Goal: Communication & Community: Share content

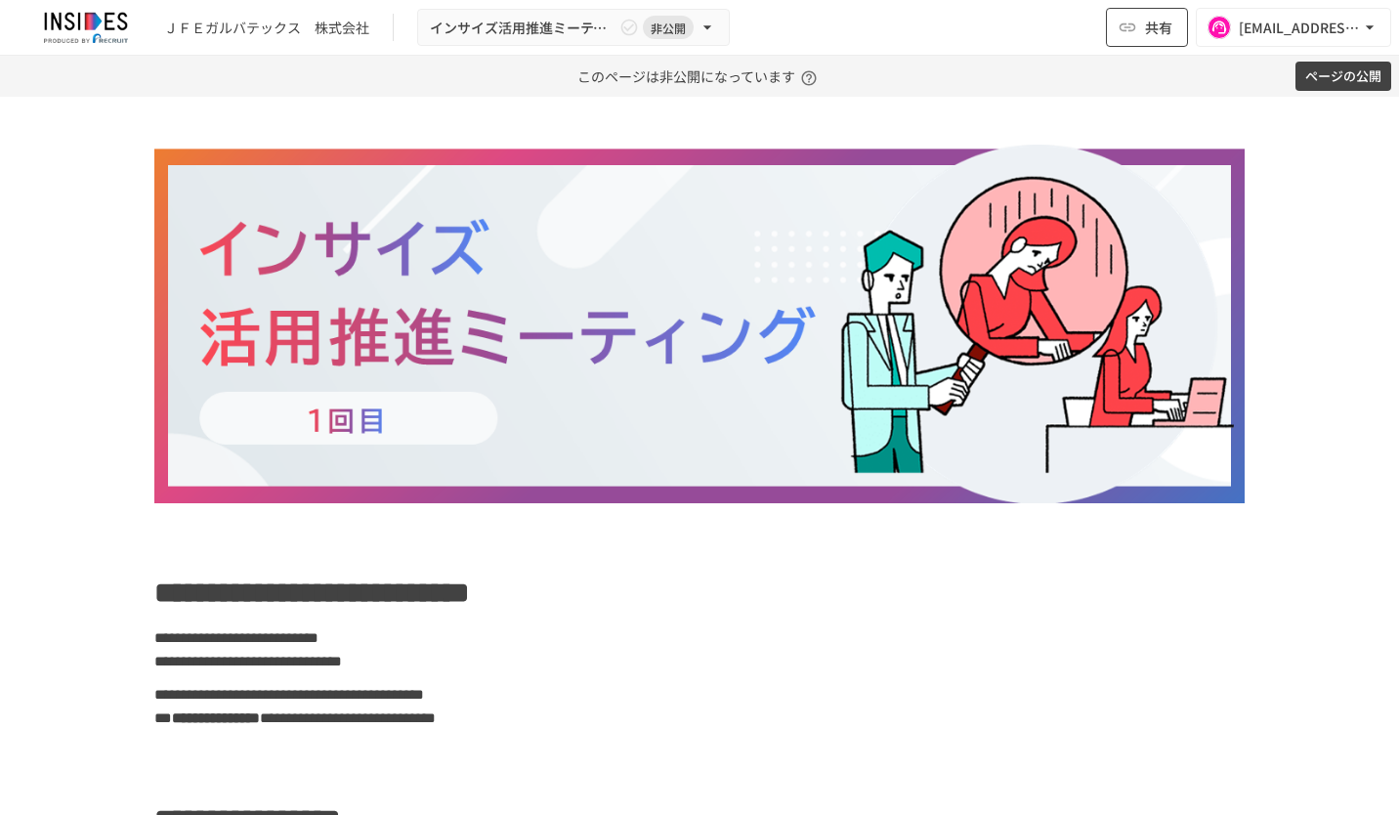
click at [1136, 43] on button "共有" at bounding box center [1147, 27] width 82 height 39
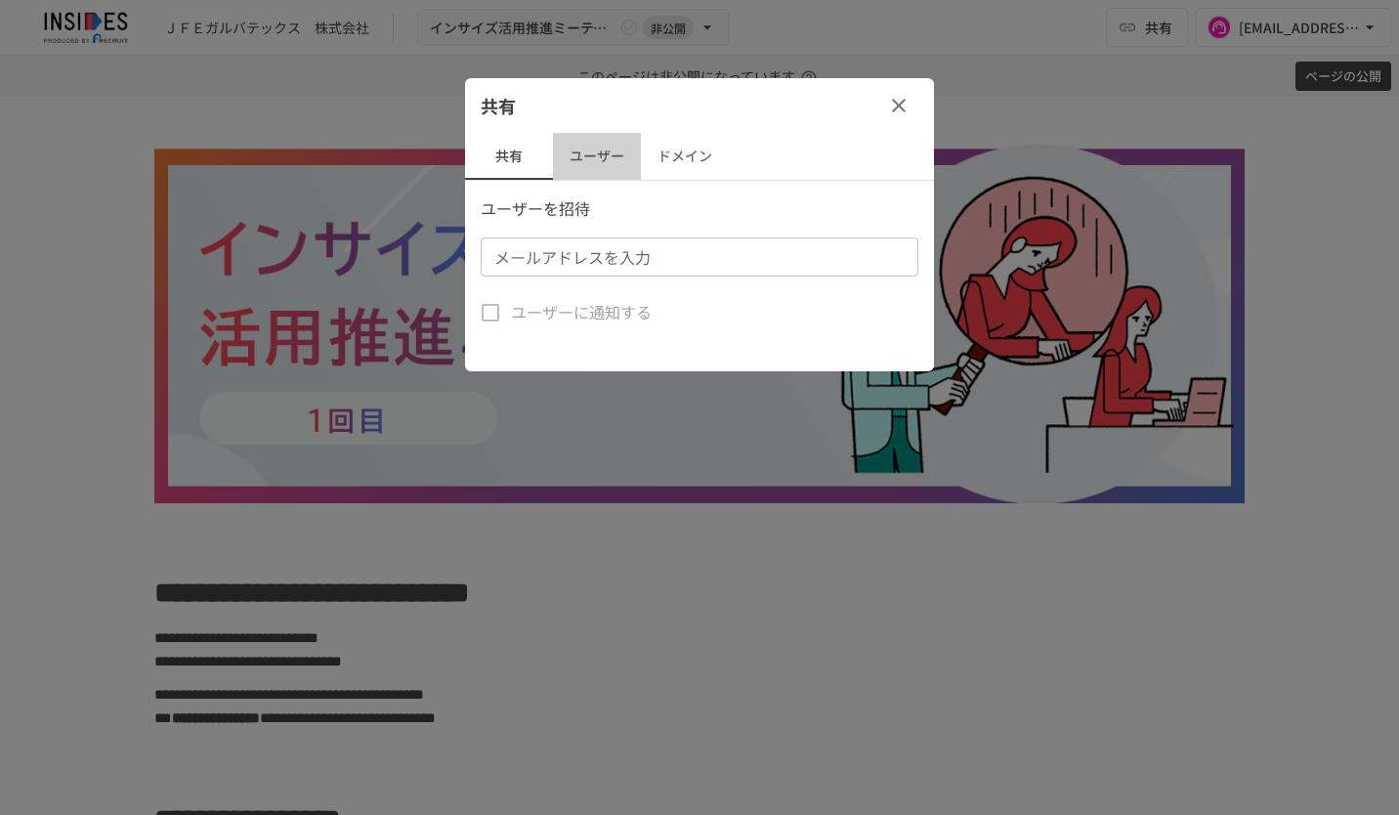
click at [596, 154] on button "ユーザー" at bounding box center [597, 156] width 88 height 47
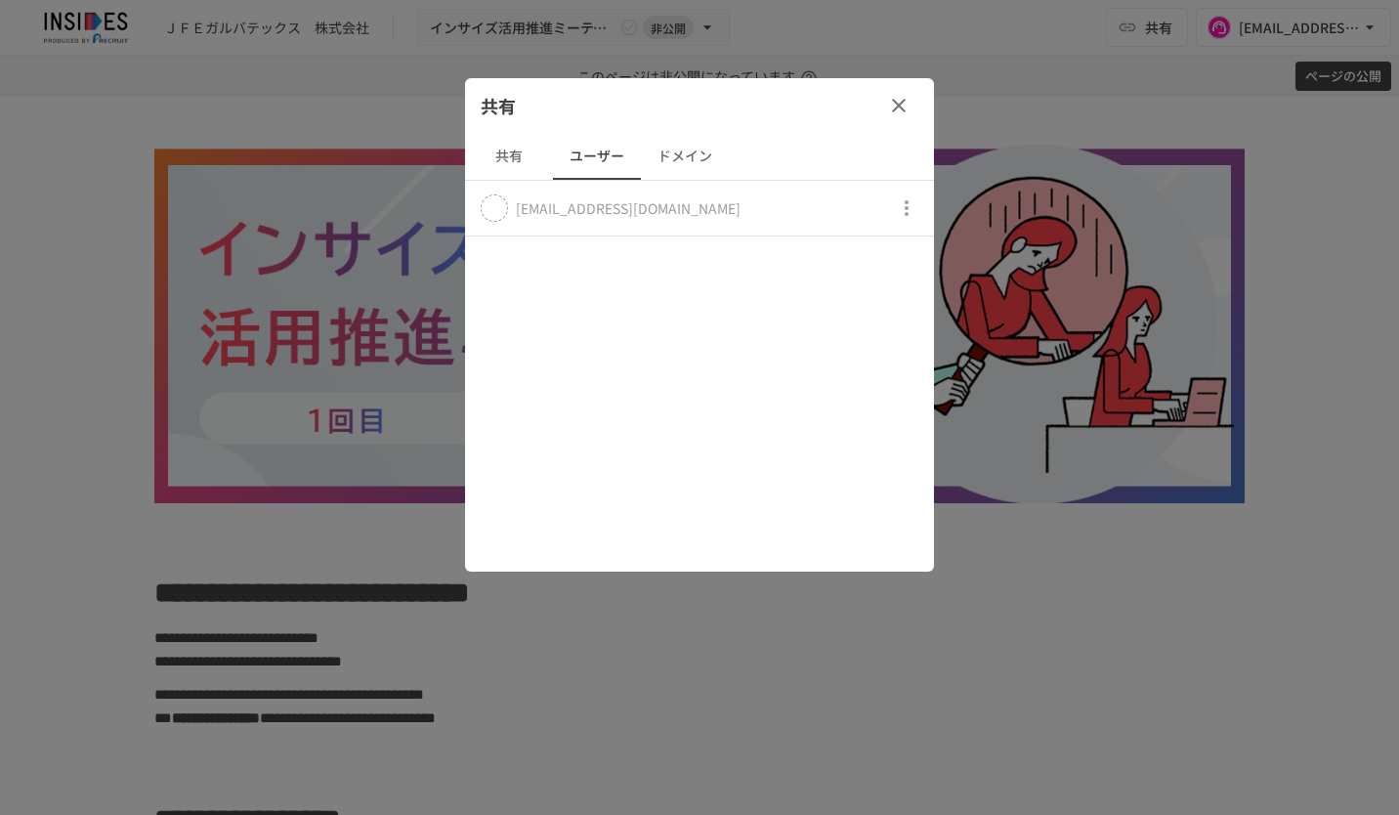
click at [509, 150] on button "共有" at bounding box center [509, 156] width 88 height 47
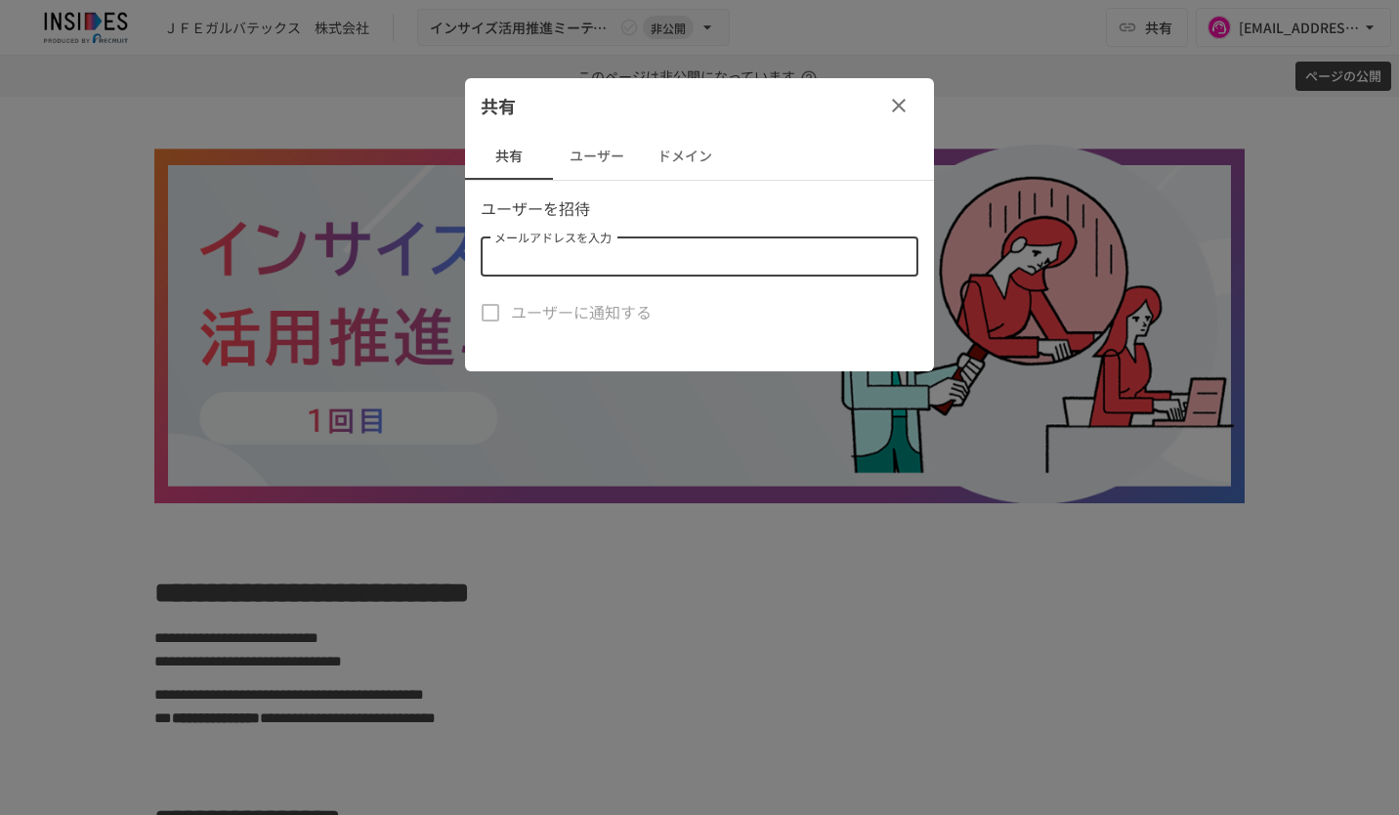
click at [619, 258] on input "メールアドレスを入力" at bounding box center [698, 256] width 423 height 27
paste input "**********"
type input "**********"
click at [788, 185] on div "共有 共有 ユーザー ドメイン ユーザーを招待 メールアドレスを入力 メールアドレスを入力 ユーザーに通知する" at bounding box center [699, 224] width 469 height 293
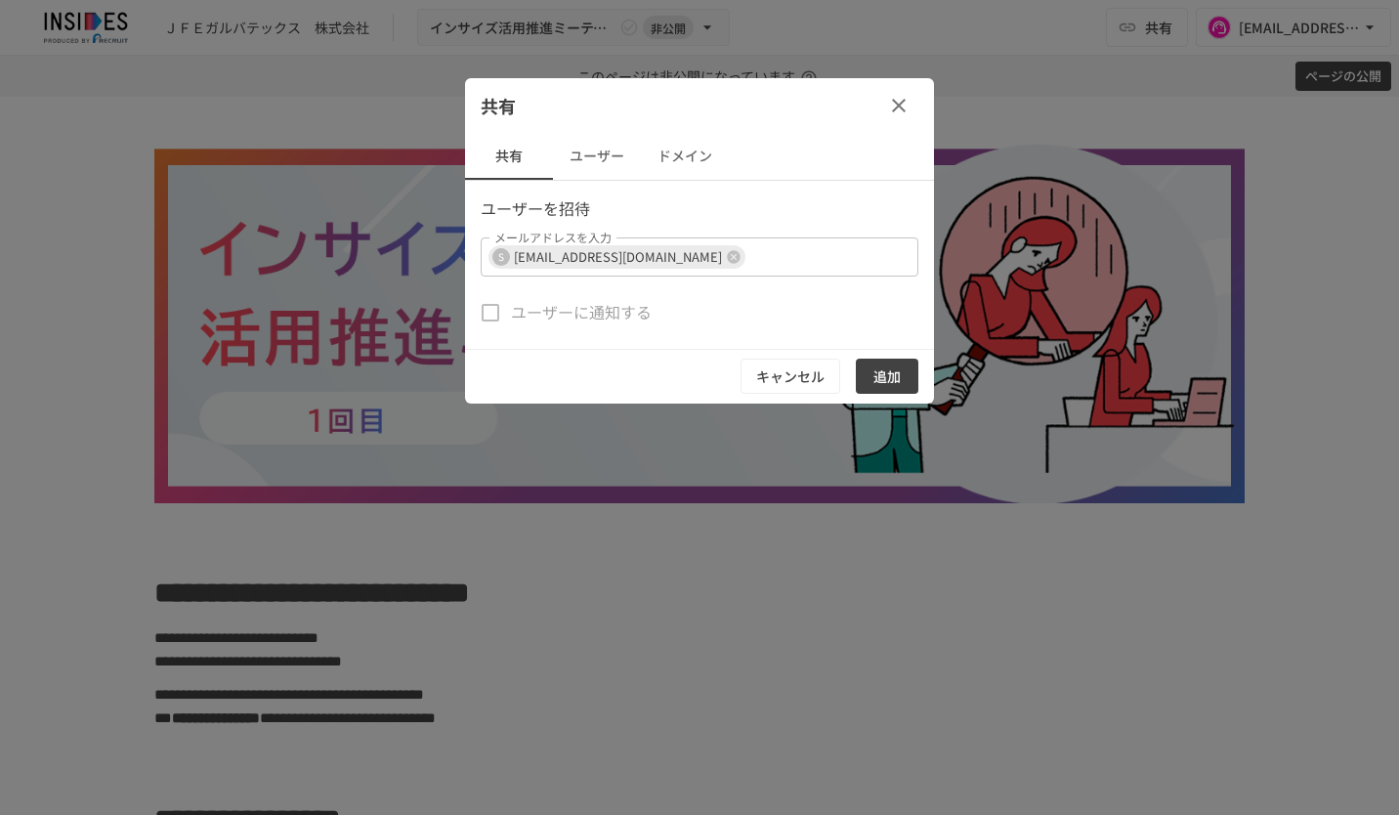
click at [880, 368] on button "追加" at bounding box center [887, 377] width 63 height 36
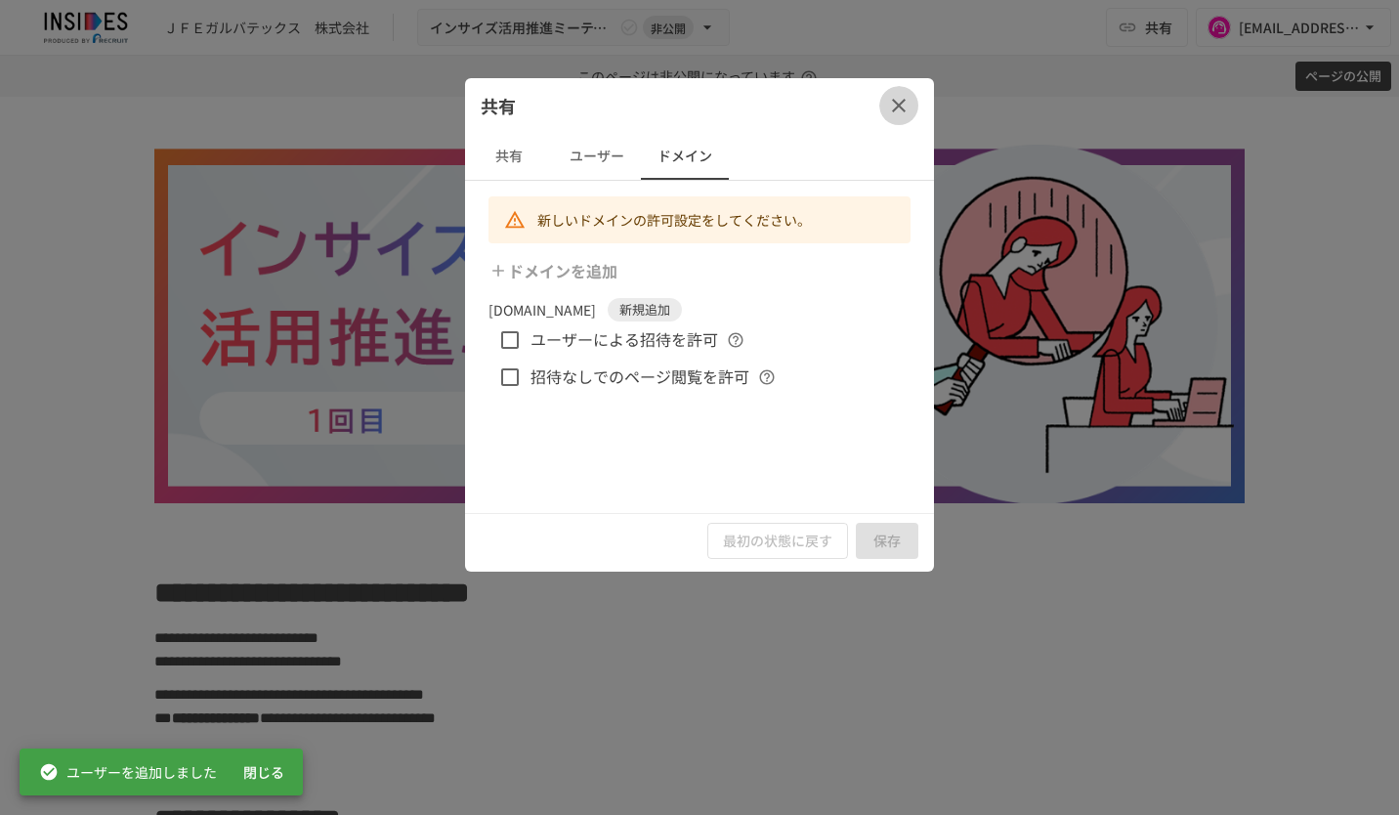
click at [892, 104] on icon "button" at bounding box center [898, 105] width 23 height 23
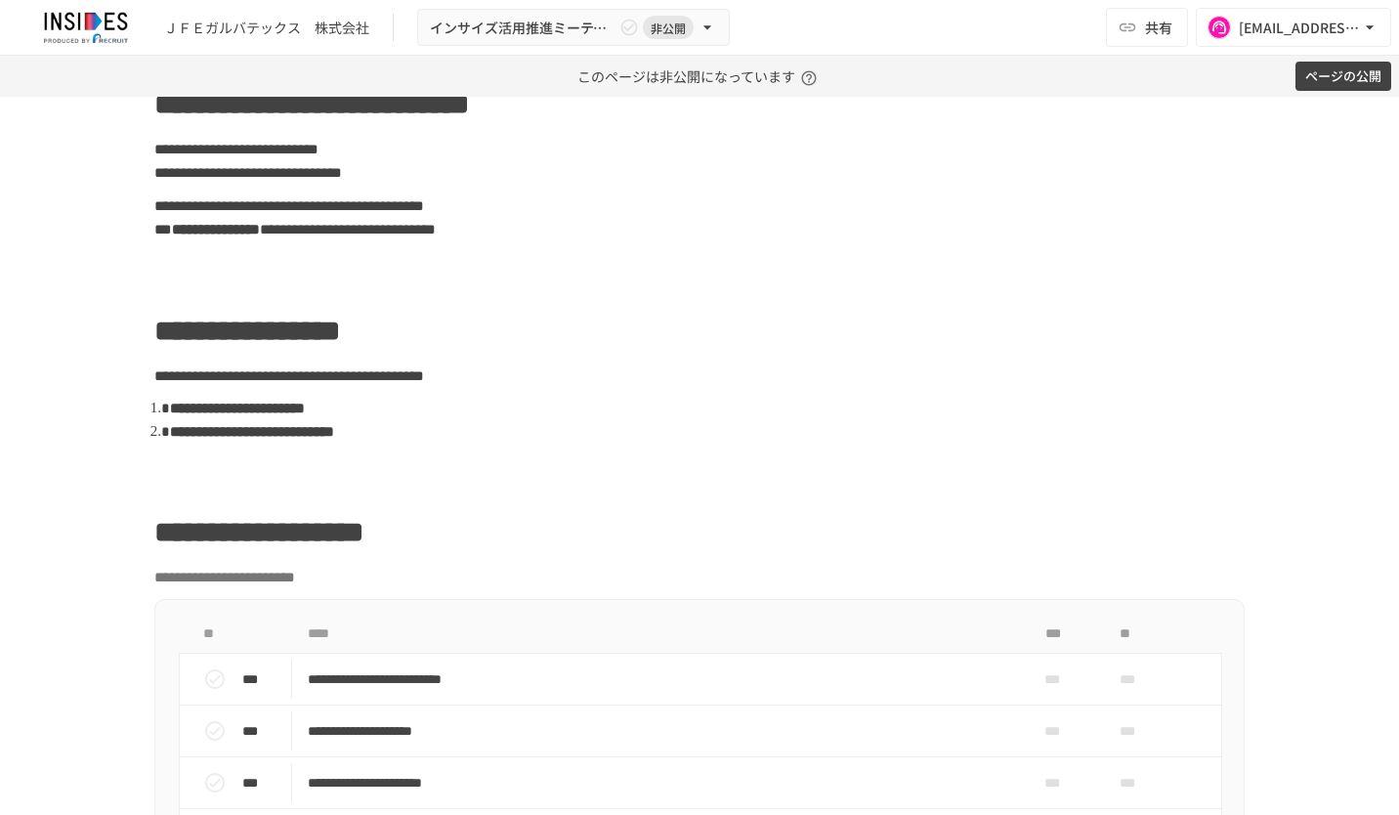
scroll to position [879, 0]
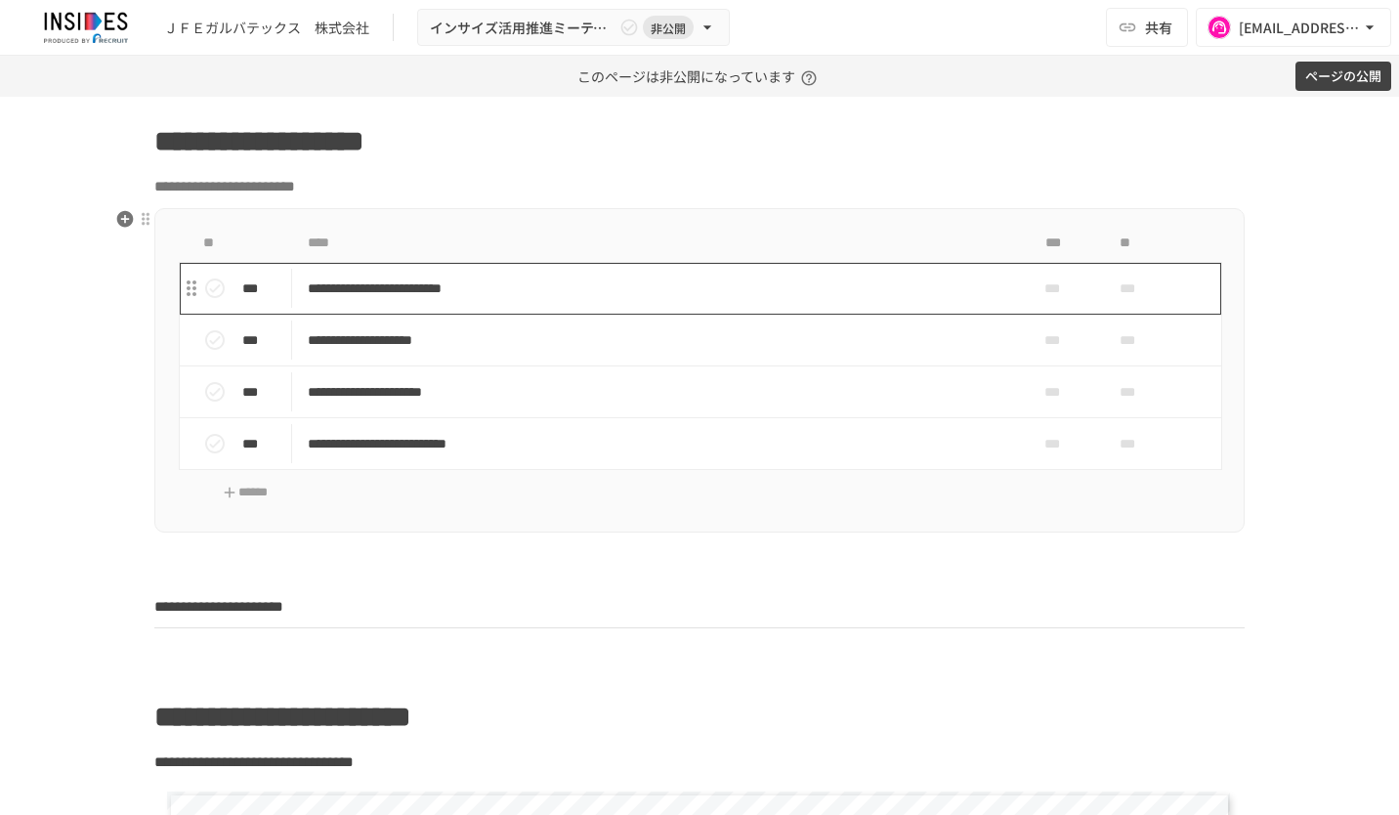
click at [731, 291] on p "**********" at bounding box center [659, 289] width 703 height 24
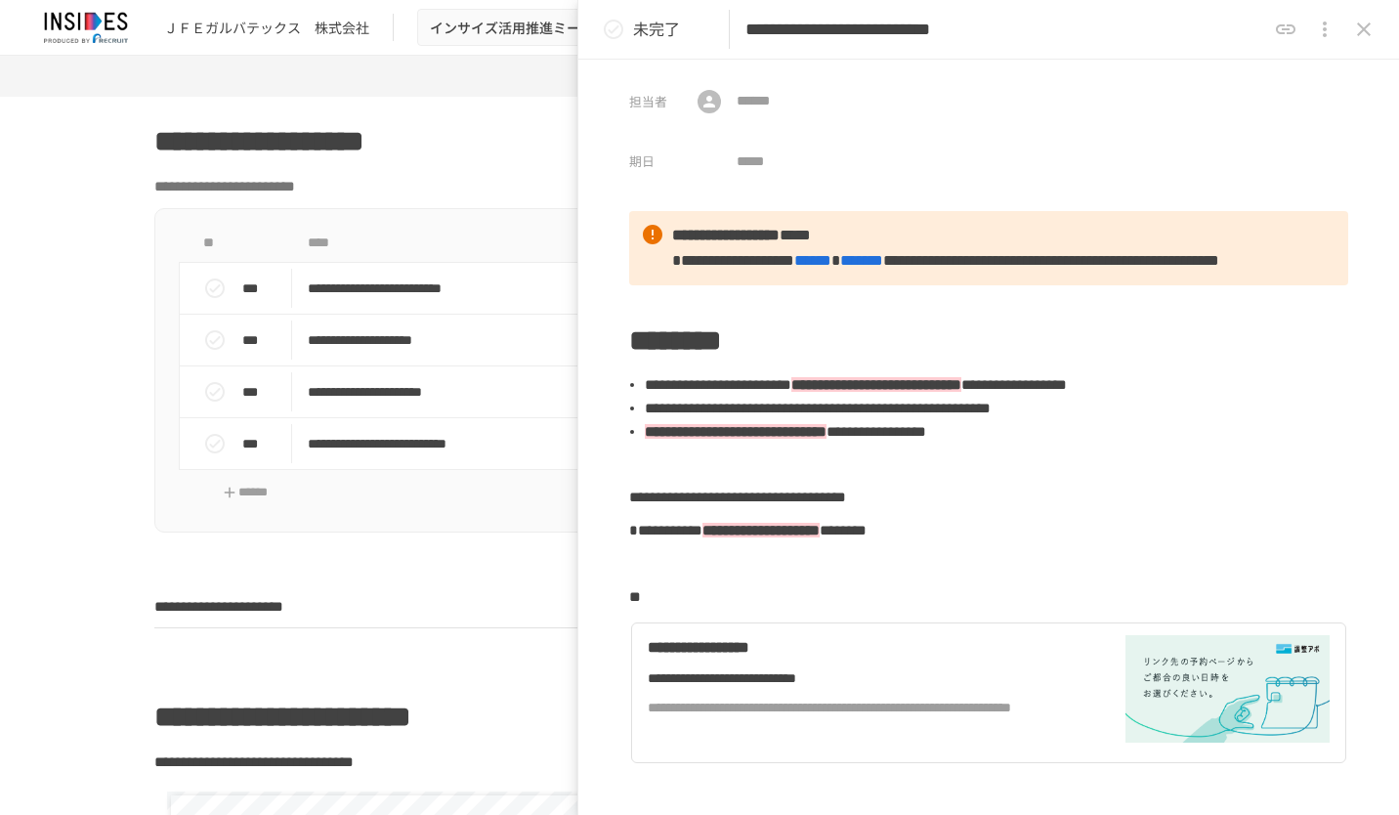
click at [1152, 25] on input "**********" at bounding box center [1006, 30] width 521 height 34
drag, startPoint x: 1174, startPoint y: 28, endPoint x: 1118, endPoint y: 26, distance: 55.7
click at [1118, 26] on input "**********" at bounding box center [1006, 30] width 521 height 34
paste input "**********"
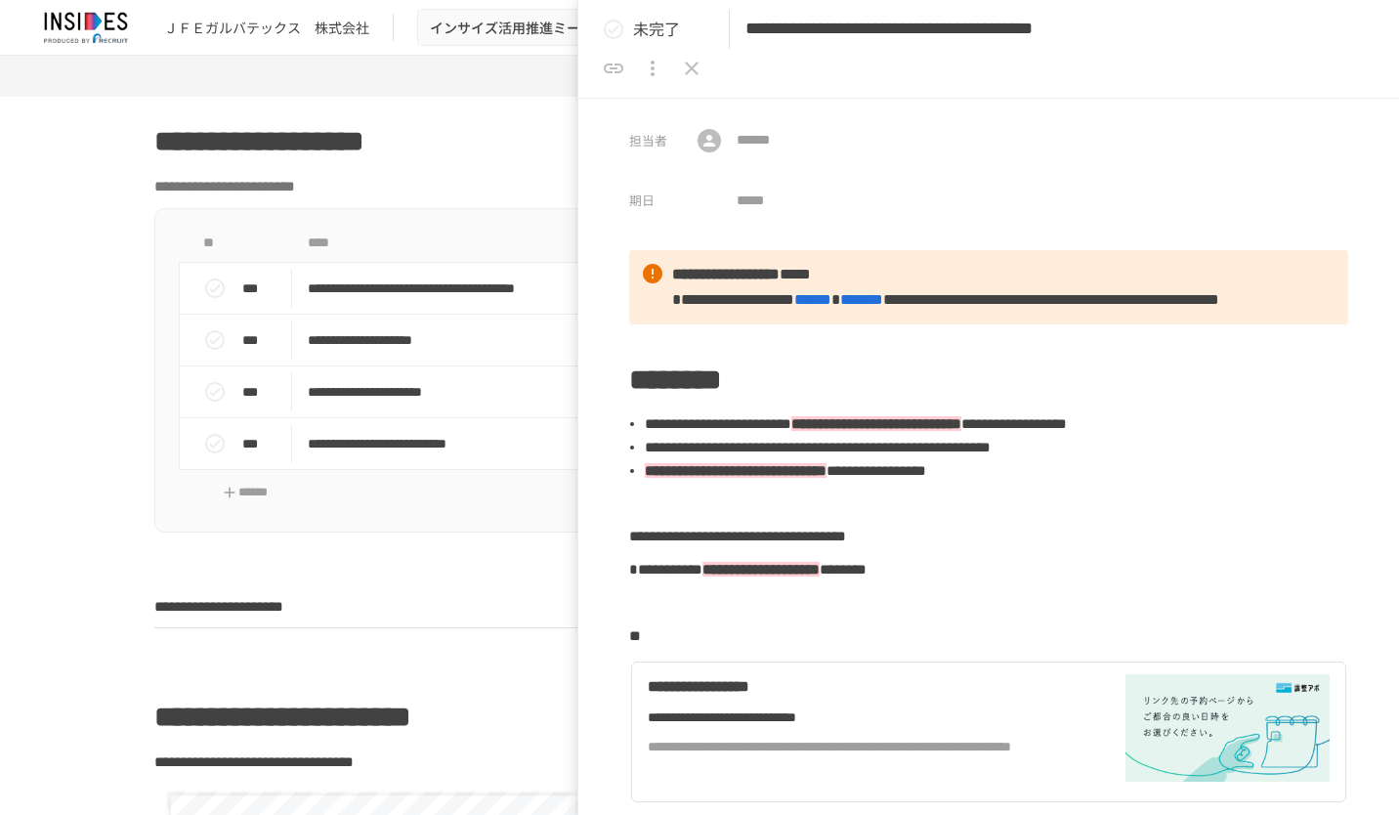
type input "**********"
click at [704, 57] on icon "close drawer" at bounding box center [691, 68] width 23 height 23
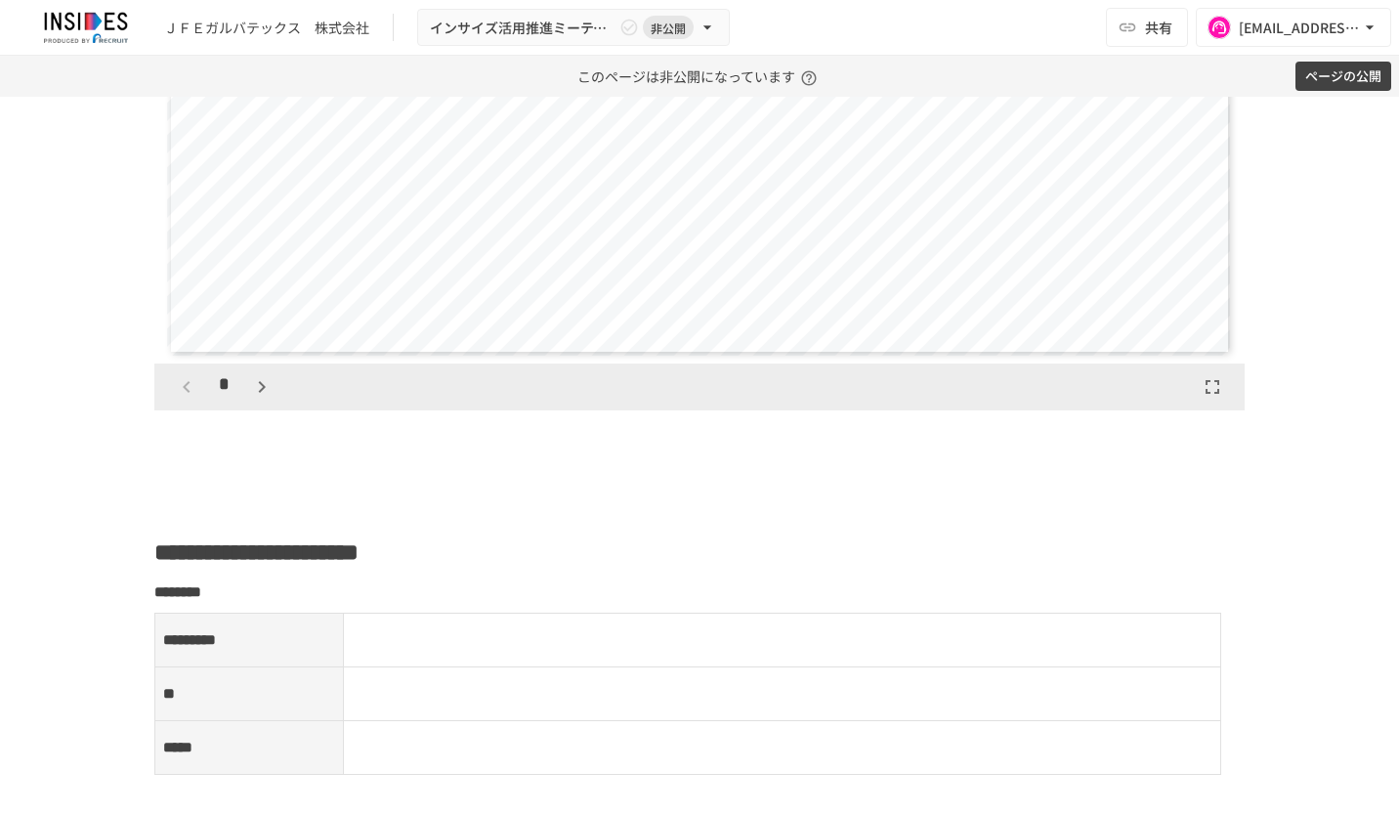
scroll to position [2345, 0]
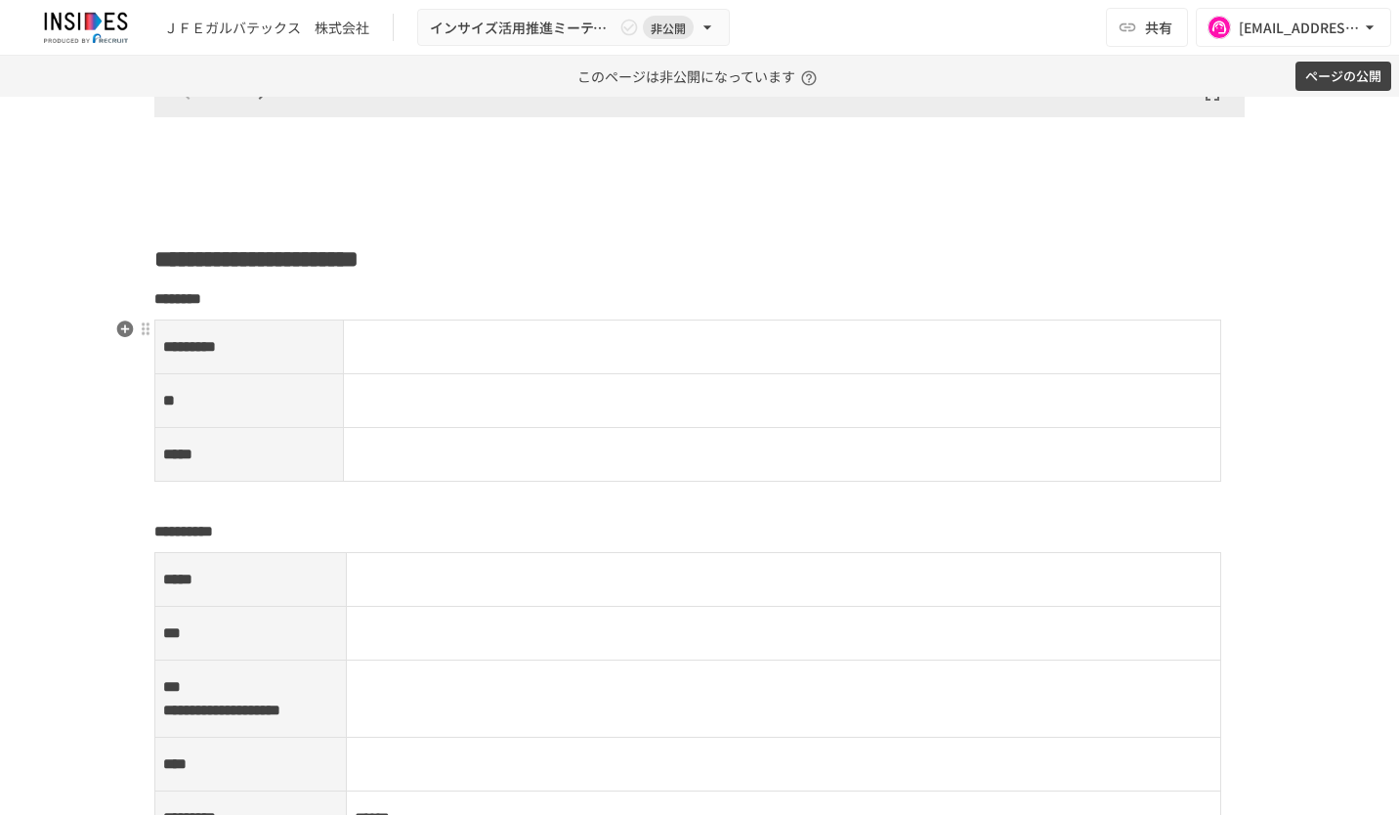
click at [422, 338] on p at bounding box center [783, 346] width 862 height 25
click at [414, 346] on td at bounding box center [782, 348] width 879 height 54
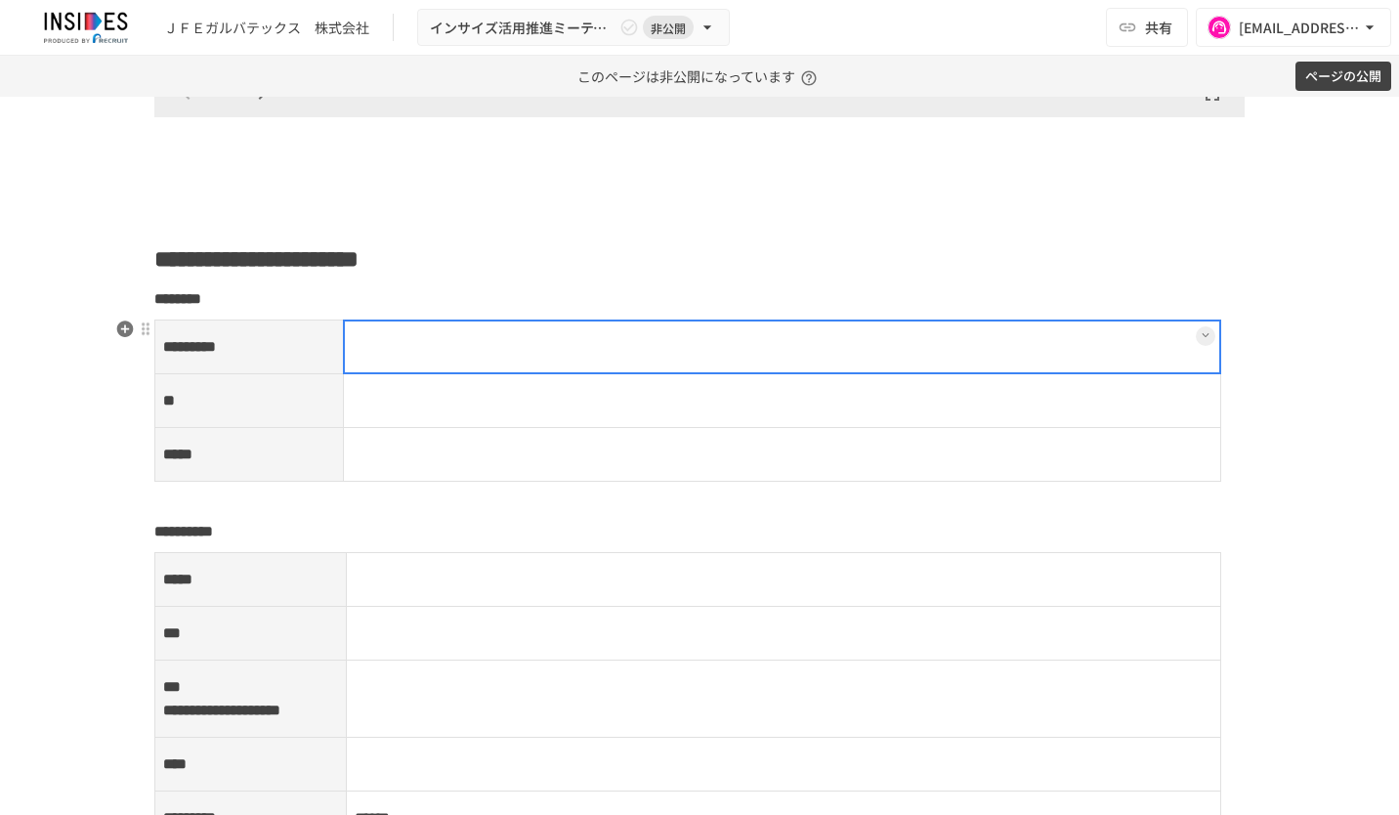
click at [414, 346] on div at bounding box center [782, 347] width 879 height 55
click at [415, 342] on p at bounding box center [783, 346] width 862 height 25
click at [420, 379] on td at bounding box center [782, 401] width 879 height 54
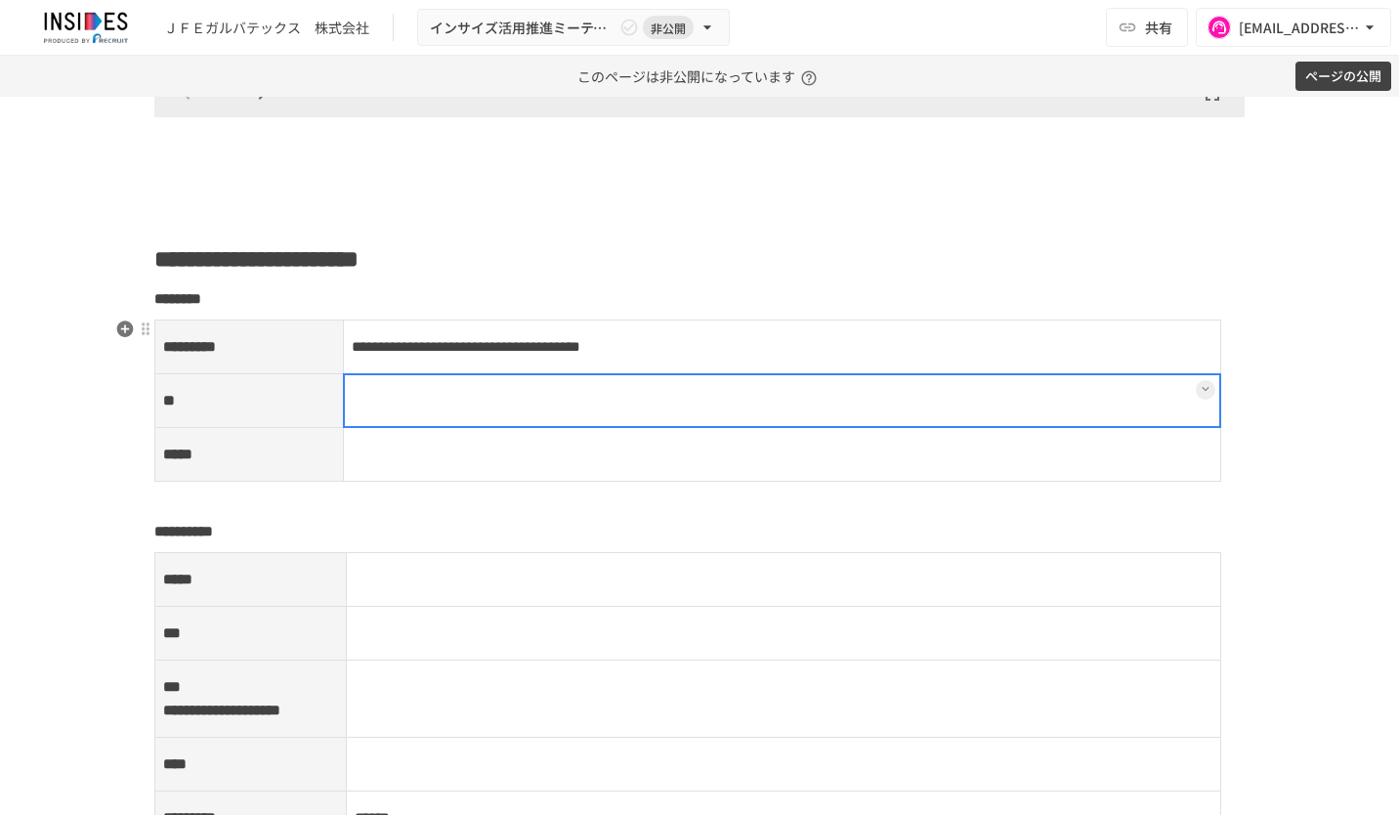
click at [420, 389] on div at bounding box center [782, 400] width 879 height 55
click at [370, 397] on div at bounding box center [782, 400] width 879 height 55
click at [370, 395] on p at bounding box center [783, 400] width 862 height 25
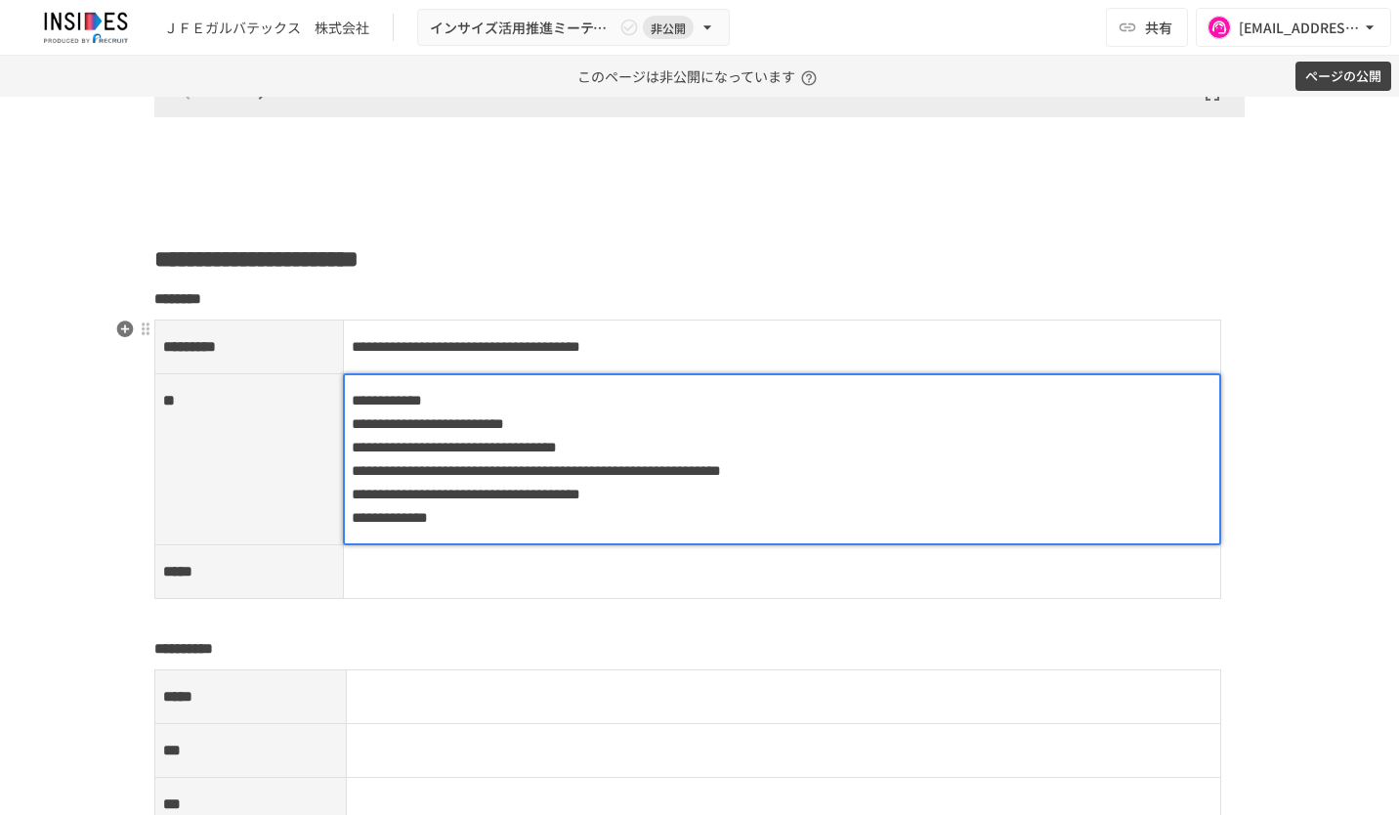
click at [352, 394] on span "**********" at bounding box center [387, 400] width 70 height 15
click at [352, 395] on span "**********" at bounding box center [387, 400] width 70 height 15
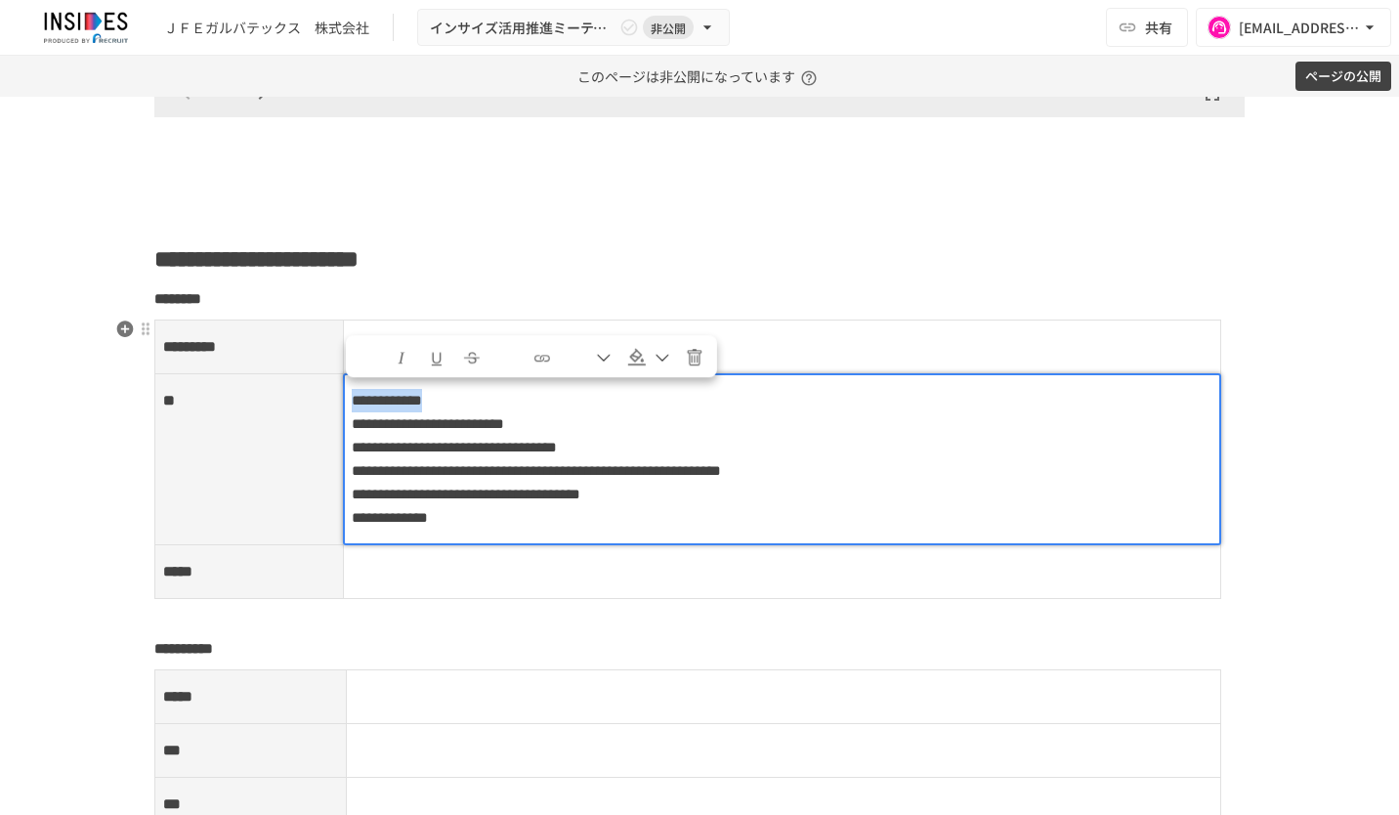
drag, startPoint x: 445, startPoint y: 398, endPoint x: 334, endPoint y: 396, distance: 110.4
click at [334, 396] on tr "**********" at bounding box center [688, 459] width 1066 height 171
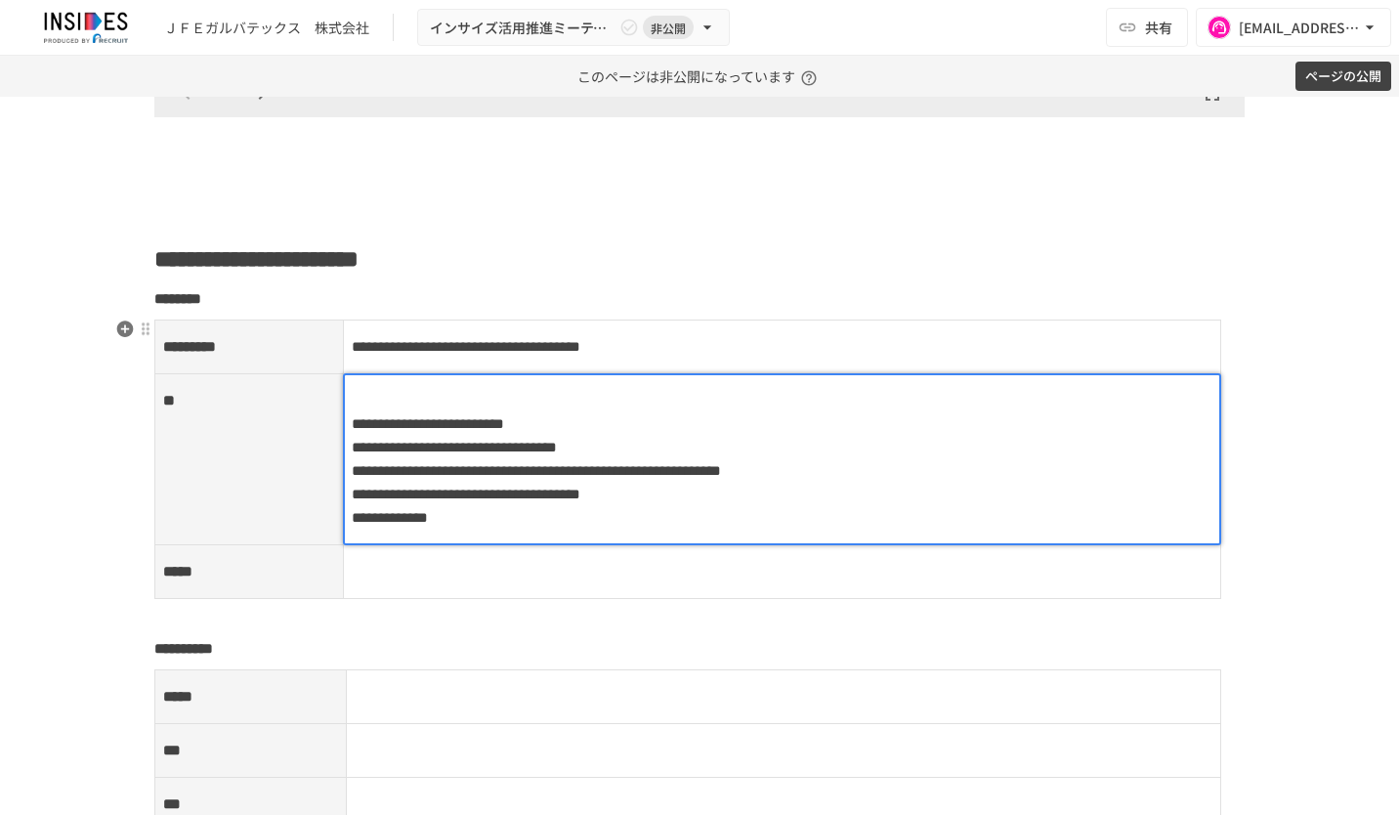
click at [352, 421] on span "**********" at bounding box center [428, 423] width 152 height 15
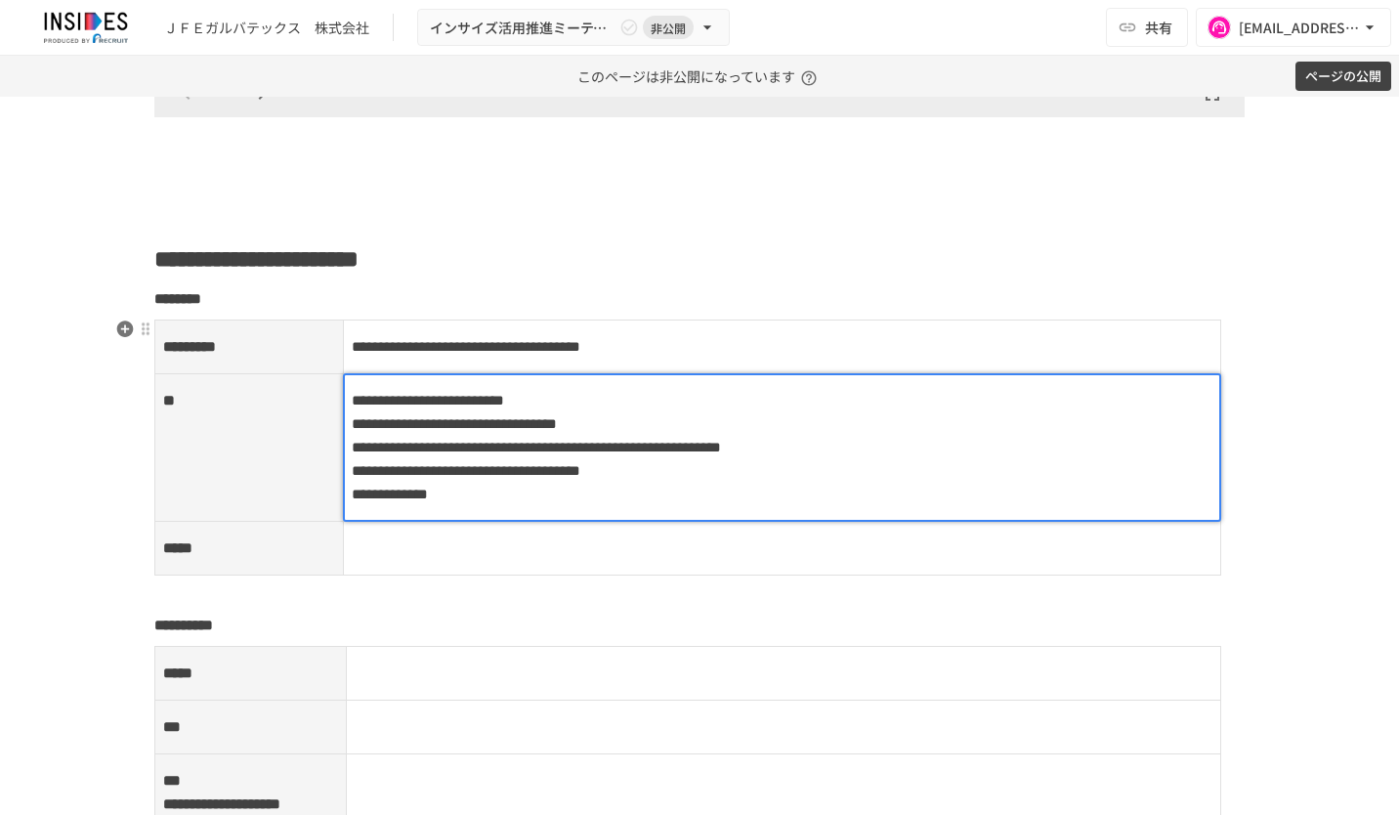
click at [518, 561] on td at bounding box center [782, 549] width 879 height 54
click at [500, 512] on td "**********" at bounding box center [782, 448] width 879 height 148
click at [347, 515] on div at bounding box center [782, 447] width 879 height 149
click at [352, 501] on span "**********" at bounding box center [390, 494] width 76 height 15
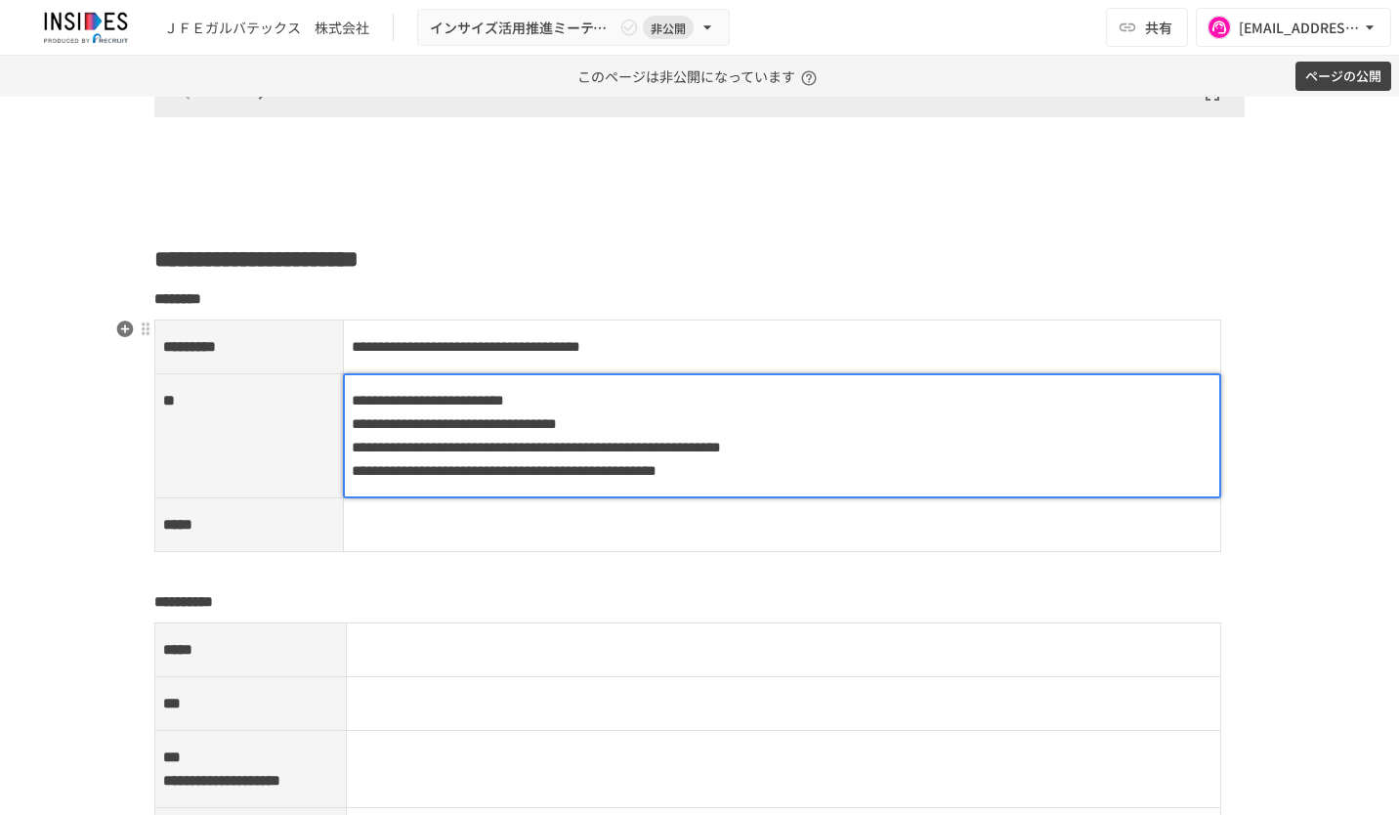
click at [432, 539] on td at bounding box center [782, 525] width 879 height 54
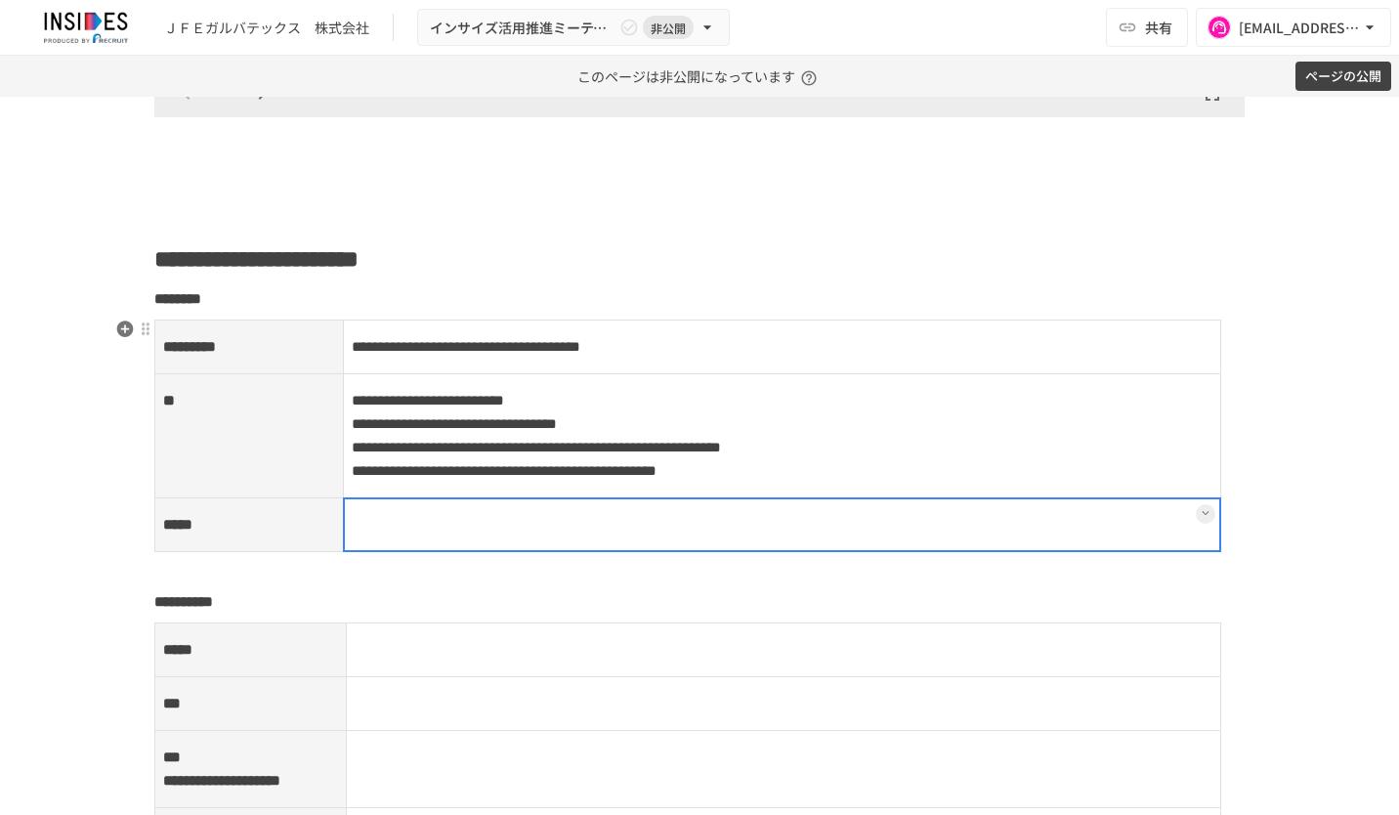
click at [463, 530] on div at bounding box center [782, 524] width 879 height 55
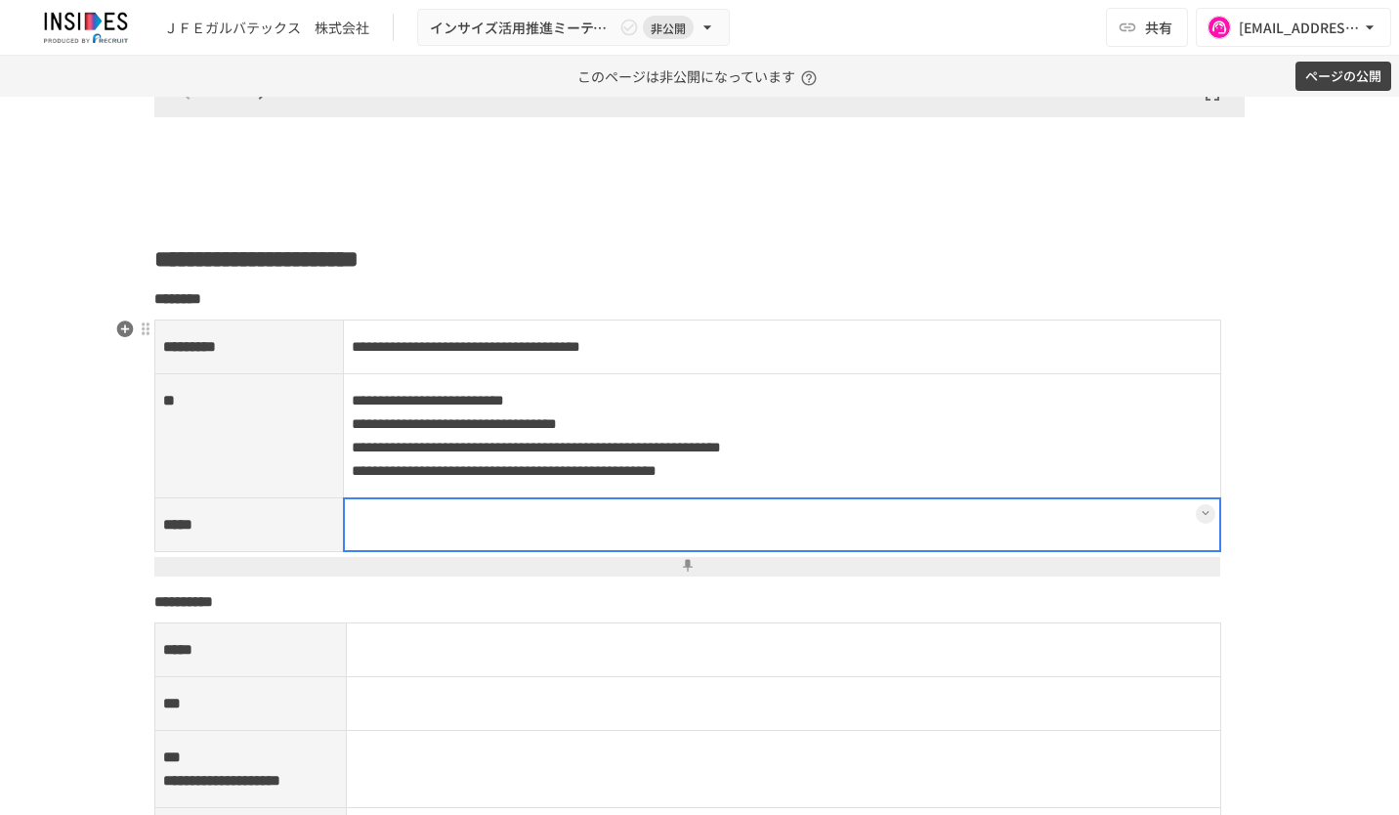
click at [426, 540] on div at bounding box center [782, 524] width 879 height 55
click at [426, 536] on p at bounding box center [783, 524] width 862 height 25
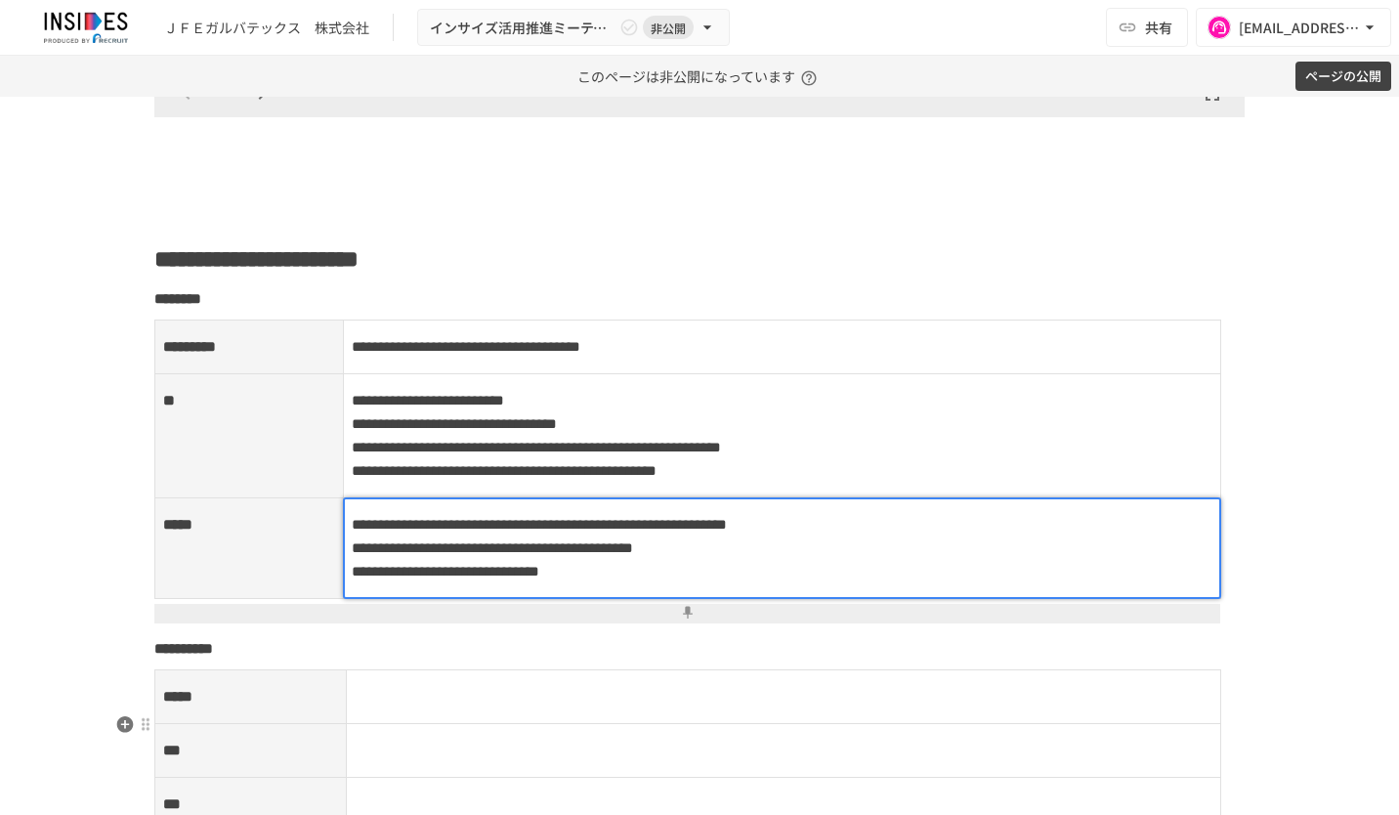
click at [516, 722] on td at bounding box center [784, 697] width 876 height 54
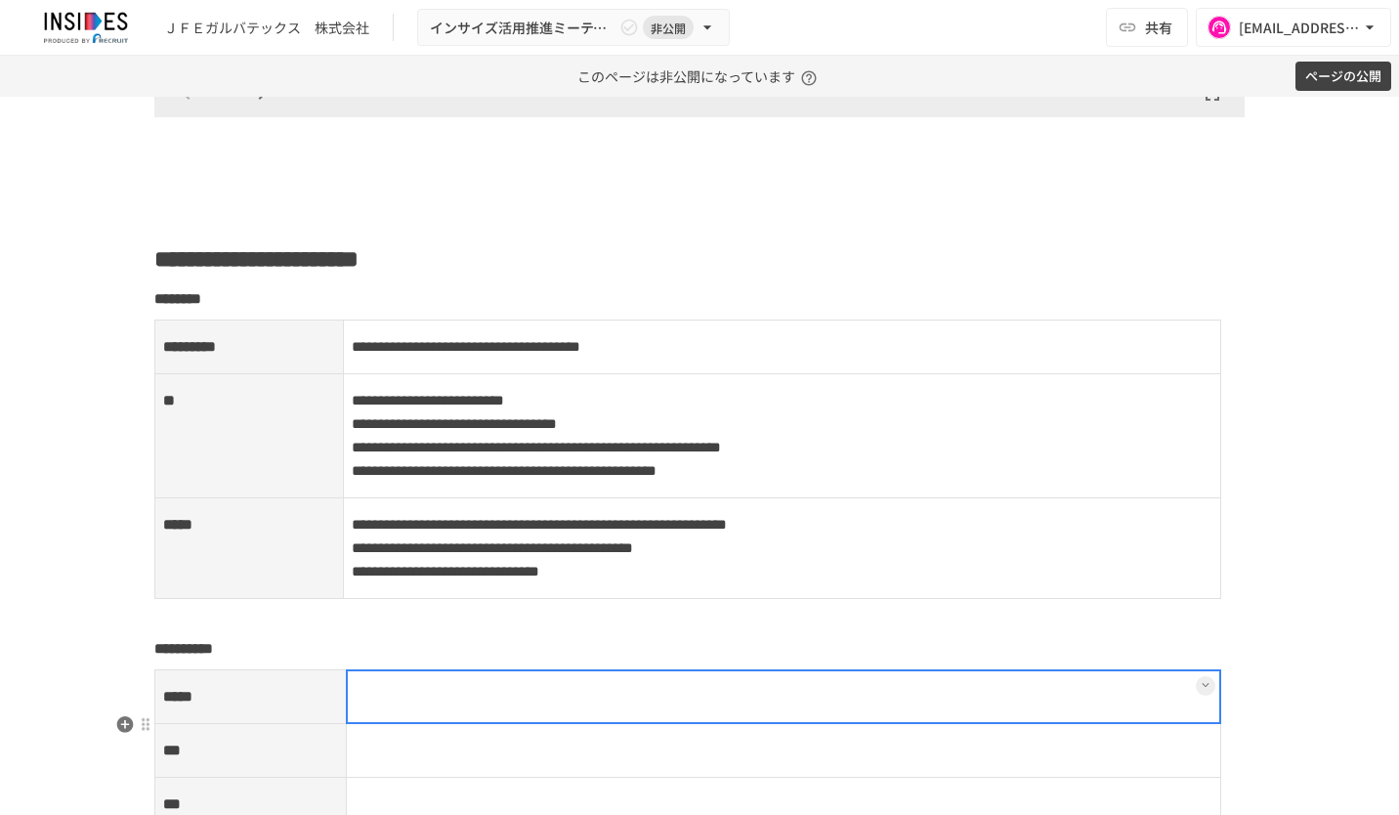
click at [502, 724] on td at bounding box center [784, 697] width 876 height 54
click at [424, 724] on div at bounding box center [784, 696] width 877 height 55
click at [424, 709] on p at bounding box center [784, 696] width 859 height 25
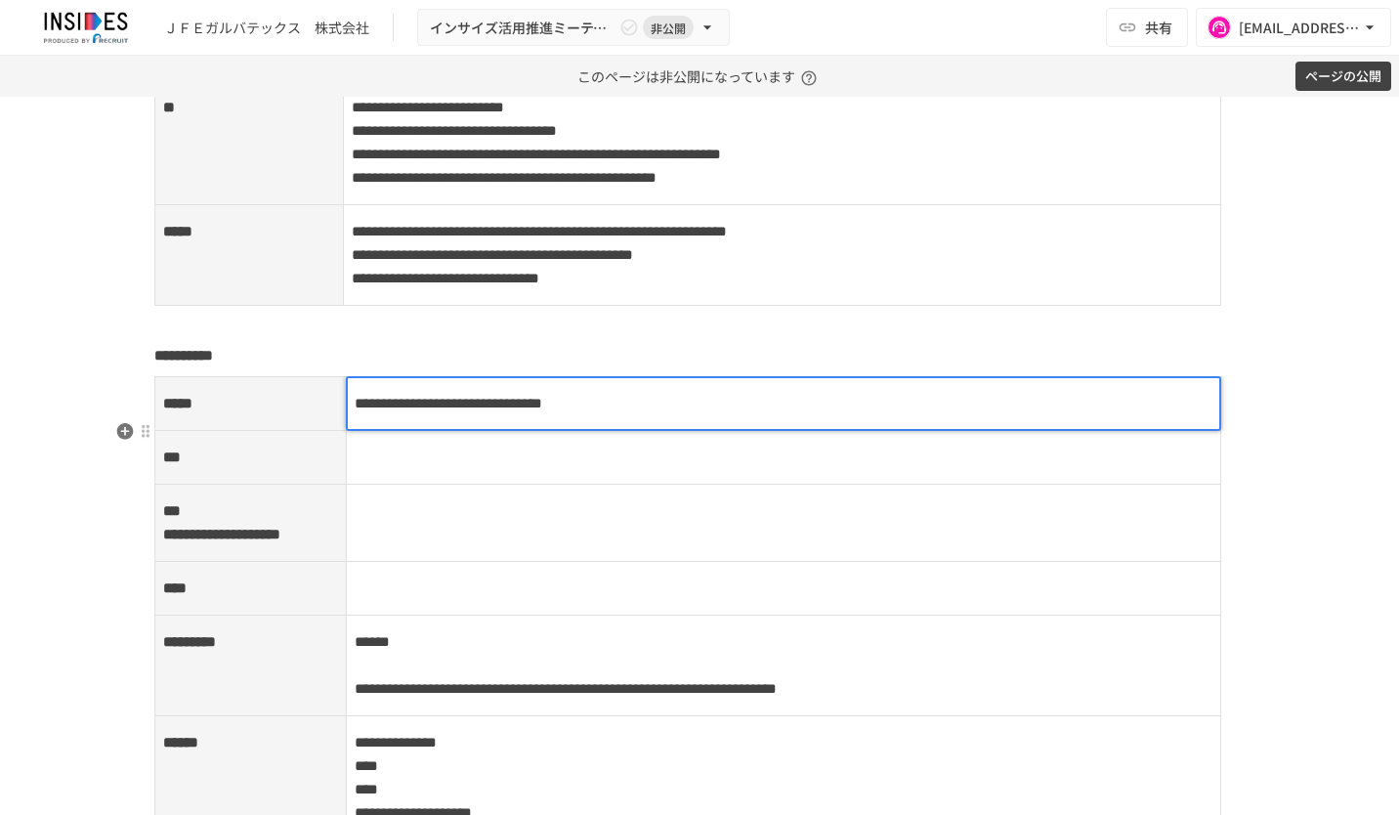
scroll to position [2846, 0]
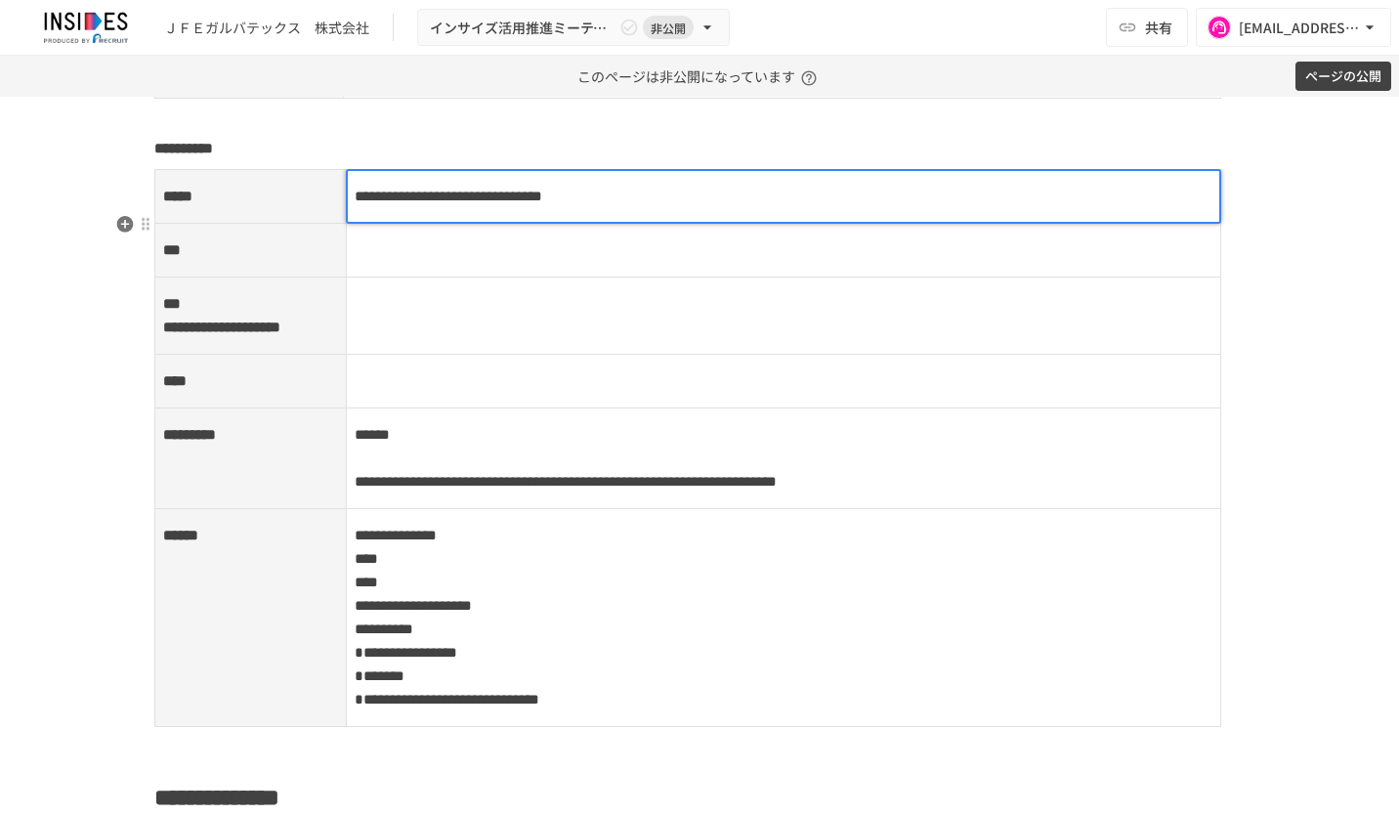
click at [448, 493] on tbody "**********" at bounding box center [688, 448] width 1066 height 557
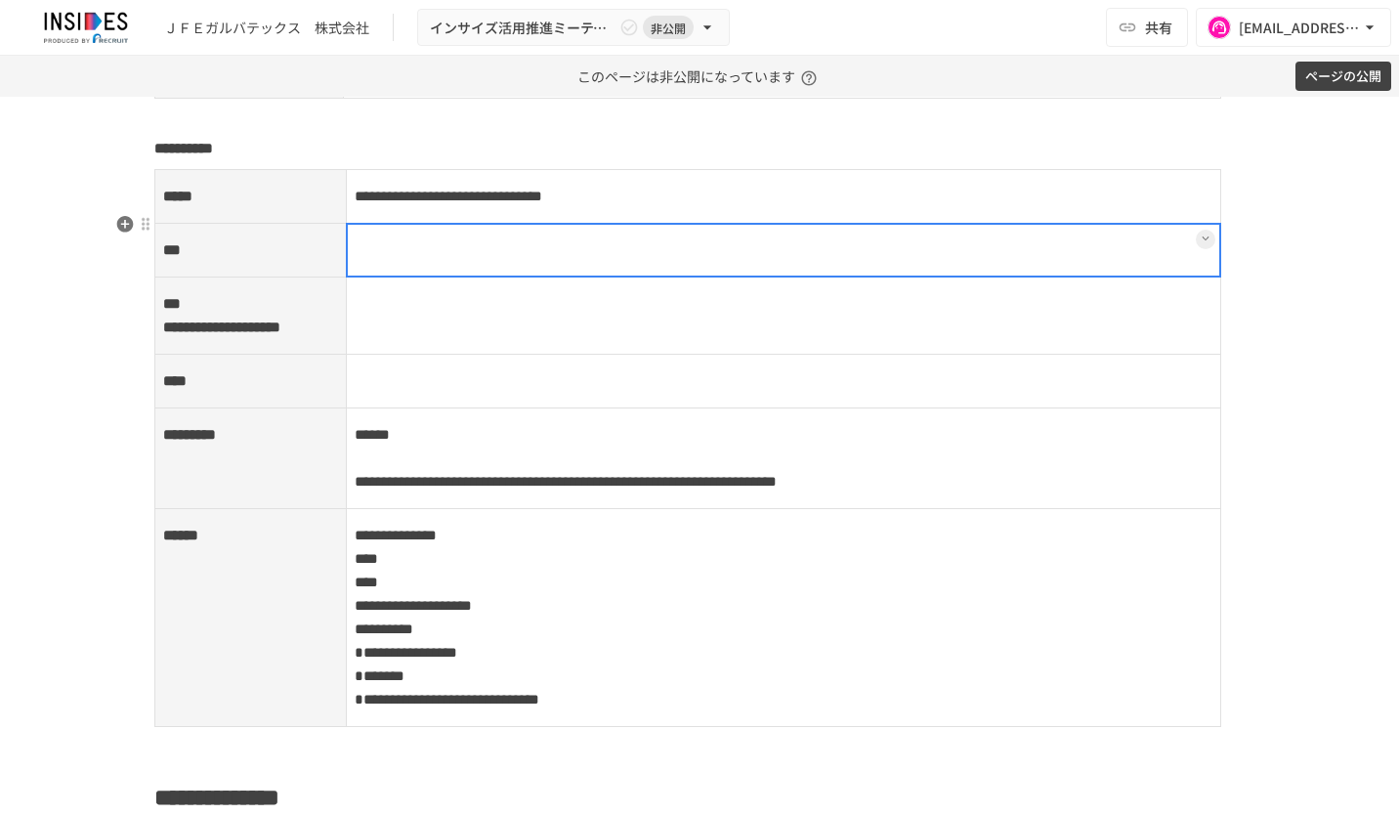
click at [541, 278] on td at bounding box center [784, 251] width 876 height 54
click at [431, 278] on div at bounding box center [784, 250] width 877 height 55
click at [431, 263] on p at bounding box center [784, 249] width 859 height 25
click at [455, 355] on td at bounding box center [784, 316] width 876 height 77
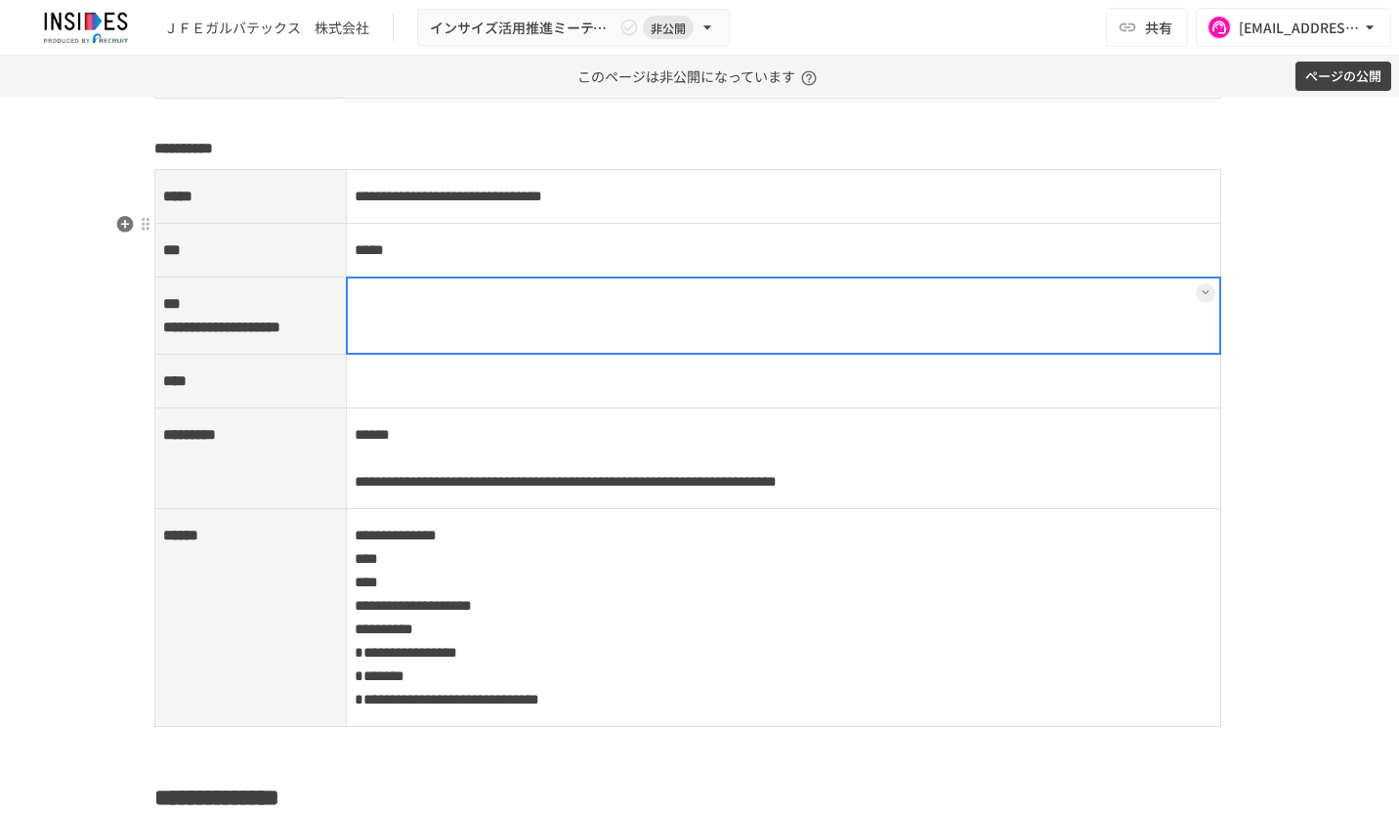
click at [410, 355] on div at bounding box center [784, 316] width 877 height 78
click at [399, 355] on div at bounding box center [784, 316] width 877 height 78
click at [396, 317] on p at bounding box center [784, 303] width 859 height 25
click at [440, 408] on td at bounding box center [784, 382] width 876 height 54
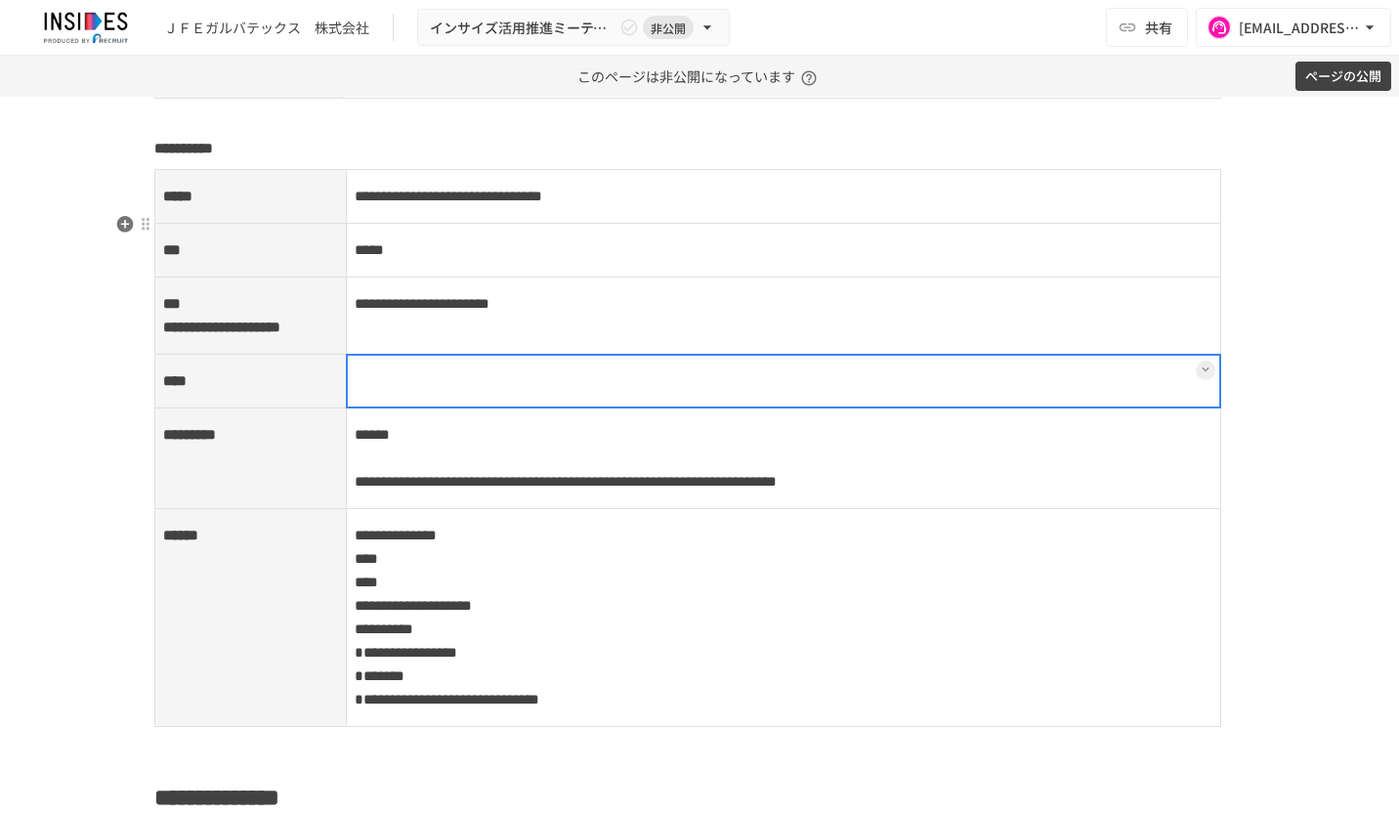
click at [420, 408] on div at bounding box center [784, 381] width 877 height 55
click at [420, 394] on p at bounding box center [784, 380] width 859 height 25
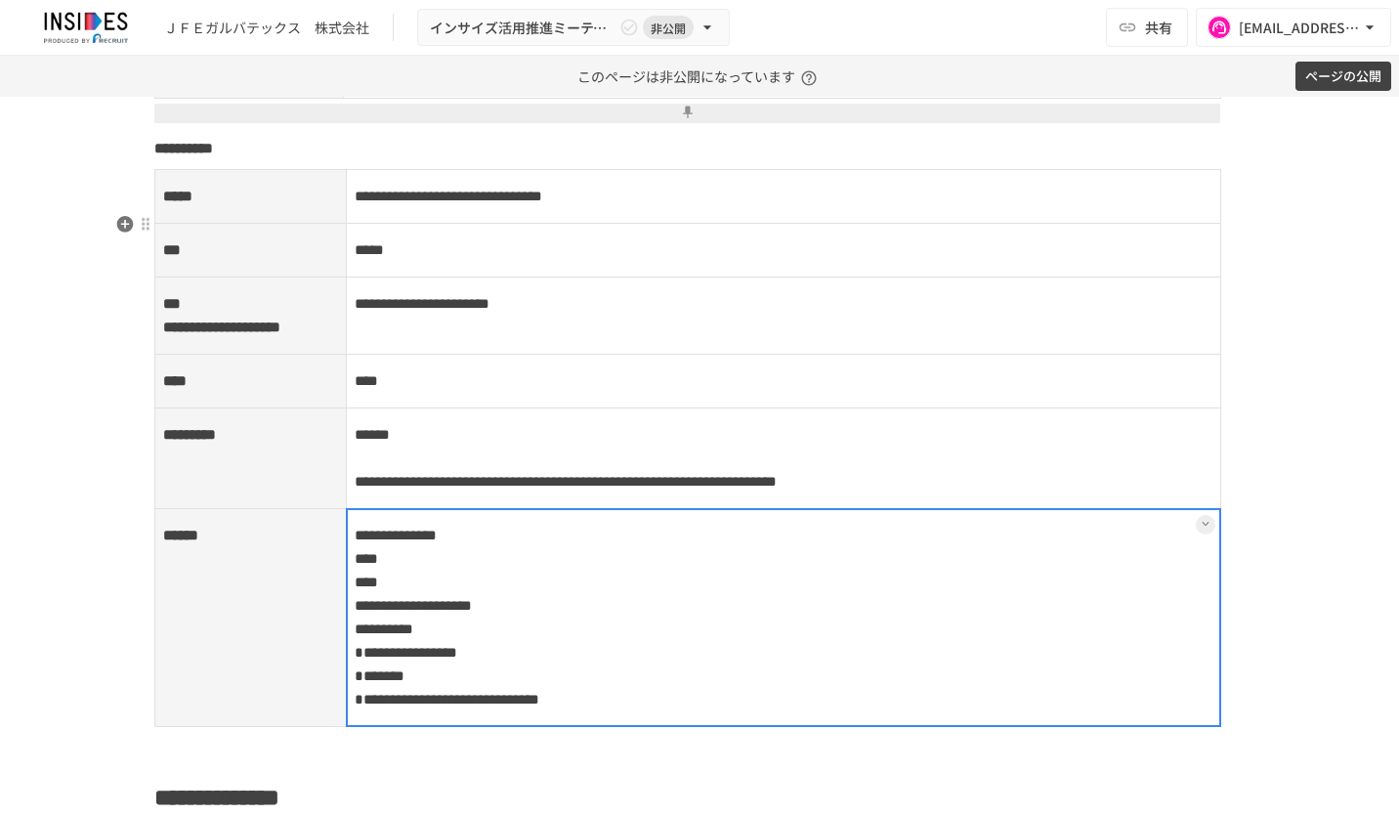
click at [574, 631] on td "**********" at bounding box center [784, 618] width 876 height 218
click at [574, 629] on div at bounding box center [784, 617] width 877 height 219
drag, startPoint x: 536, startPoint y: 622, endPoint x: 334, endPoint y: 618, distance: 201.3
click at [334, 618] on tr "**********" at bounding box center [688, 618] width 1066 height 218
click at [346, 643] on div at bounding box center [784, 617] width 877 height 219
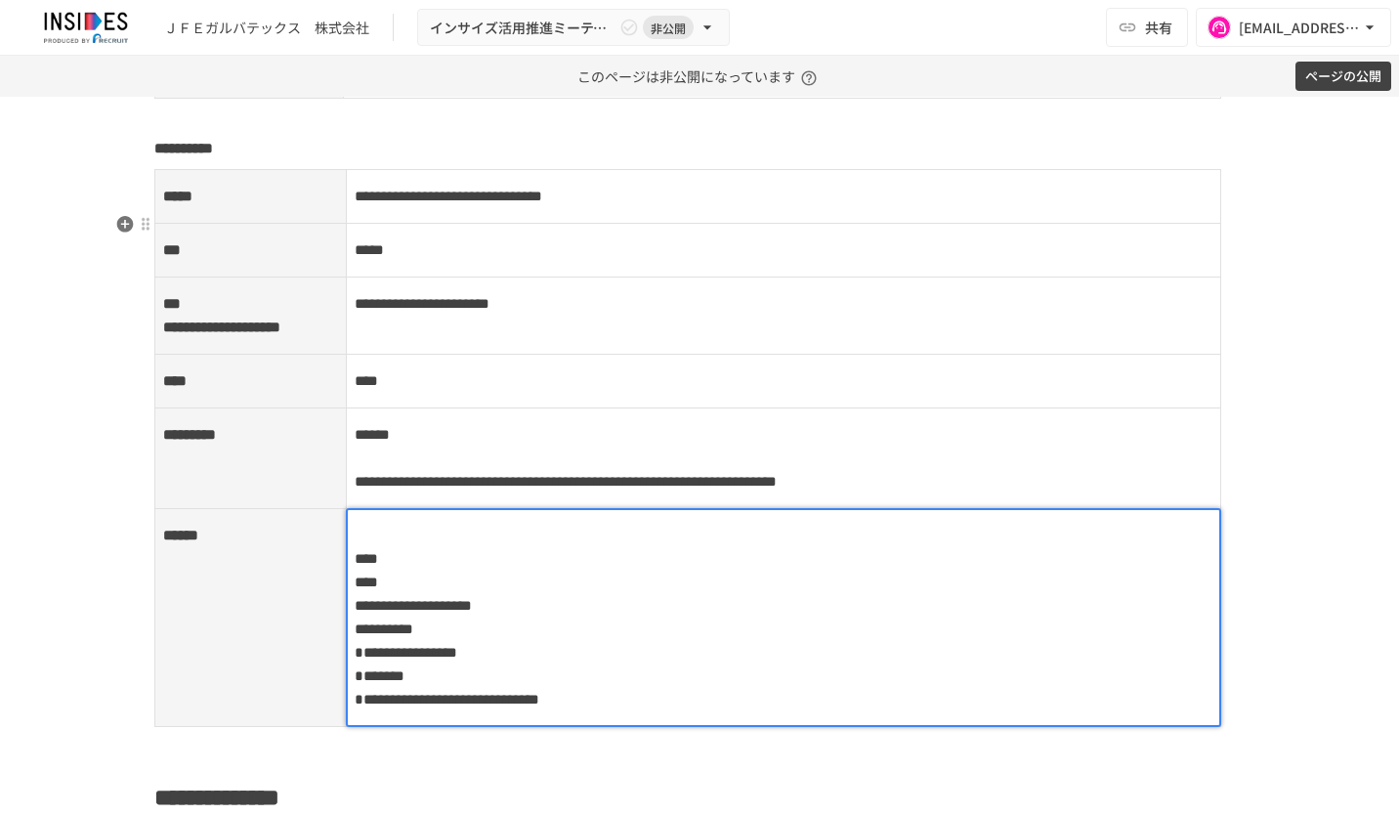
click at [355, 566] on span "****" at bounding box center [366, 558] width 23 height 15
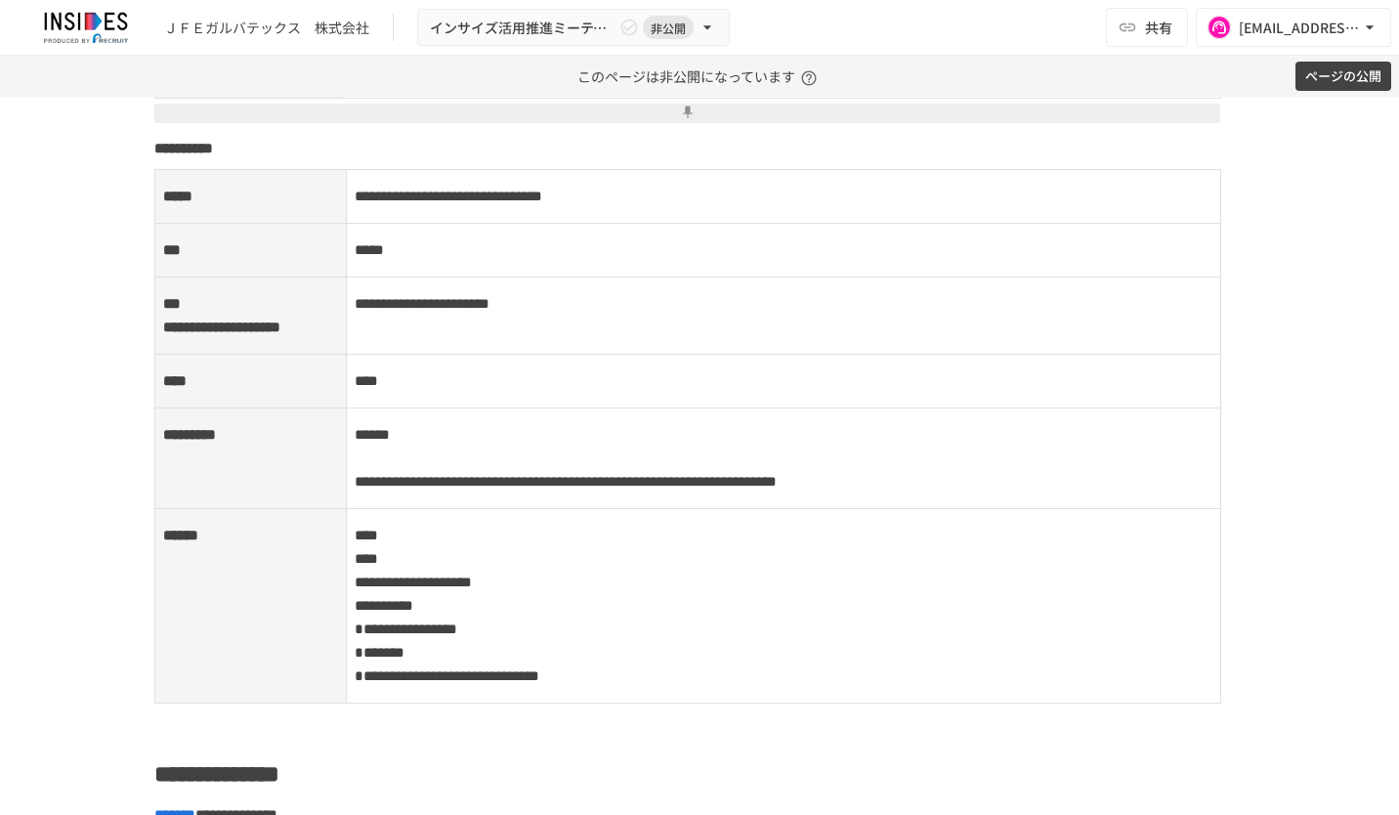
click at [1296, 630] on div "**********" at bounding box center [699, 456] width 1399 height 718
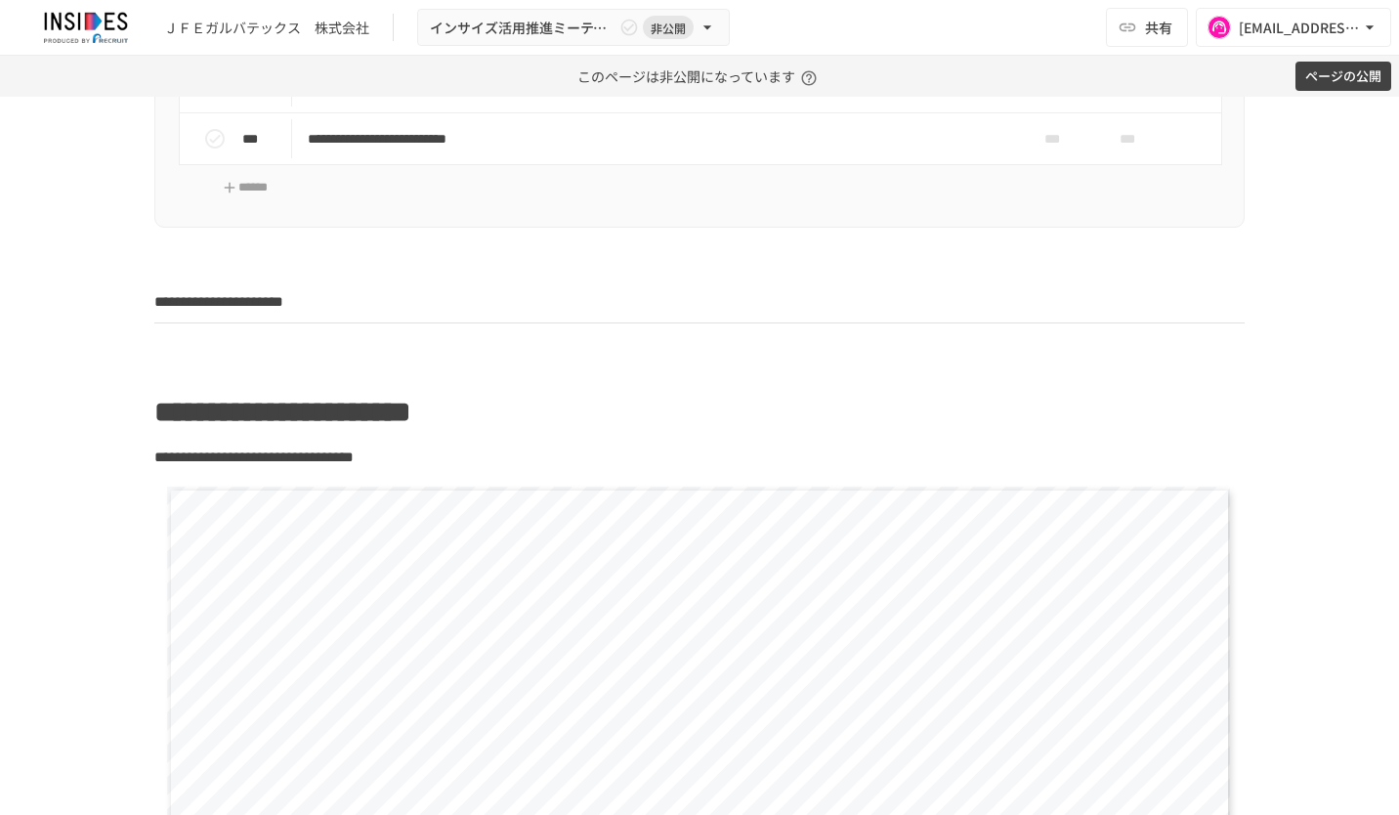
scroll to position [696, 0]
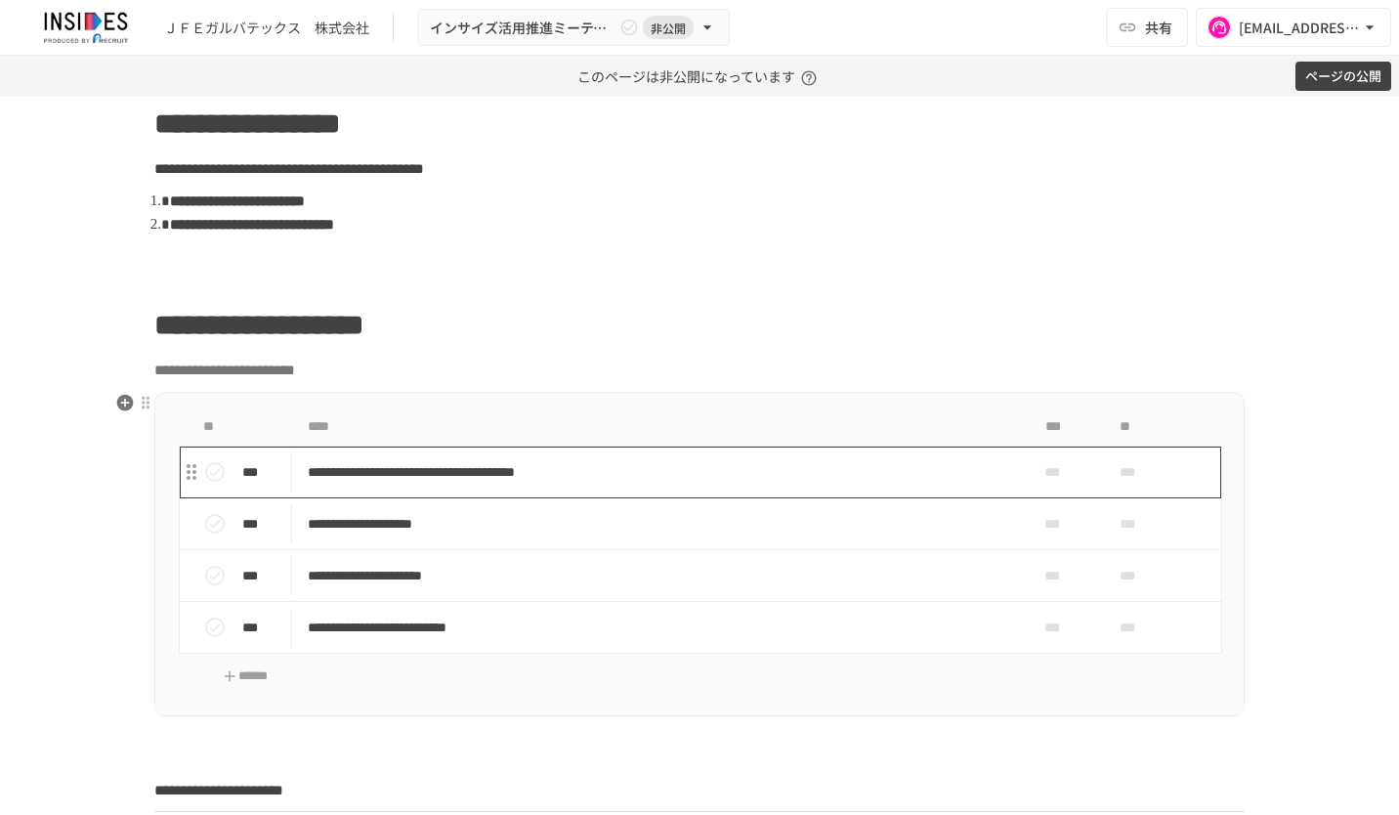
click at [910, 468] on p "**********" at bounding box center [659, 472] width 703 height 24
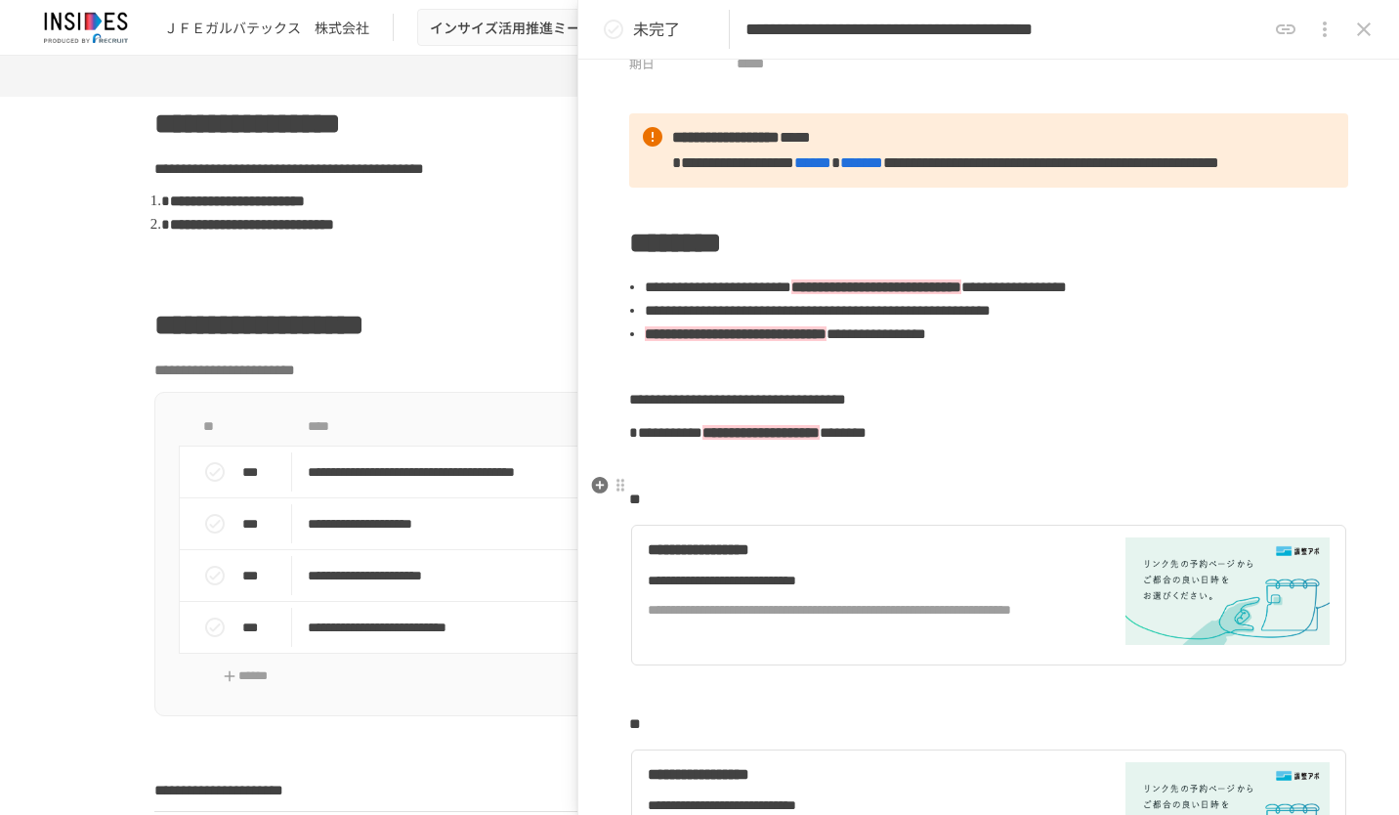
scroll to position [489, 0]
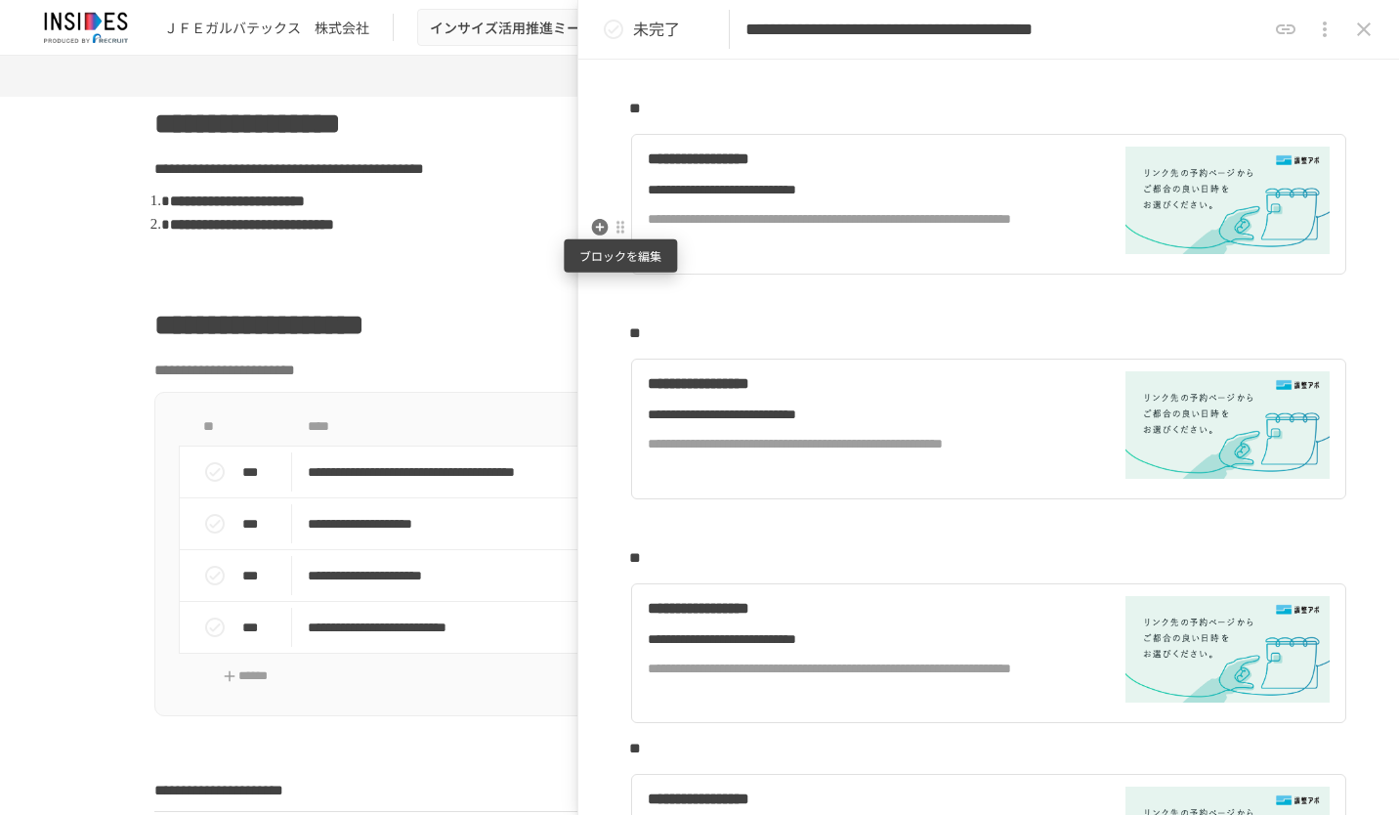
click at [623, 230] on div at bounding box center [621, 228] width 16 height 16
click at [653, 283] on li "削除" at bounding box center [758, 297] width 293 height 39
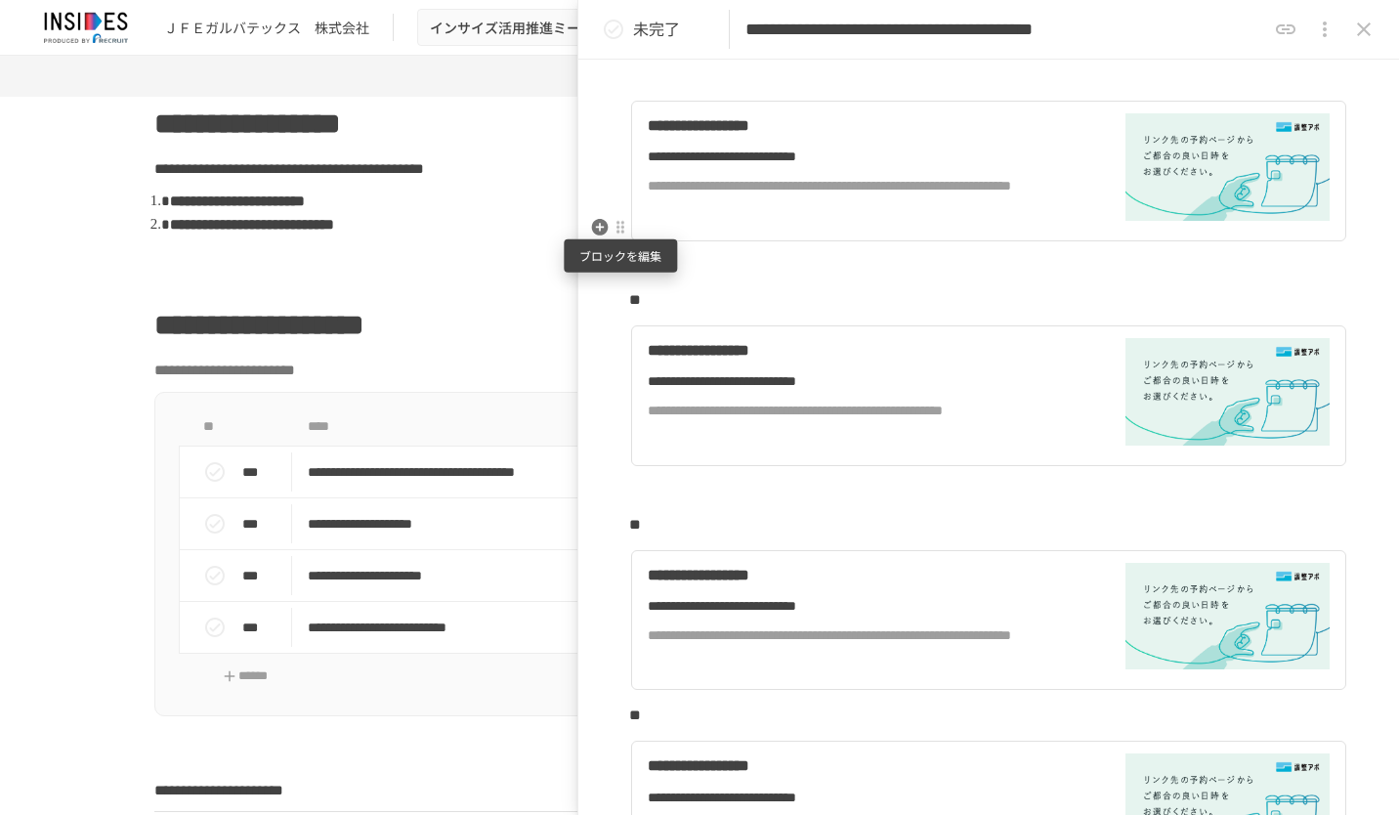
click at [624, 227] on div at bounding box center [621, 228] width 16 height 16
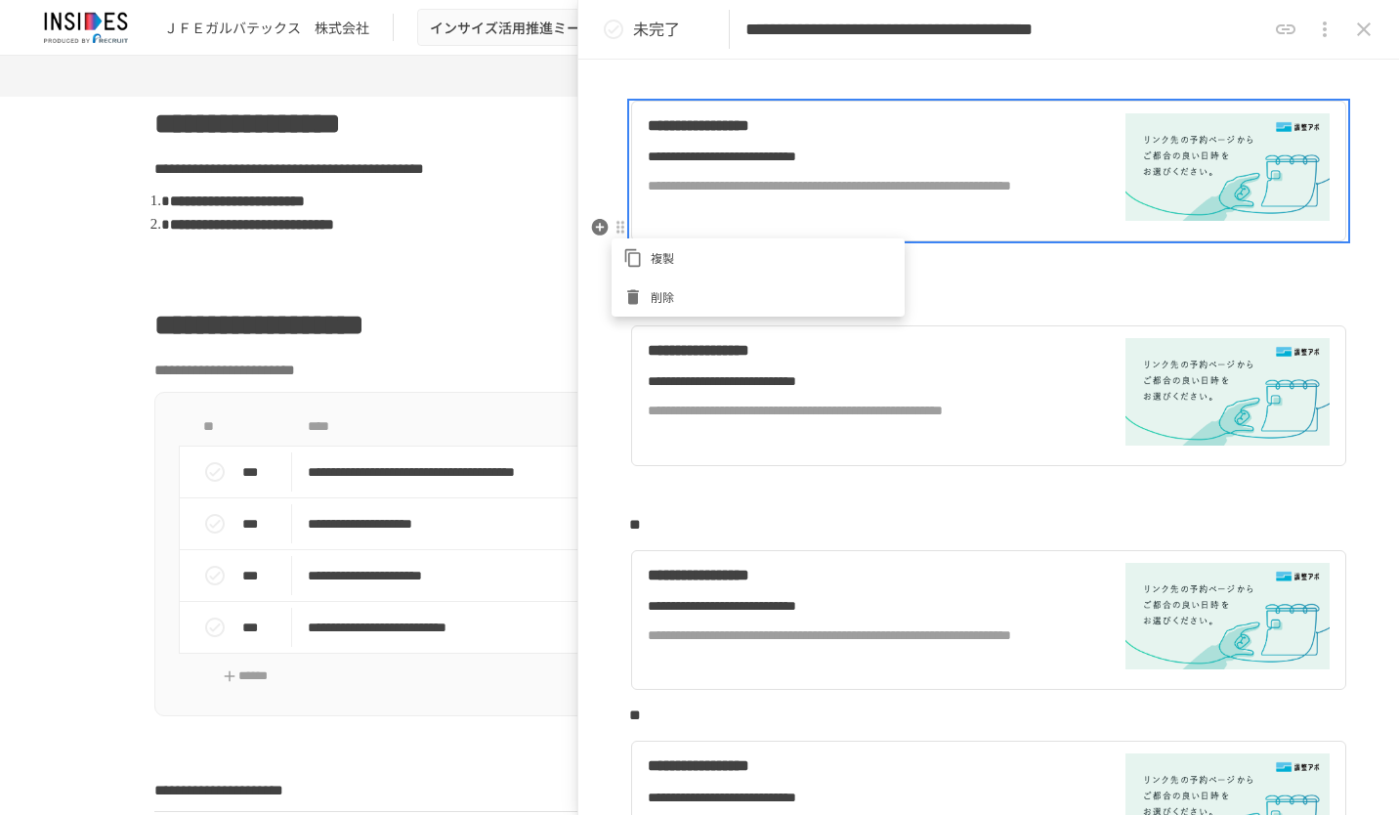
click at [650, 288] on div at bounding box center [636, 297] width 27 height 20
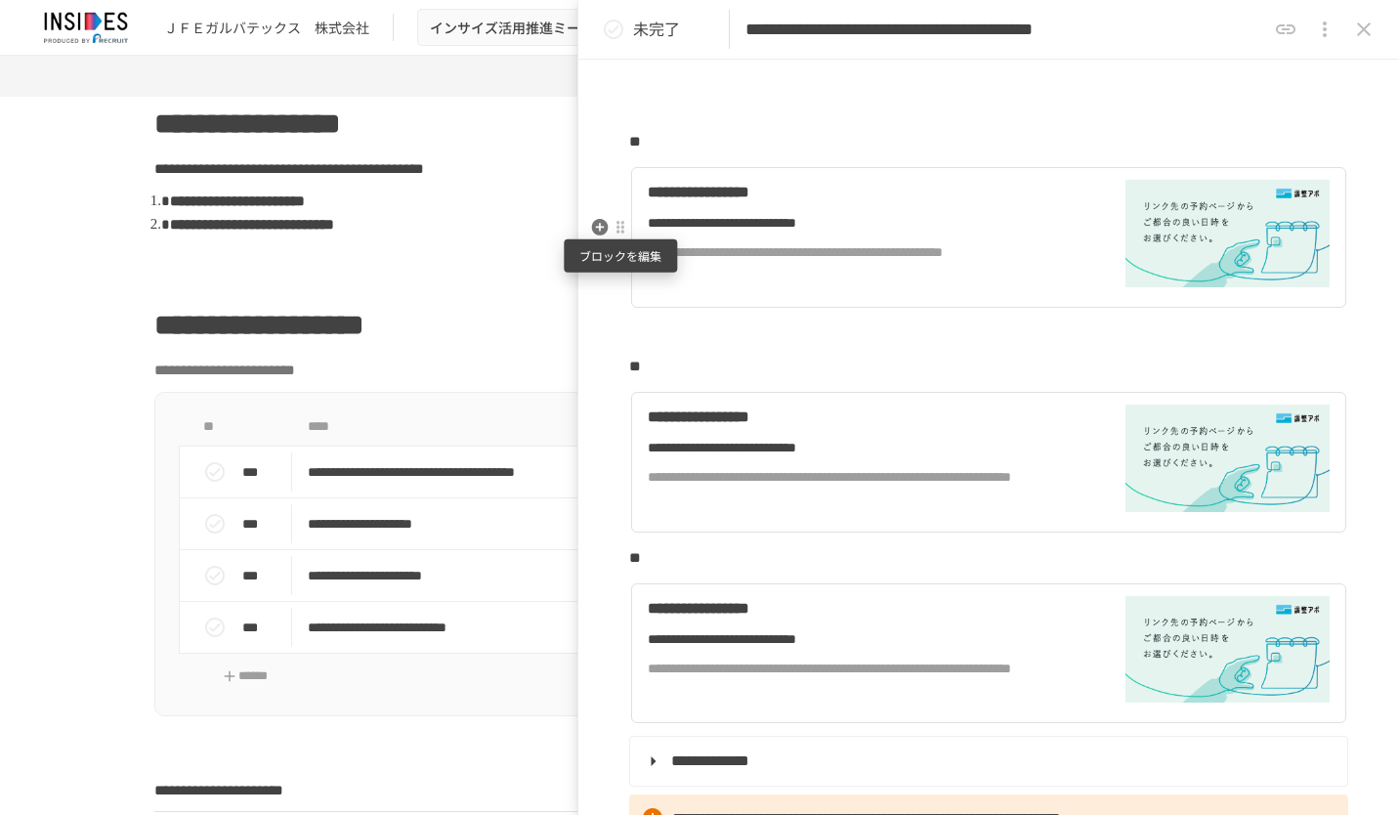
click at [624, 231] on div at bounding box center [621, 228] width 16 height 16
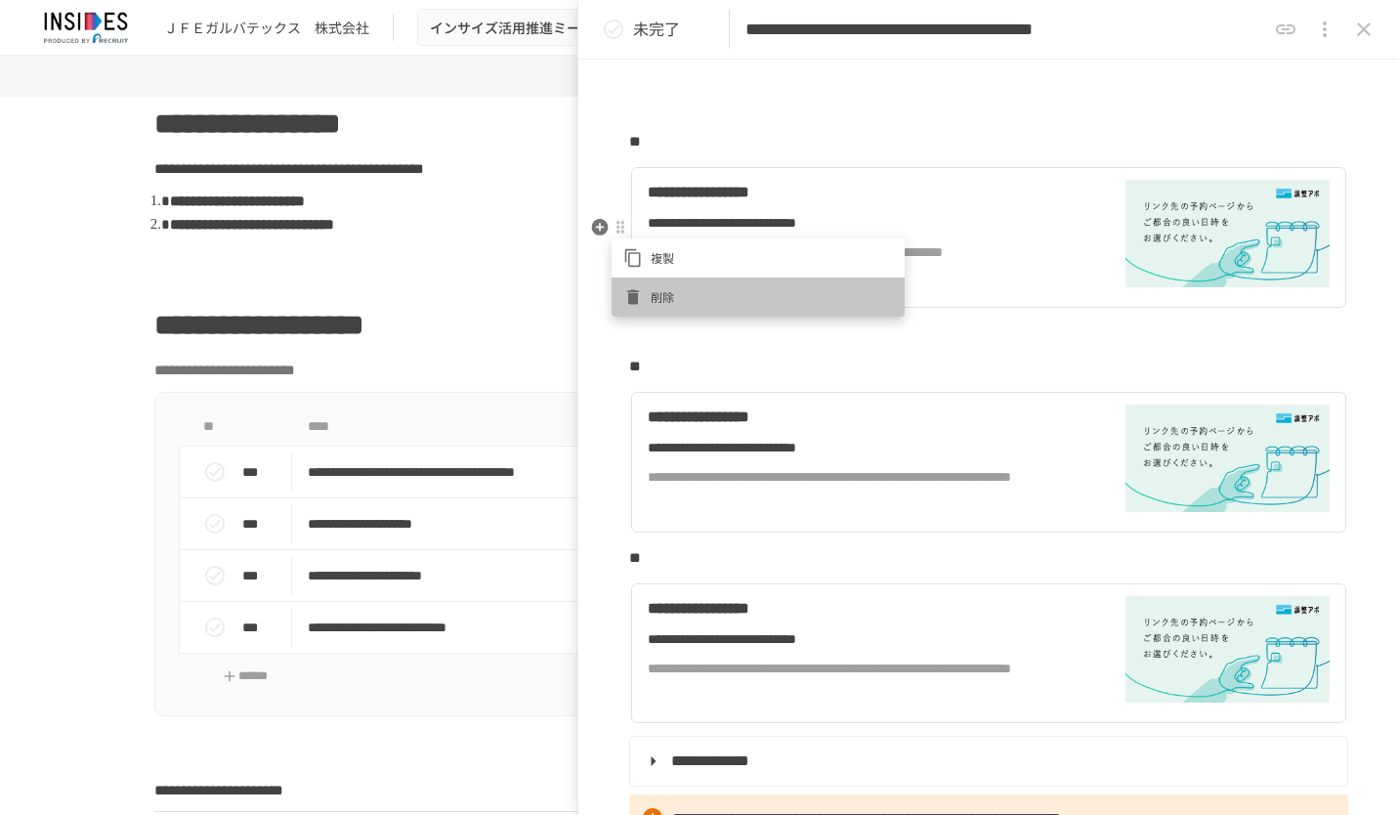
click at [652, 287] on span "削除" at bounding box center [772, 296] width 242 height 19
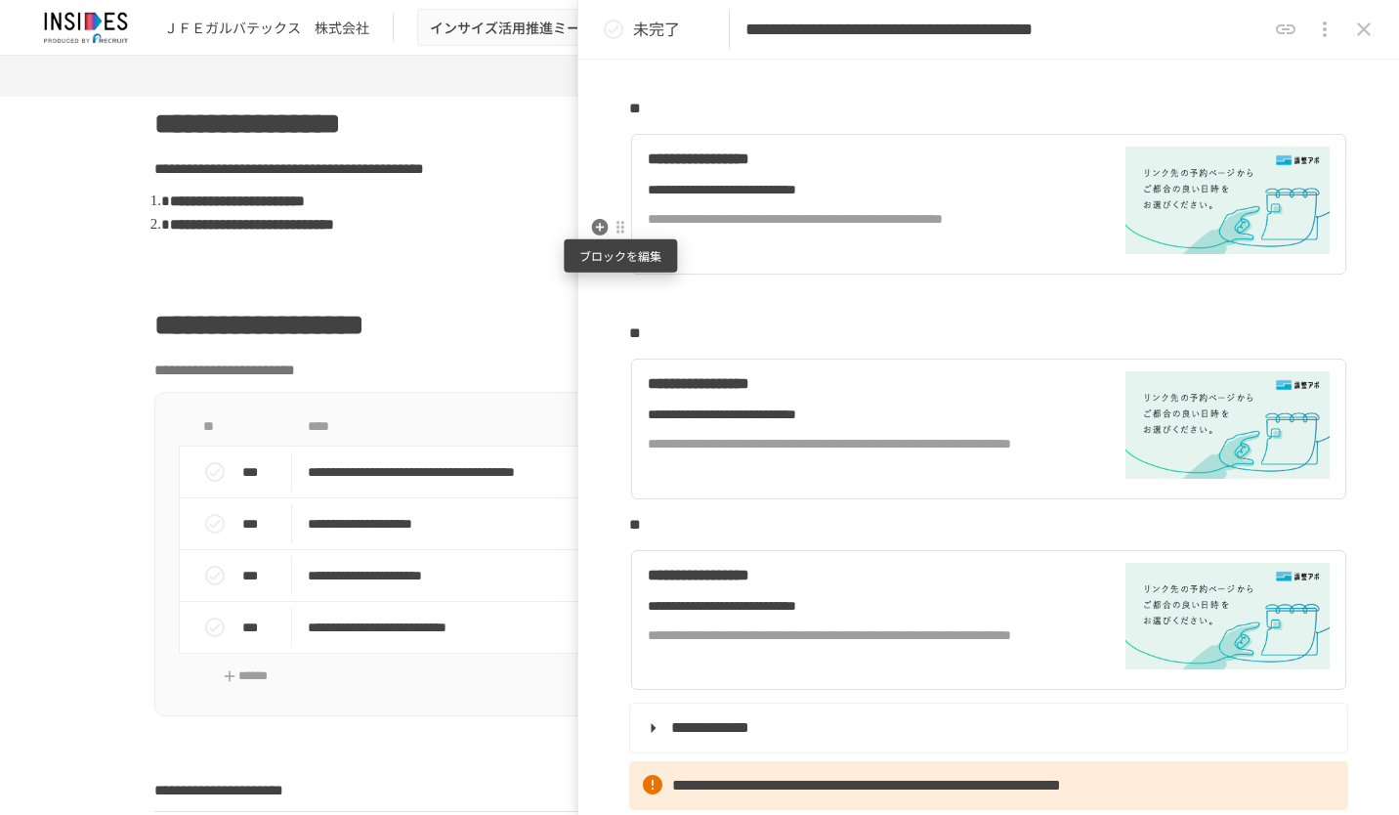
click at [625, 230] on div at bounding box center [621, 228] width 16 height 16
click at [675, 281] on li "削除" at bounding box center [758, 297] width 293 height 39
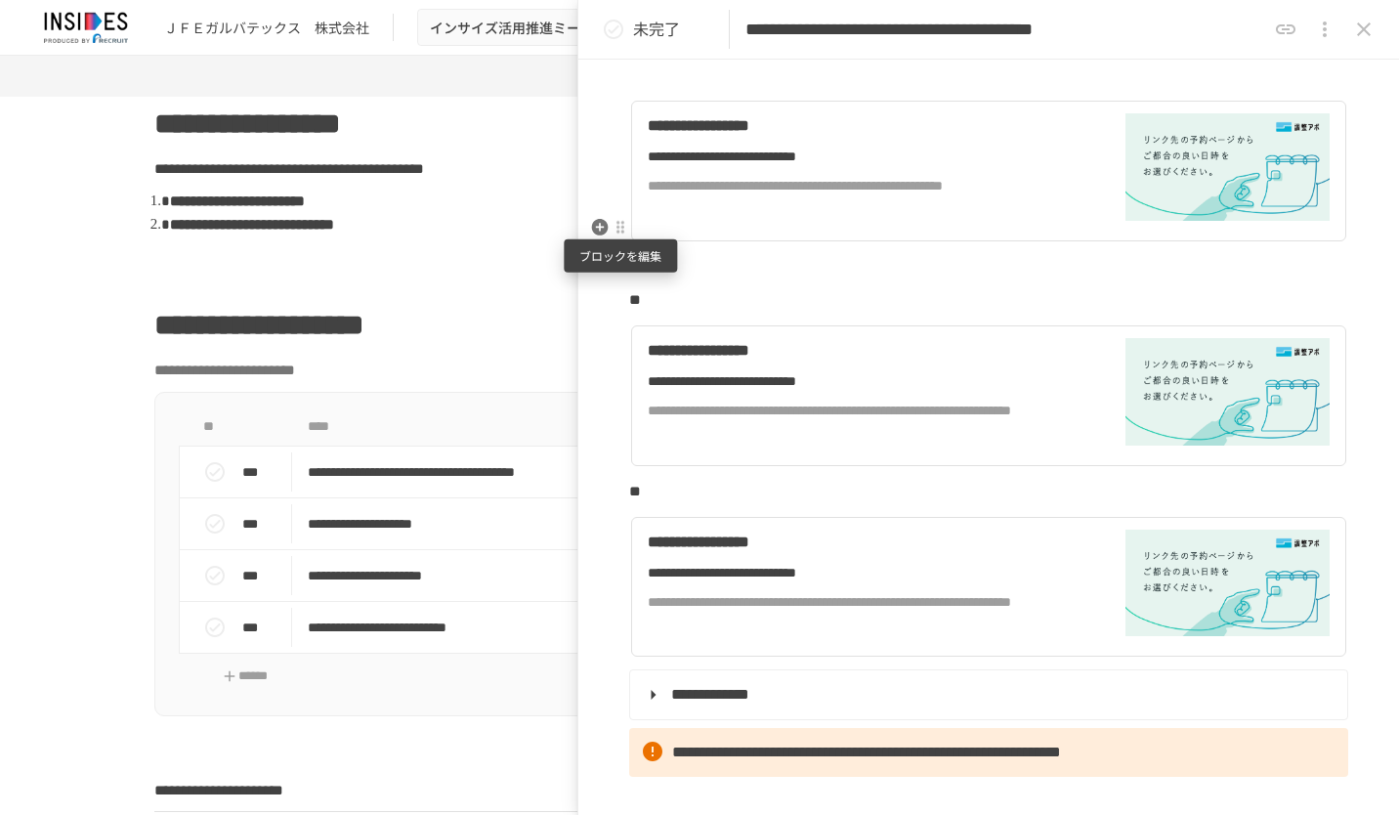
click at [623, 231] on div at bounding box center [621, 228] width 16 height 16
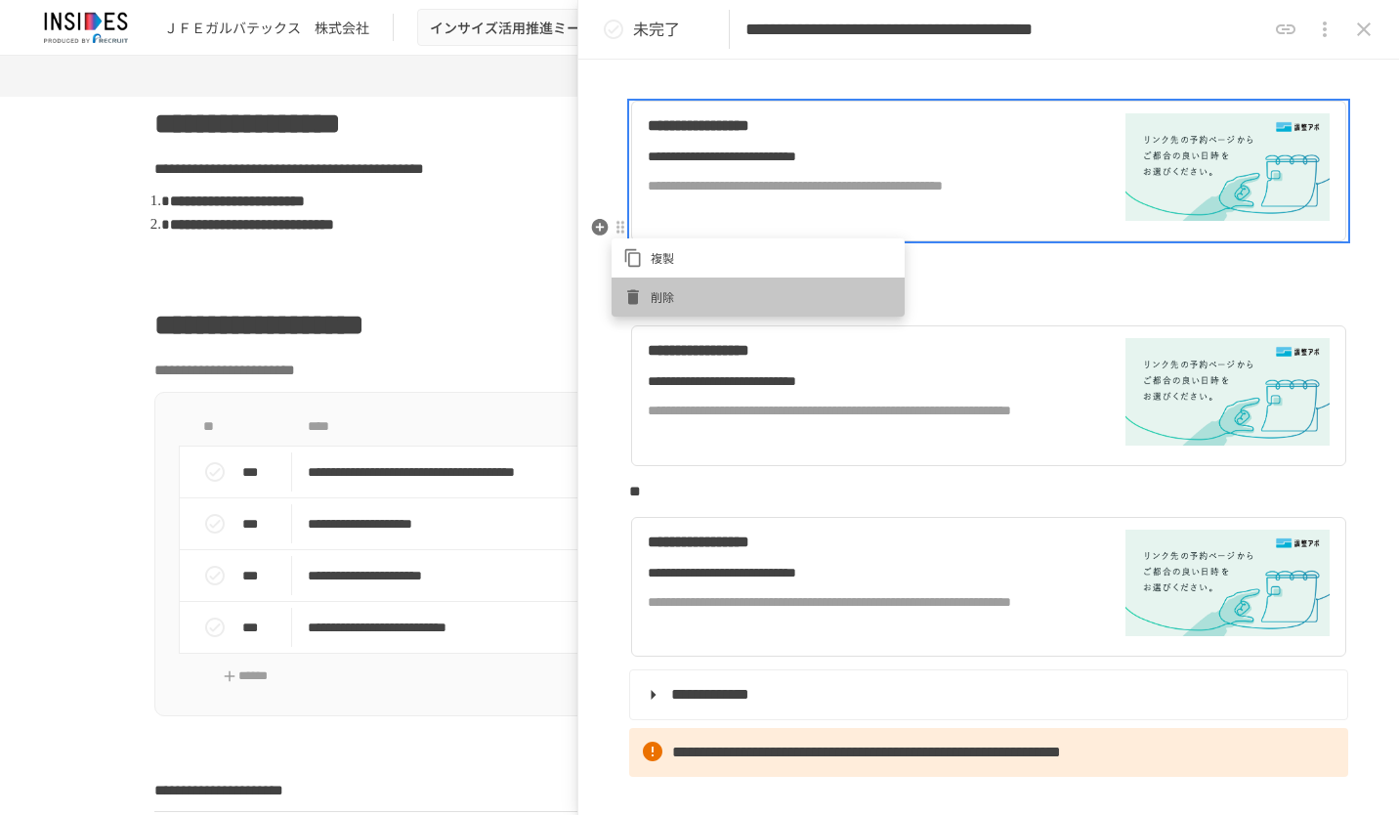
click at [691, 288] on span "削除" at bounding box center [772, 296] width 242 height 19
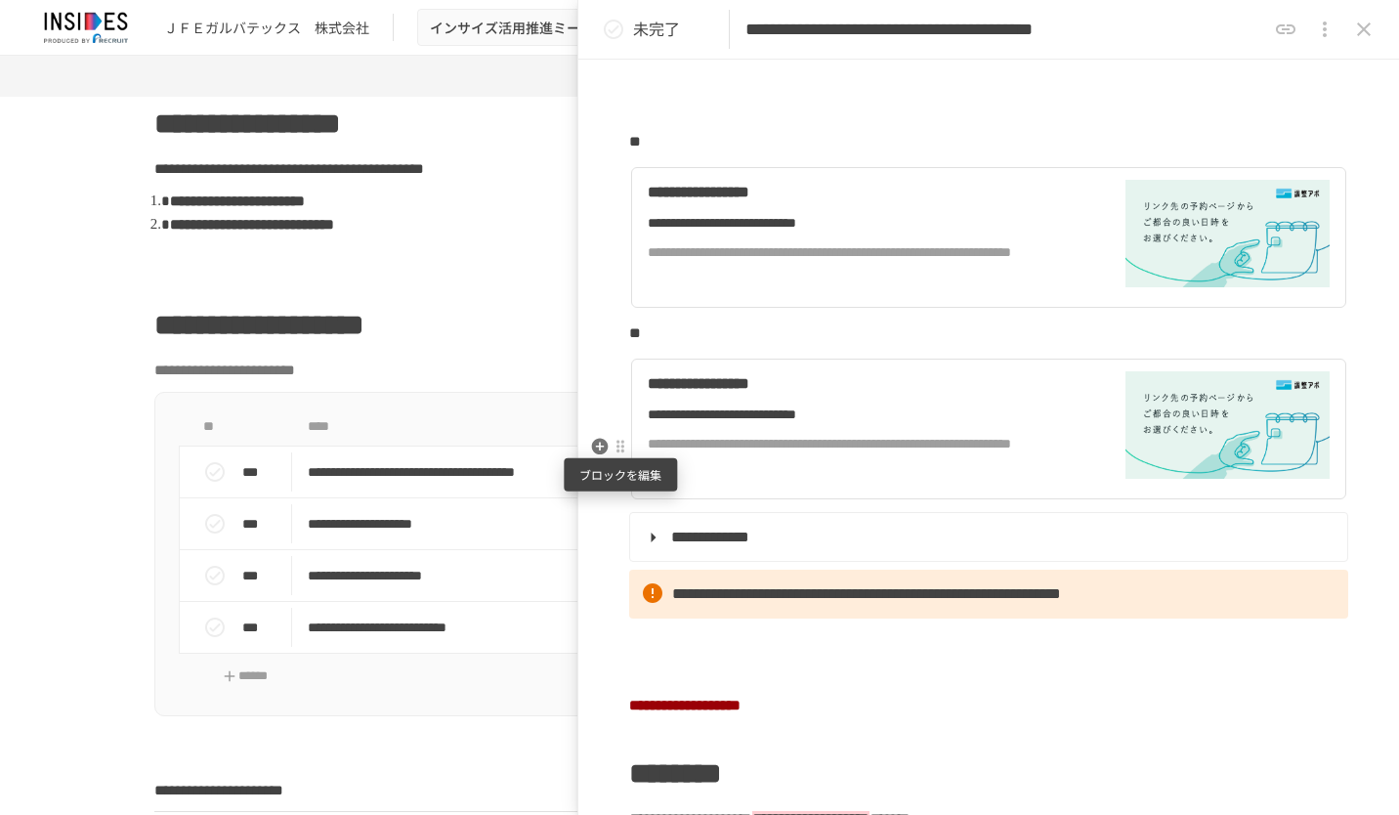
click at [623, 454] on div at bounding box center [621, 446] width 18 height 23
click at [645, 512] on div at bounding box center [636, 517] width 27 height 20
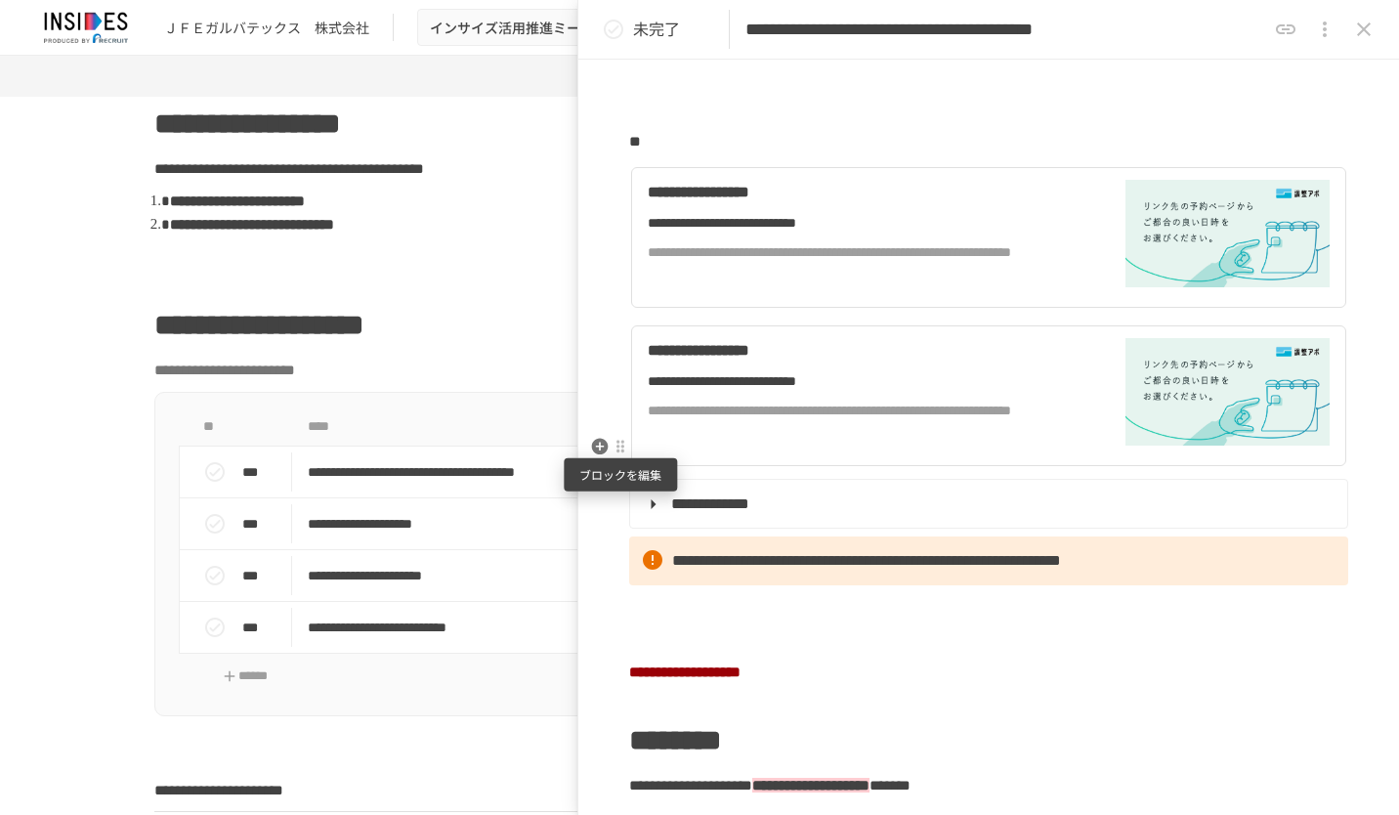
click at [623, 450] on div at bounding box center [621, 447] width 16 height 16
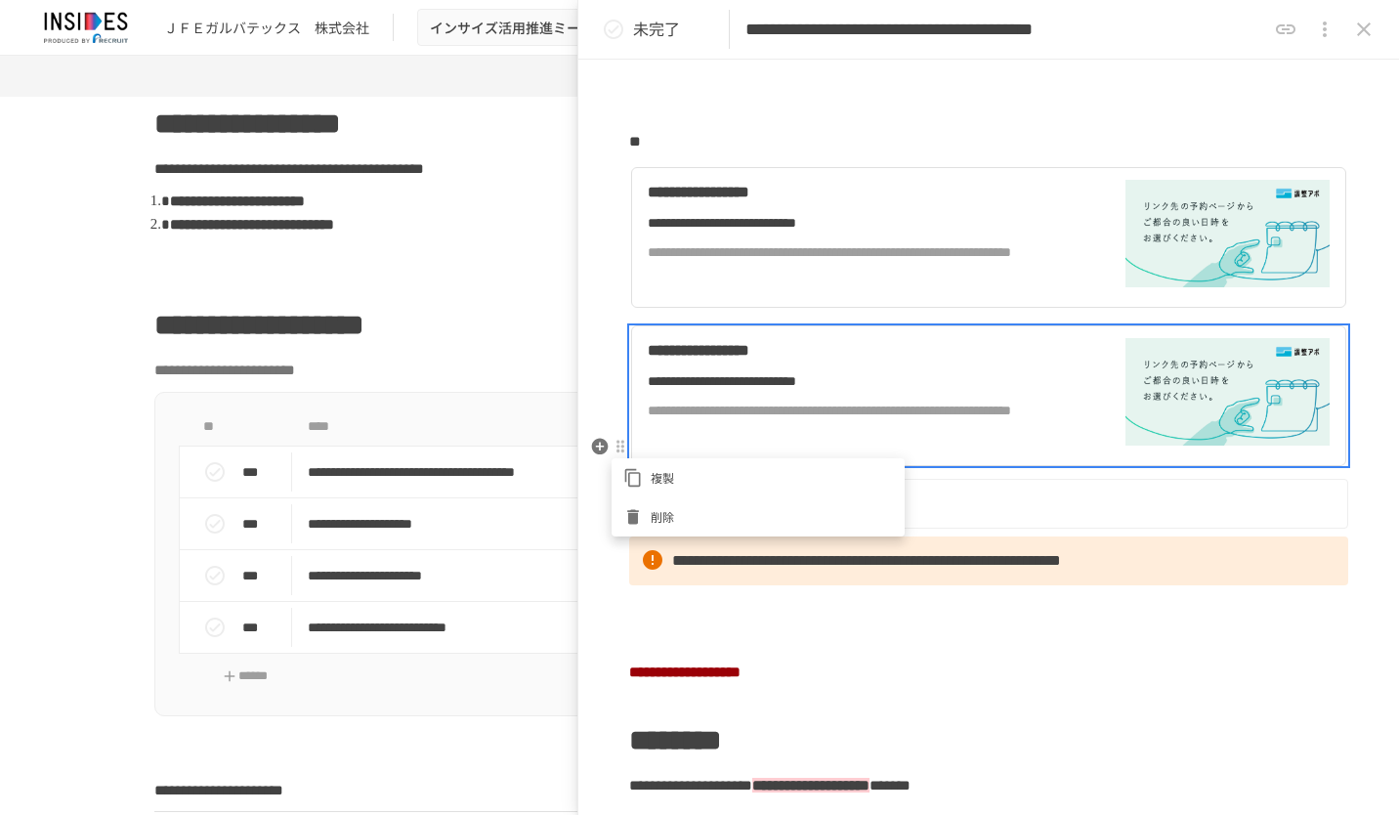
click at [660, 508] on span "削除" at bounding box center [772, 516] width 242 height 19
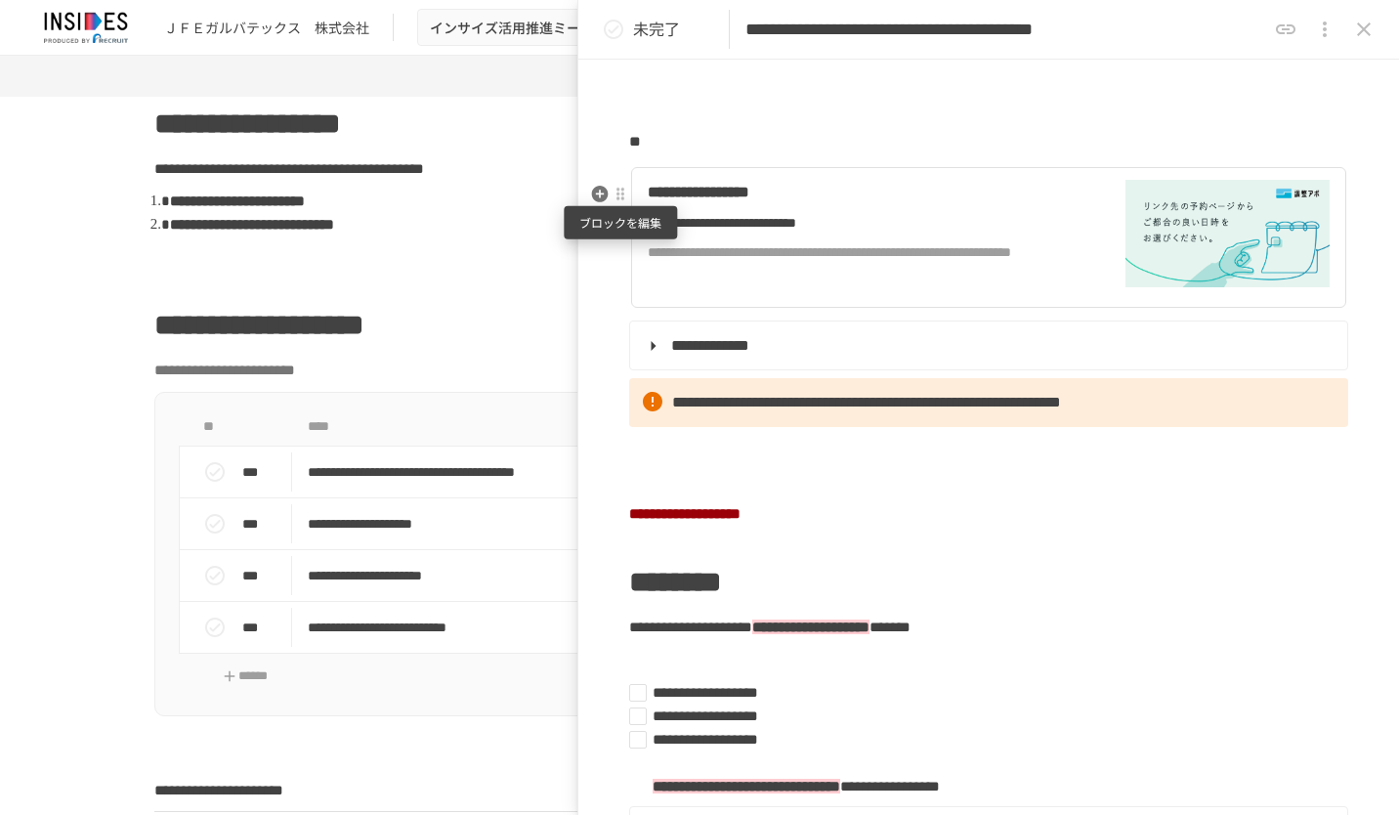
click at [622, 199] on div at bounding box center [621, 195] width 16 height 16
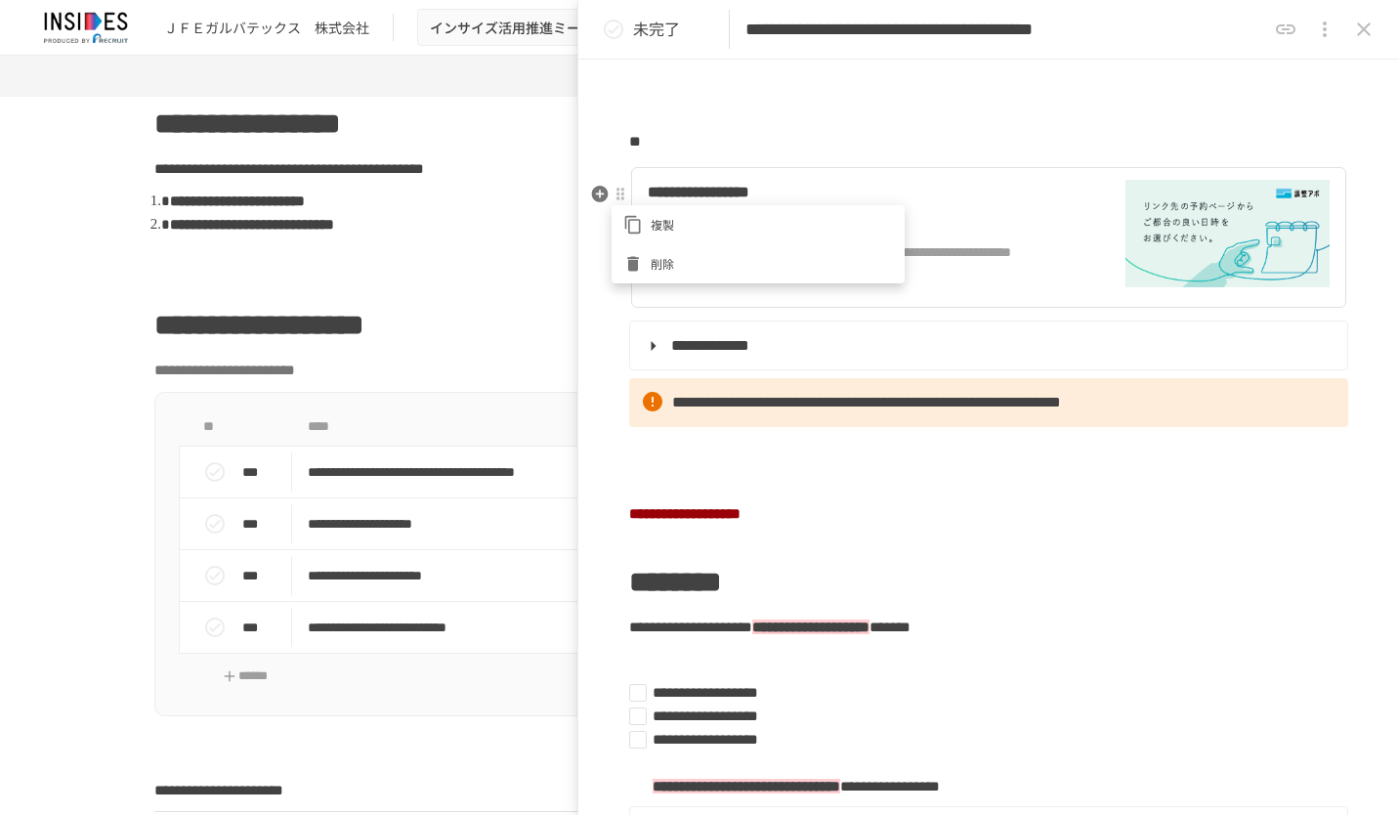
click at [653, 242] on li "複製" at bounding box center [758, 224] width 293 height 39
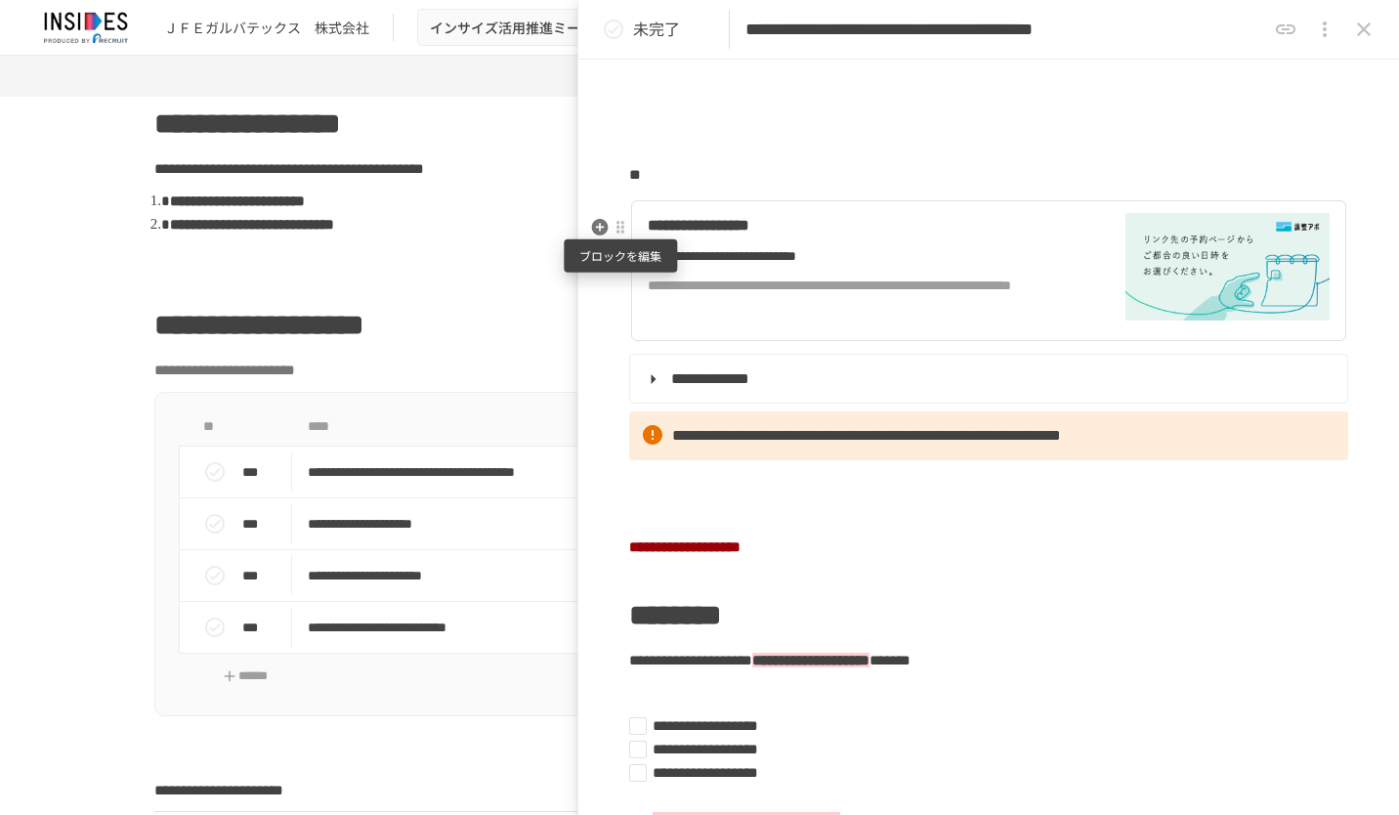
click at [620, 232] on div at bounding box center [621, 228] width 16 height 16
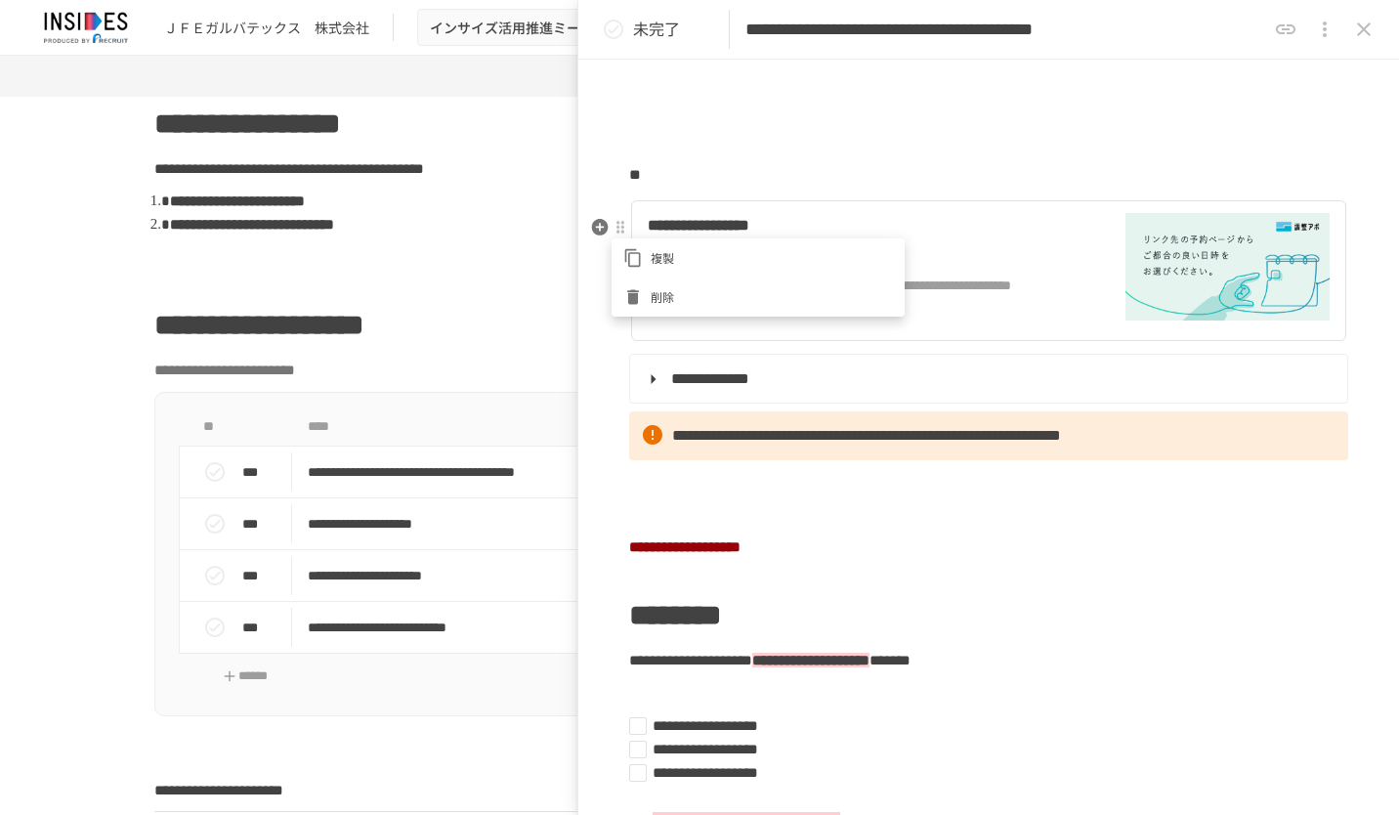
click at [661, 281] on li "削除" at bounding box center [758, 297] width 293 height 39
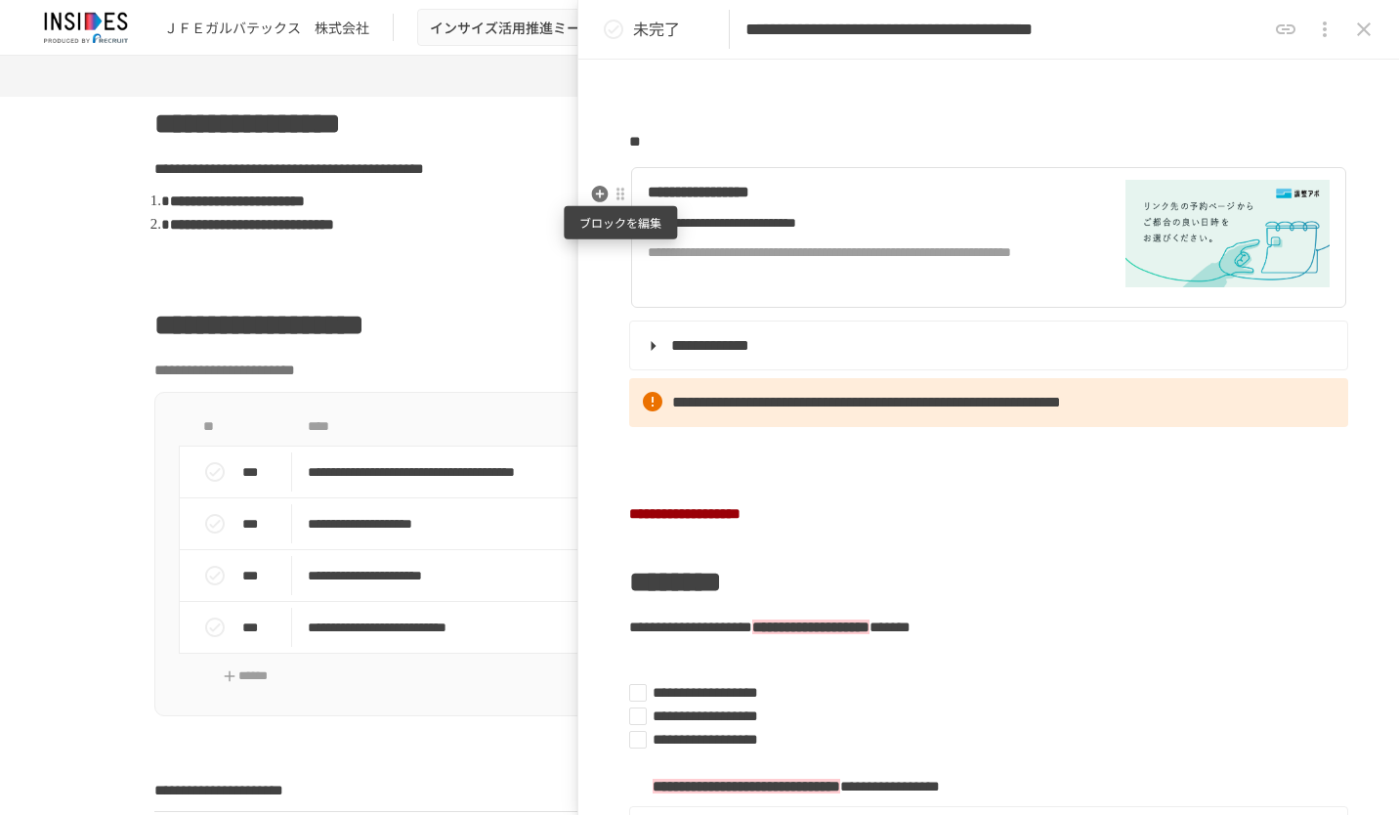
click at [624, 200] on div at bounding box center [621, 195] width 16 height 16
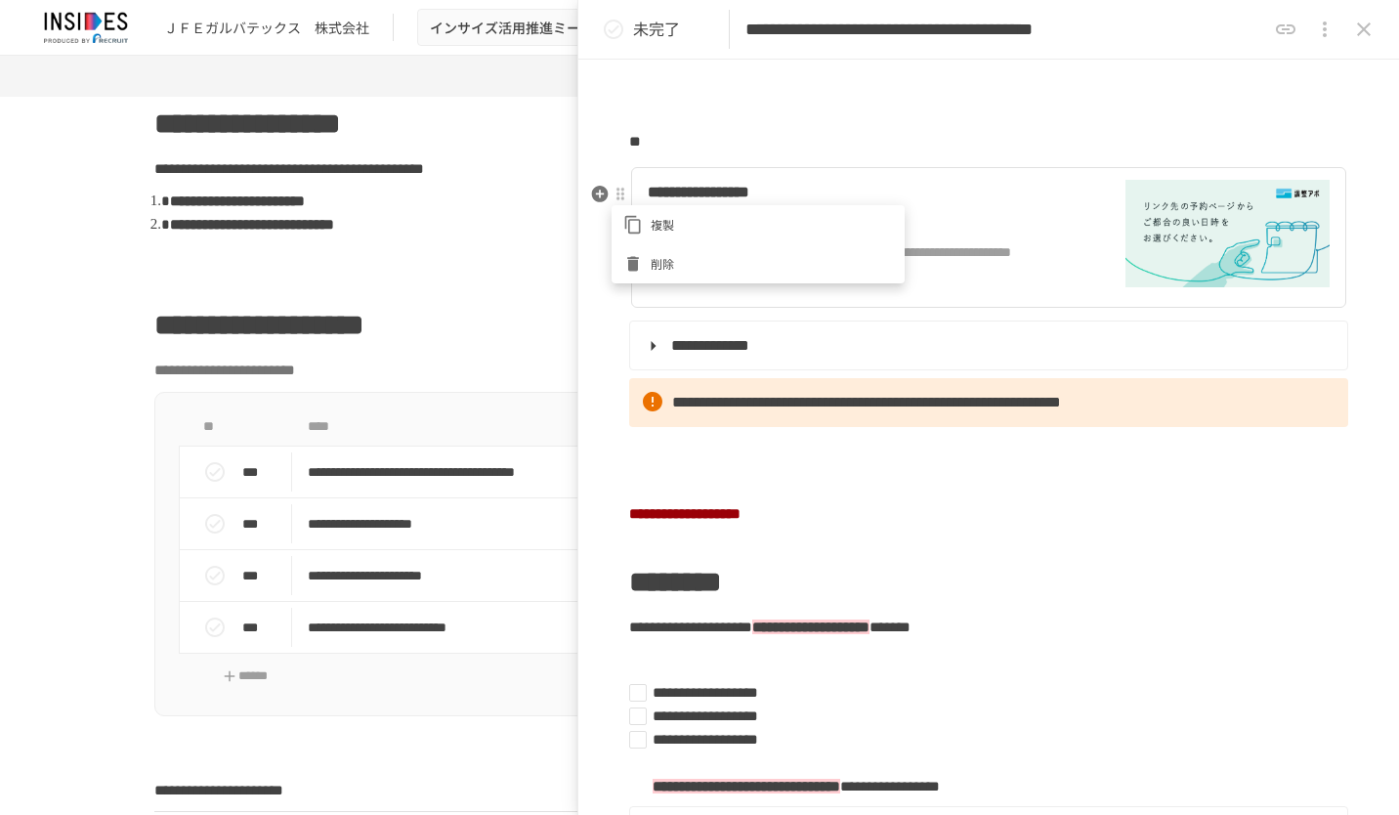
click at [672, 262] on span "削除" at bounding box center [772, 263] width 242 height 19
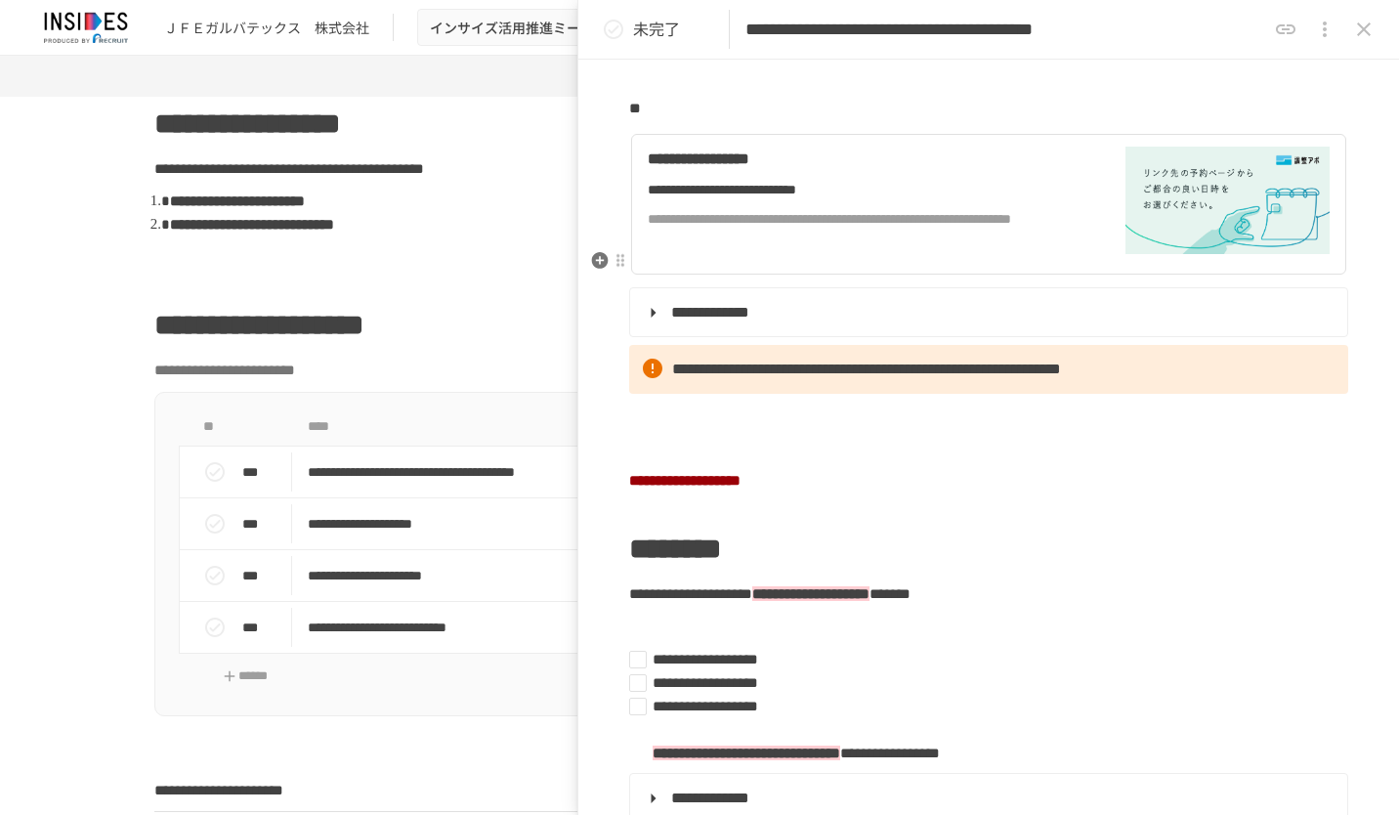
click at [853, 262] on div "**********" at bounding box center [870, 204] width 444 height 115
click at [1366, 31] on icon "close drawer" at bounding box center [1364, 29] width 14 height 14
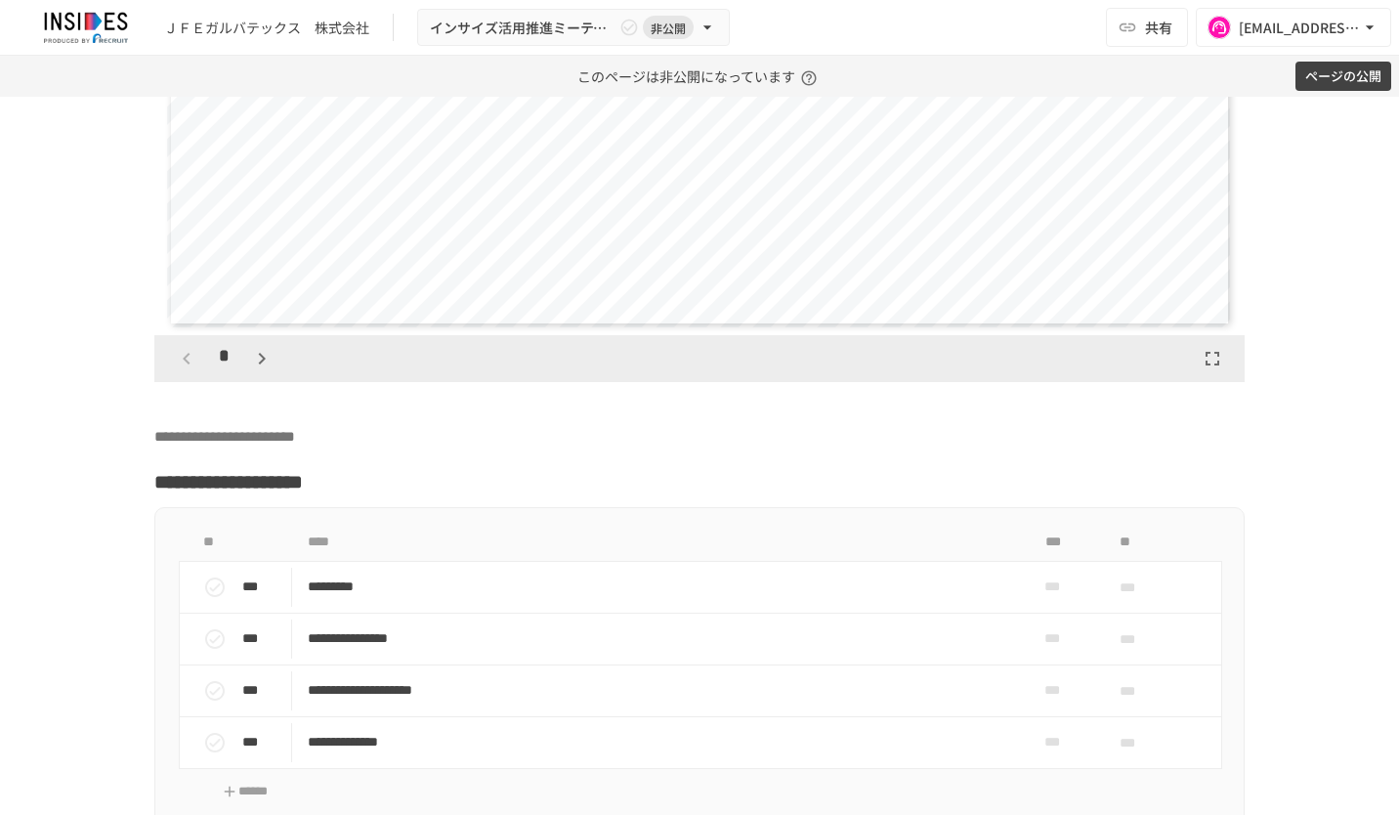
scroll to position [4702, 0]
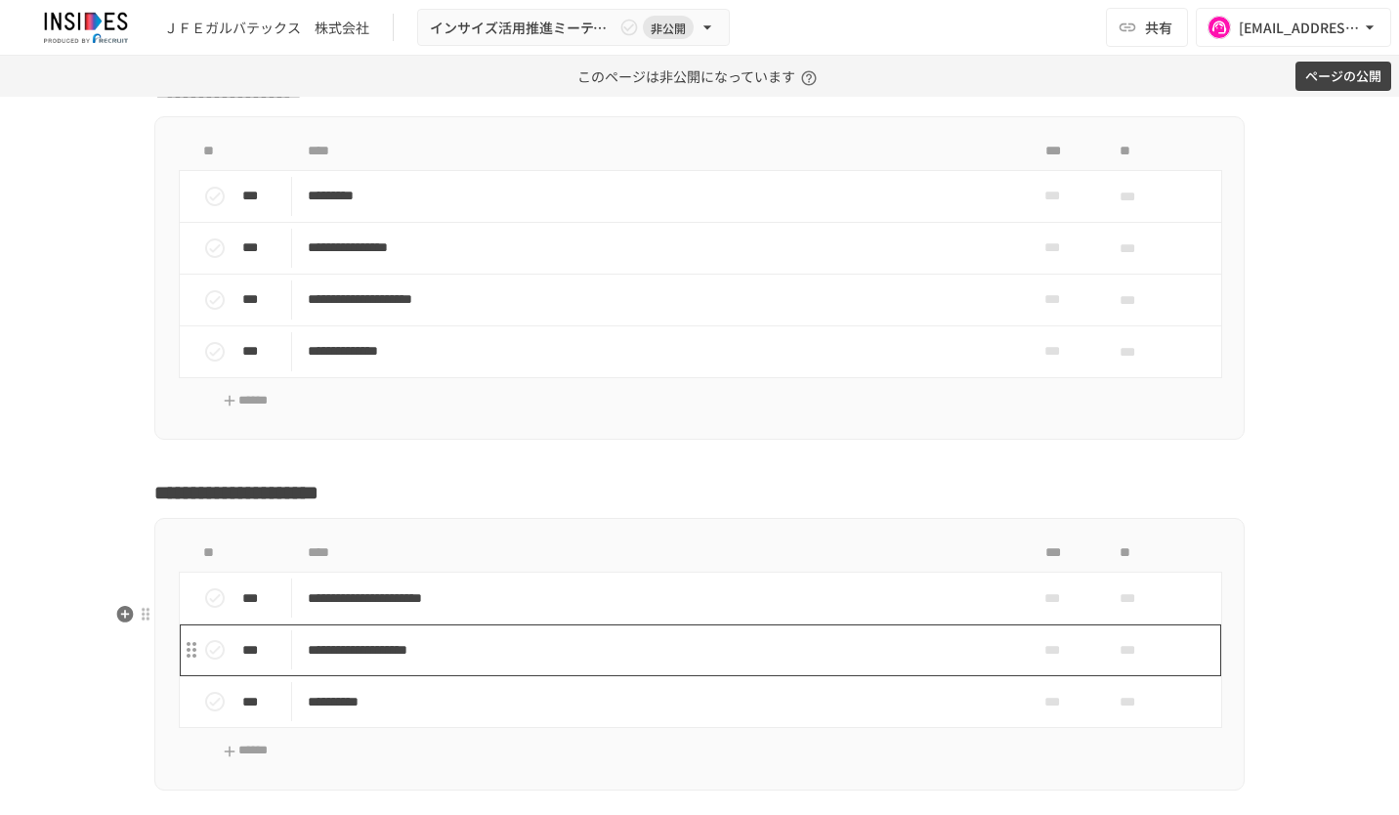
click at [723, 663] on p "**********" at bounding box center [659, 650] width 703 height 24
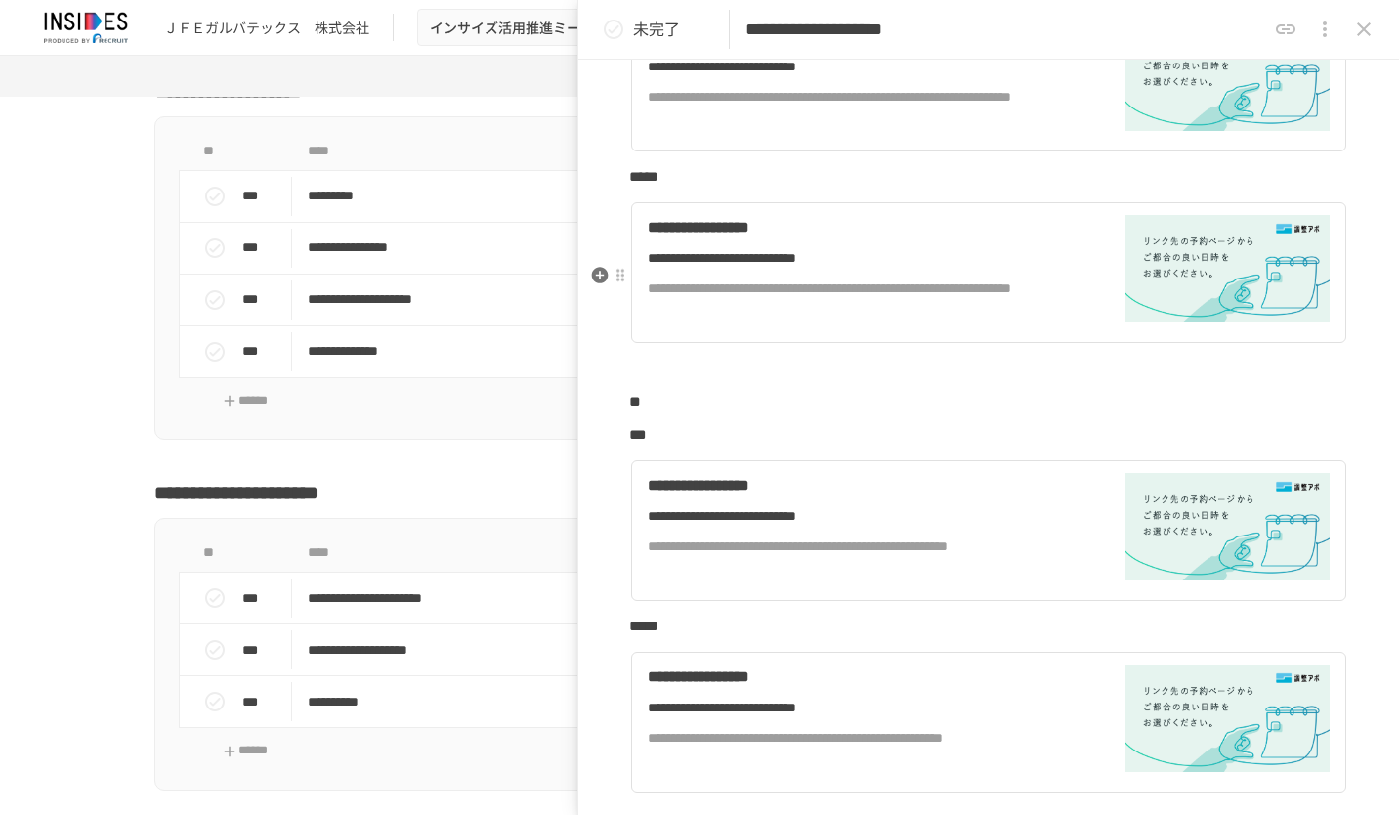
scroll to position [293, 0]
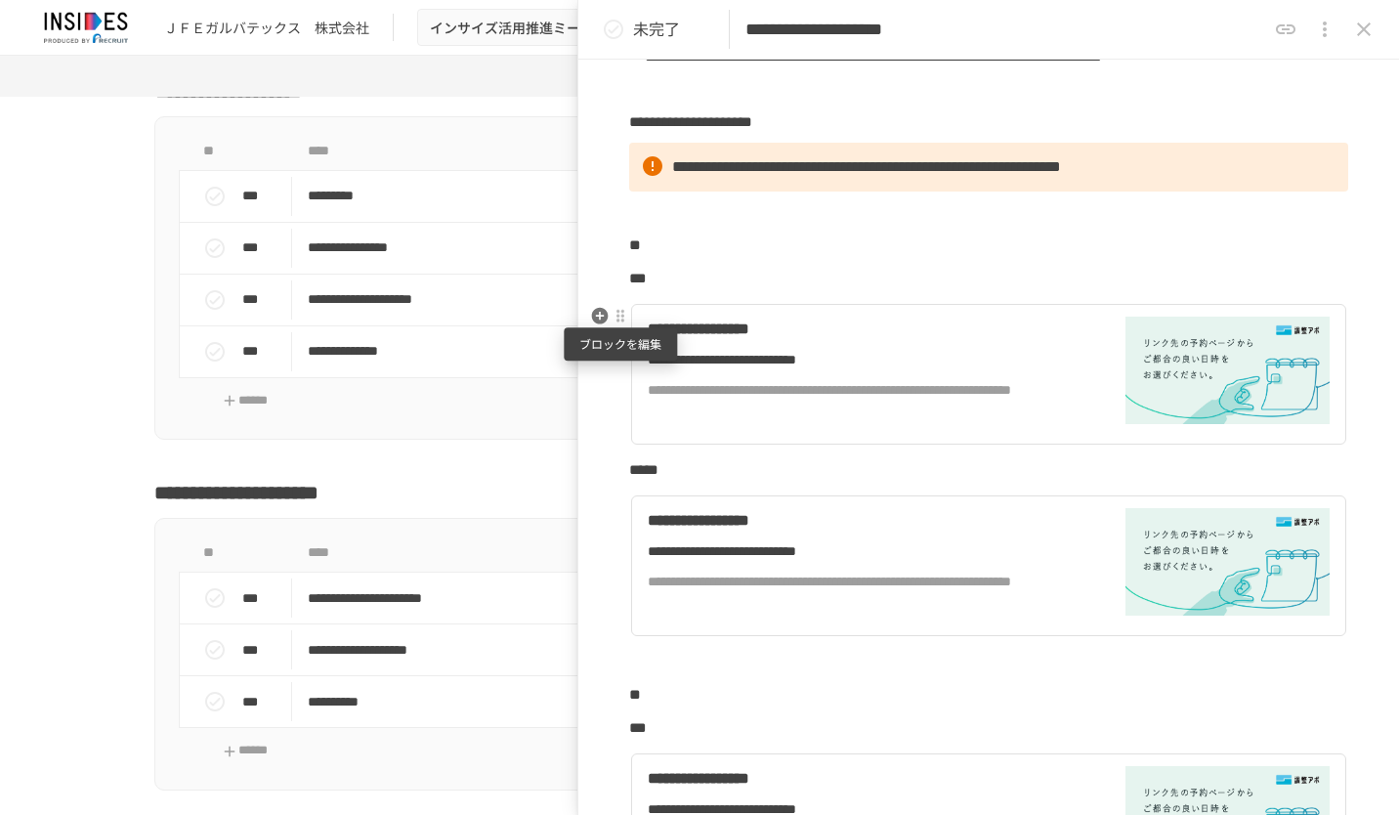
click at [622, 321] on div at bounding box center [621, 317] width 16 height 16
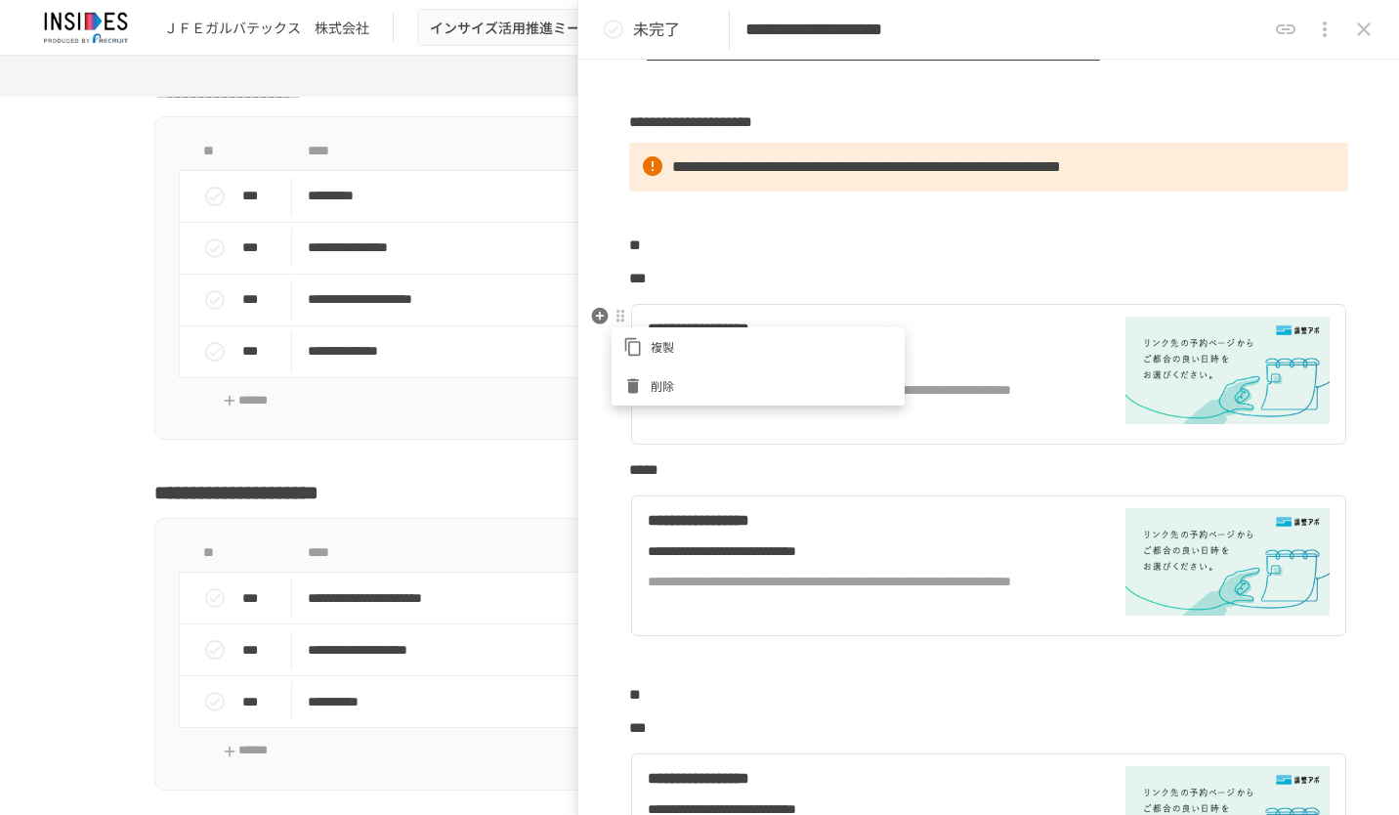
click at [683, 392] on span "削除" at bounding box center [772, 385] width 242 height 19
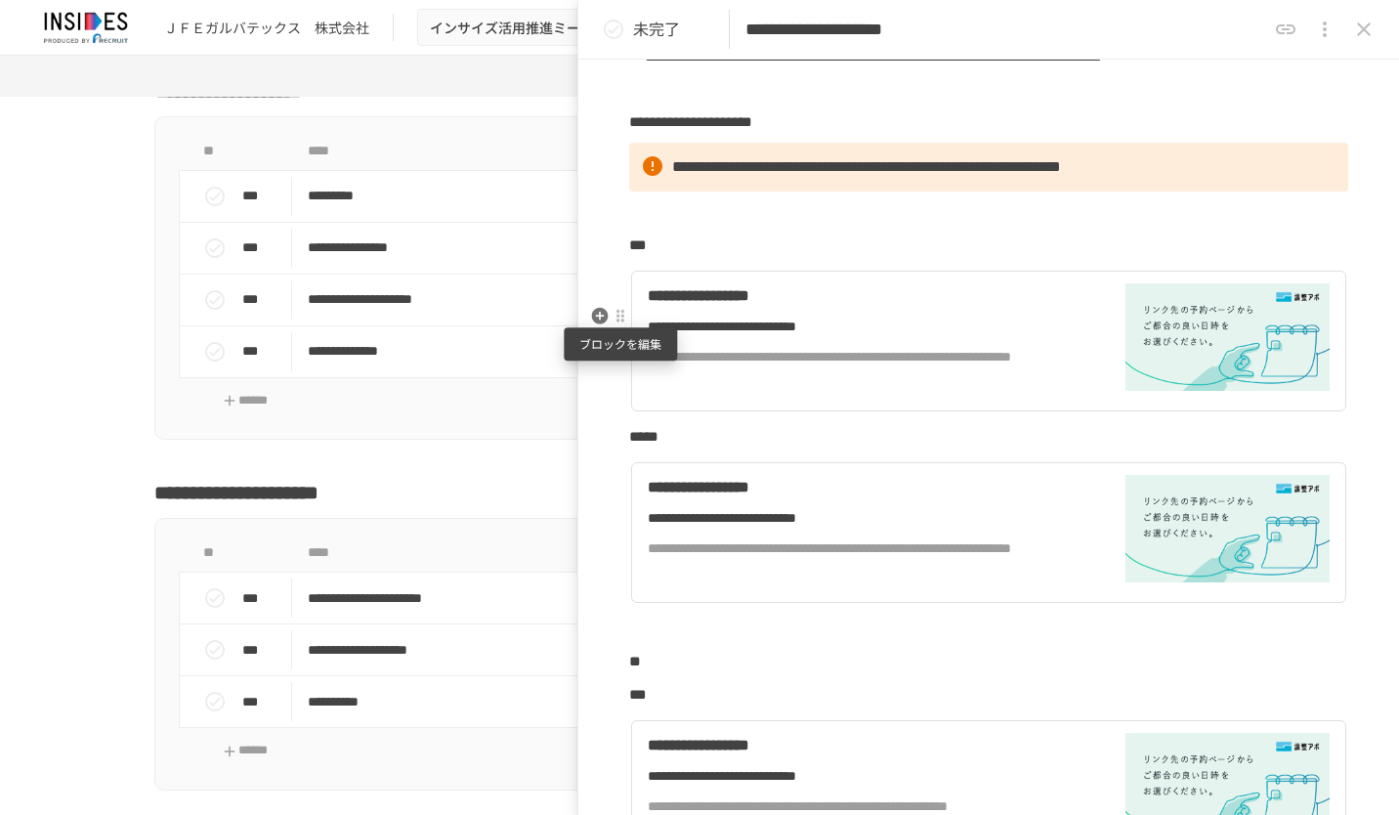
click at [627, 319] on div at bounding box center [621, 317] width 16 height 16
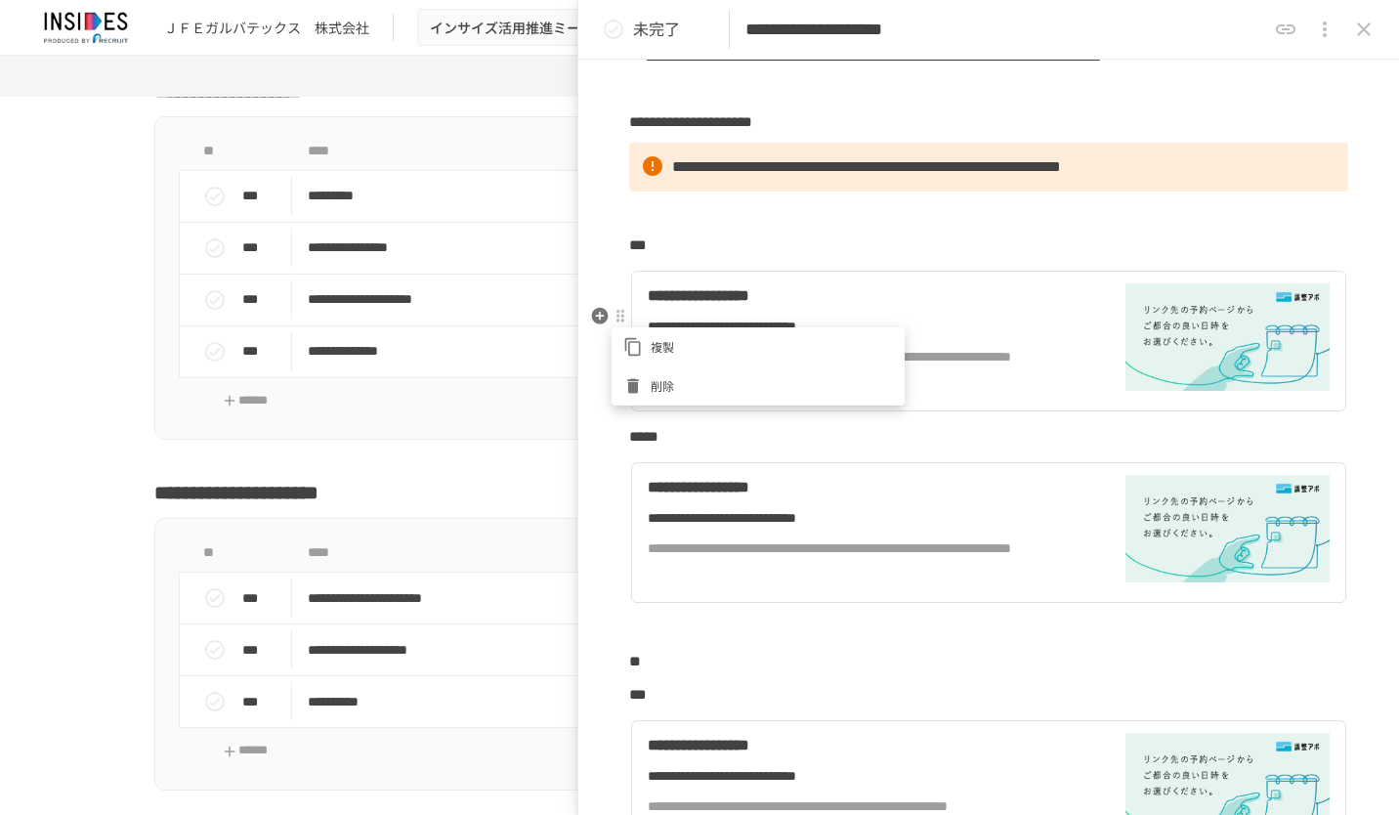
click at [649, 370] on li "削除" at bounding box center [758, 385] width 293 height 39
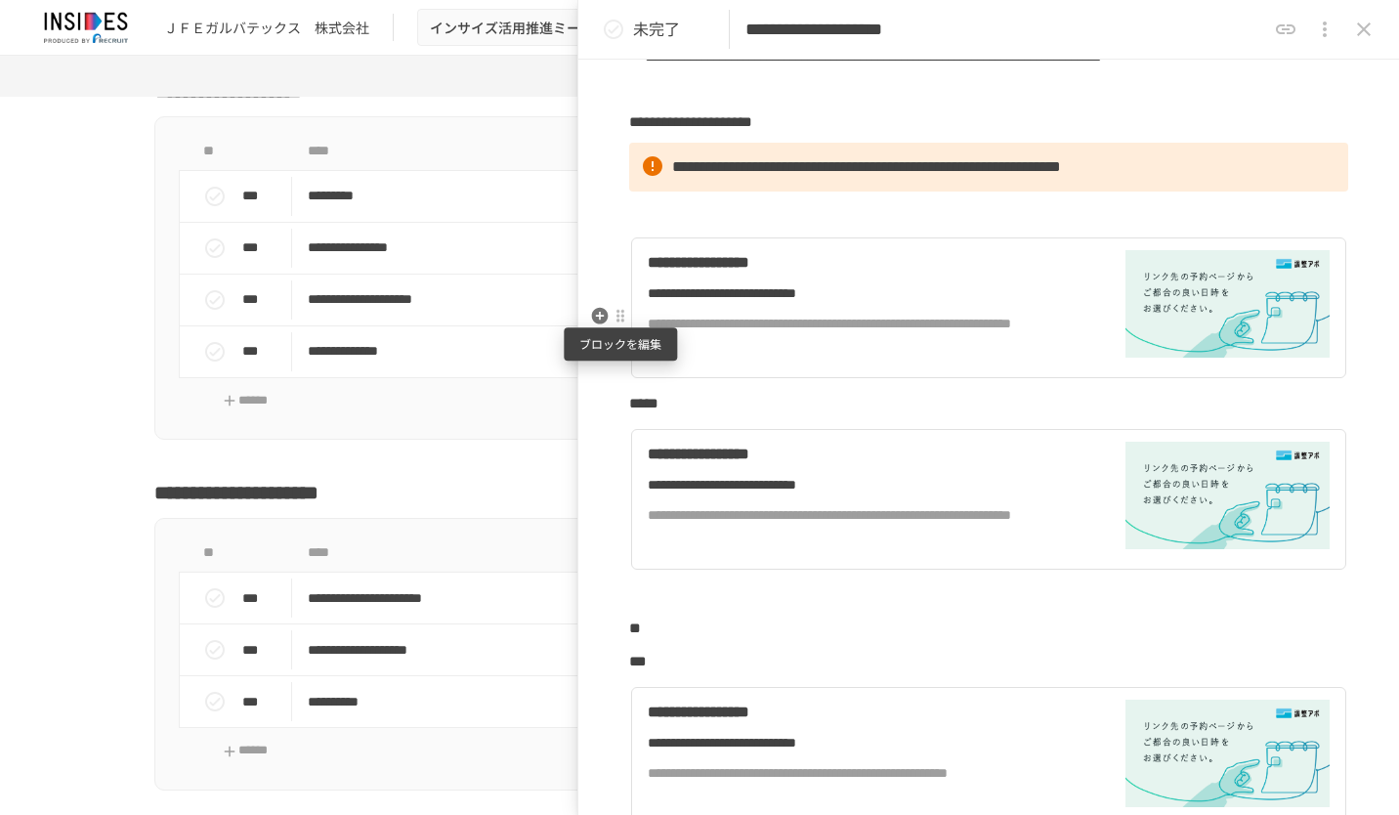
click at [622, 318] on div at bounding box center [621, 317] width 16 height 16
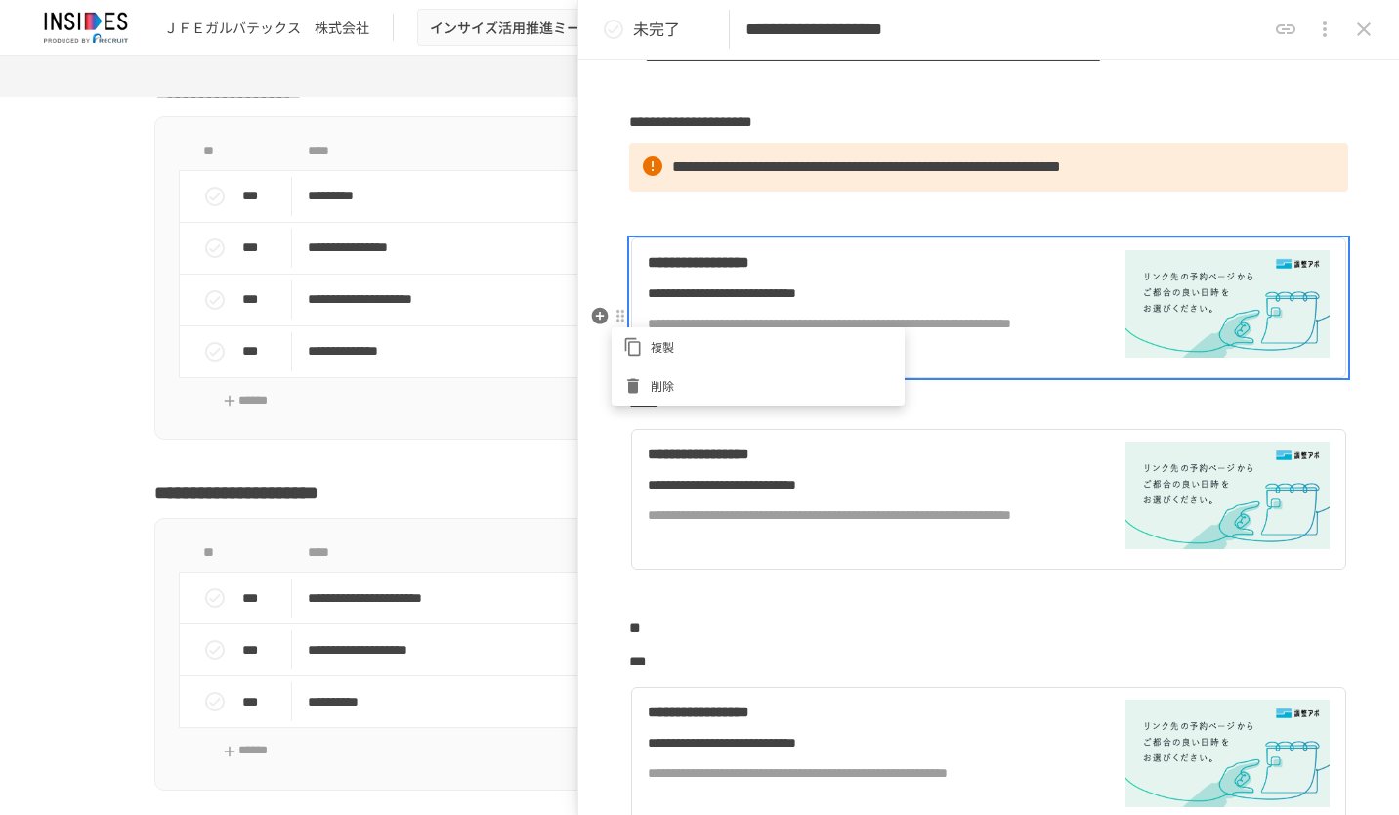
click at [645, 373] on li "削除" at bounding box center [758, 385] width 293 height 39
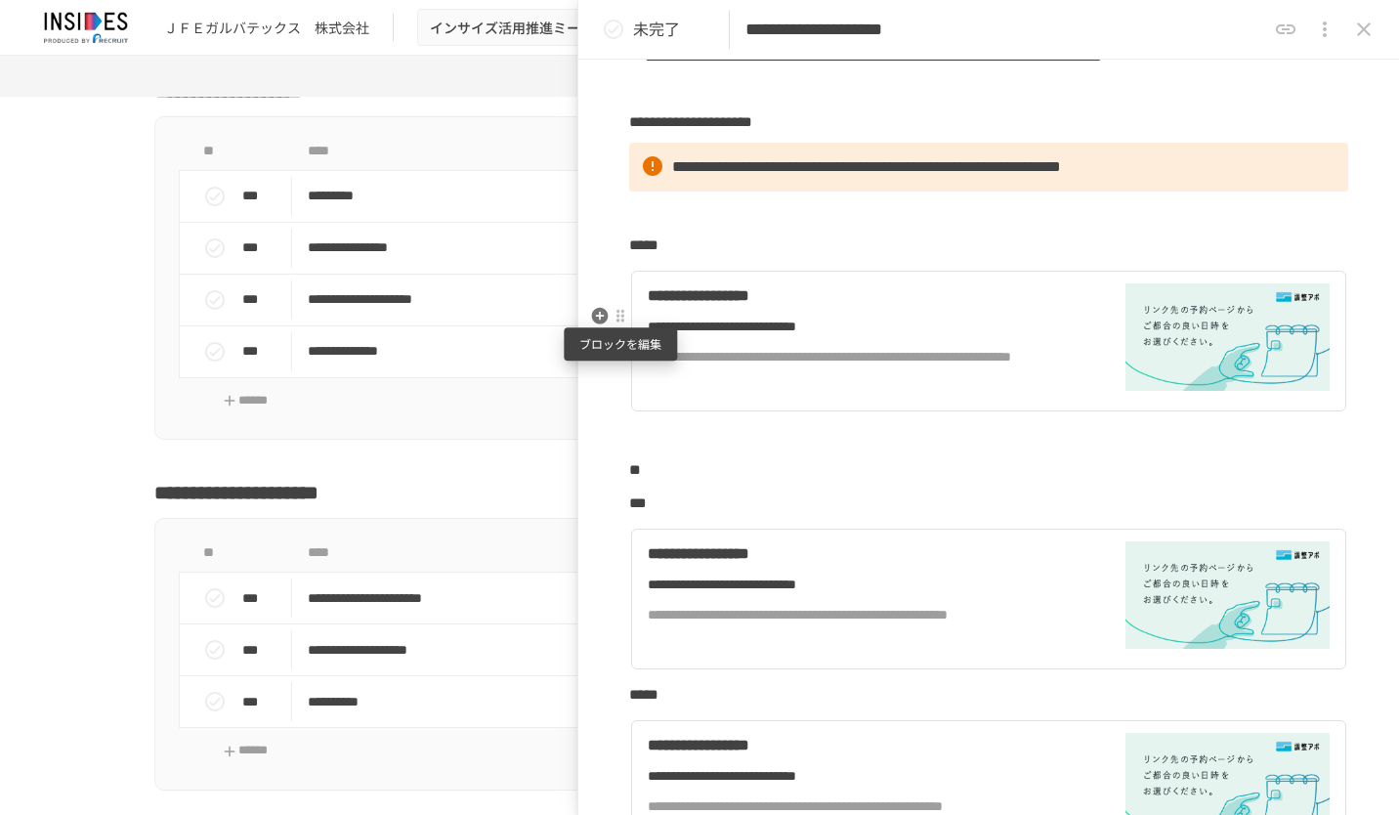
click at [623, 322] on div at bounding box center [621, 317] width 16 height 16
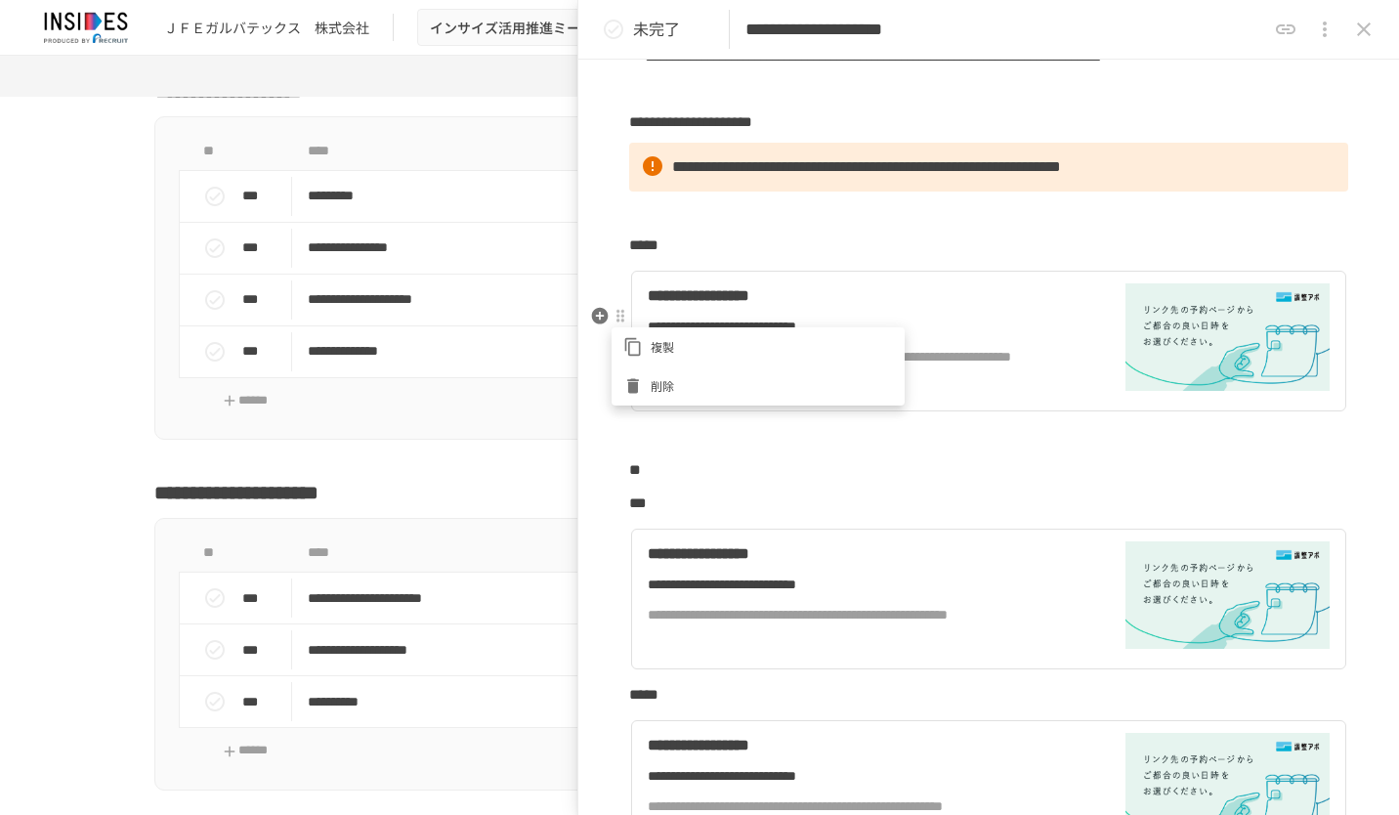
click at [649, 367] on li "削除" at bounding box center [758, 385] width 293 height 39
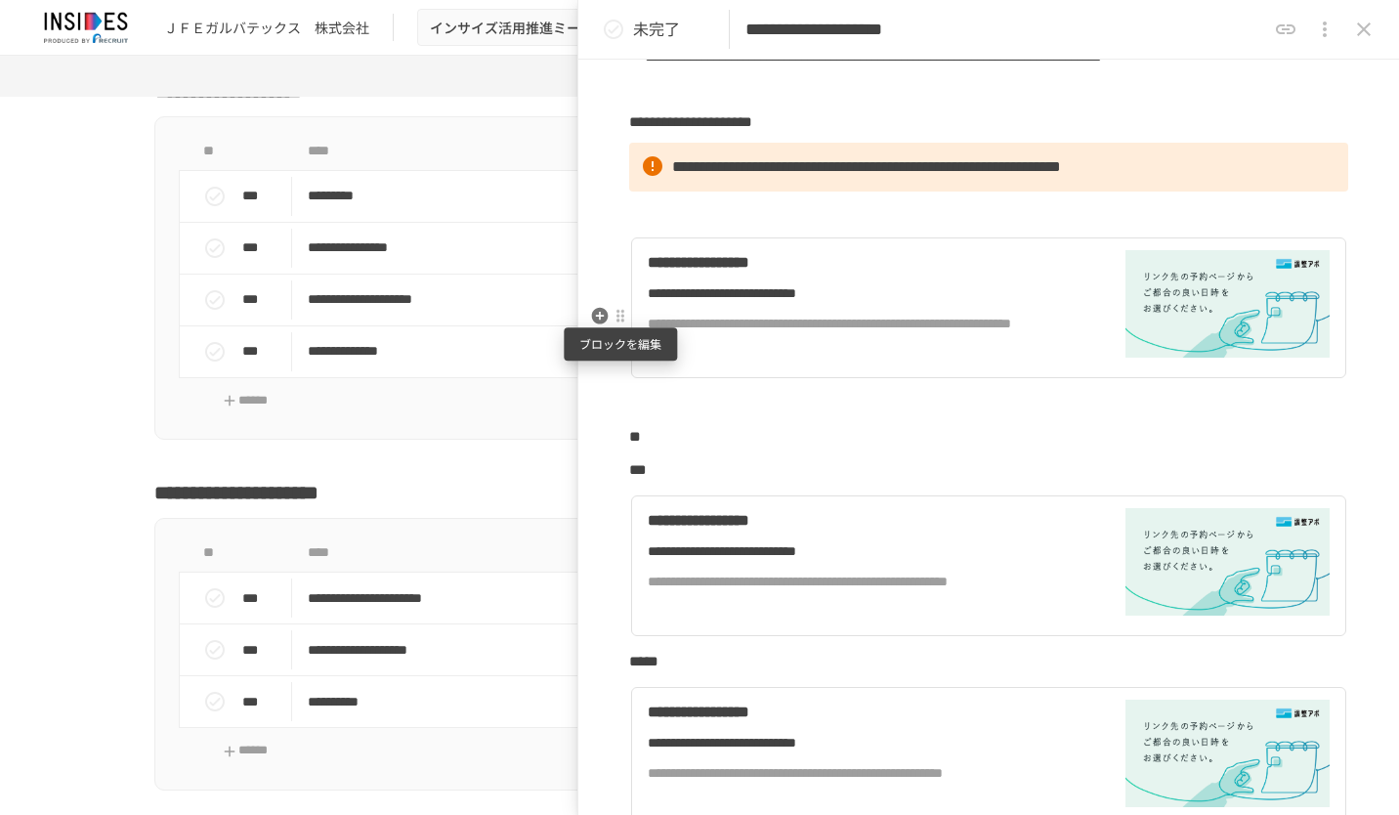
click at [627, 319] on div at bounding box center [621, 317] width 16 height 16
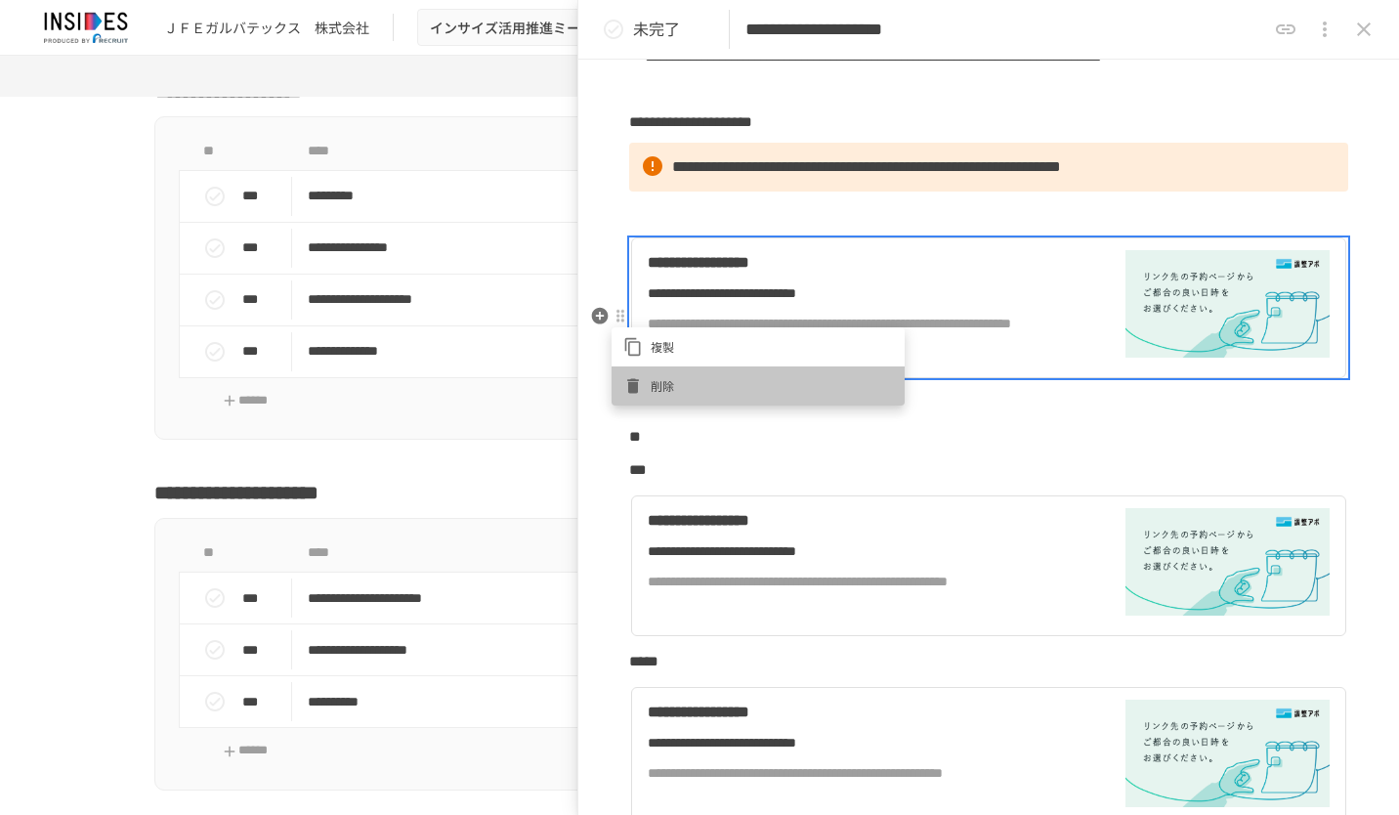
click at [674, 371] on li "削除" at bounding box center [758, 385] width 293 height 39
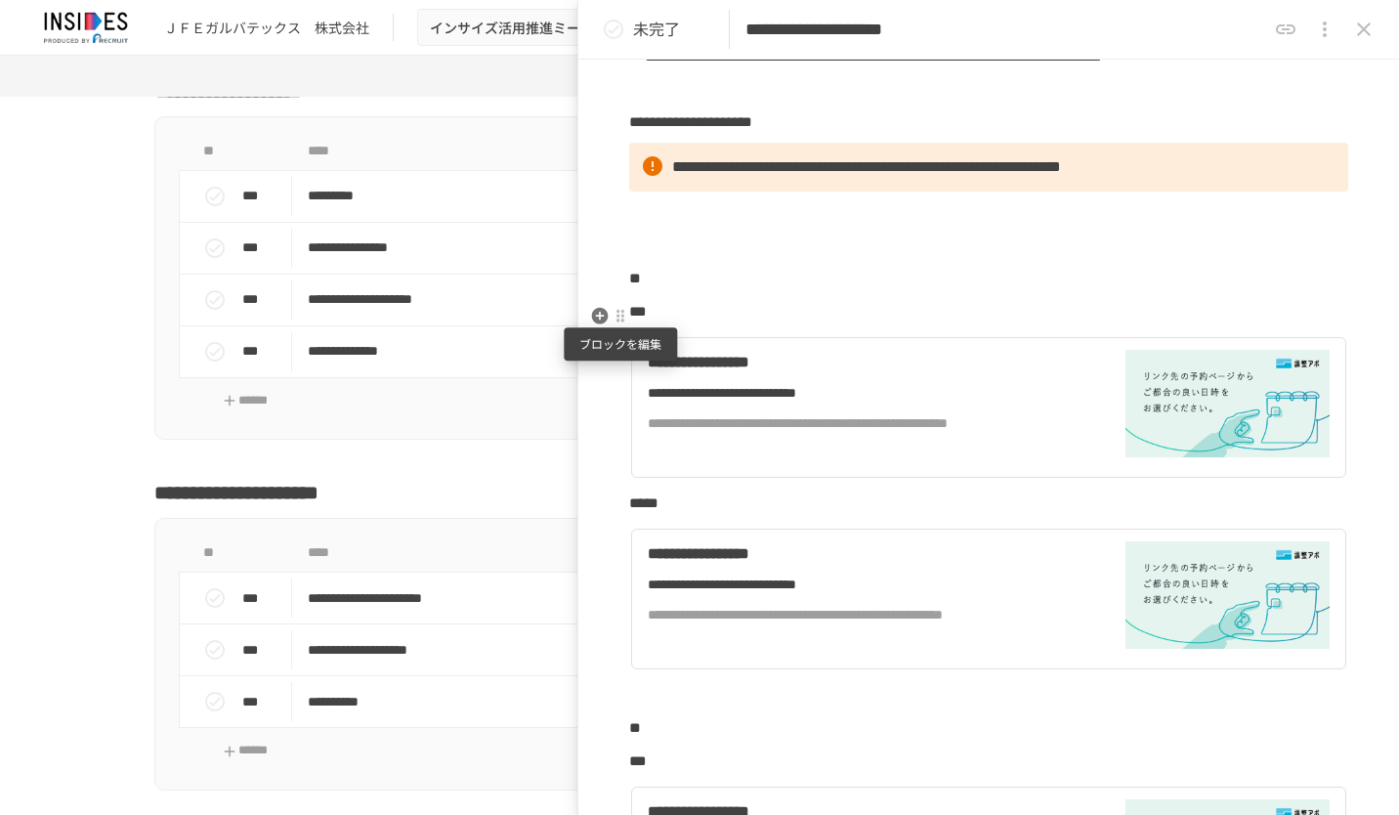
click at [622, 315] on div at bounding box center [621, 317] width 16 height 16
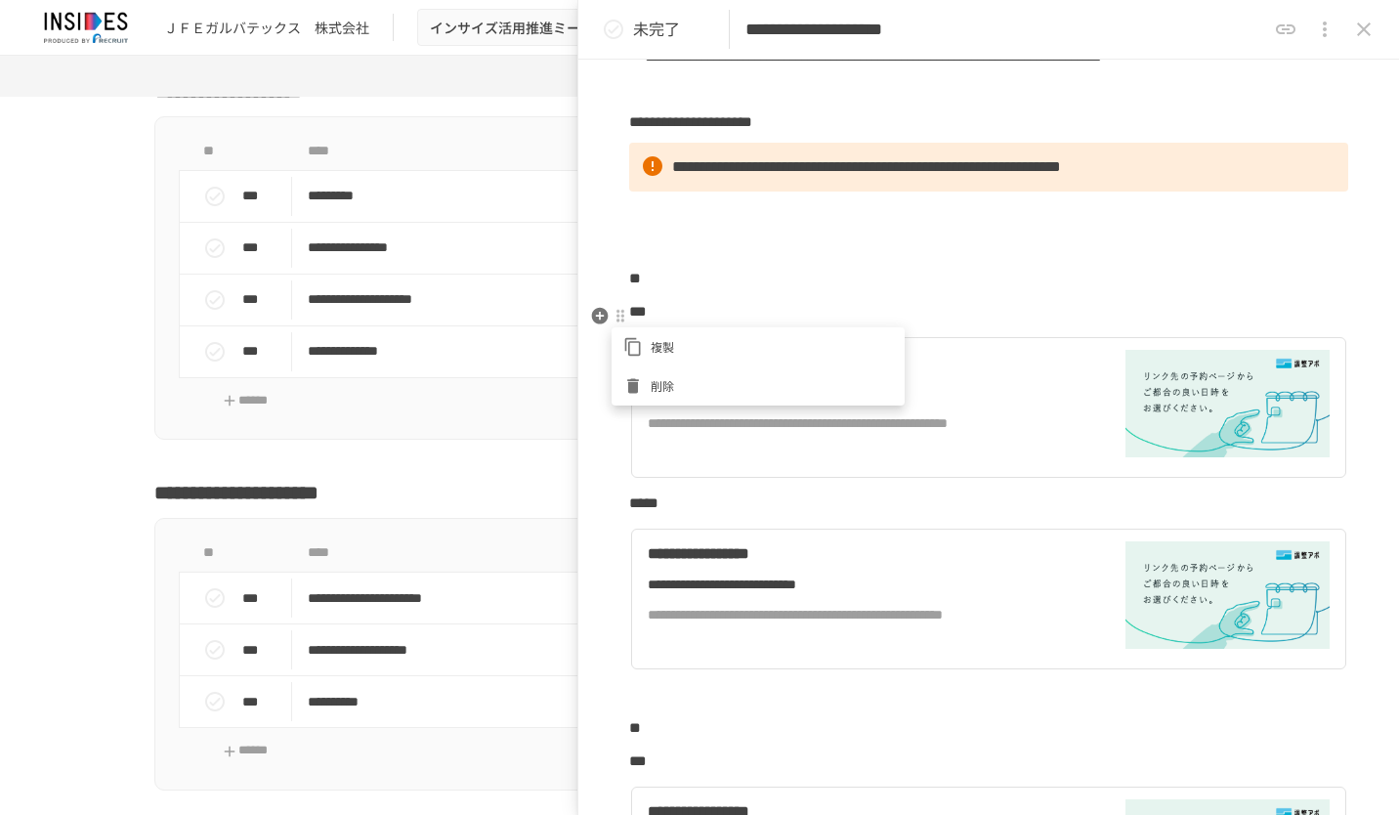
click at [659, 373] on li "削除" at bounding box center [758, 385] width 293 height 39
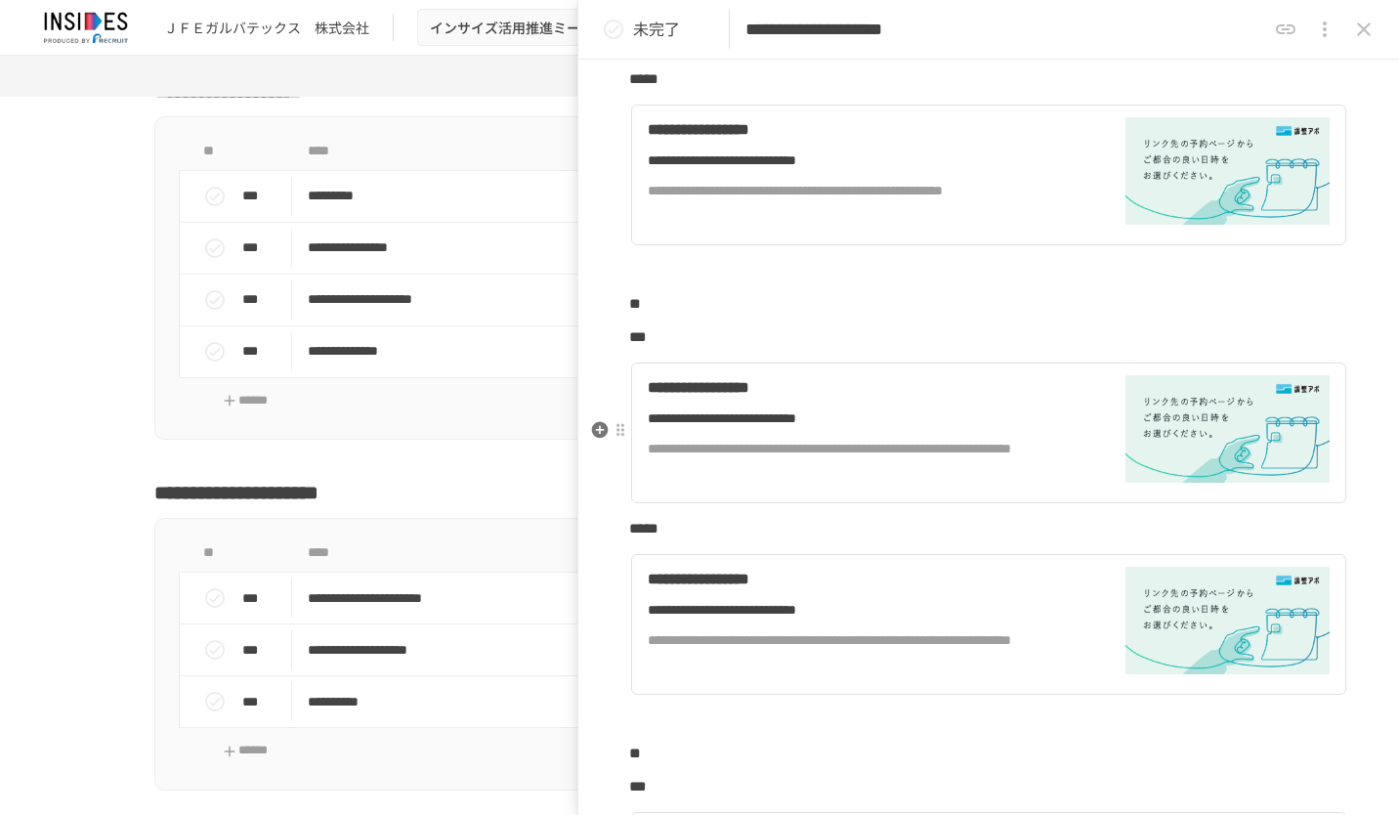
scroll to position [391, 0]
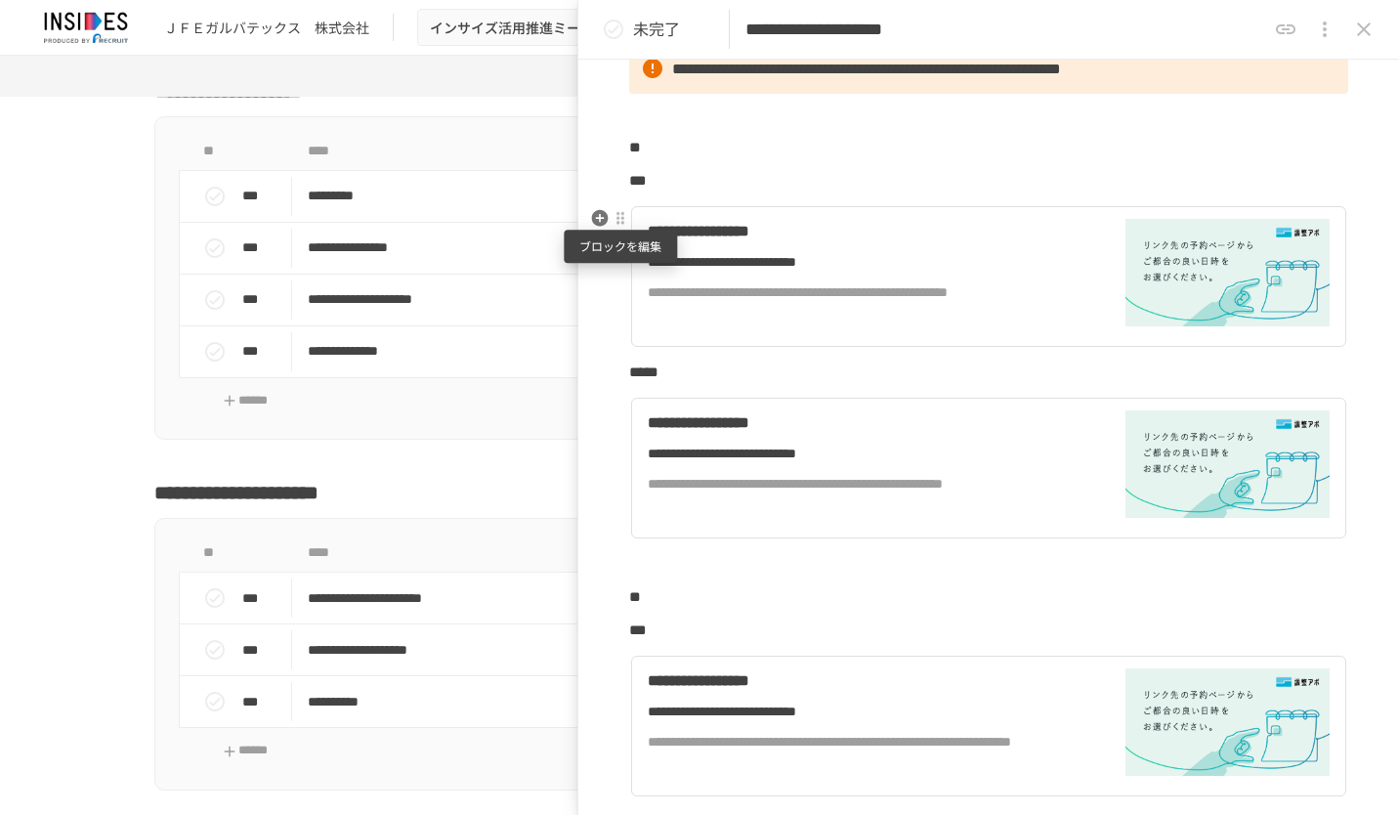
click at [616, 220] on div at bounding box center [621, 219] width 16 height 16
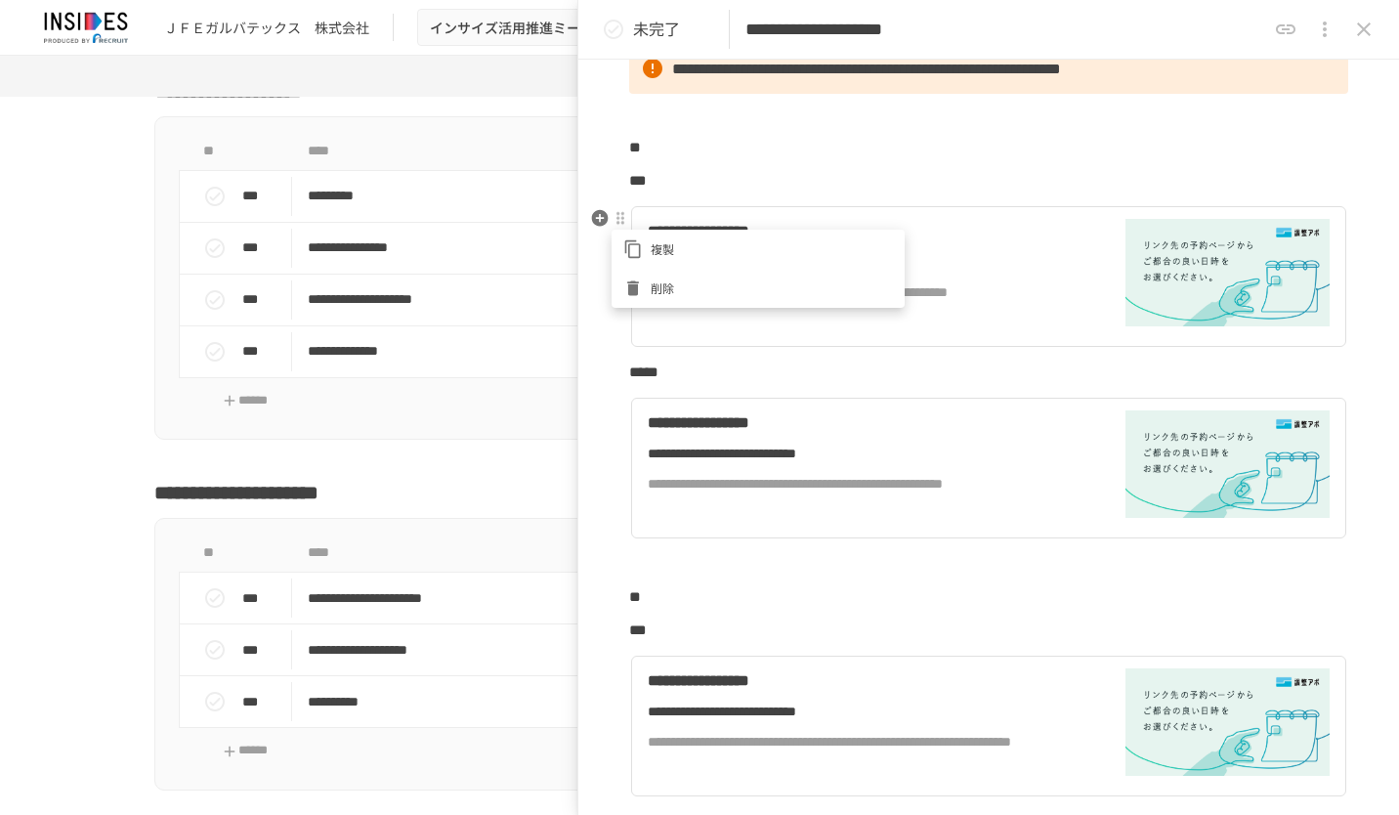
click at [645, 279] on div at bounding box center [636, 289] width 27 height 20
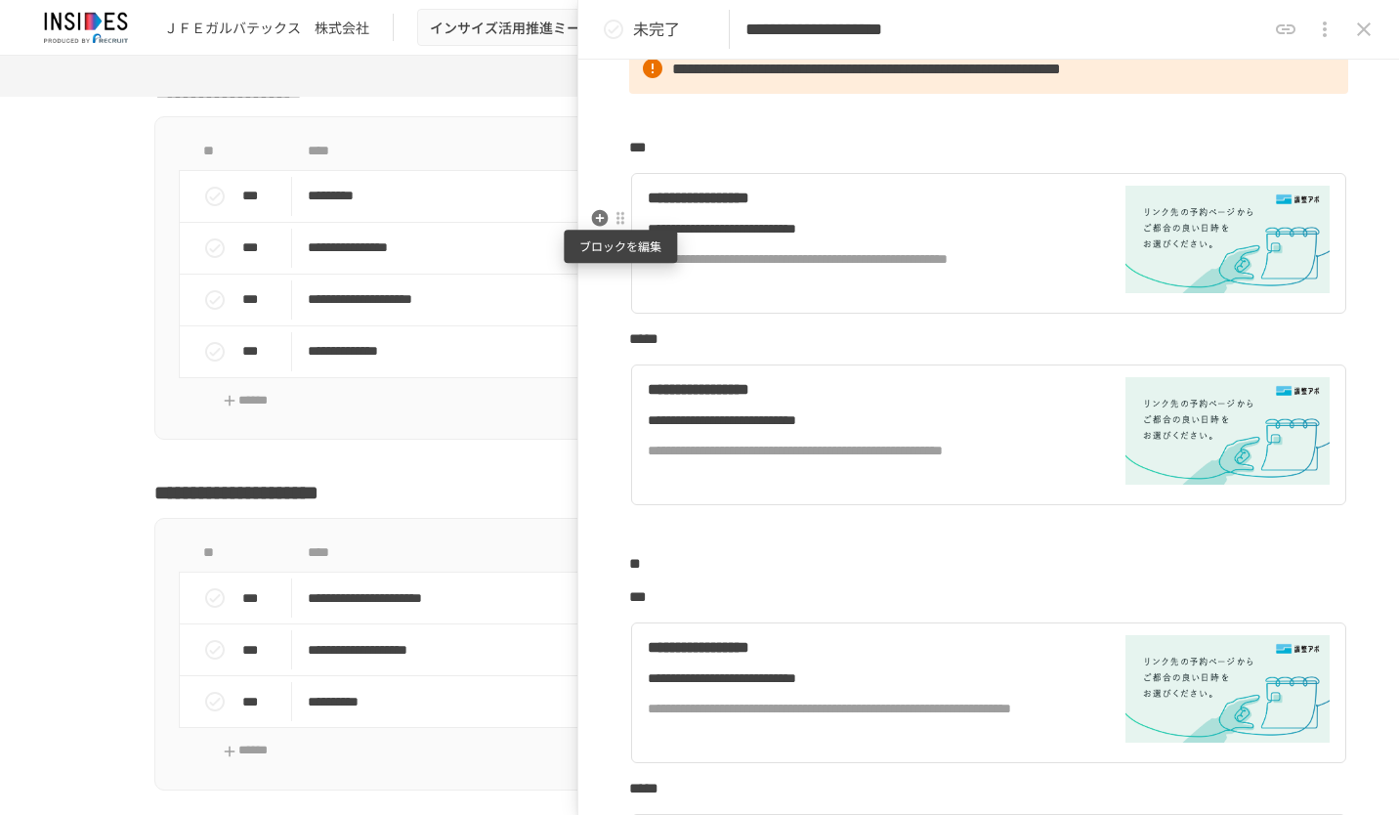
click at [624, 226] on div at bounding box center [621, 218] width 18 height 23
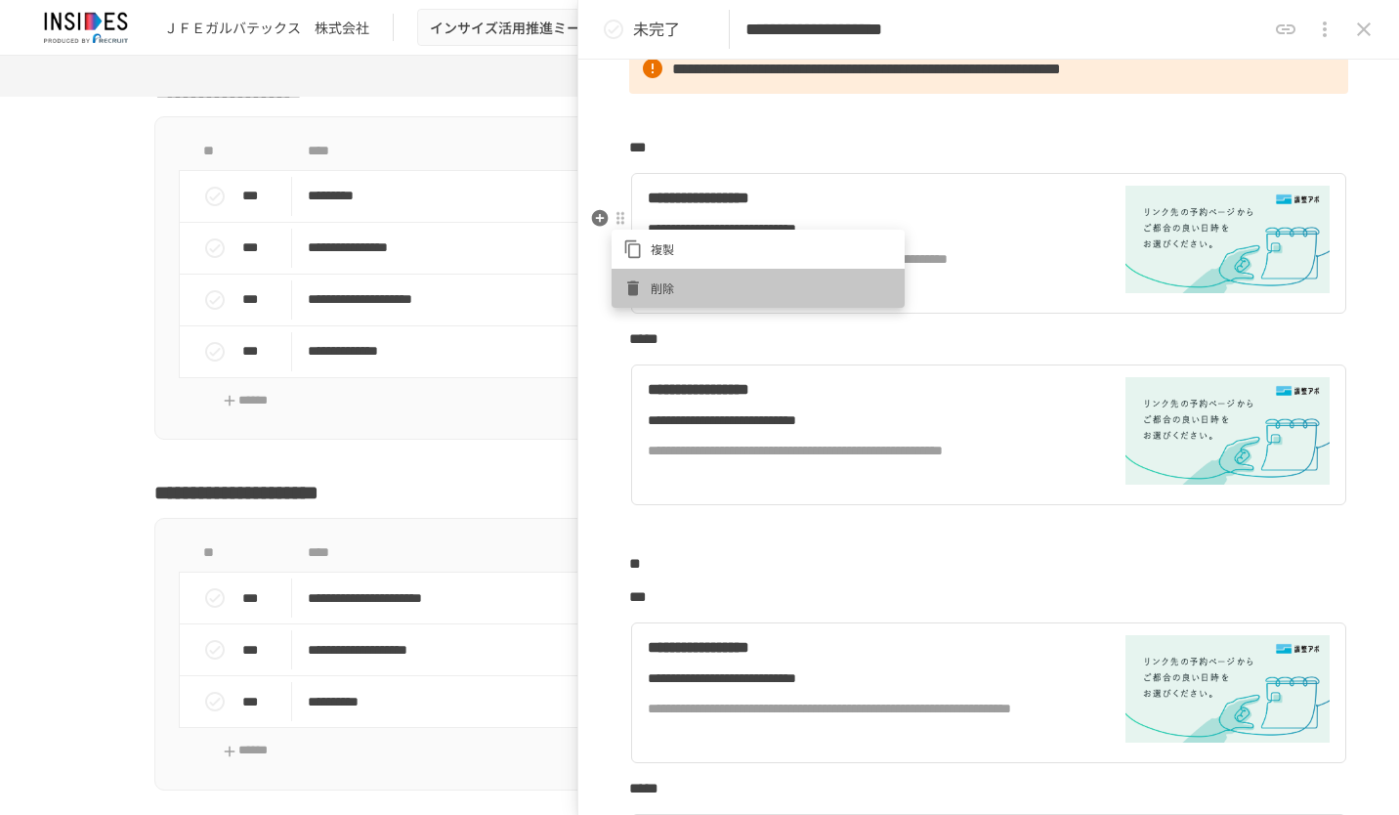
click at [651, 274] on li "削除" at bounding box center [758, 288] width 293 height 39
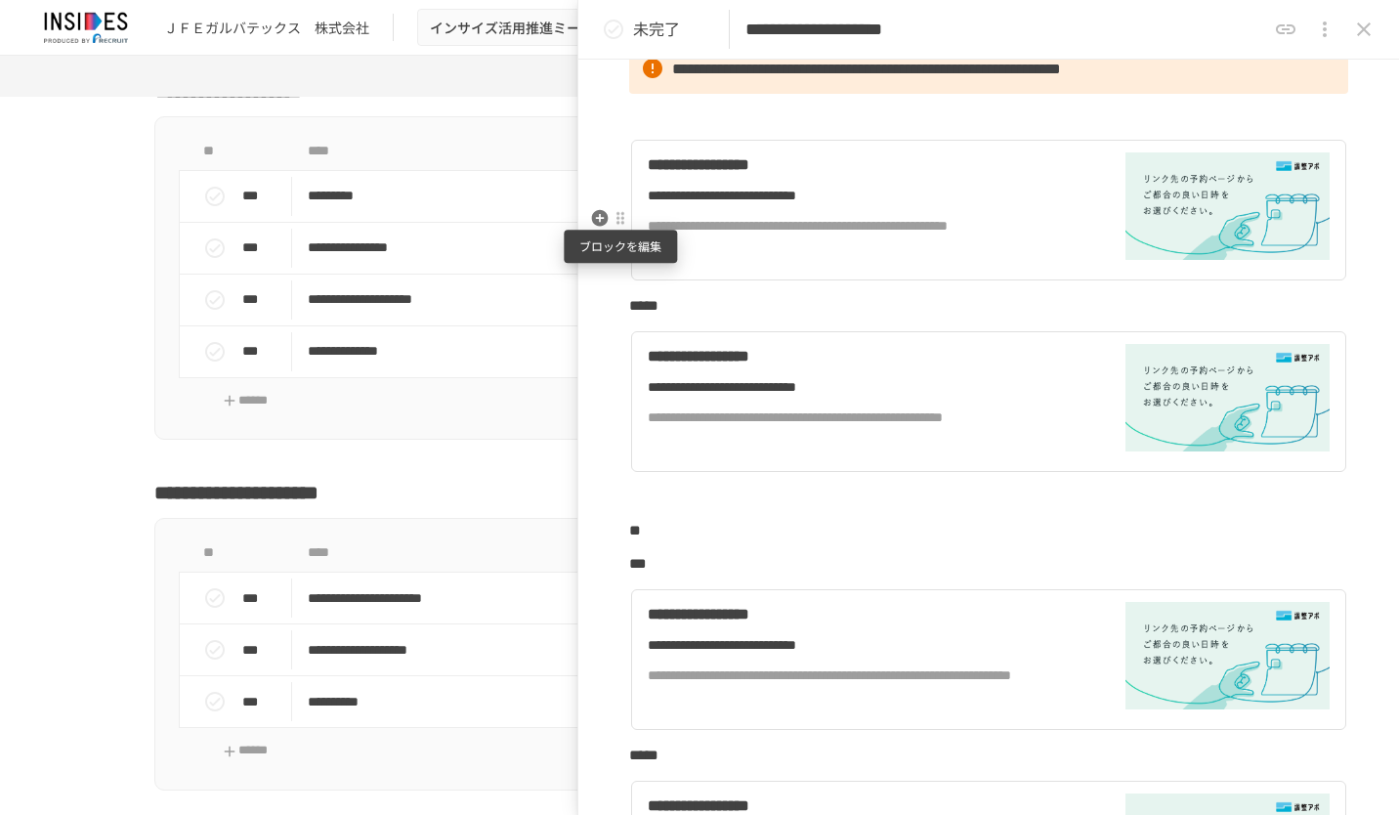
click at [625, 218] on div at bounding box center [621, 219] width 16 height 16
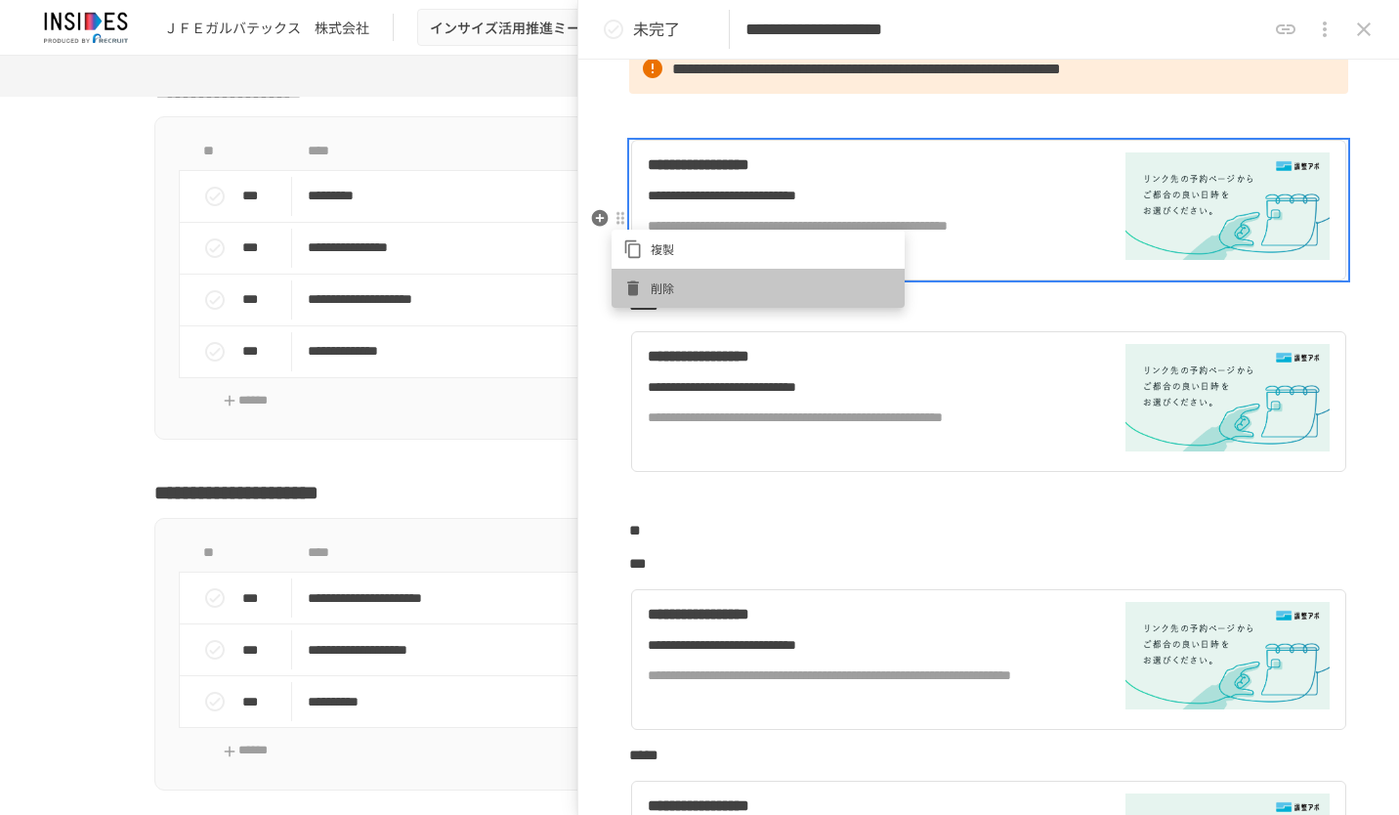
click at [661, 278] on li "削除" at bounding box center [758, 288] width 293 height 39
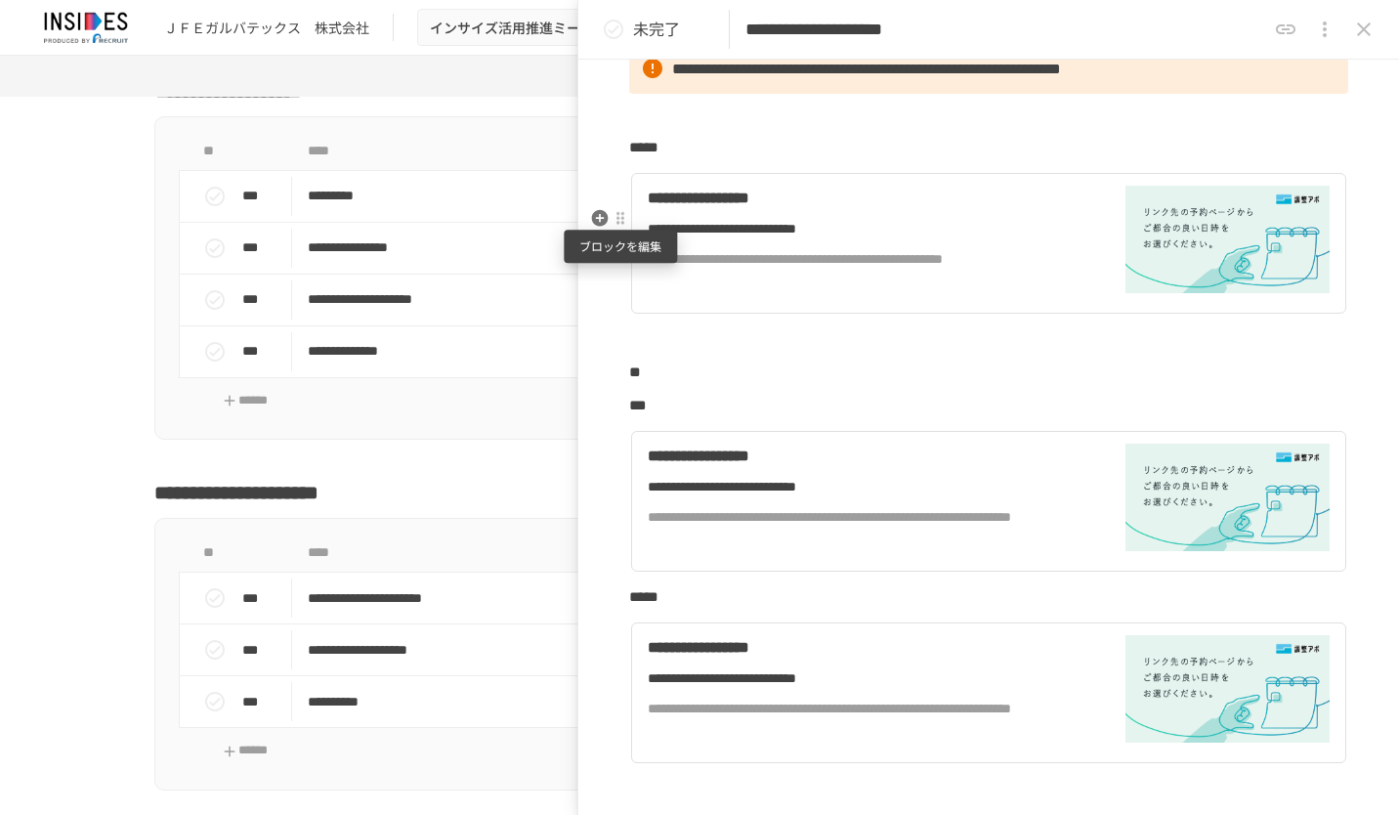
click at [622, 223] on div at bounding box center [621, 219] width 16 height 16
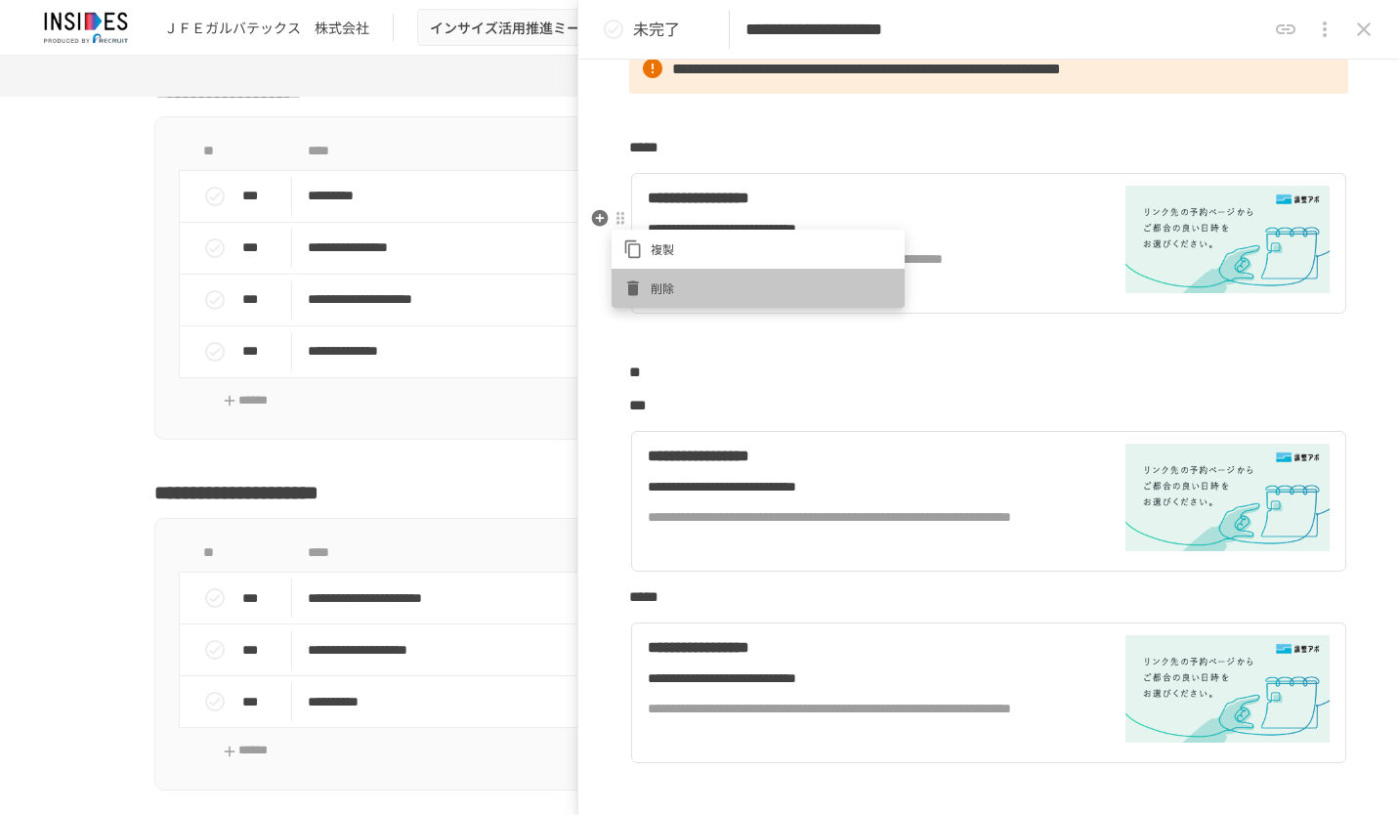
click at [635, 281] on icon at bounding box center [633, 288] width 12 height 15
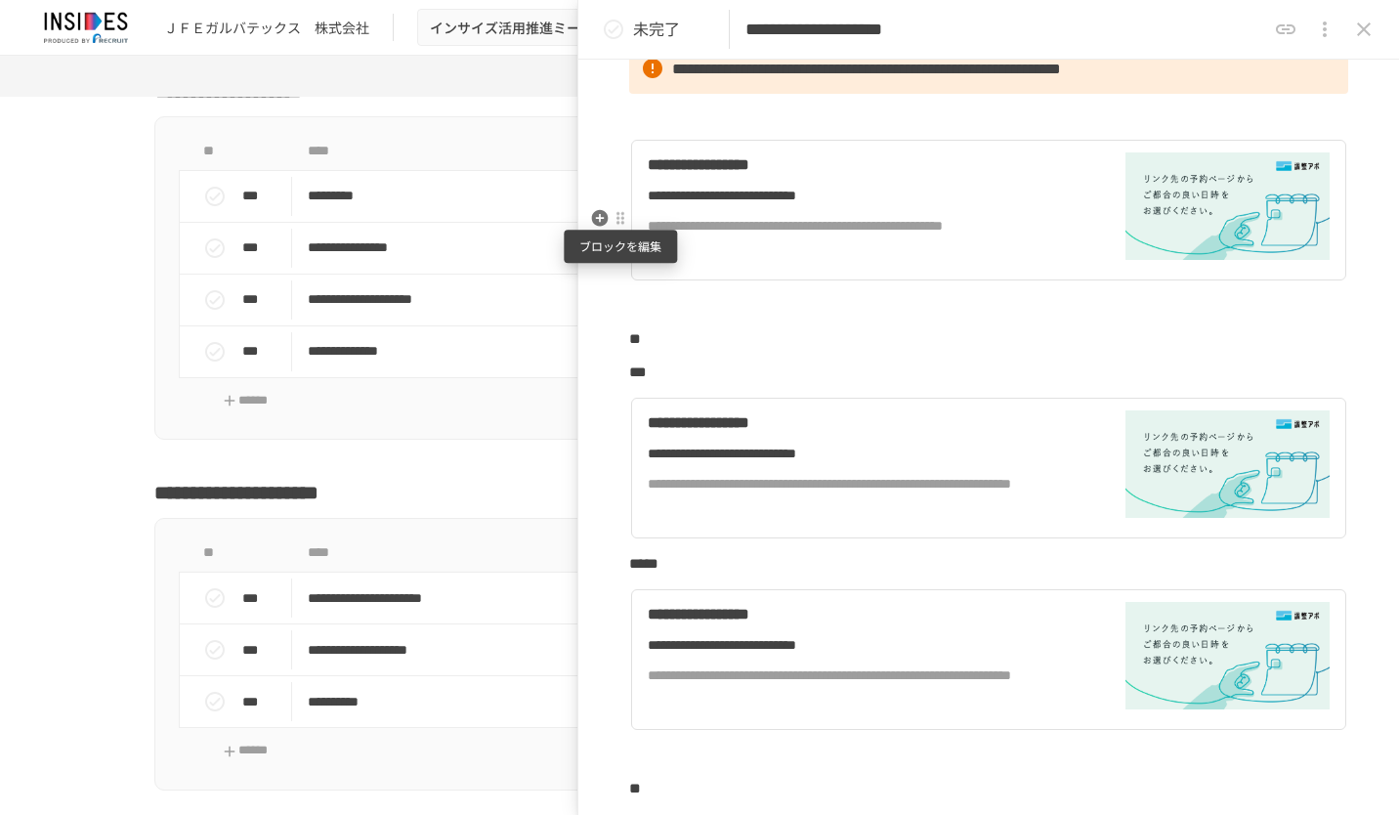
click at [620, 218] on div at bounding box center [621, 219] width 16 height 16
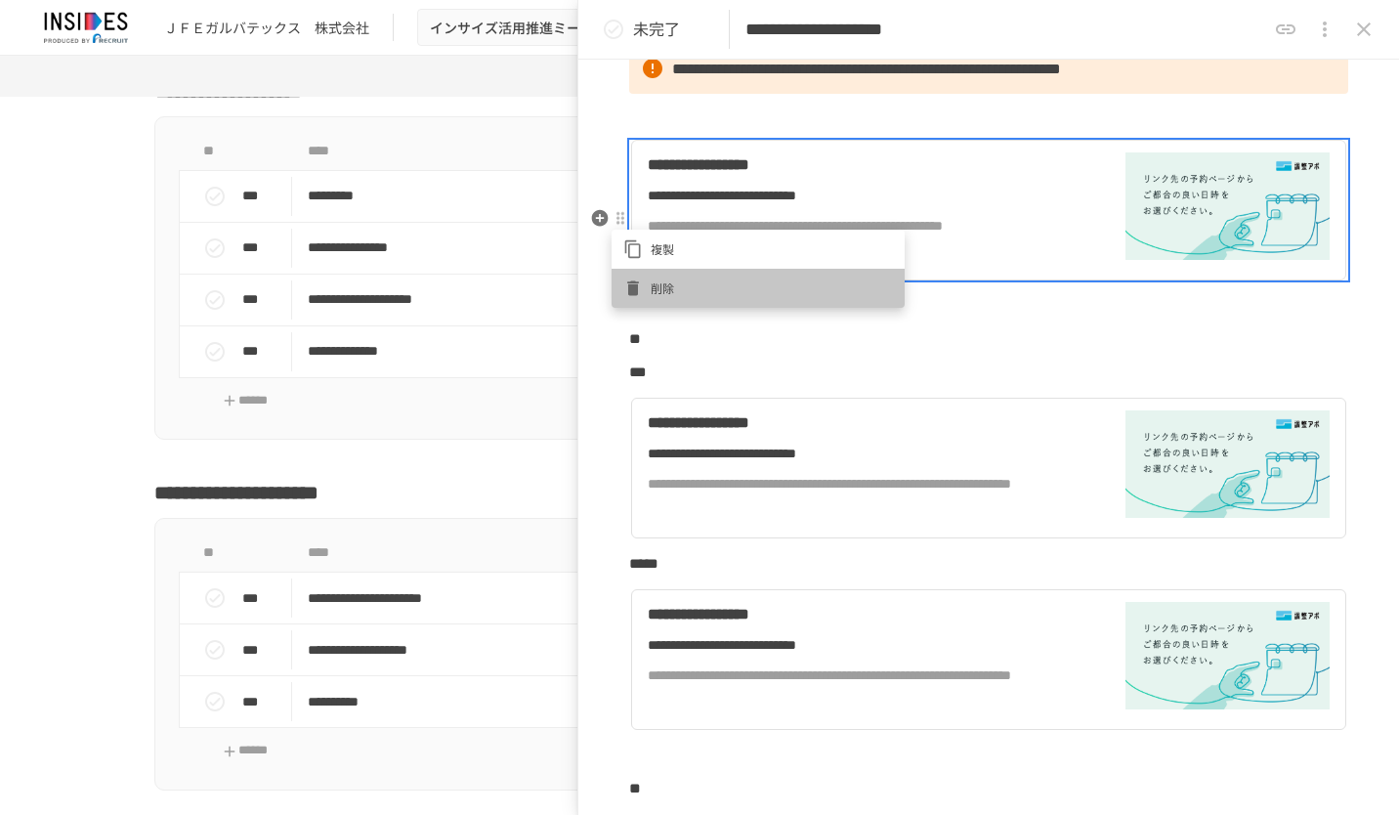
click at [648, 287] on div at bounding box center [636, 289] width 27 height 20
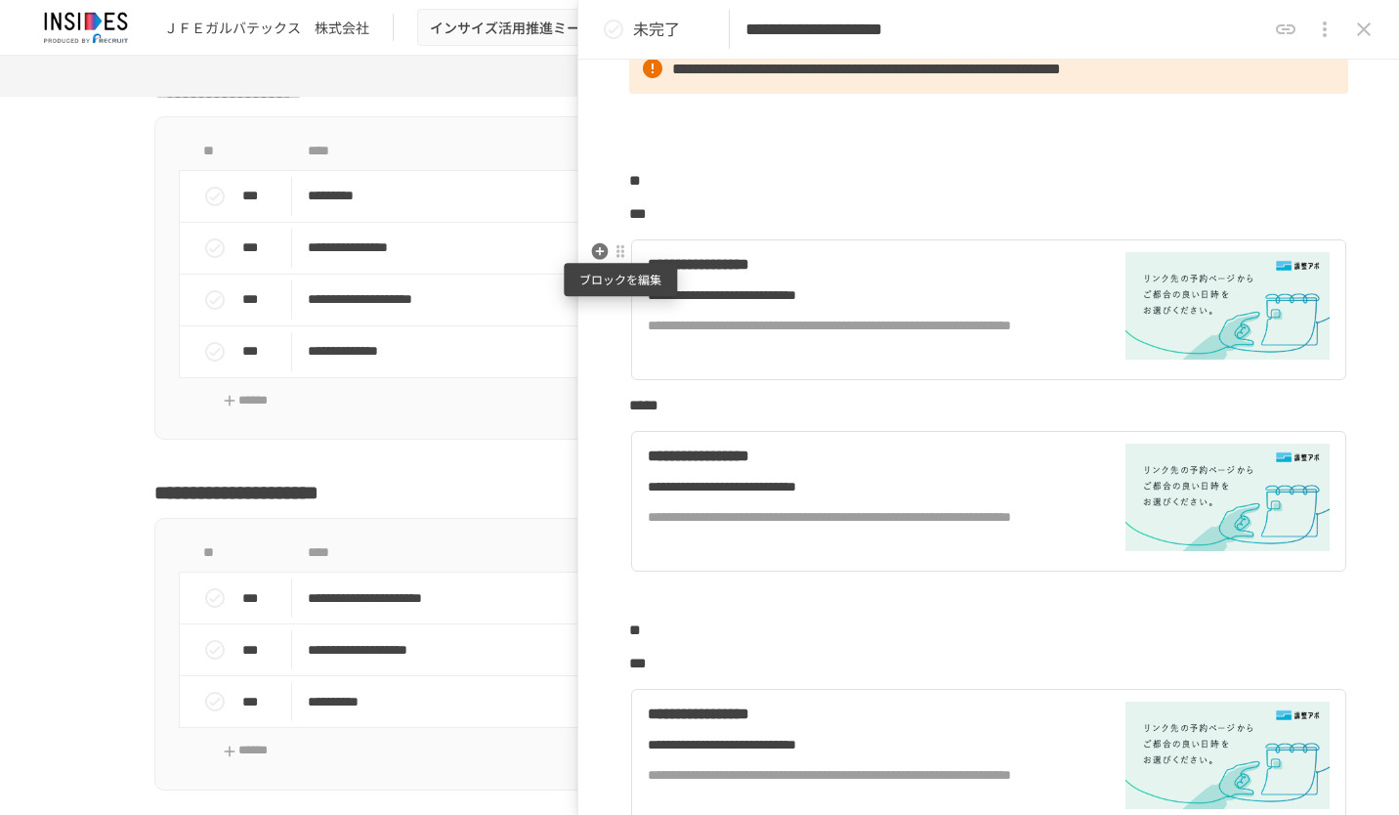
click at [620, 252] on div at bounding box center [621, 252] width 16 height 16
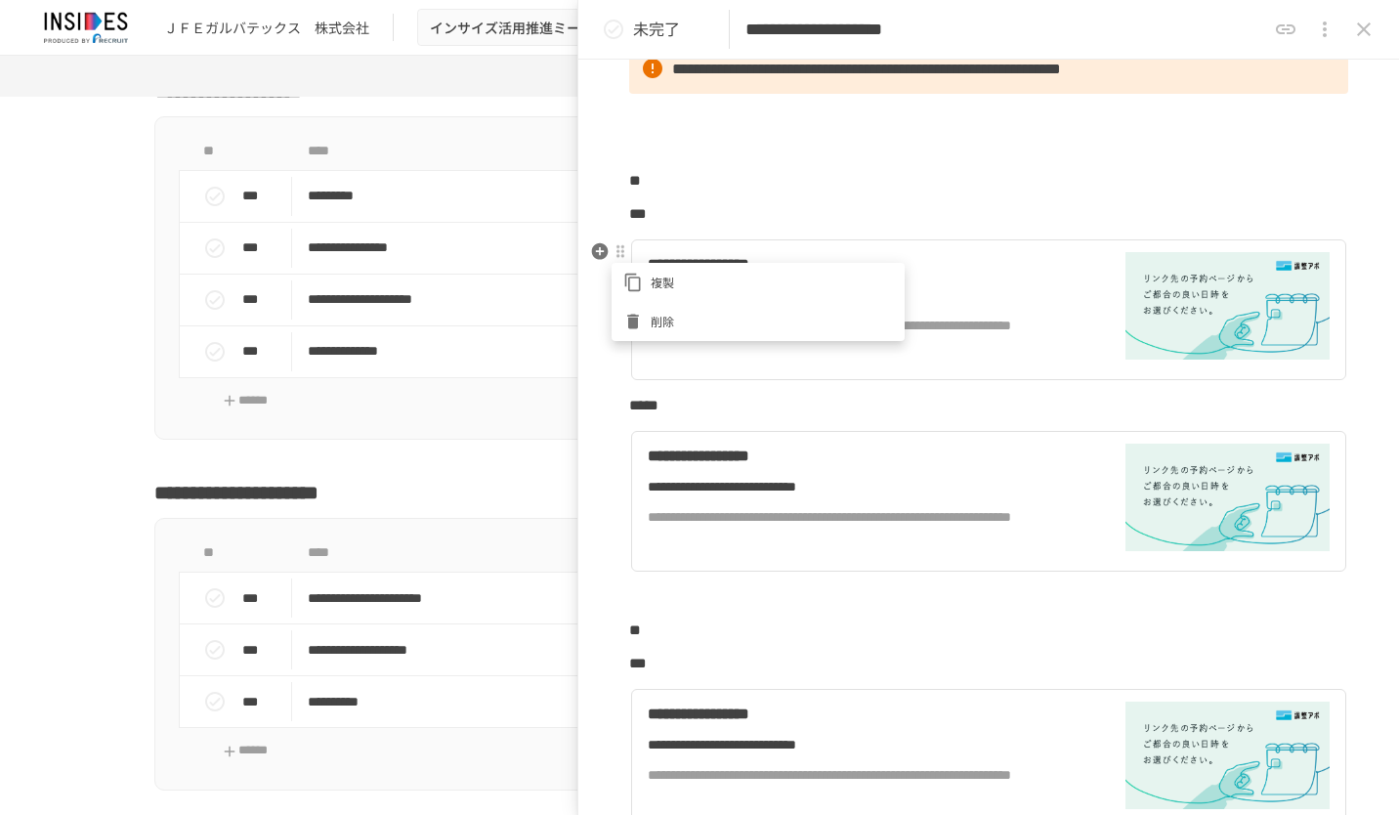
click at [672, 299] on li "複製" at bounding box center [758, 282] width 293 height 39
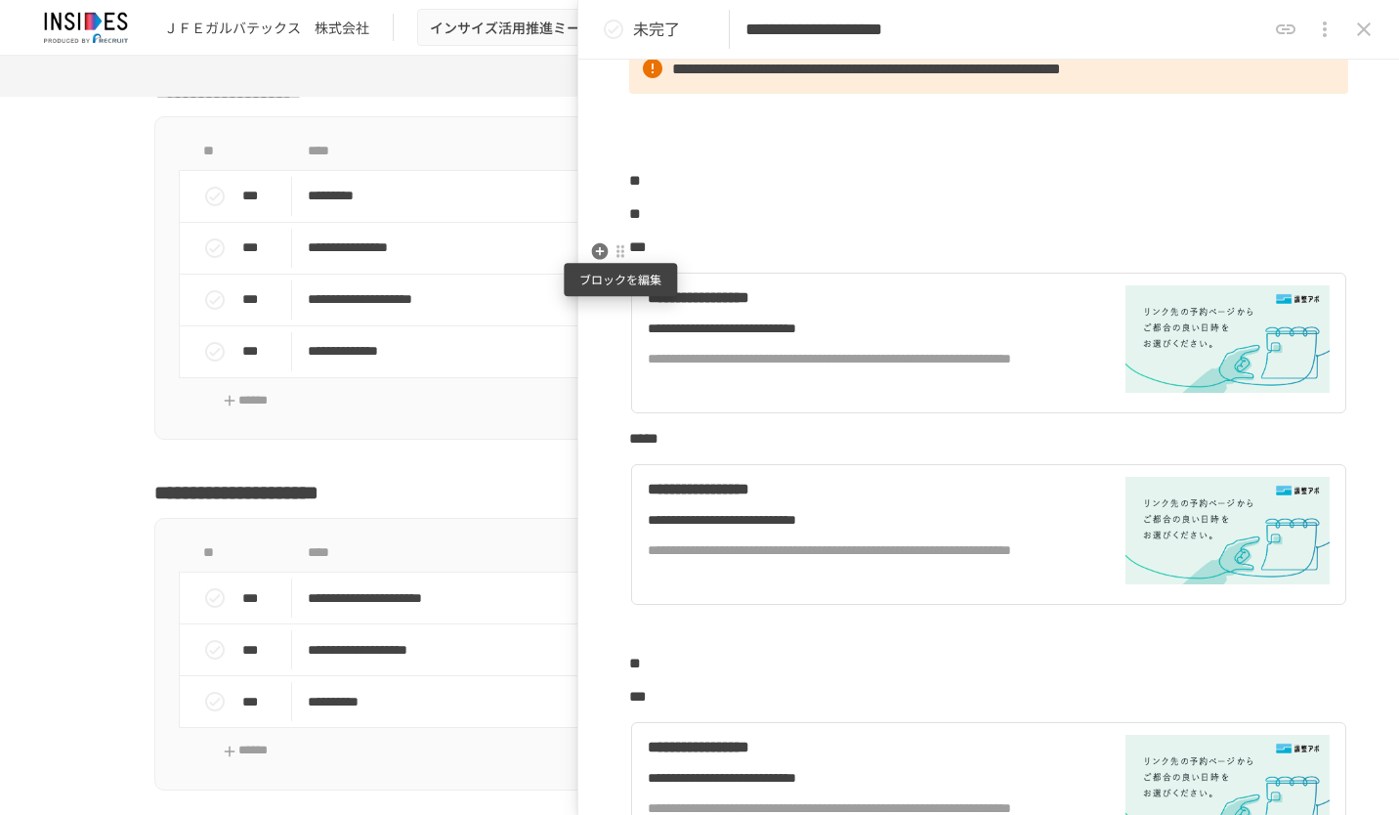
click at [625, 250] on div at bounding box center [621, 252] width 16 height 16
click at [648, 307] on li "削除" at bounding box center [758, 321] width 293 height 39
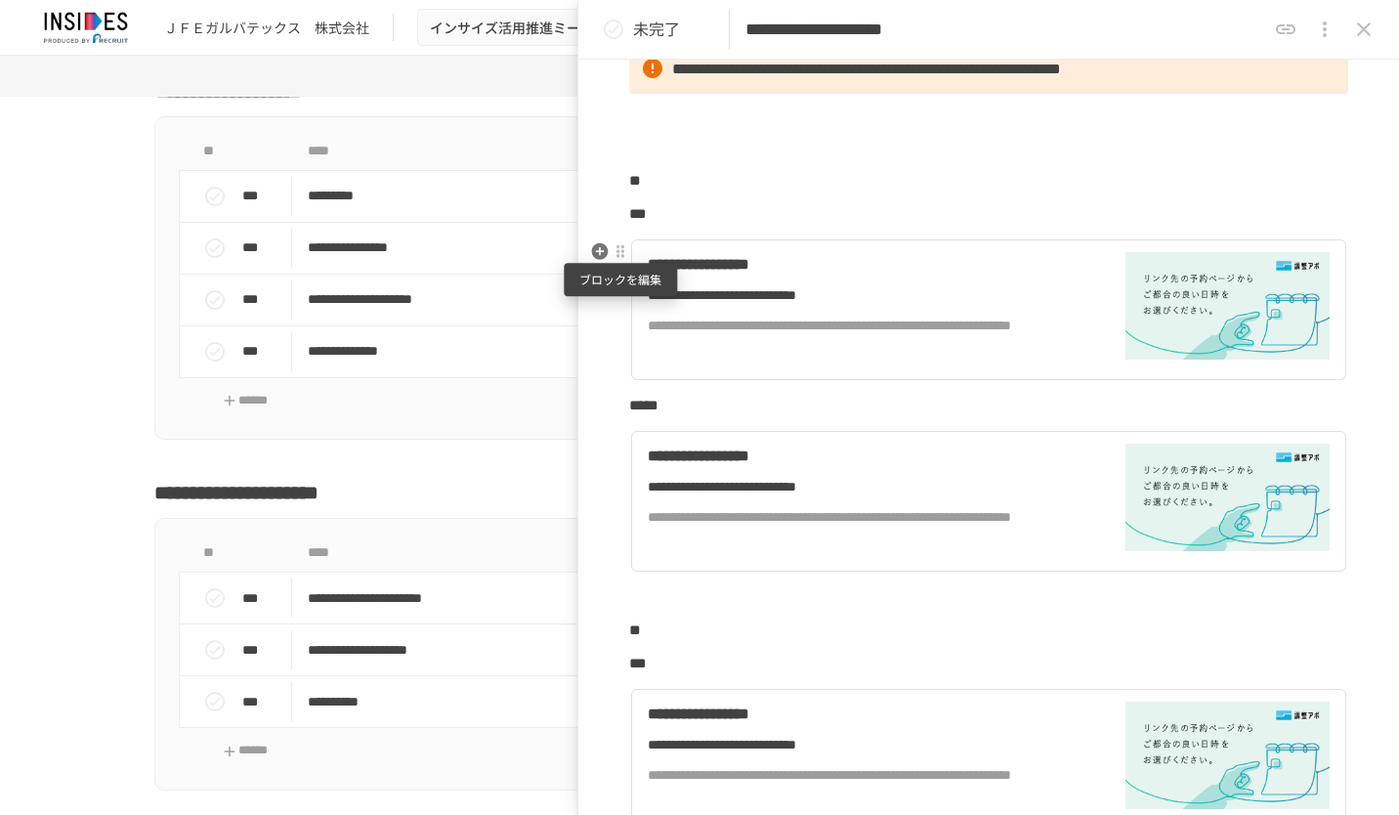
click at [624, 254] on div at bounding box center [621, 252] width 16 height 16
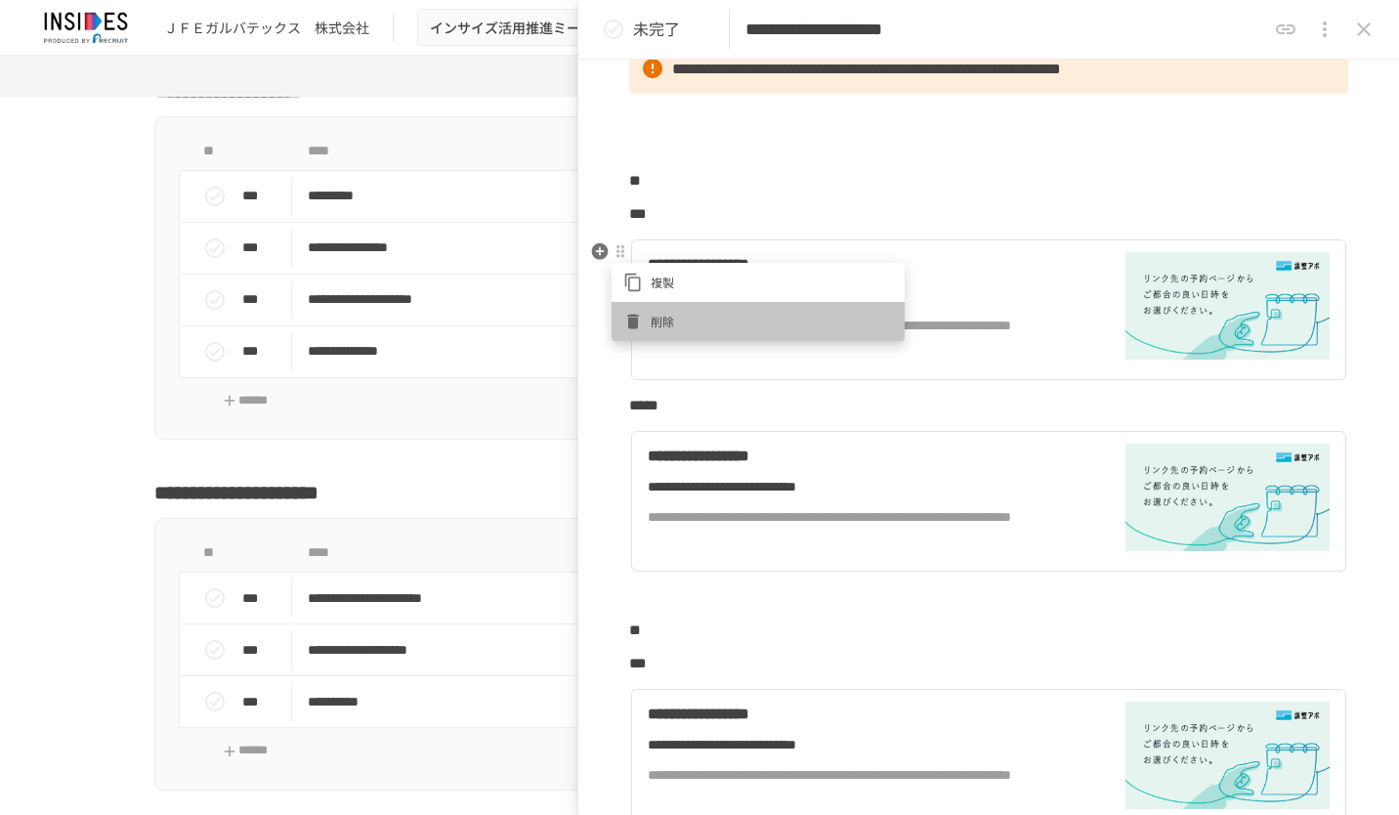
click at [643, 318] on div at bounding box center [636, 322] width 27 height 20
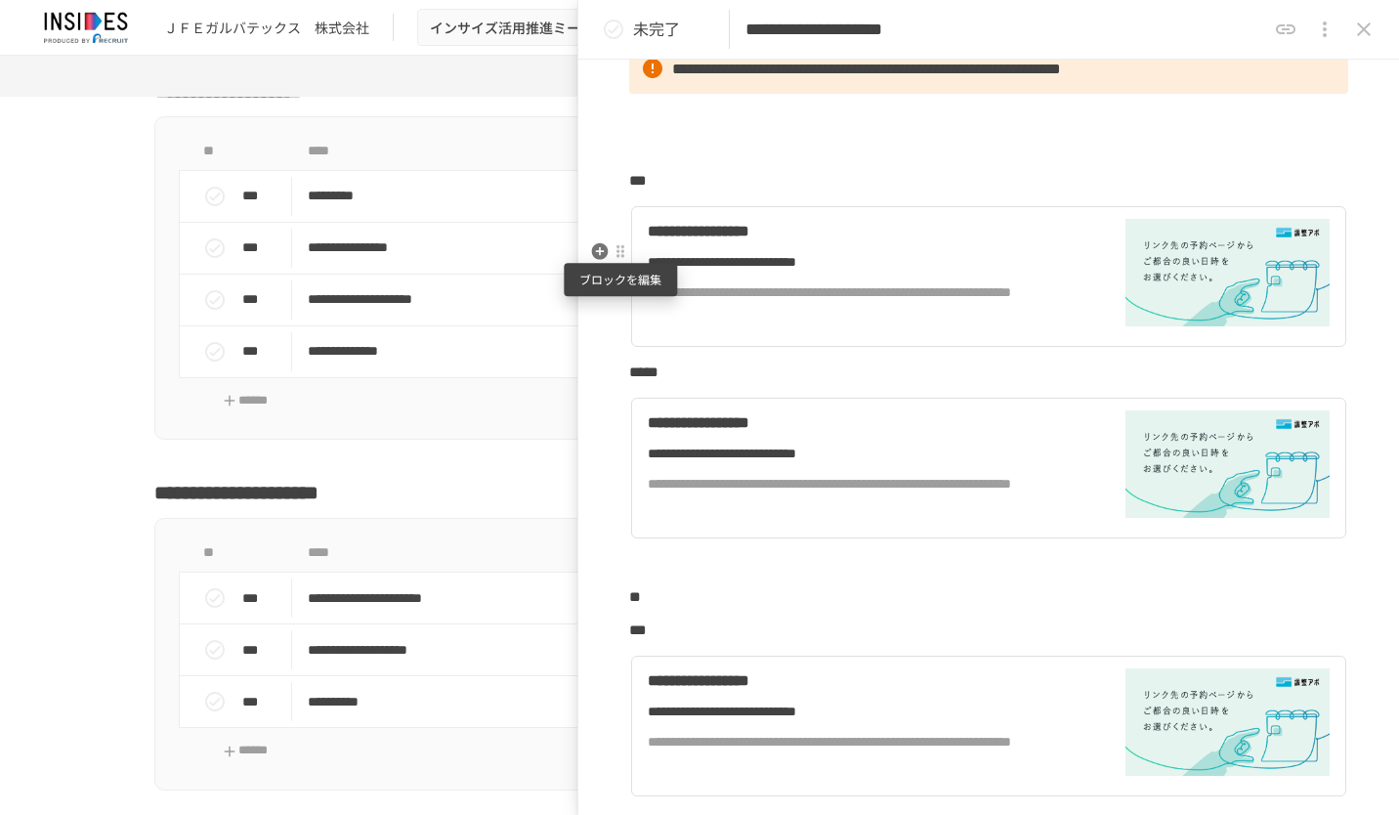
click at [626, 257] on div at bounding box center [621, 252] width 16 height 16
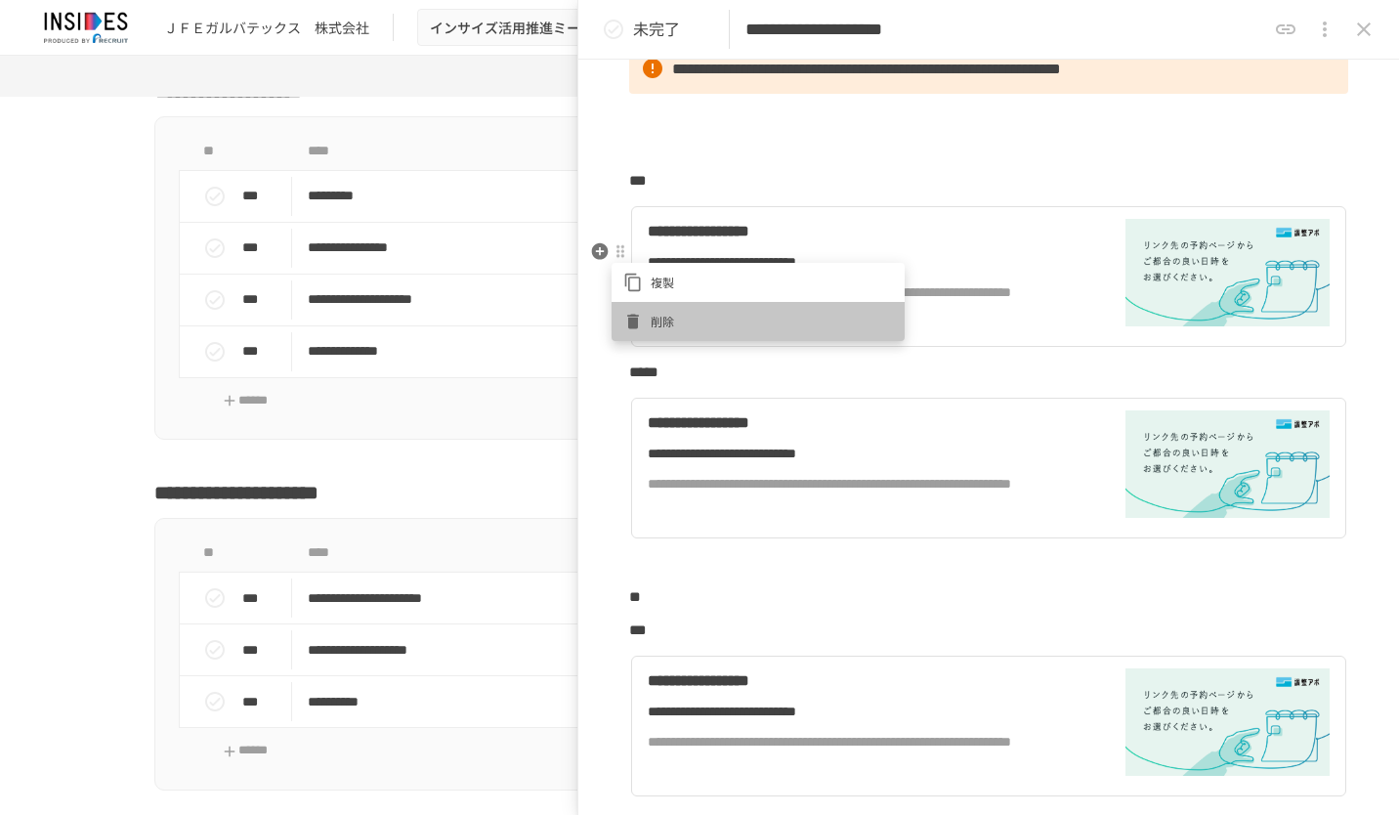
click at [658, 310] on li "削除" at bounding box center [758, 321] width 293 height 39
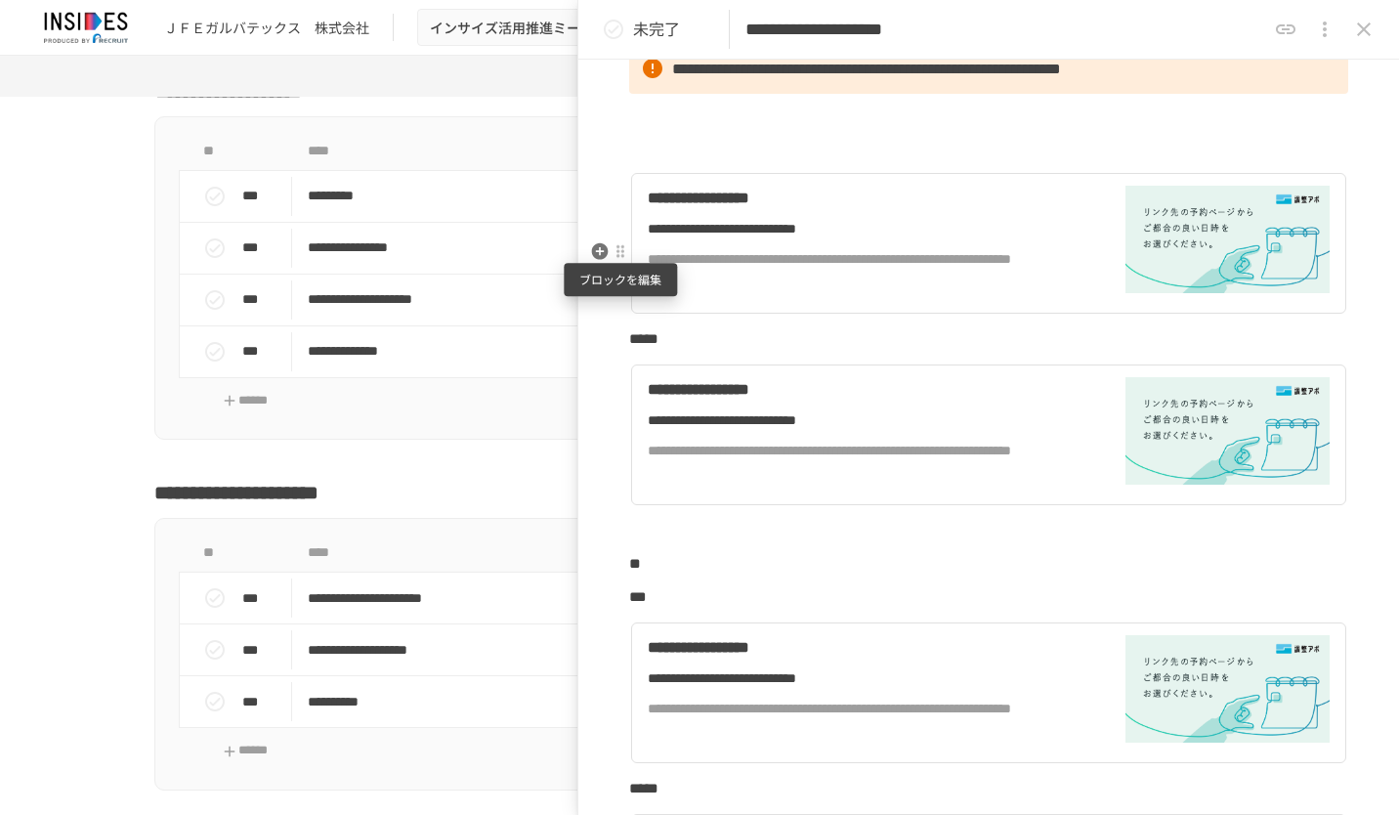
click at [625, 248] on div at bounding box center [621, 252] width 16 height 16
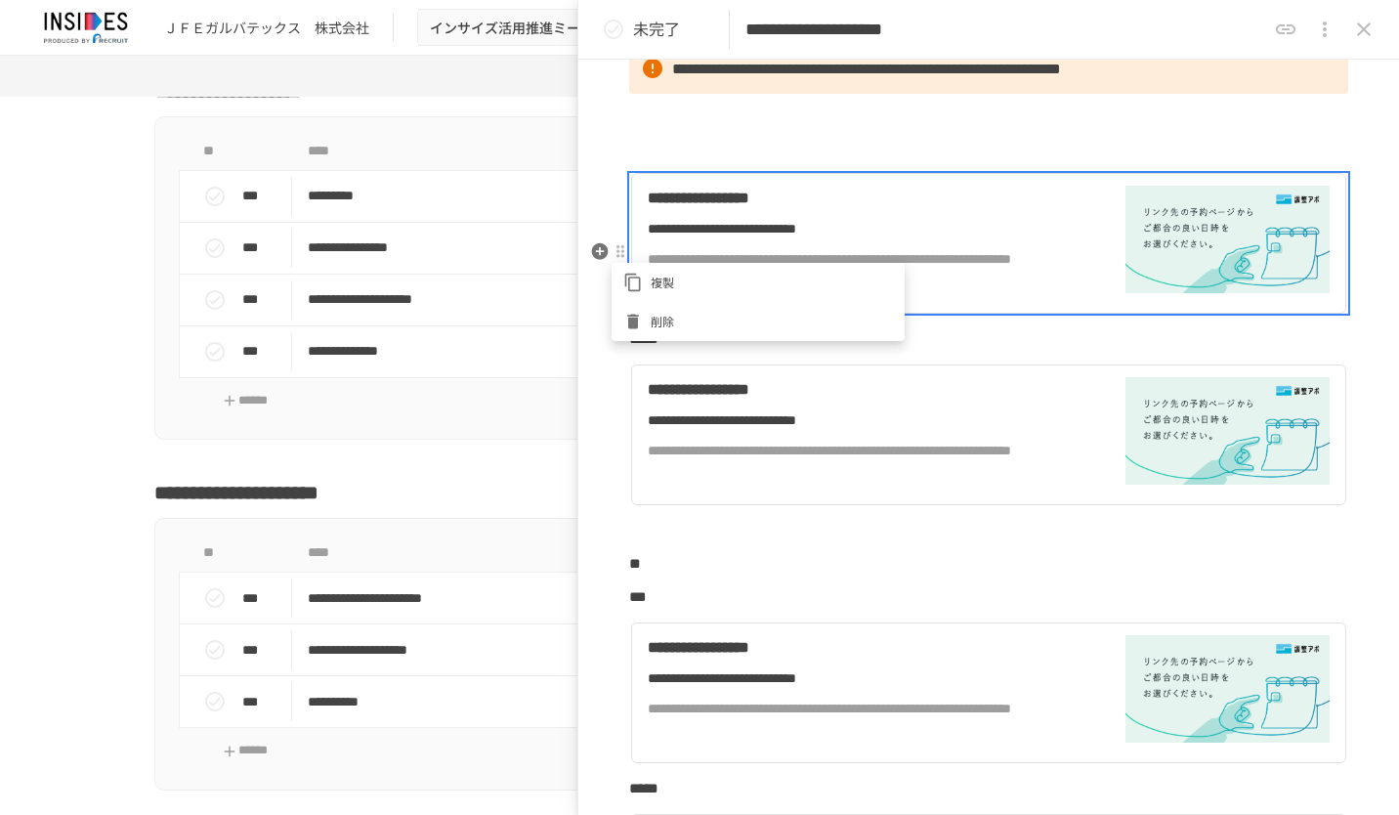
click at [666, 311] on li "削除" at bounding box center [758, 321] width 293 height 39
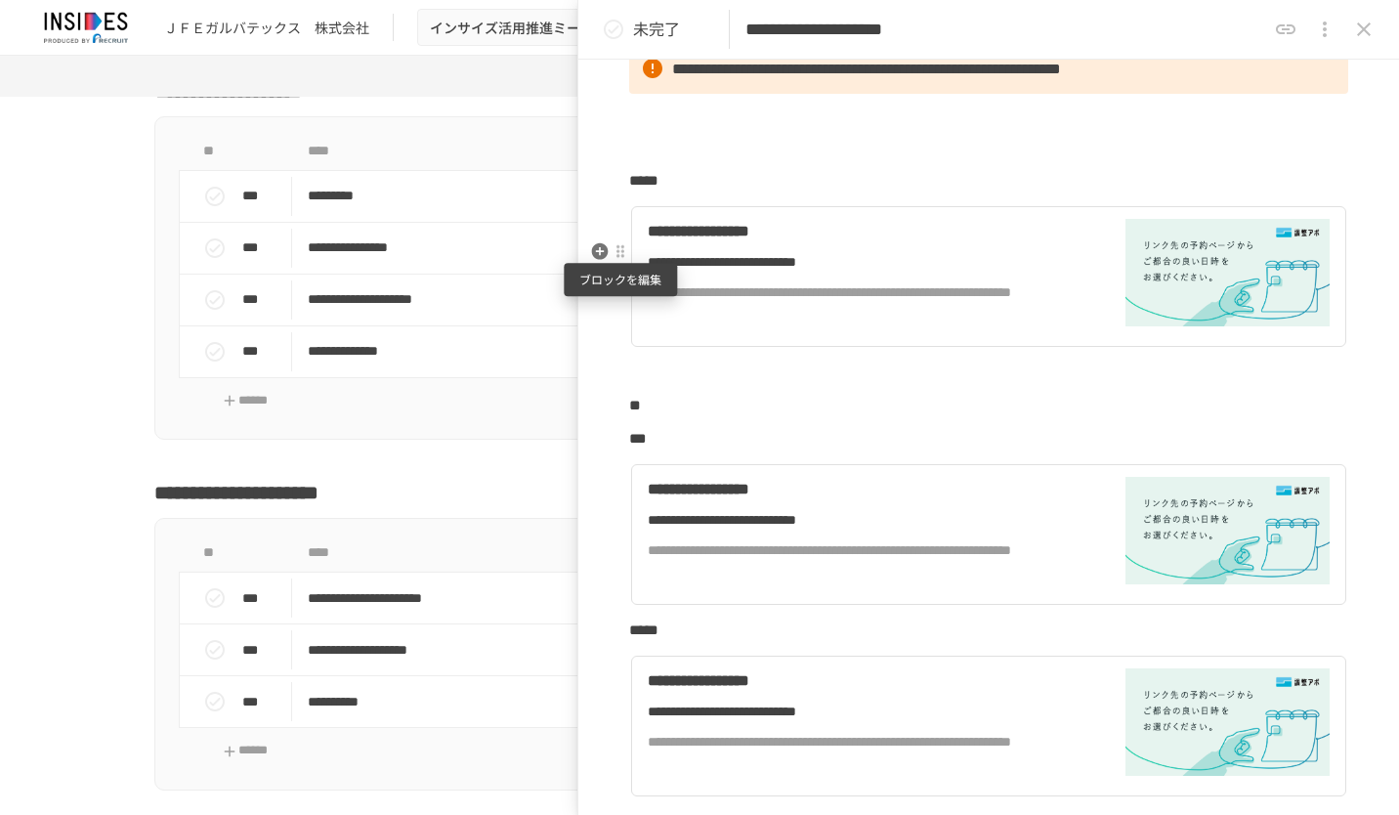
click at [623, 252] on div at bounding box center [621, 252] width 16 height 16
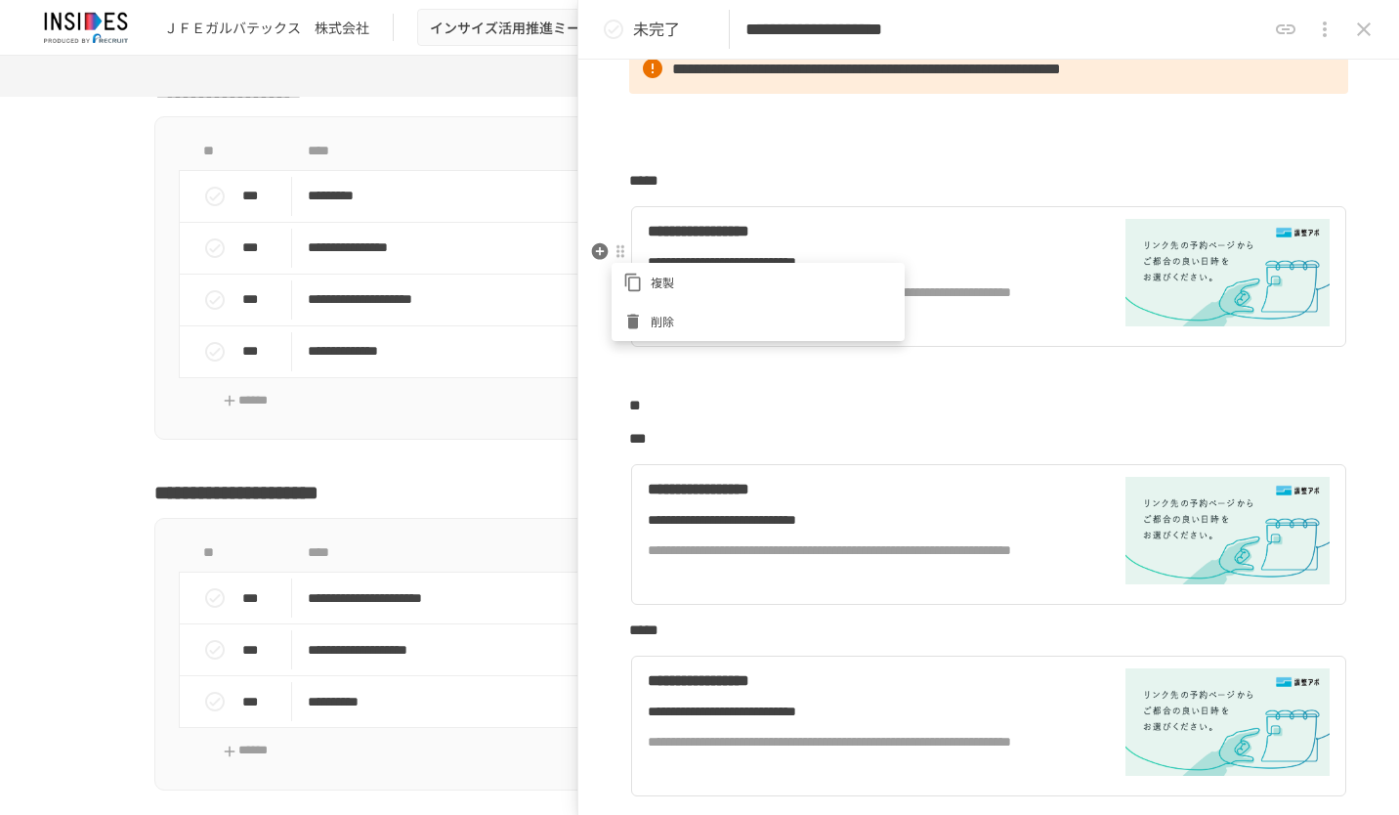
click at [665, 317] on span "削除" at bounding box center [772, 321] width 242 height 19
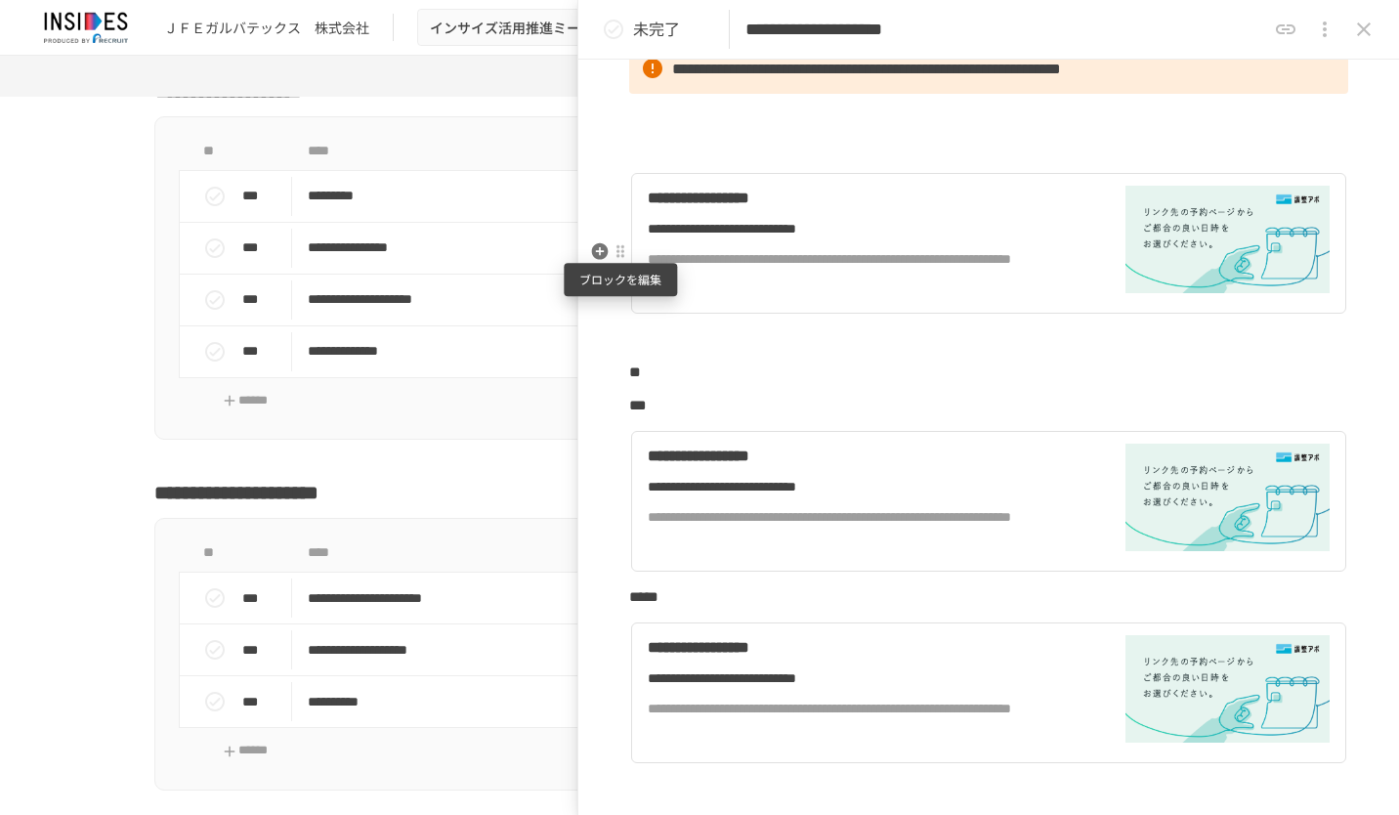
click at [625, 246] on div at bounding box center [621, 252] width 16 height 16
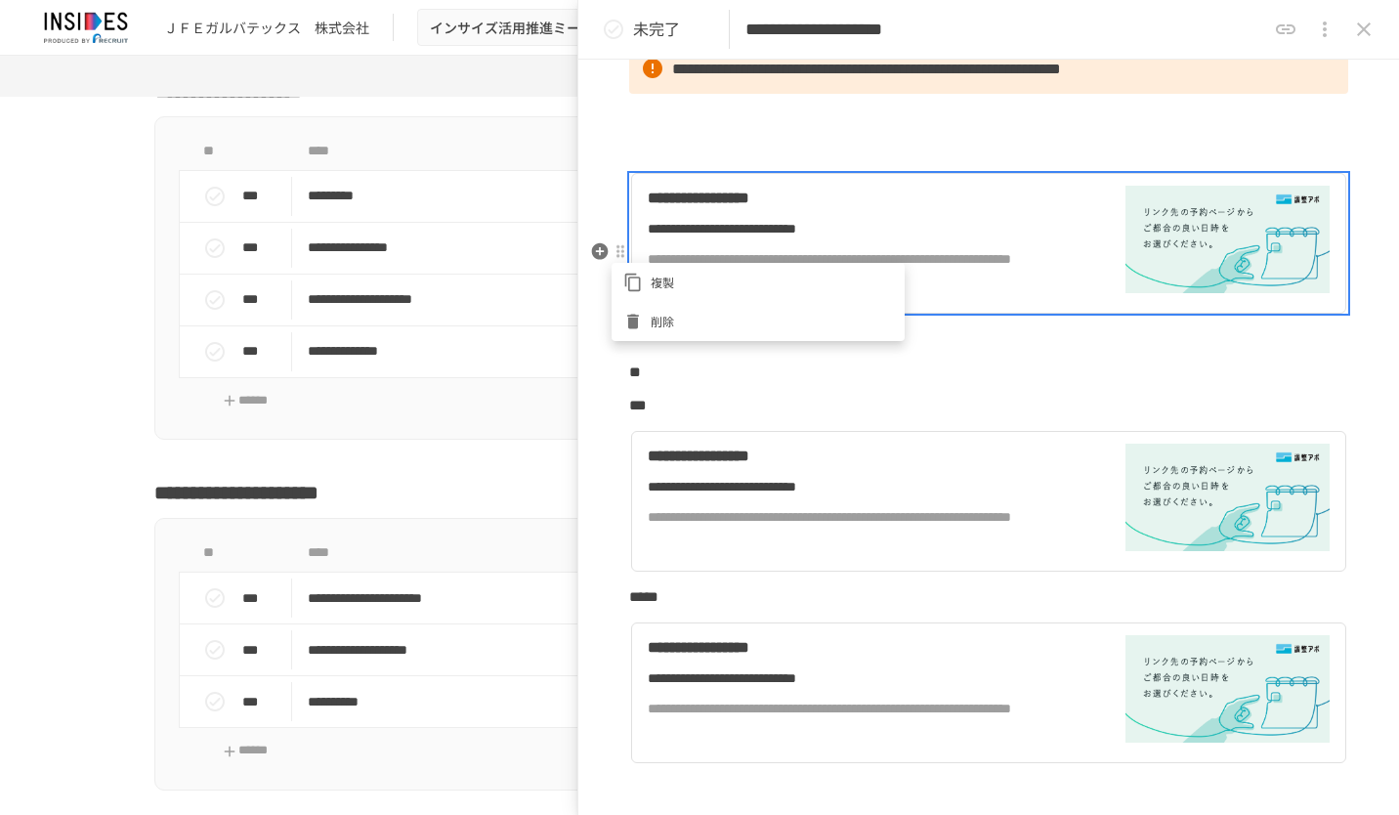
click at [663, 322] on span "削除" at bounding box center [772, 321] width 242 height 19
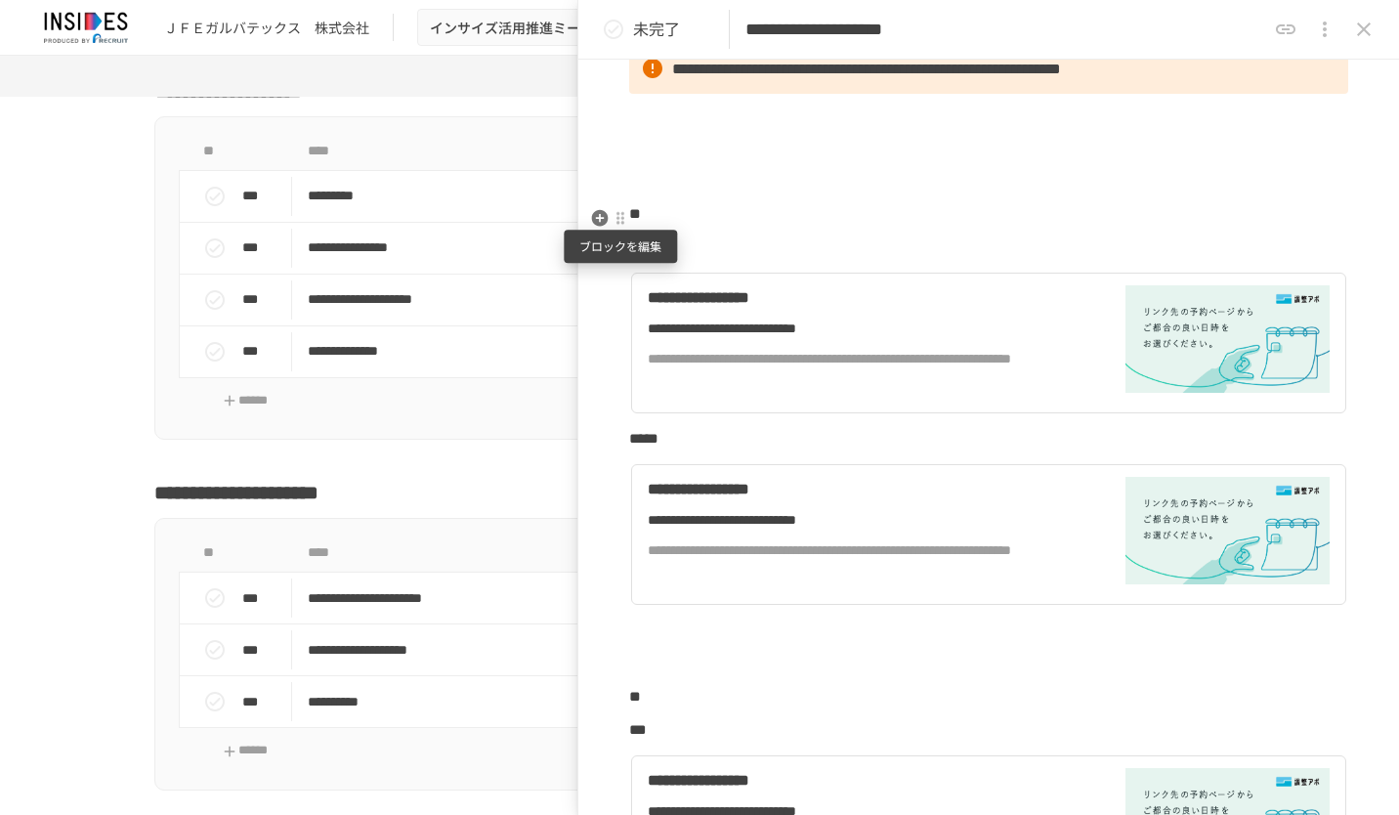
click at [619, 217] on div at bounding box center [621, 219] width 16 height 16
click at [663, 293] on span "削除" at bounding box center [772, 288] width 242 height 19
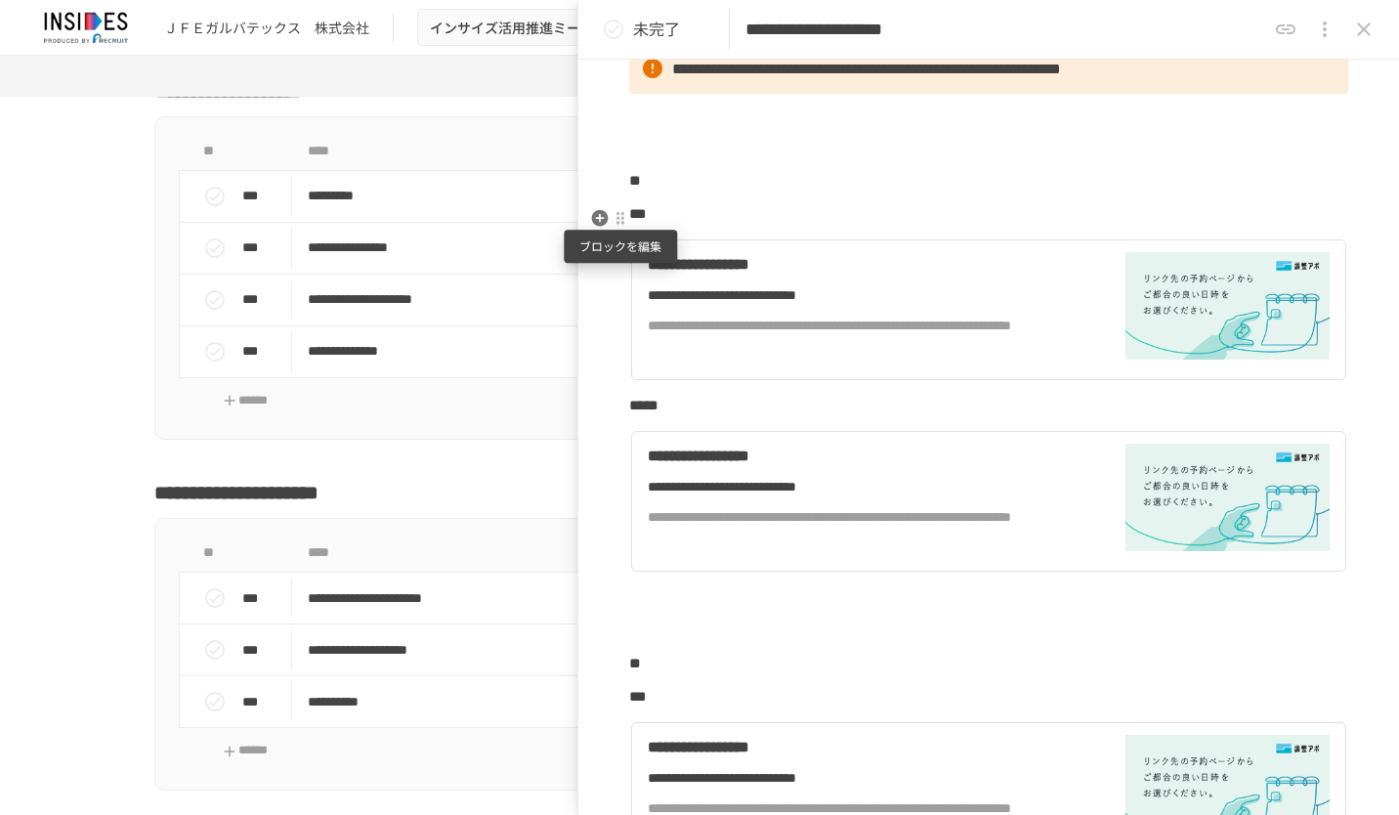
click at [623, 213] on div at bounding box center [621, 219] width 16 height 16
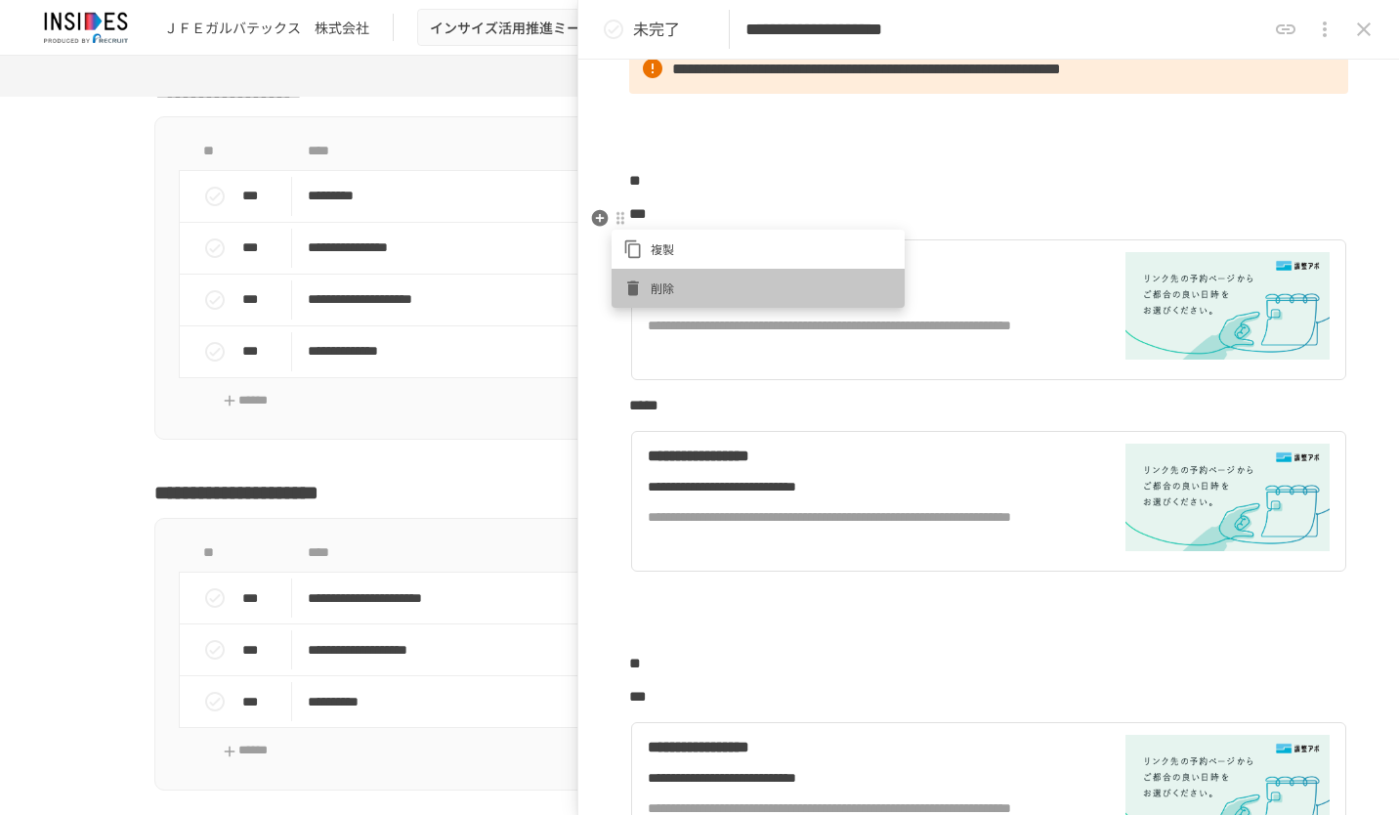
drag, startPoint x: 652, startPoint y: 283, endPoint x: 661, endPoint y: 260, distance: 25.0
click at [652, 282] on span "削除" at bounding box center [772, 288] width 242 height 19
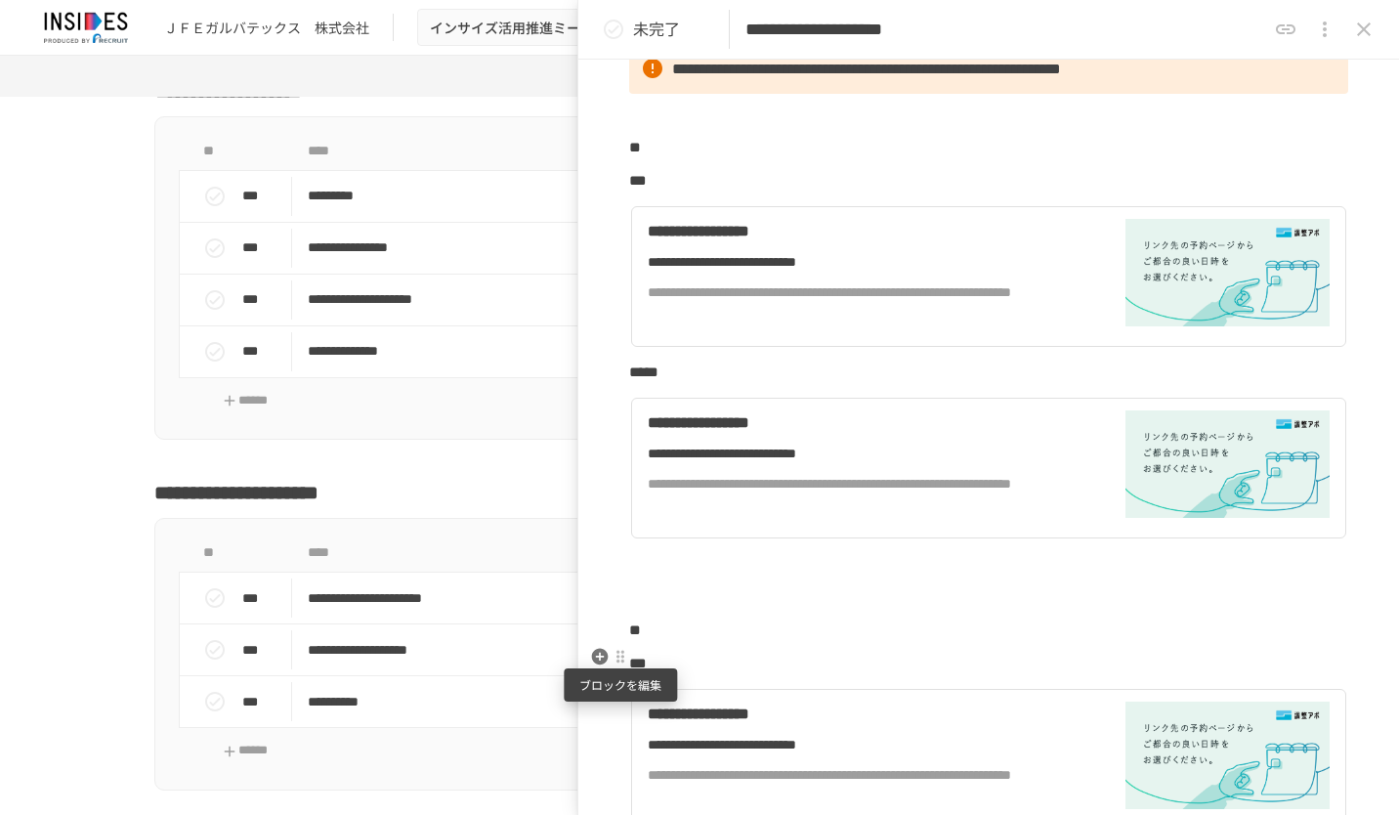
click at [623, 662] on div at bounding box center [621, 657] width 16 height 16
click at [651, 721] on span "削除" at bounding box center [772, 726] width 242 height 19
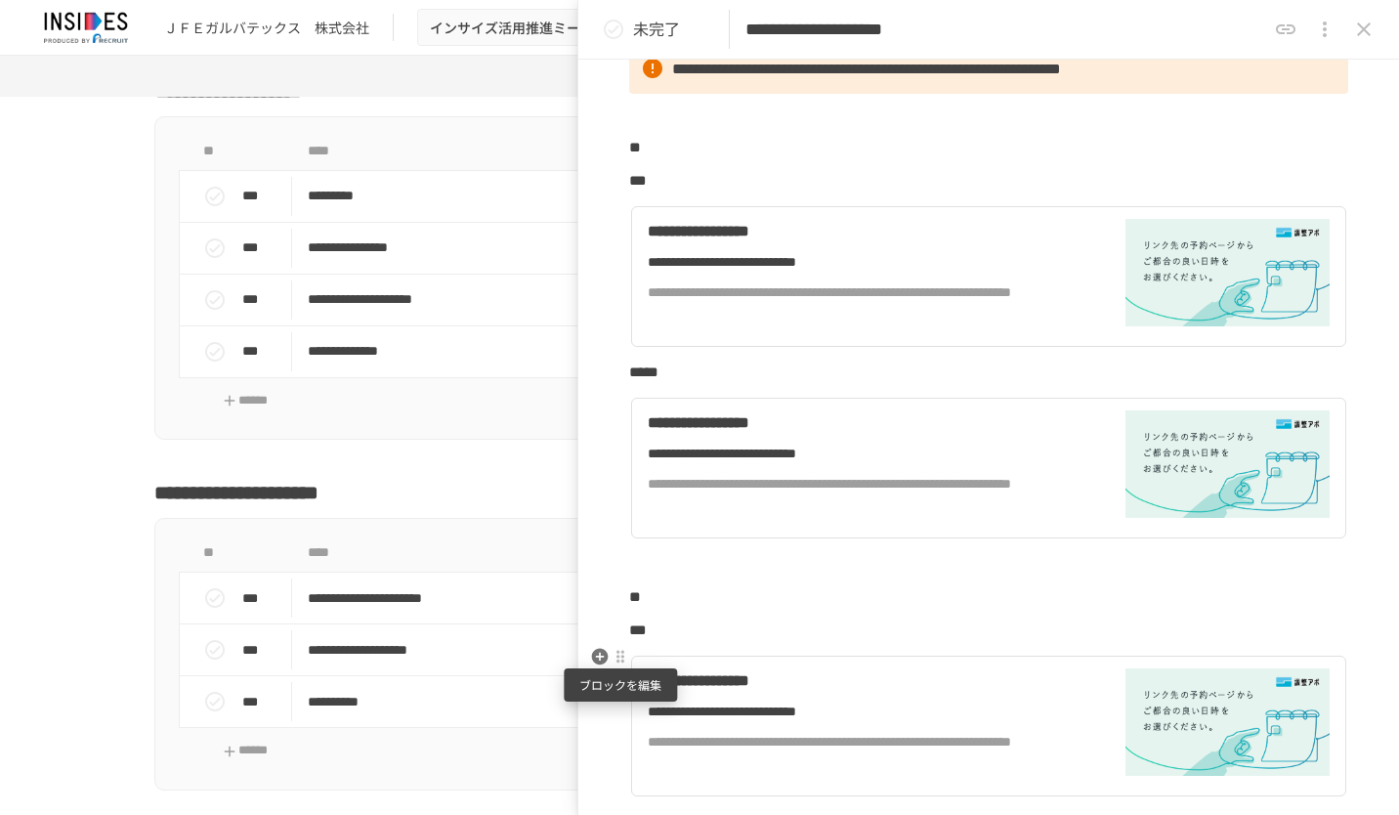
click at [621, 661] on div at bounding box center [621, 657] width 16 height 16
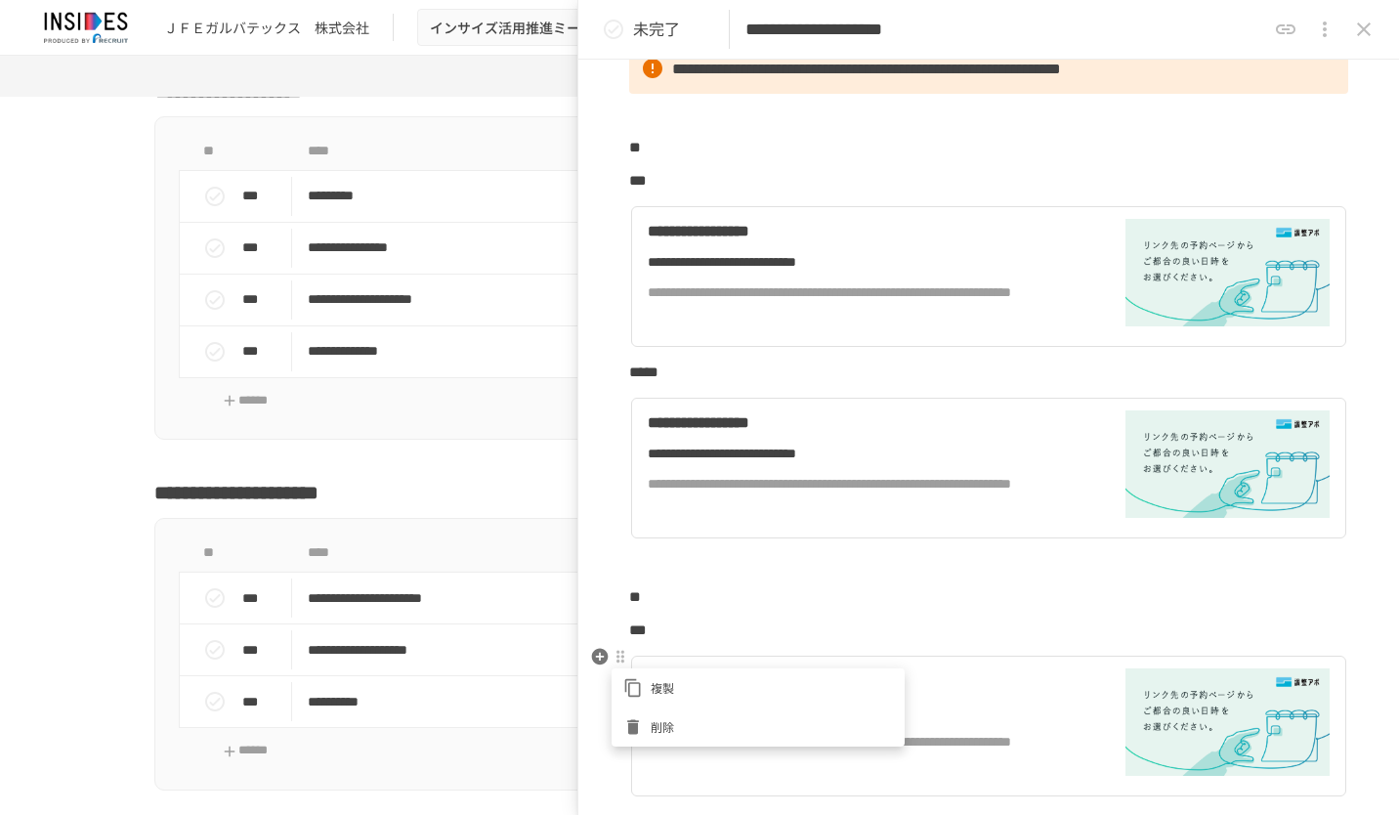
click at [655, 724] on span "削除" at bounding box center [772, 726] width 242 height 19
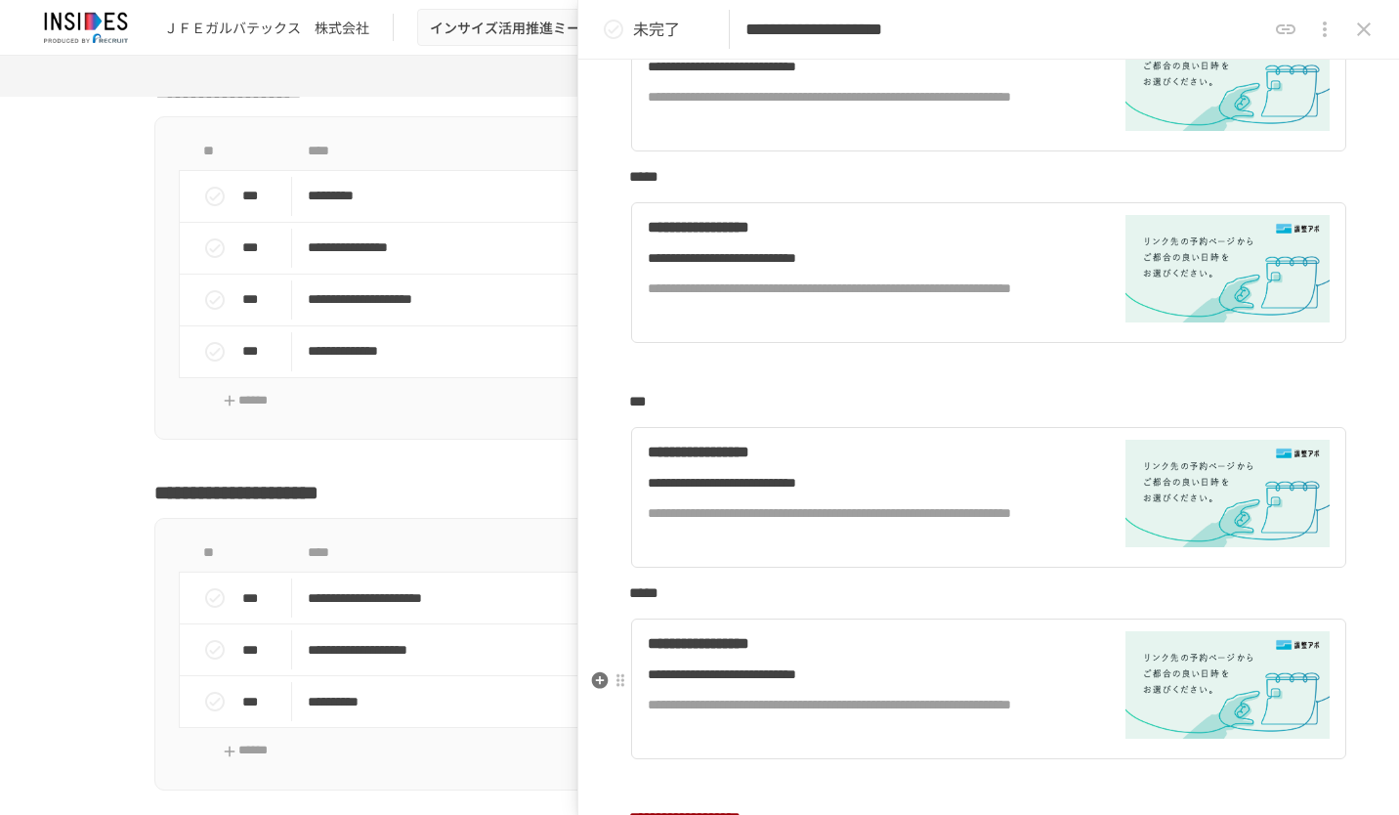
scroll to position [684, 0]
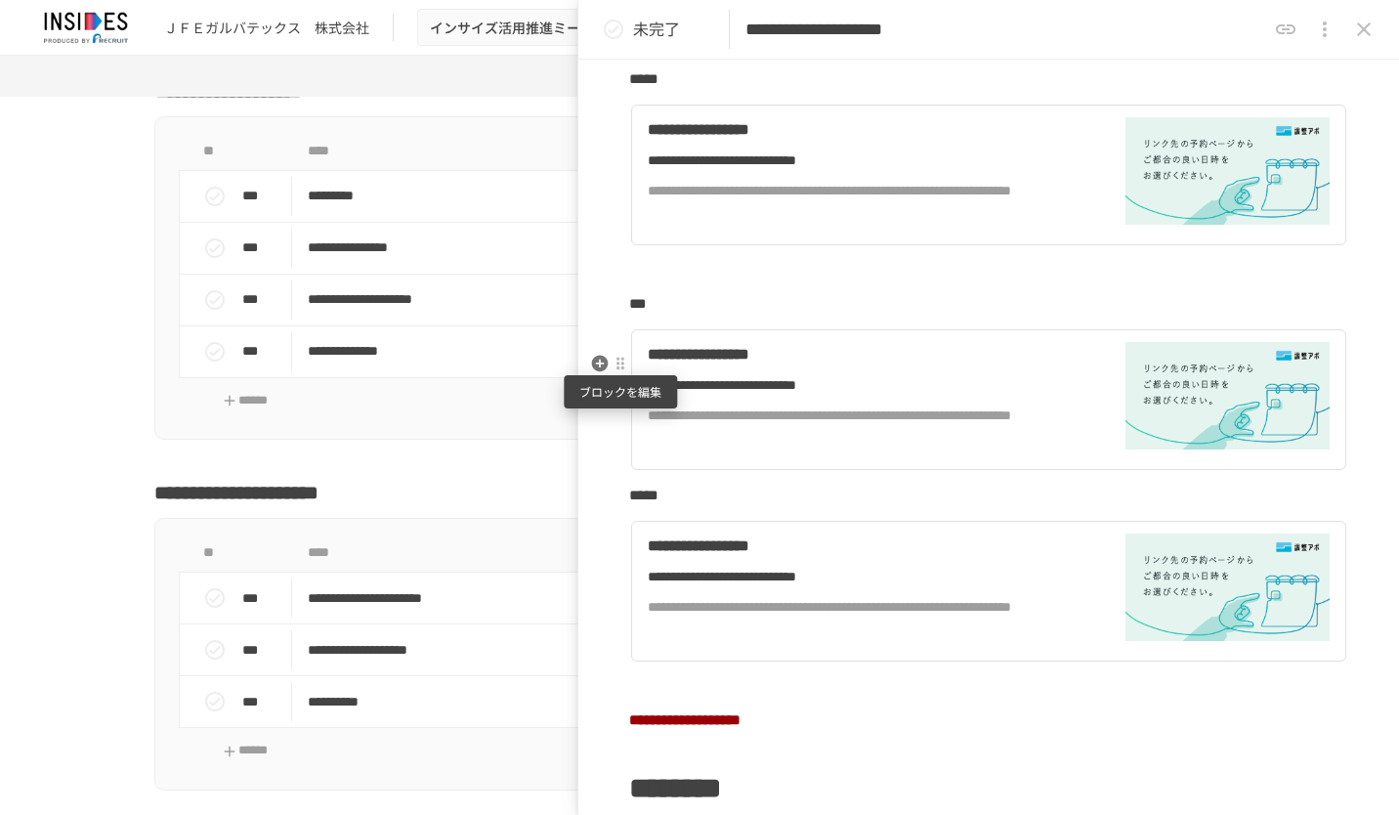
click at [619, 368] on div at bounding box center [621, 364] width 16 height 16
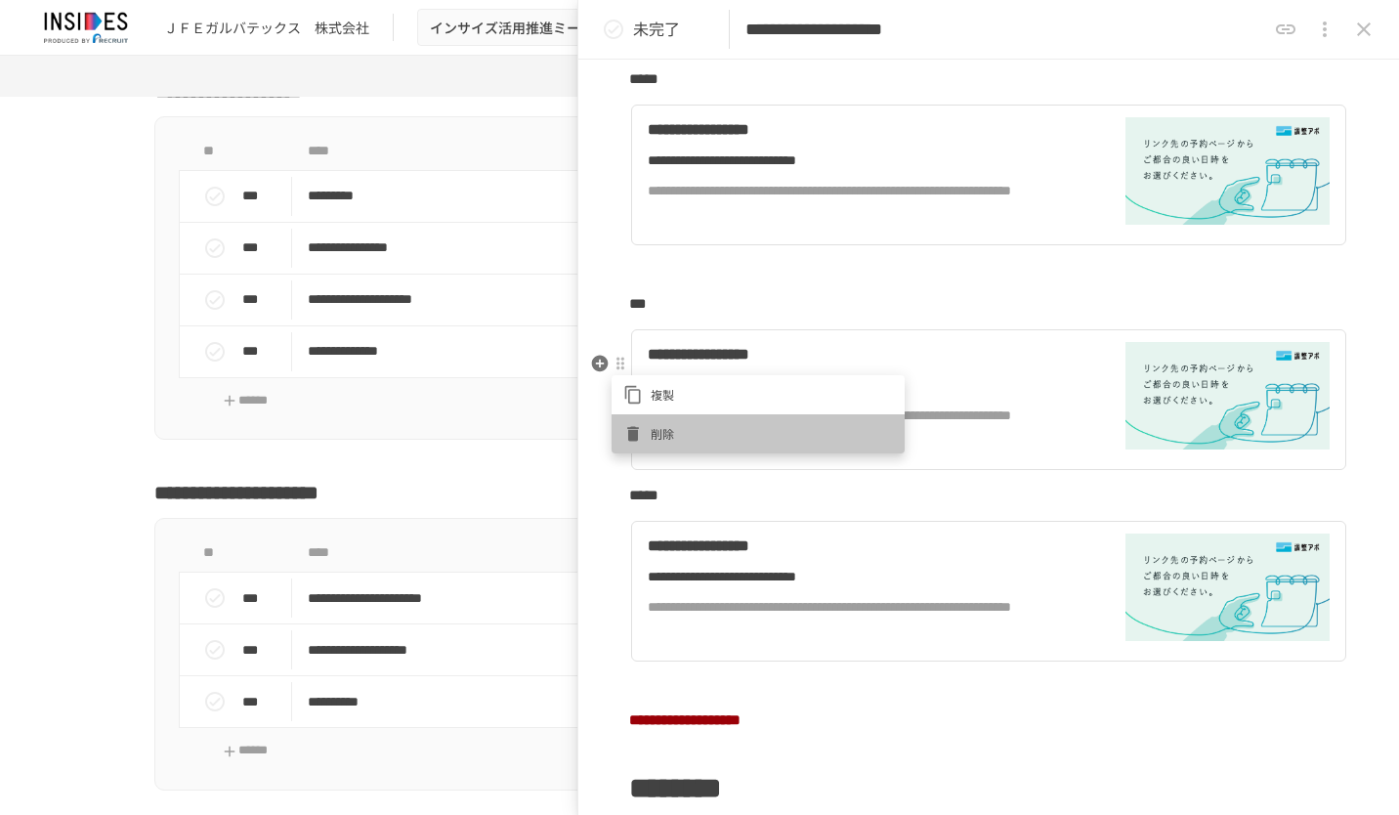
click at [662, 420] on li "削除" at bounding box center [758, 433] width 293 height 39
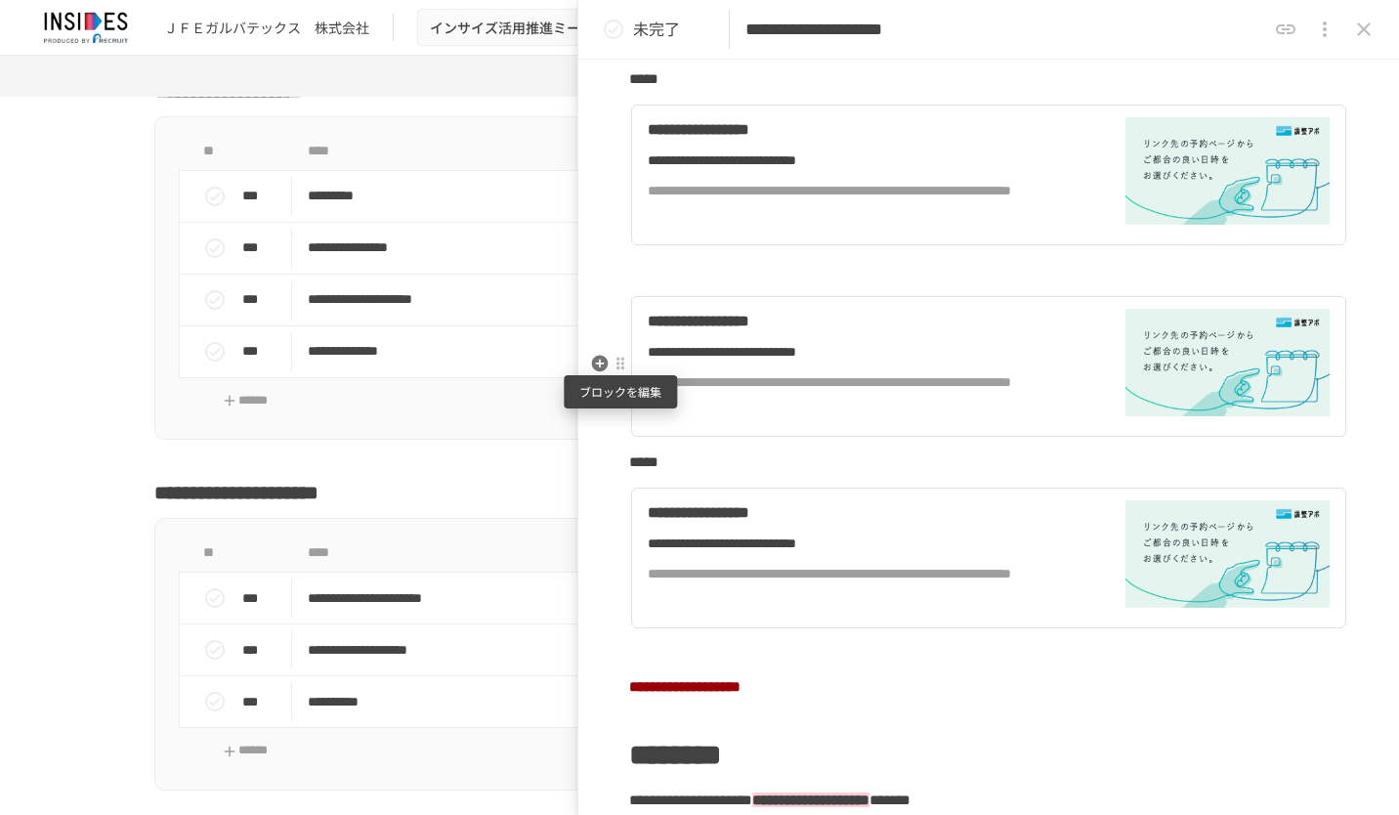
click at [623, 365] on div at bounding box center [621, 364] width 16 height 16
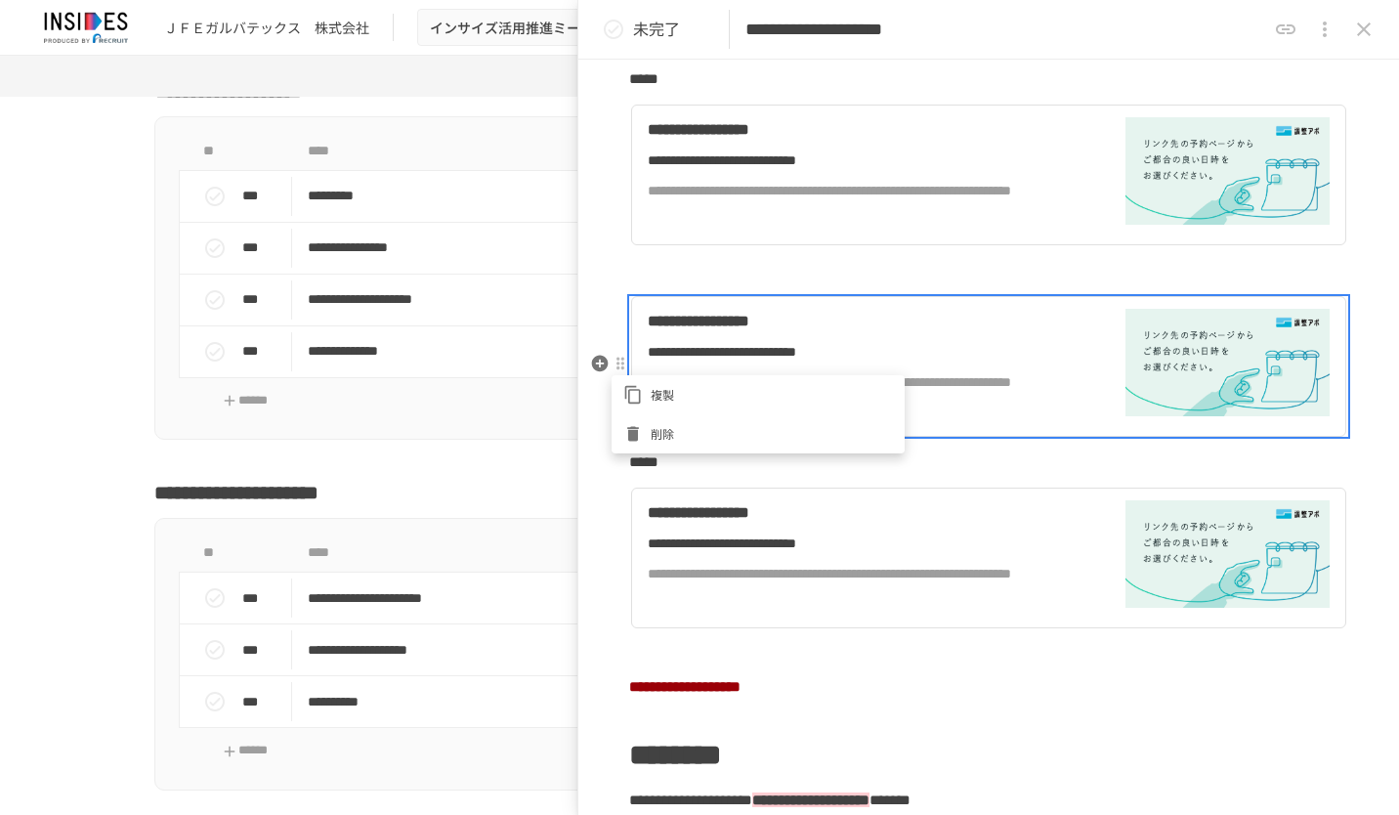
click at [654, 424] on span "削除" at bounding box center [772, 433] width 242 height 19
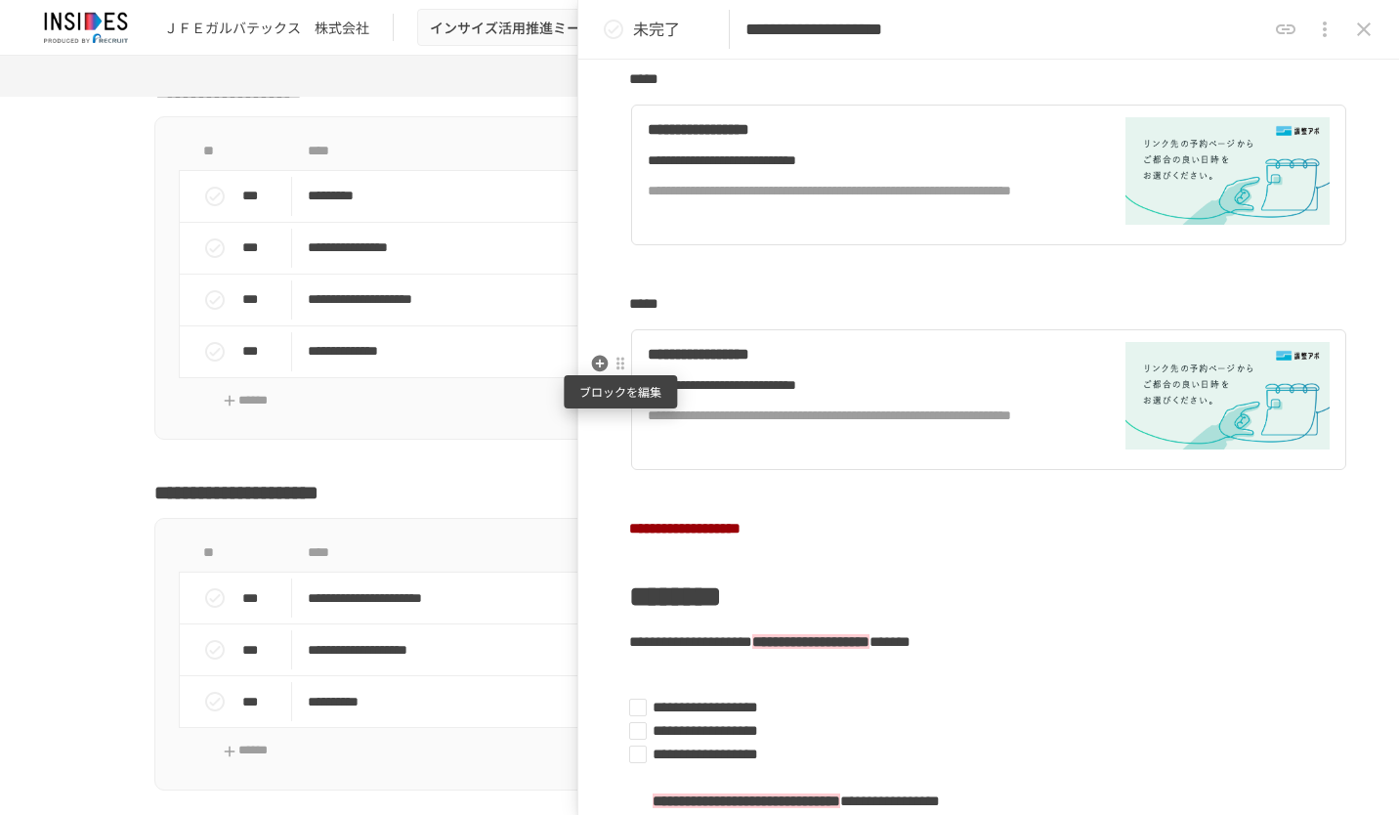
click at [620, 374] on div at bounding box center [621, 363] width 18 height 23
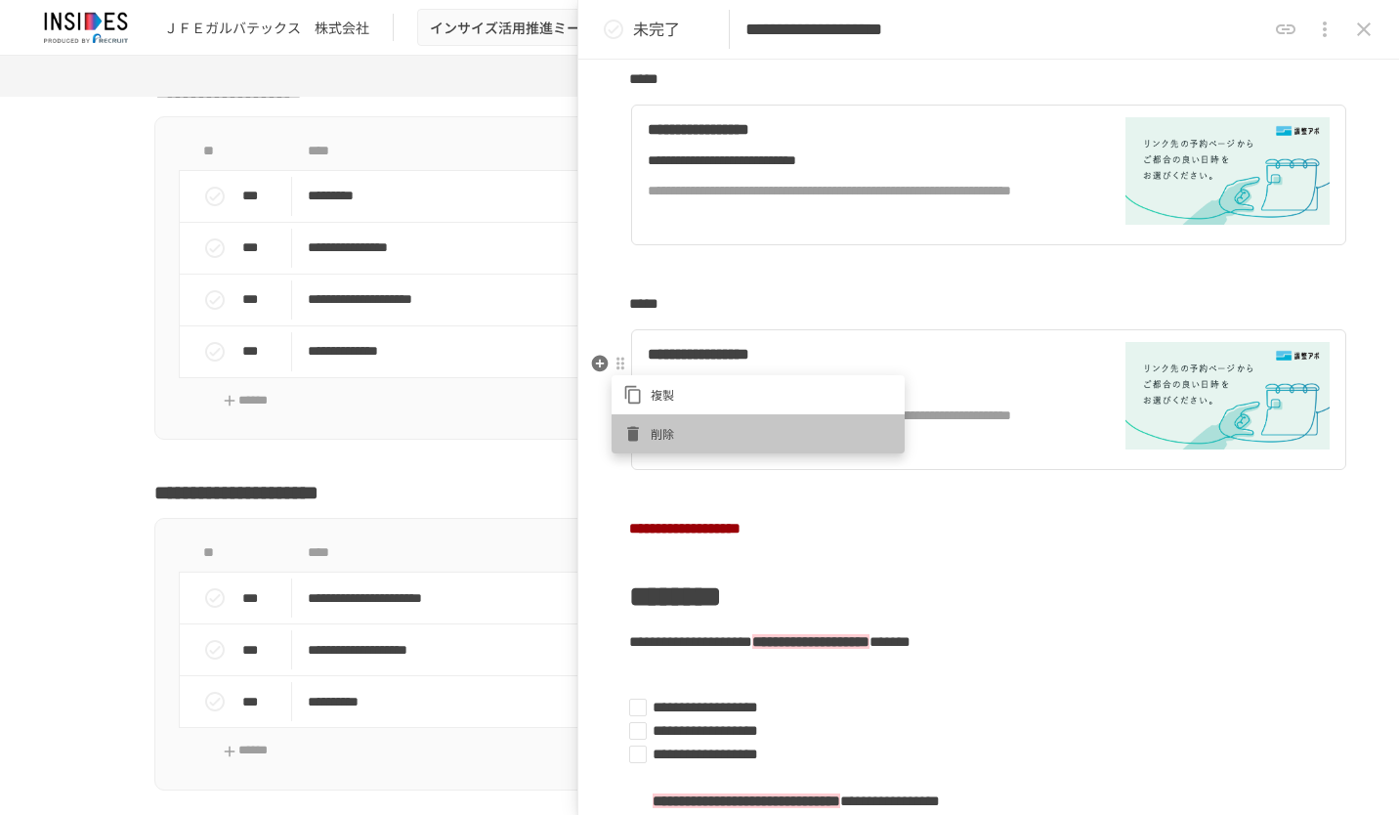
click at [660, 428] on span "削除" at bounding box center [772, 433] width 242 height 19
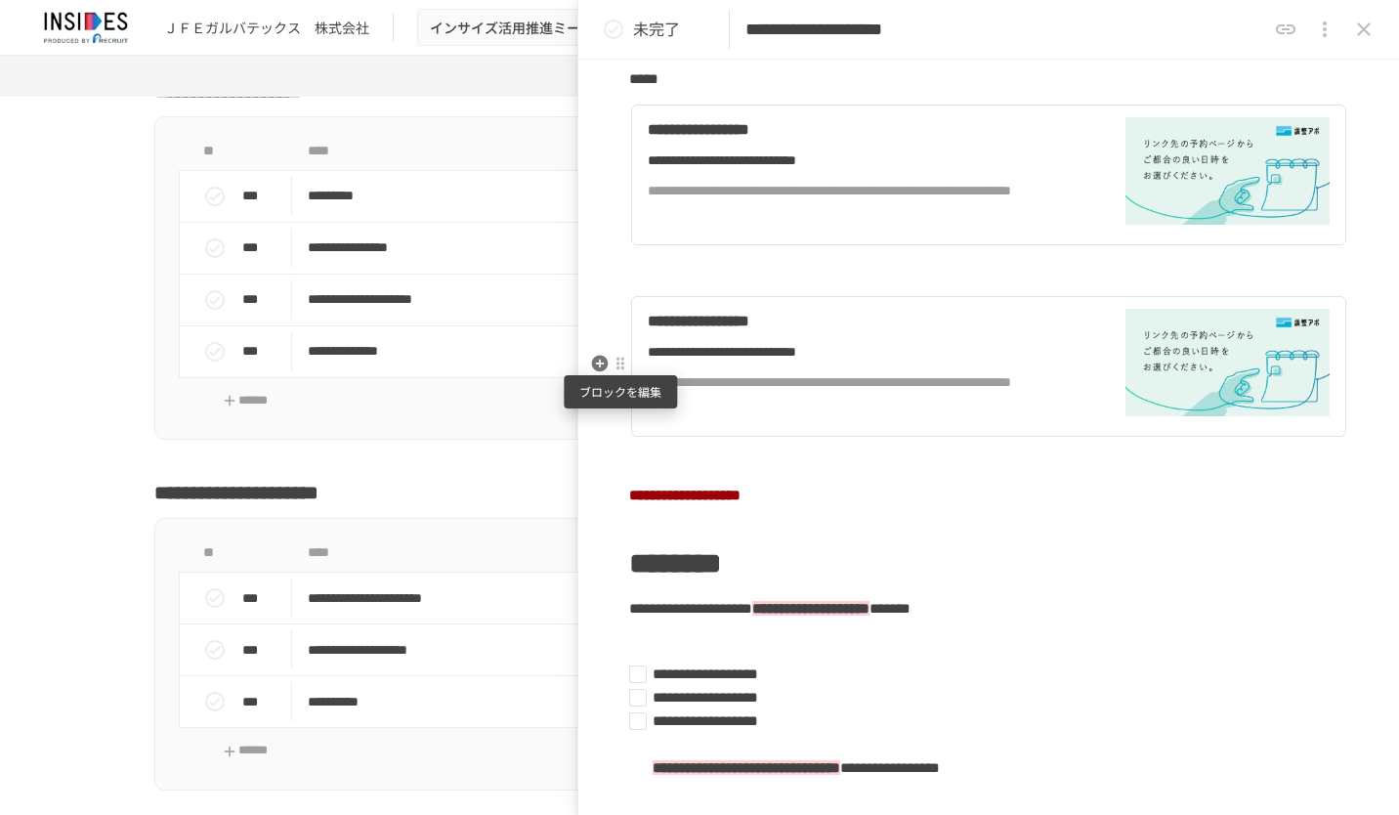
click at [622, 371] on div at bounding box center [621, 363] width 18 height 23
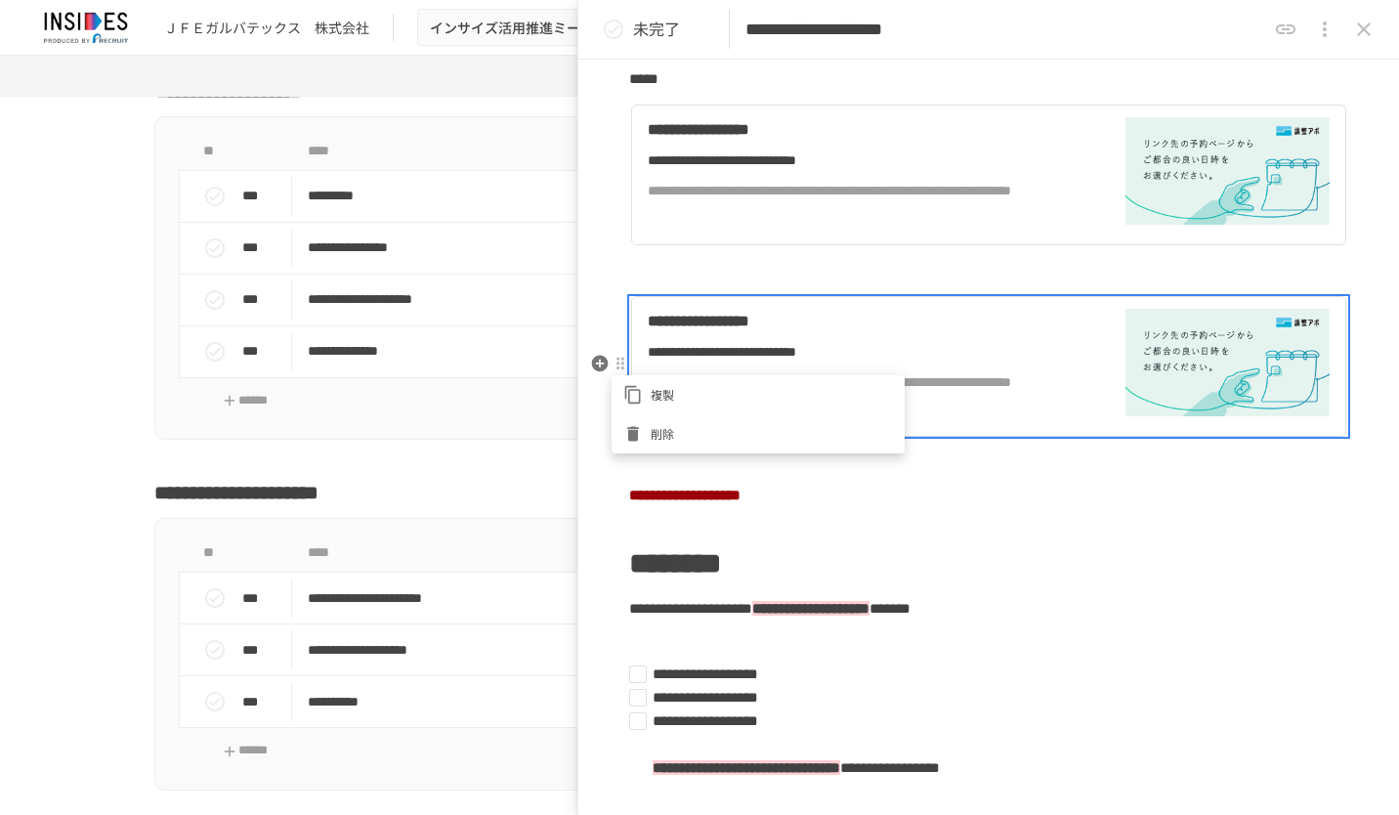
click at [657, 430] on span "削除" at bounding box center [772, 433] width 242 height 19
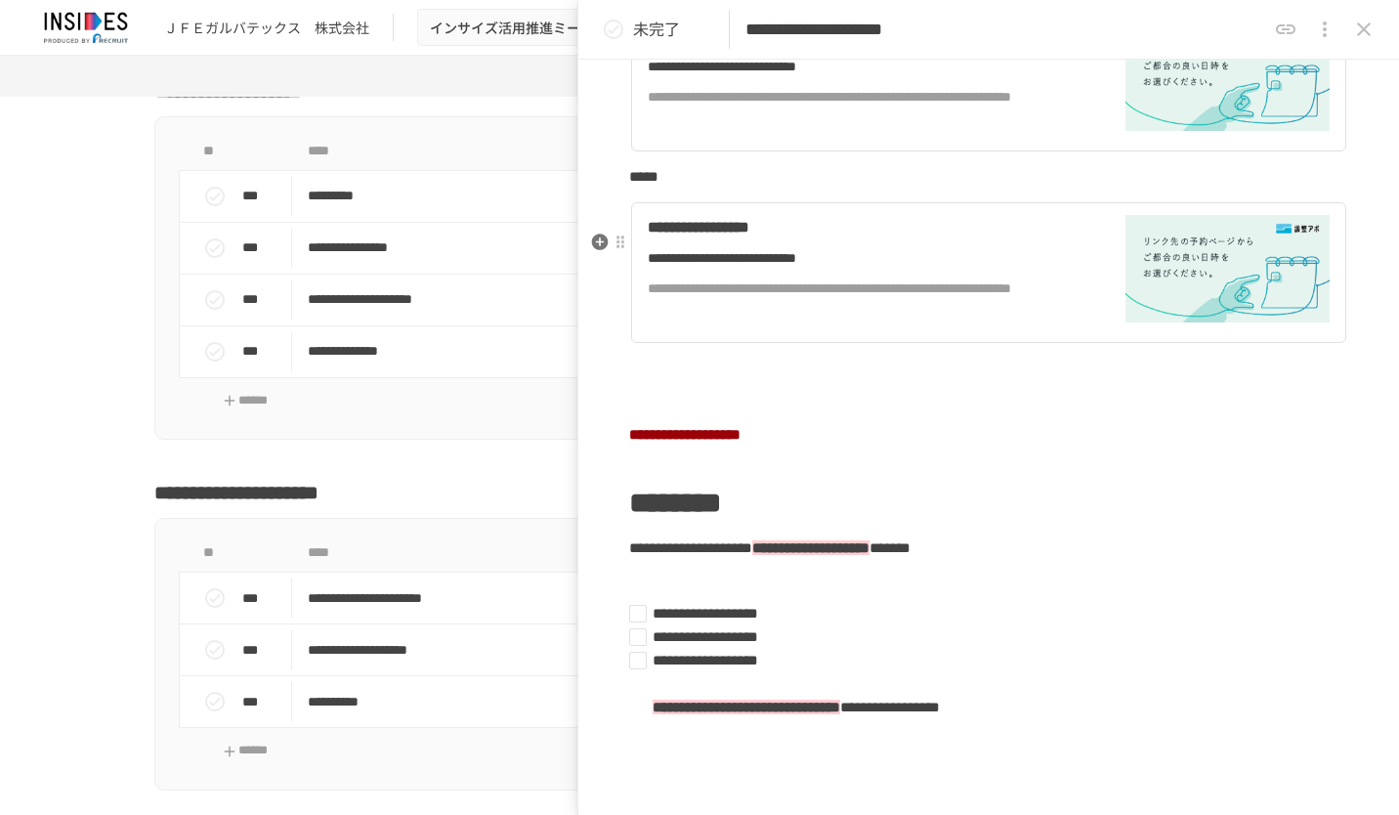
scroll to position [293, 0]
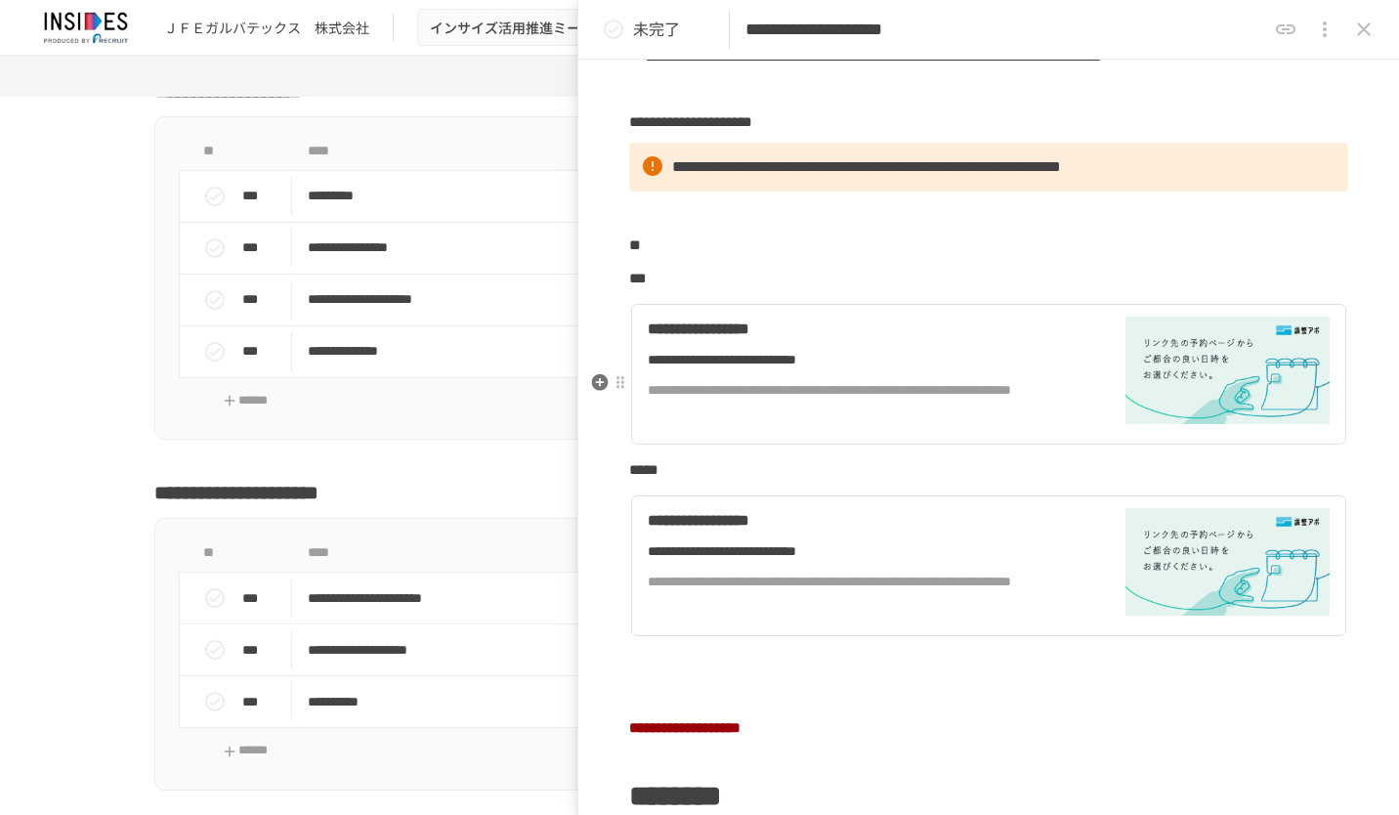
click at [708, 416] on div "**********" at bounding box center [870, 374] width 444 height 115
click at [968, 562] on div "**********" at bounding box center [865, 550] width 434 height 21
click at [1370, 25] on icon "close drawer" at bounding box center [1363, 29] width 23 height 23
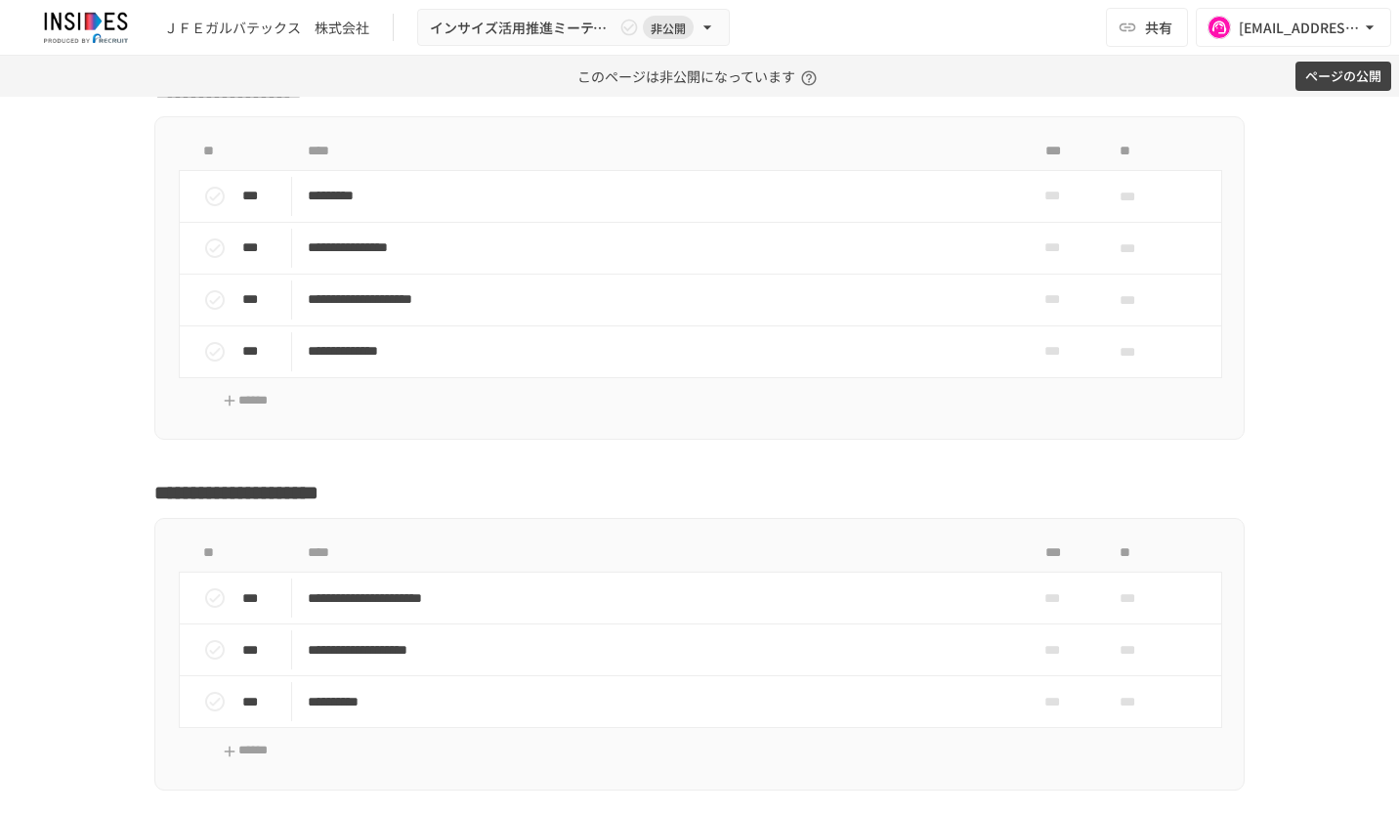
click at [1317, 88] on button "ページの公開" at bounding box center [1344, 77] width 96 height 30
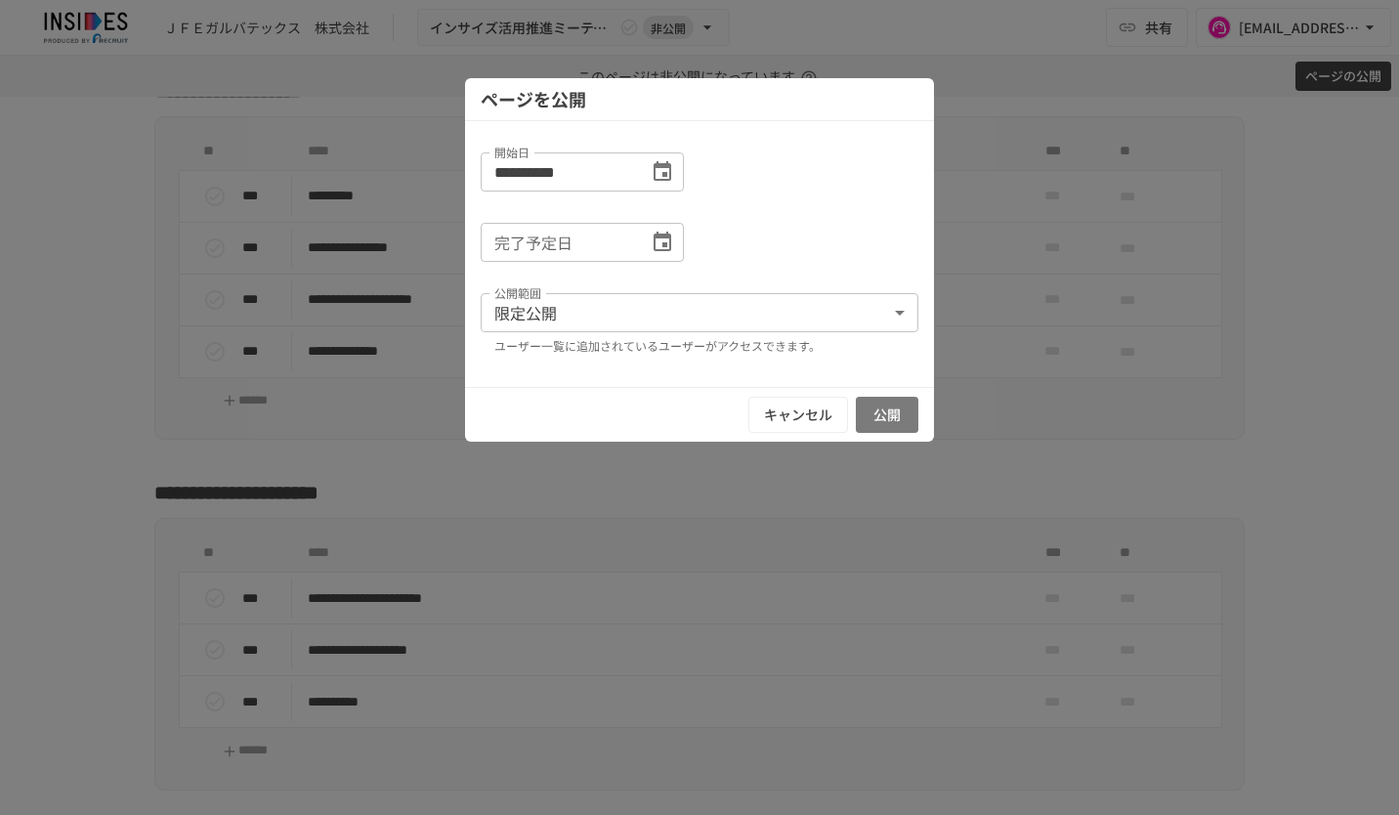
click at [908, 416] on button "公開" at bounding box center [887, 415] width 63 height 36
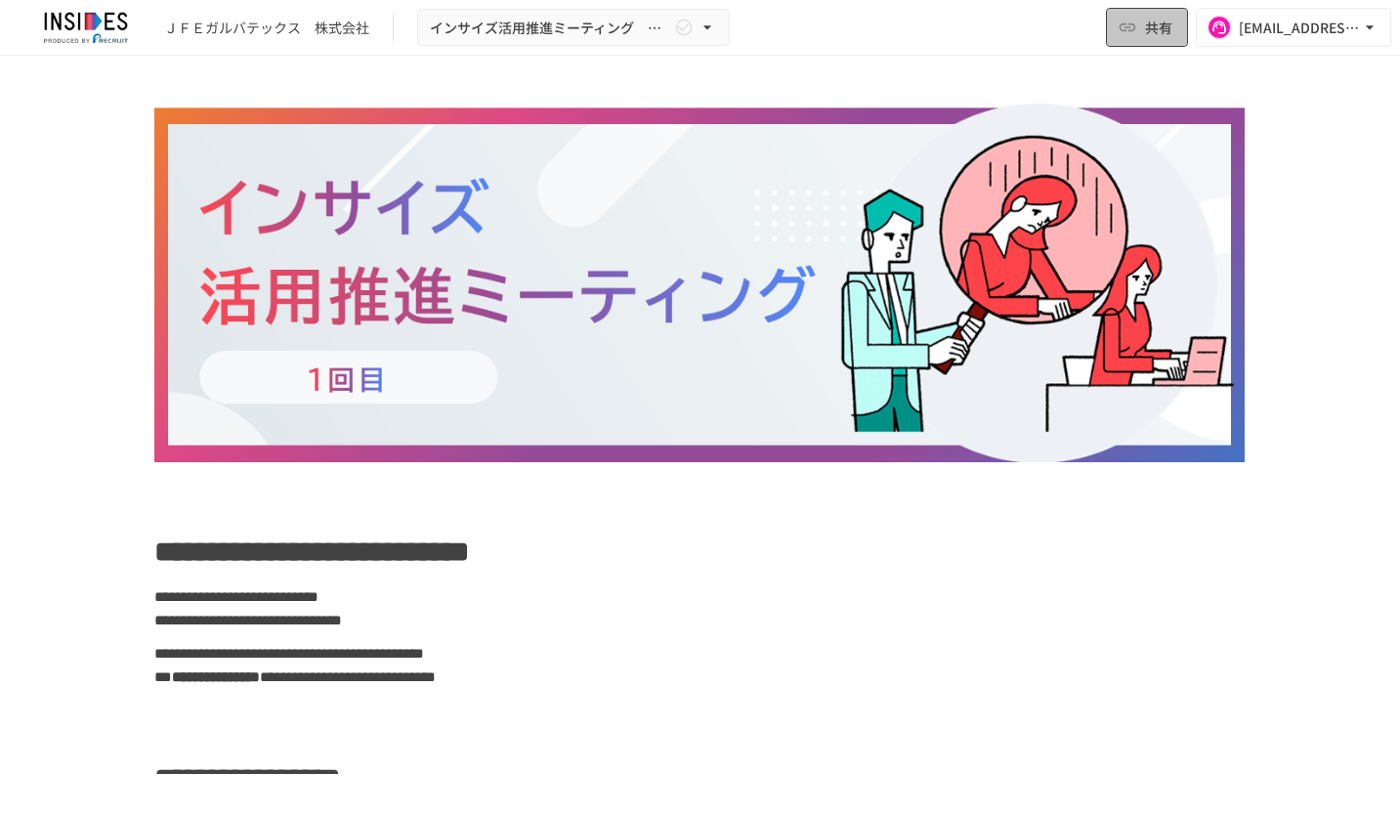
click at [1141, 30] on button "共有" at bounding box center [1147, 27] width 82 height 39
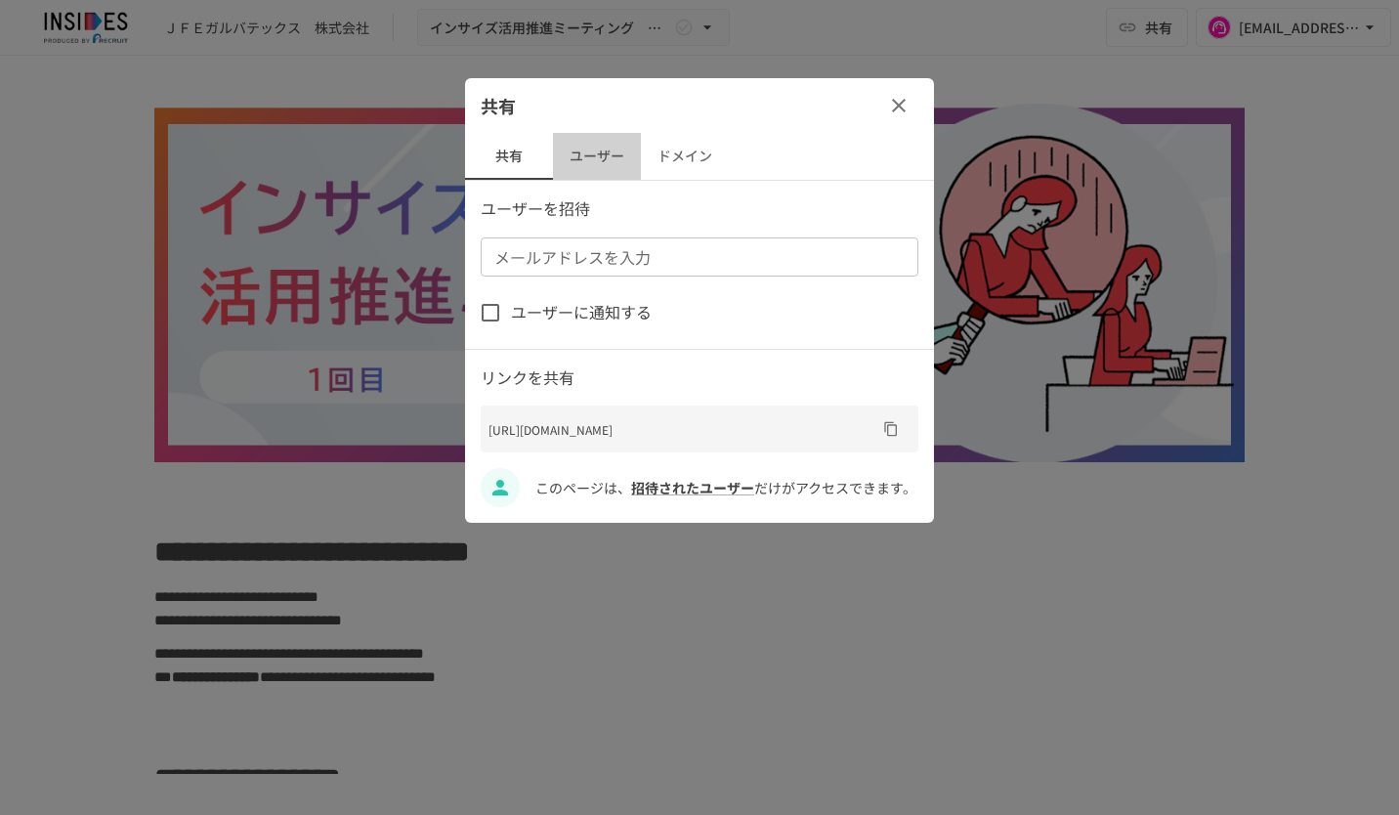
click at [598, 150] on button "ユーザー" at bounding box center [597, 156] width 88 height 47
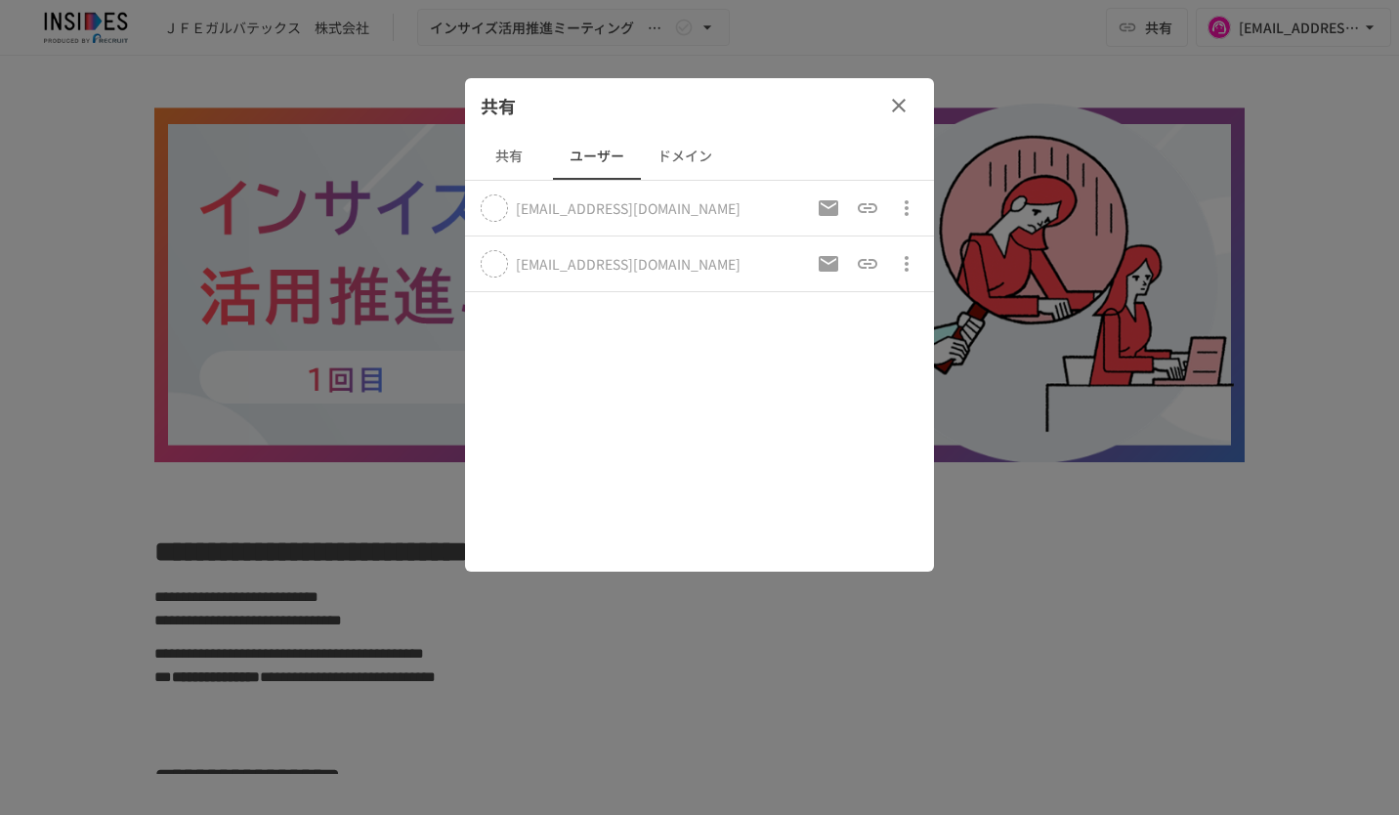
click at [514, 162] on button "共有" at bounding box center [509, 156] width 88 height 47
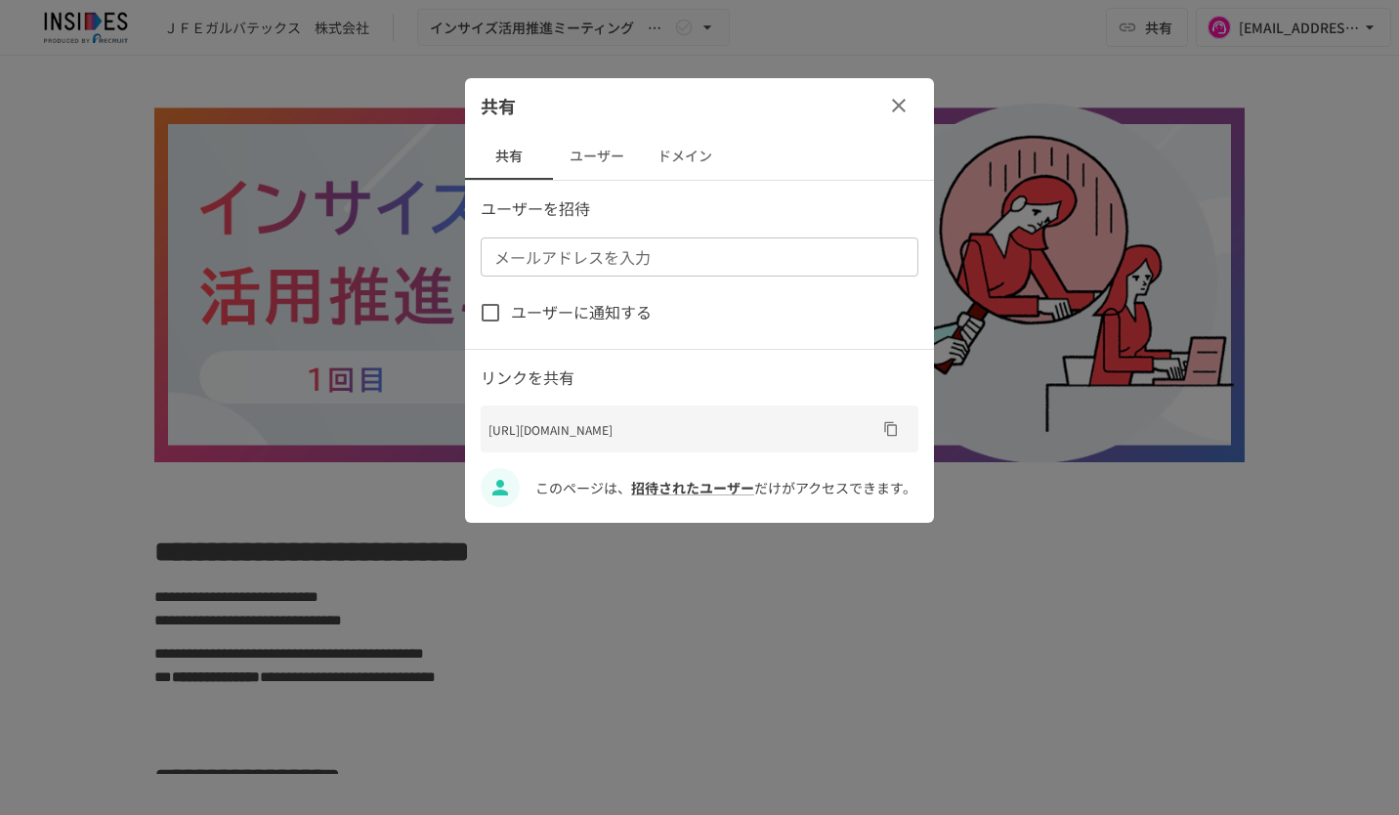
click at [585, 256] on input "メールアドレスを入力" at bounding box center [698, 256] width 423 height 27
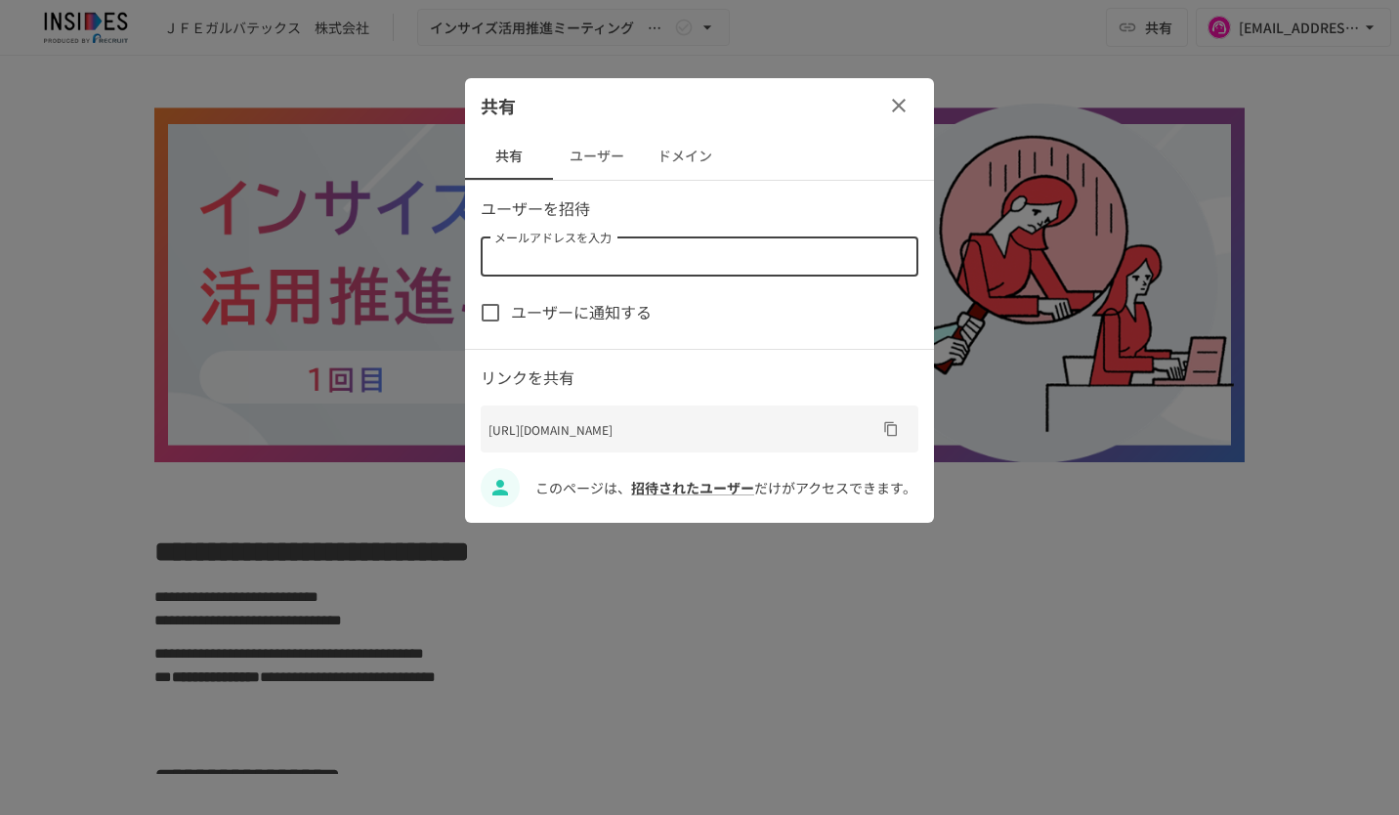
paste input "**********"
type input "**********"
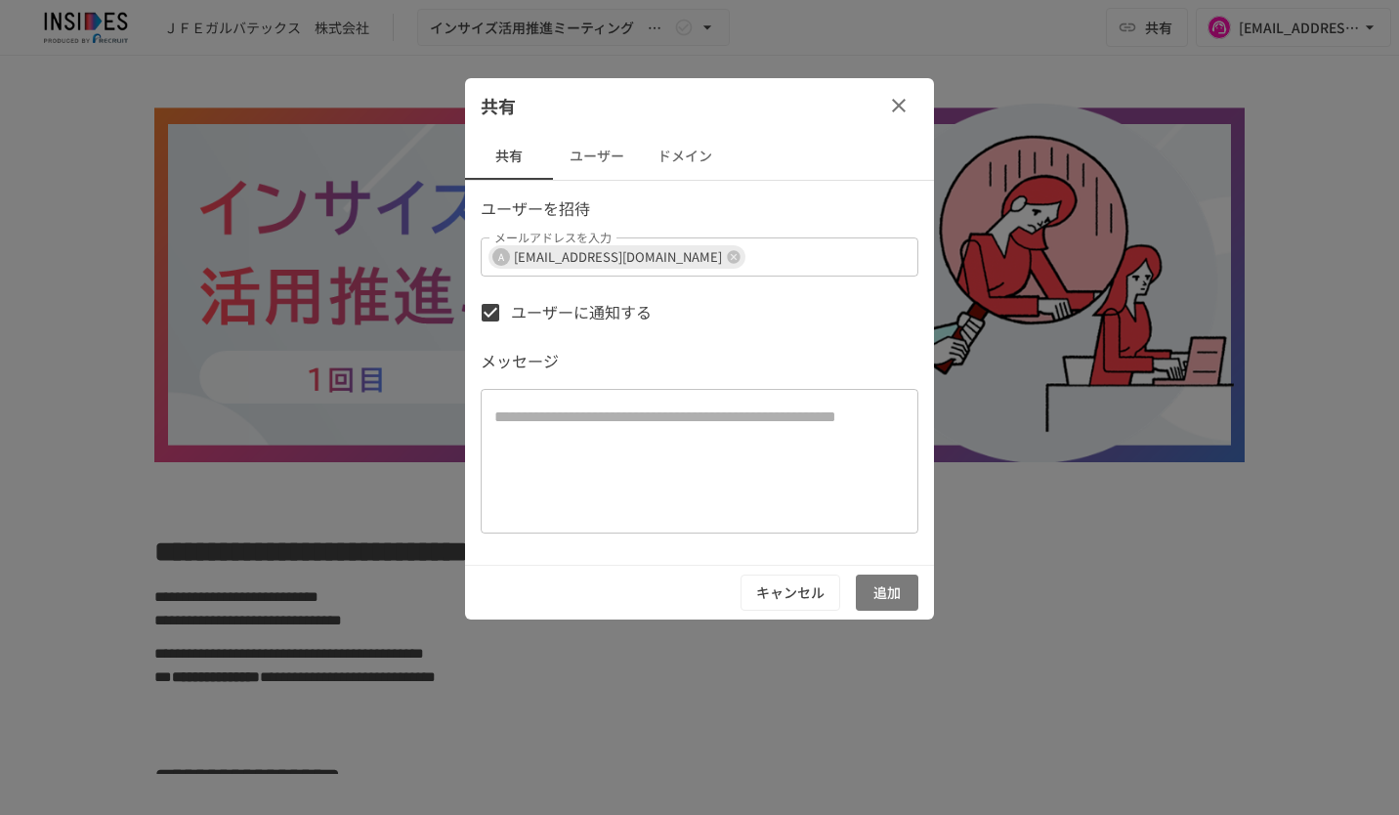
click at [903, 592] on button "追加" at bounding box center [887, 593] width 63 height 36
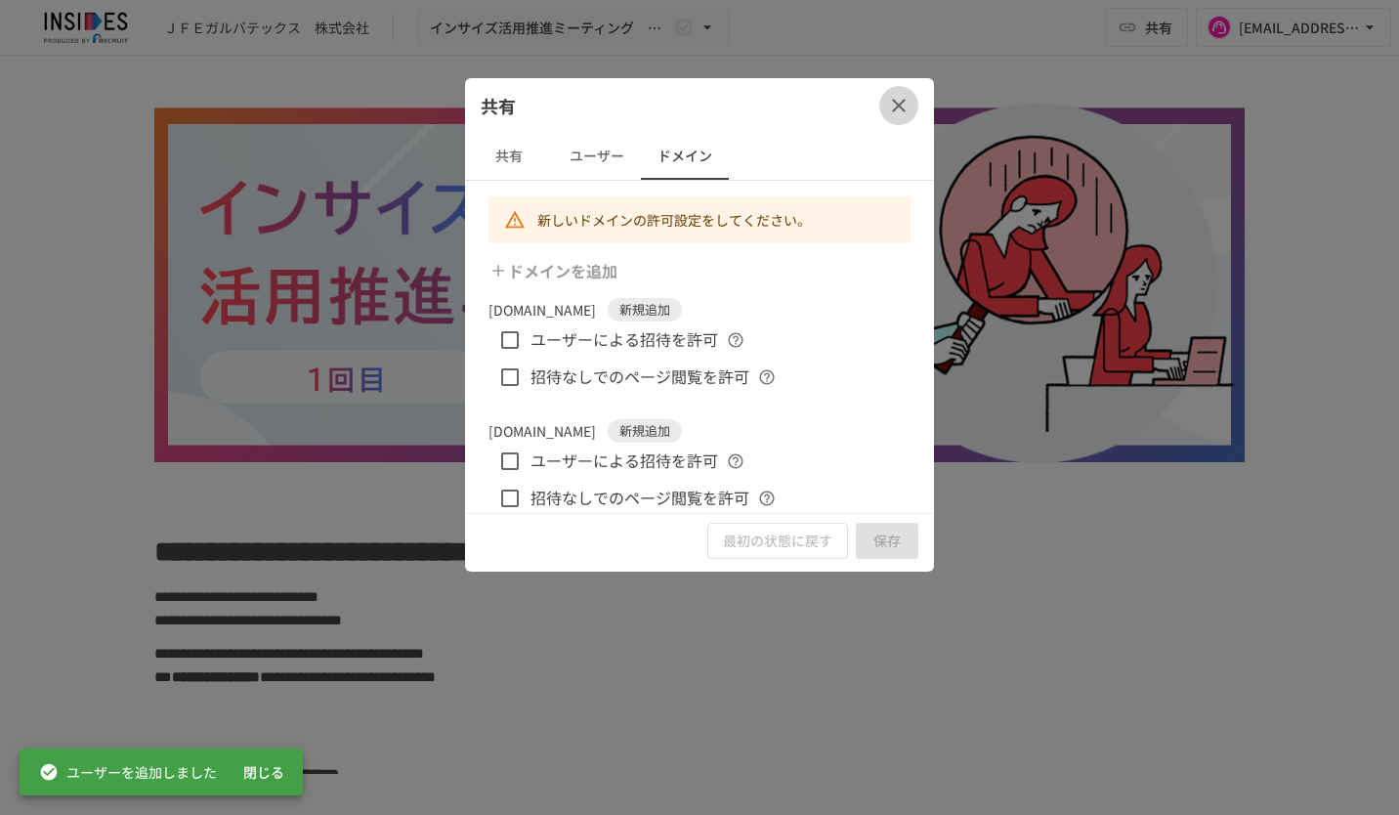
click at [897, 107] on icon "button" at bounding box center [899, 106] width 14 height 14
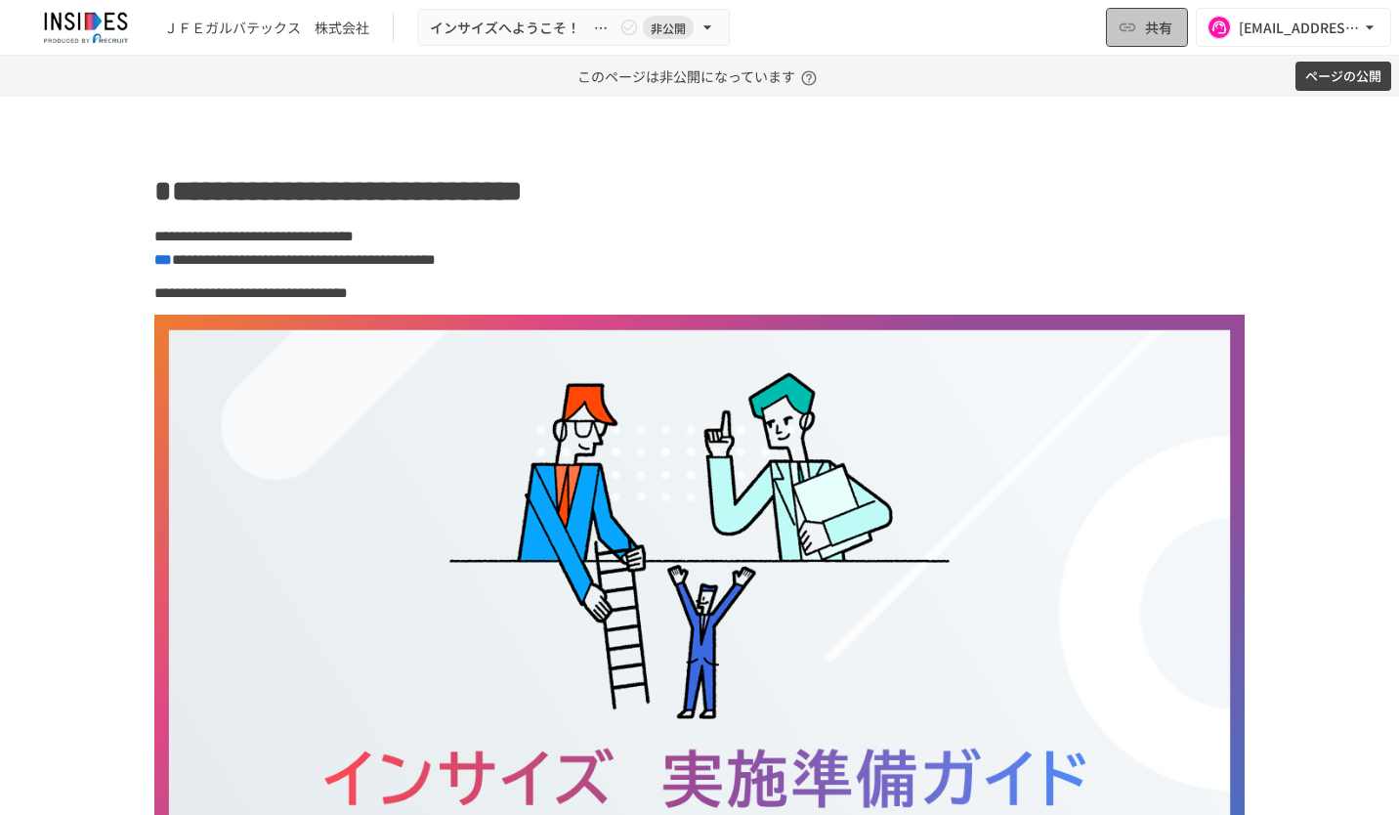
click at [1145, 36] on span "共有" at bounding box center [1158, 27] width 27 height 21
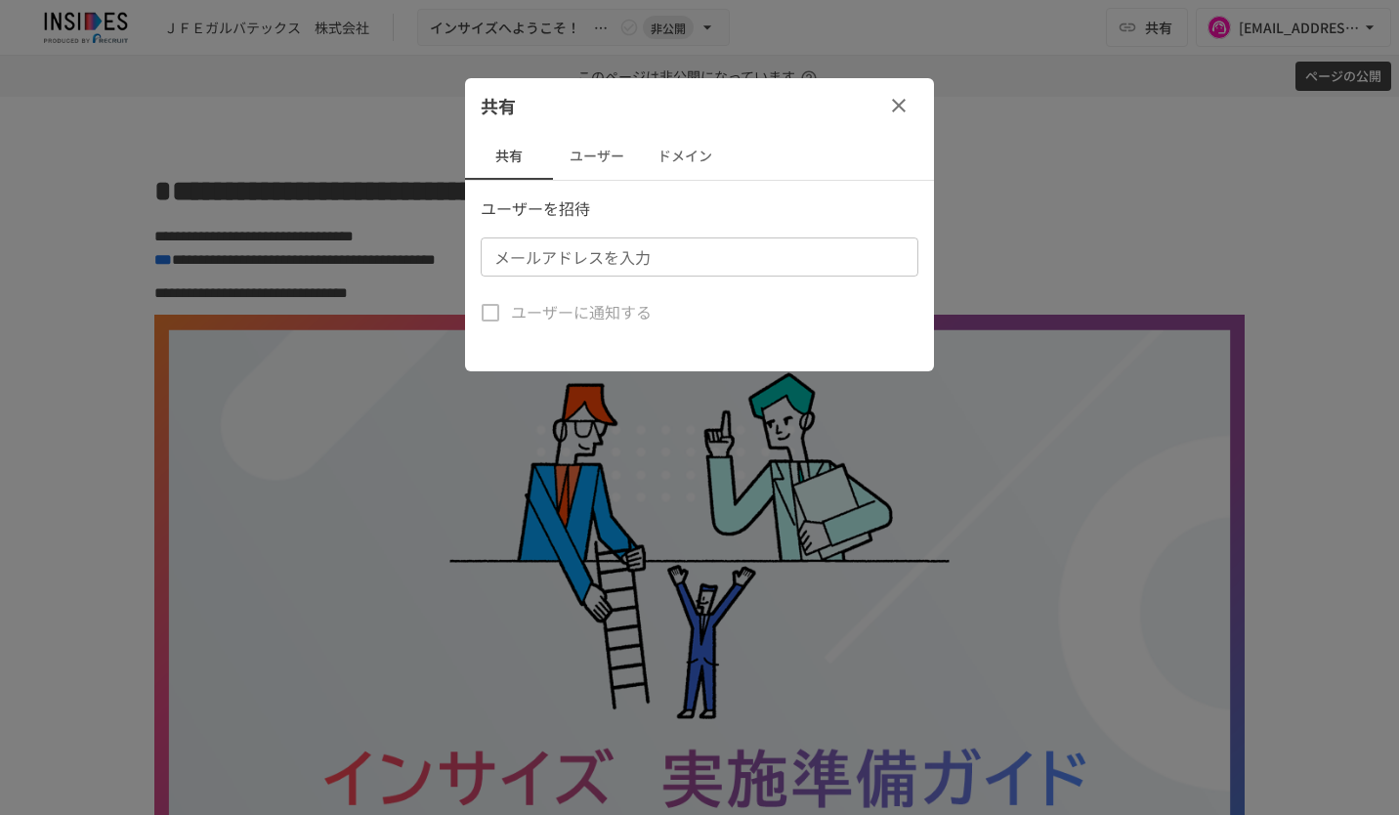
click at [580, 162] on button "ユーザー" at bounding box center [597, 156] width 88 height 47
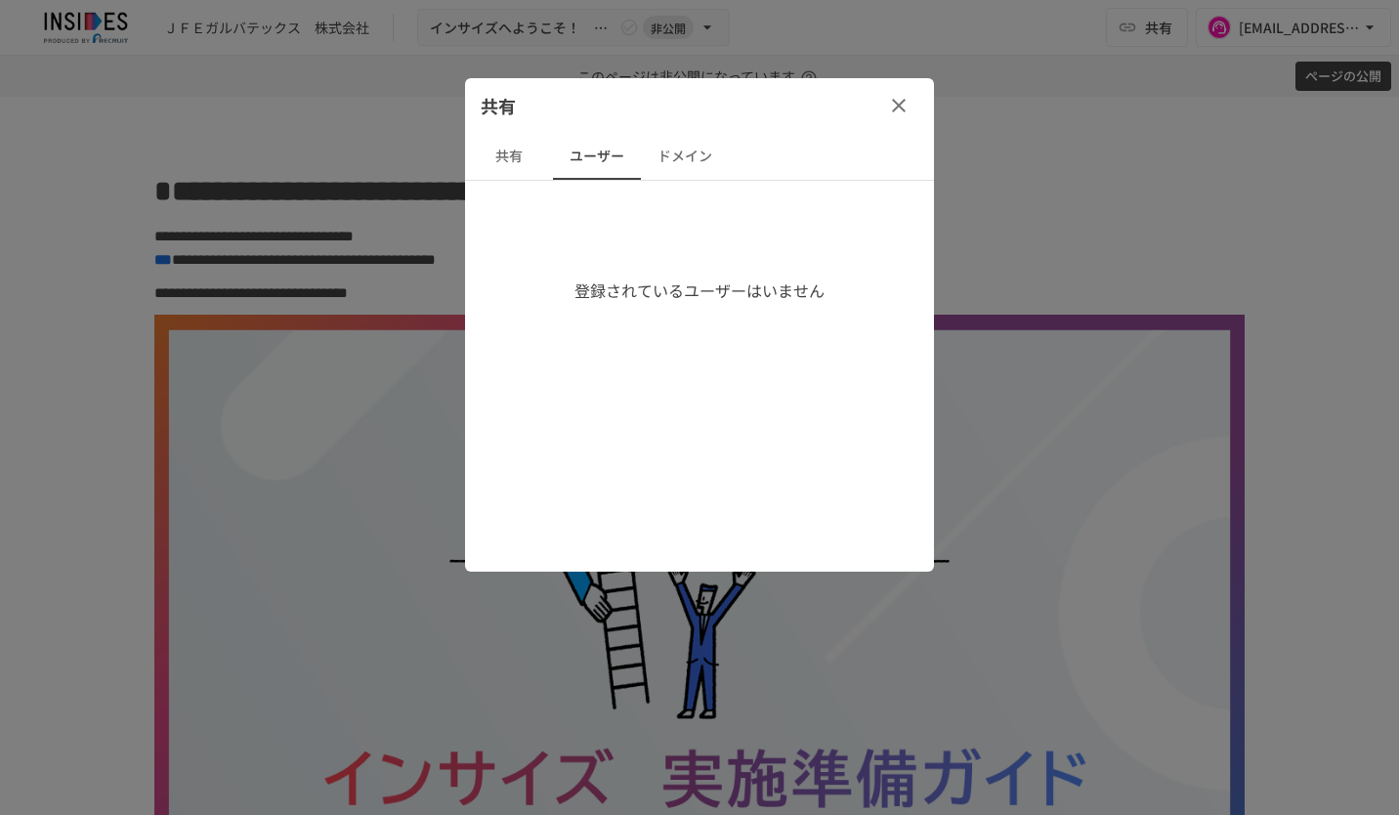
click at [528, 164] on button "共有" at bounding box center [509, 156] width 88 height 47
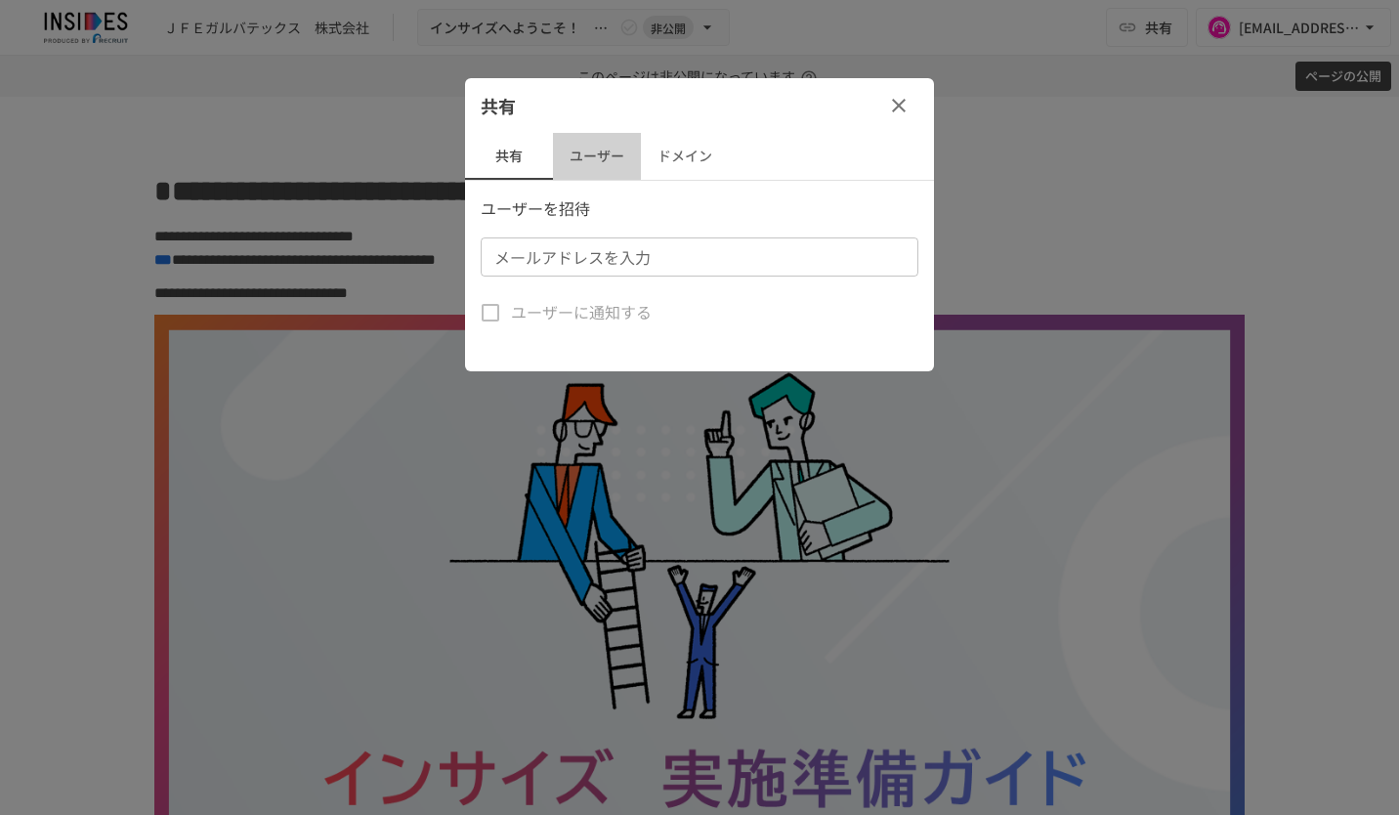
click at [612, 160] on button "ユーザー" at bounding box center [597, 156] width 88 height 47
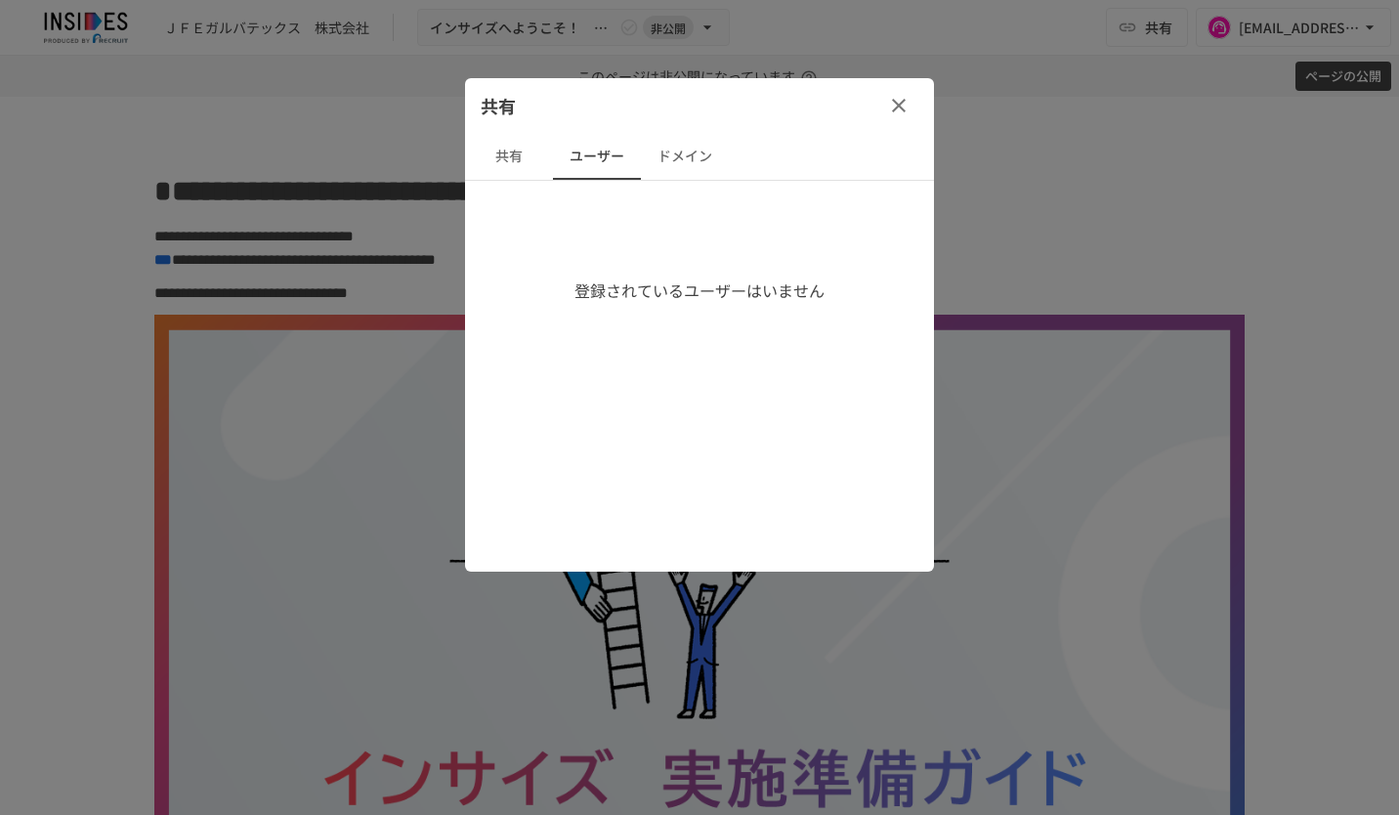
click at [514, 160] on button "共有" at bounding box center [509, 156] width 88 height 47
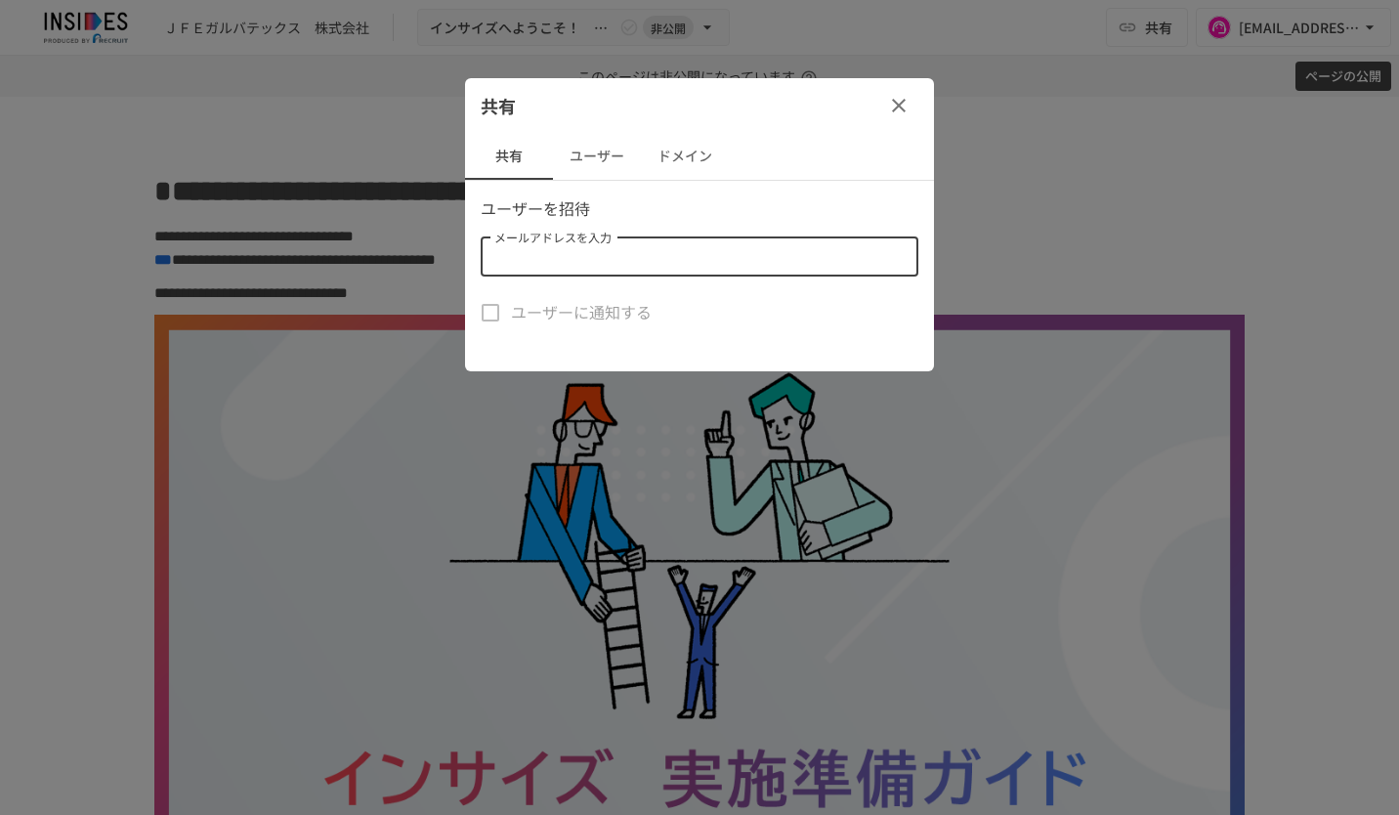
click at [643, 262] on input "メールアドレスを入力" at bounding box center [698, 256] width 423 height 27
paste input "**********"
type input "**********"
click at [744, 207] on p "ユーザーを招待" at bounding box center [700, 208] width 438 height 25
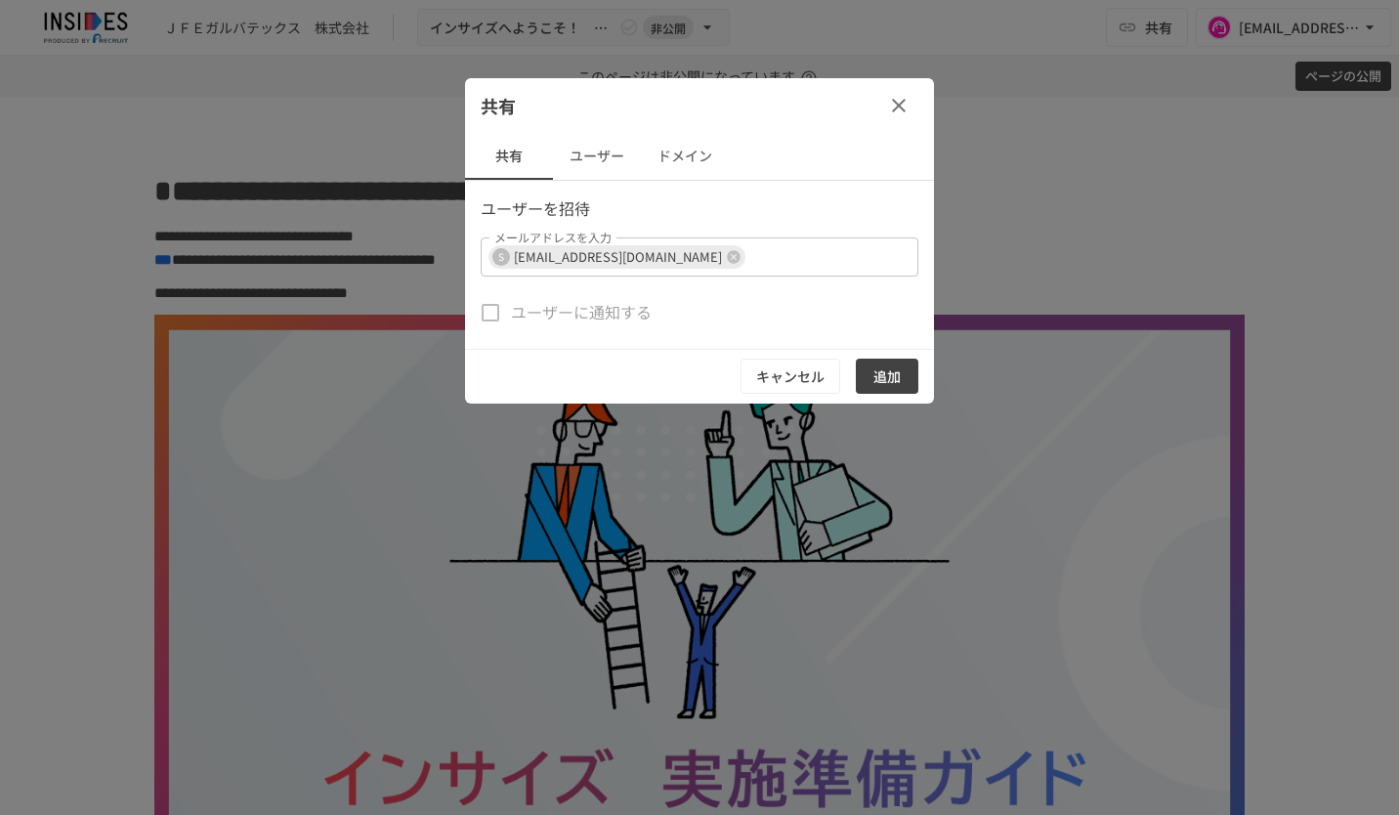
click at [890, 373] on button "追加" at bounding box center [887, 377] width 63 height 36
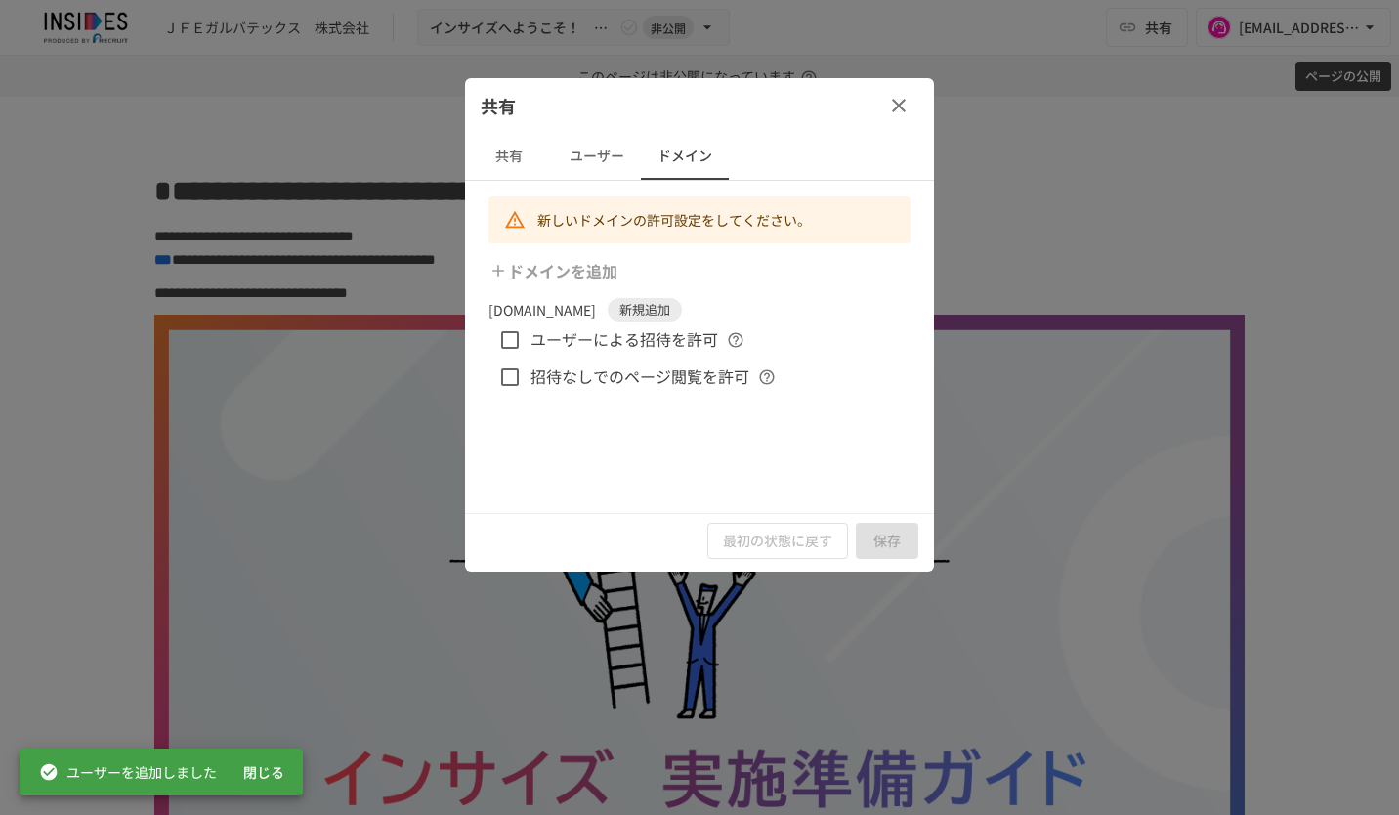
click at [894, 104] on icon "button" at bounding box center [898, 105] width 23 height 23
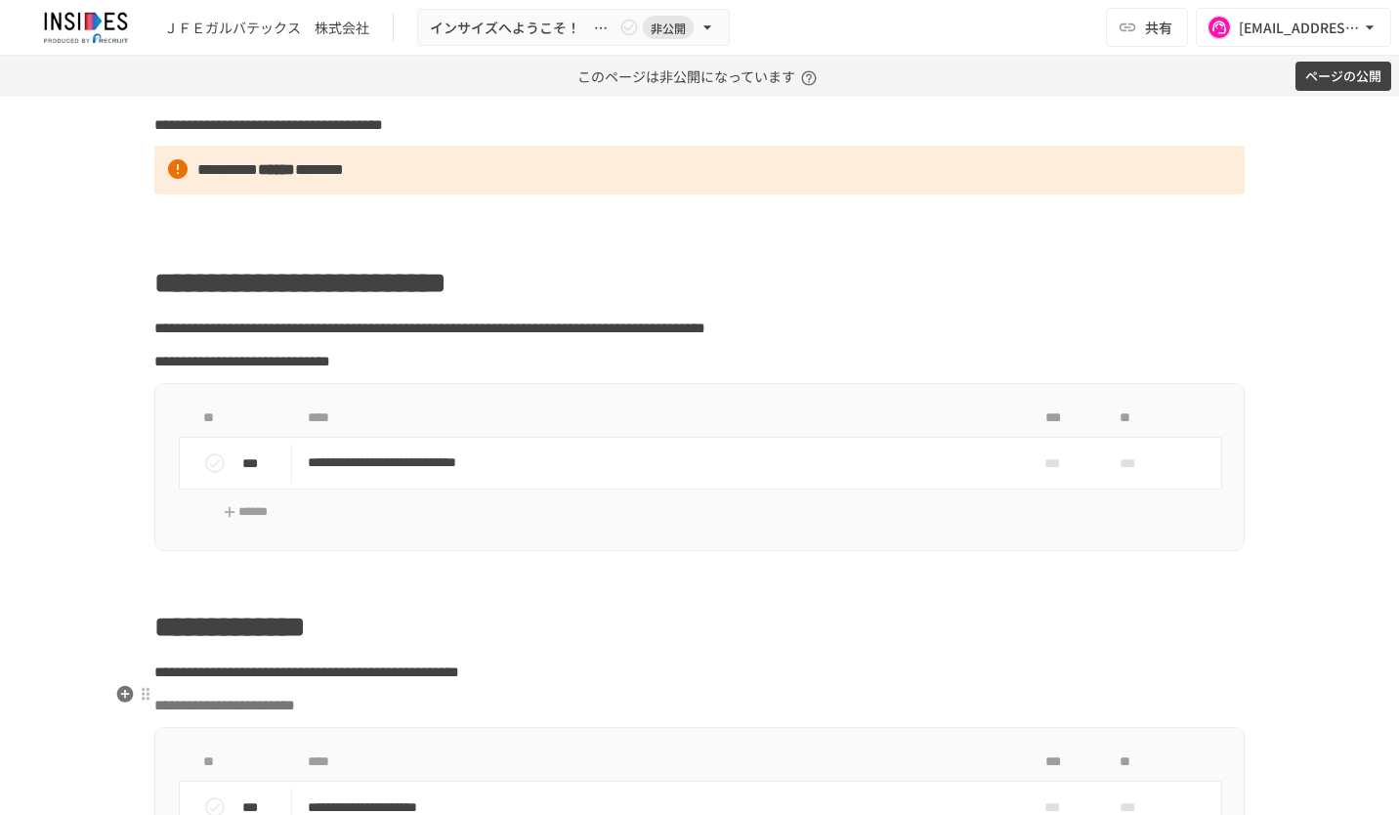
scroll to position [1270, 0]
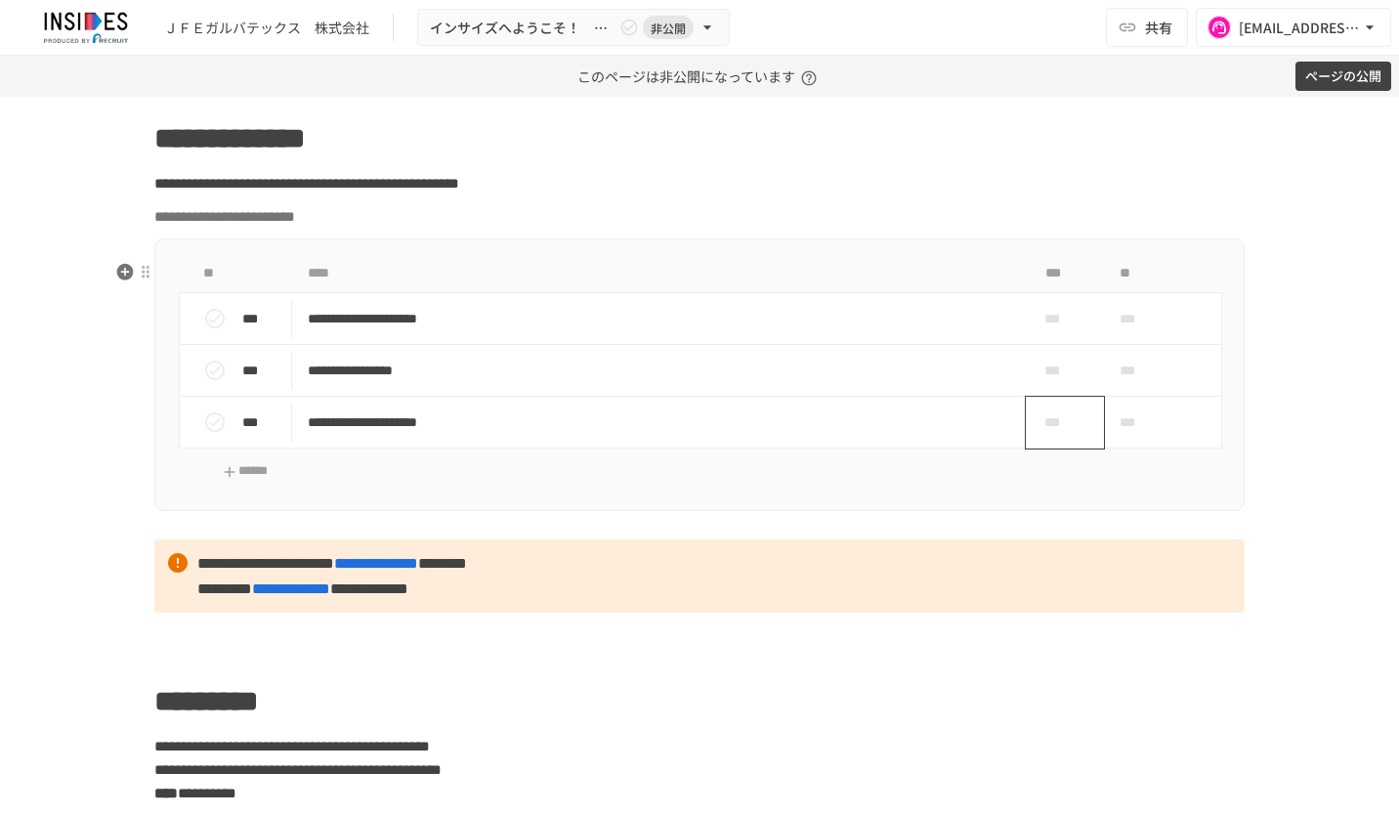
click at [1059, 433] on span "***" at bounding box center [1057, 421] width 57 height 21
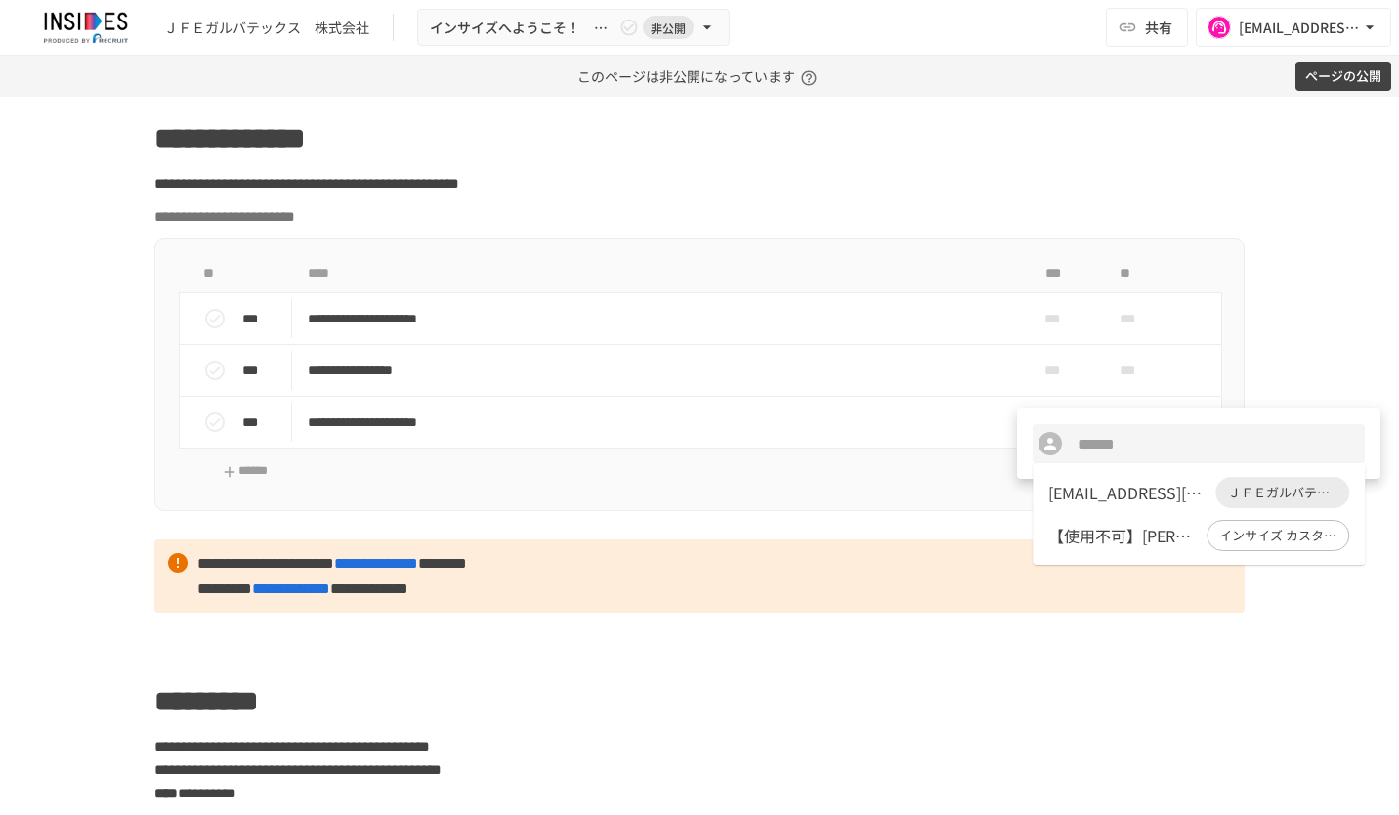
click at [1102, 491] on div "shimamoto@gtx.co.jp" at bounding box center [1128, 492] width 159 height 23
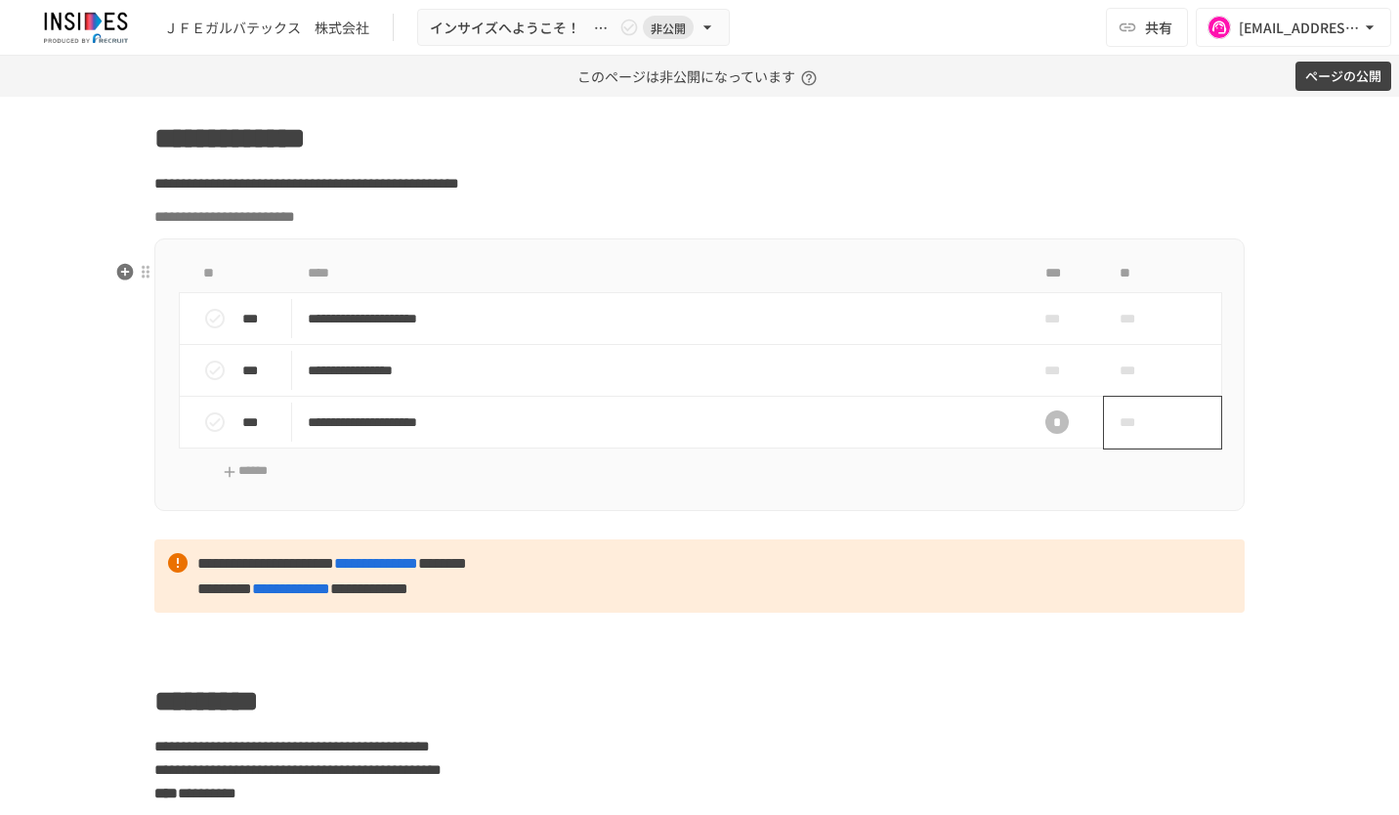
click at [1135, 442] on span "***" at bounding box center [1140, 422] width 41 height 39
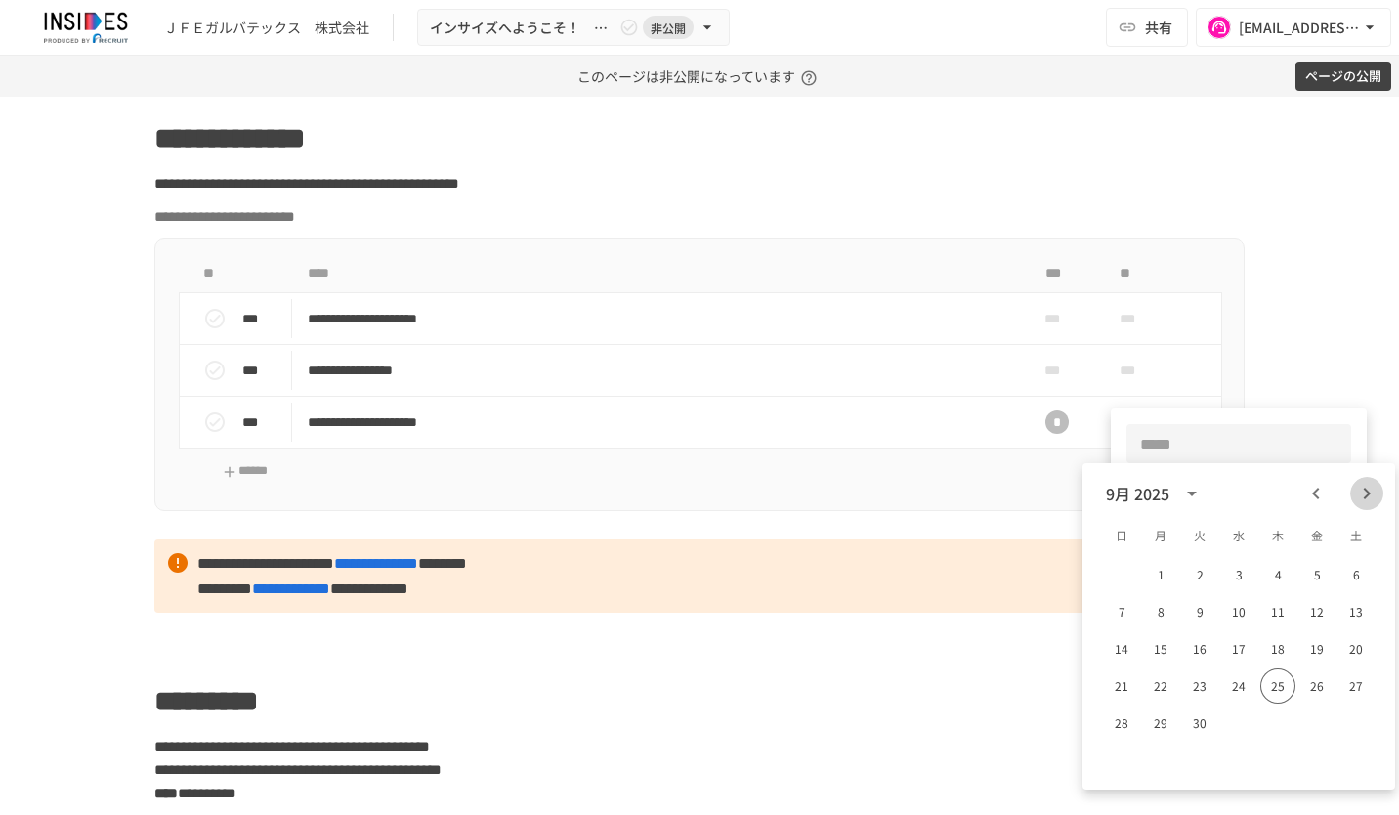
click at [1370, 493] on icon "Next month" at bounding box center [1367, 494] width 7 height 12
click at [1157, 615] on button "6" at bounding box center [1160, 611] width 35 height 35
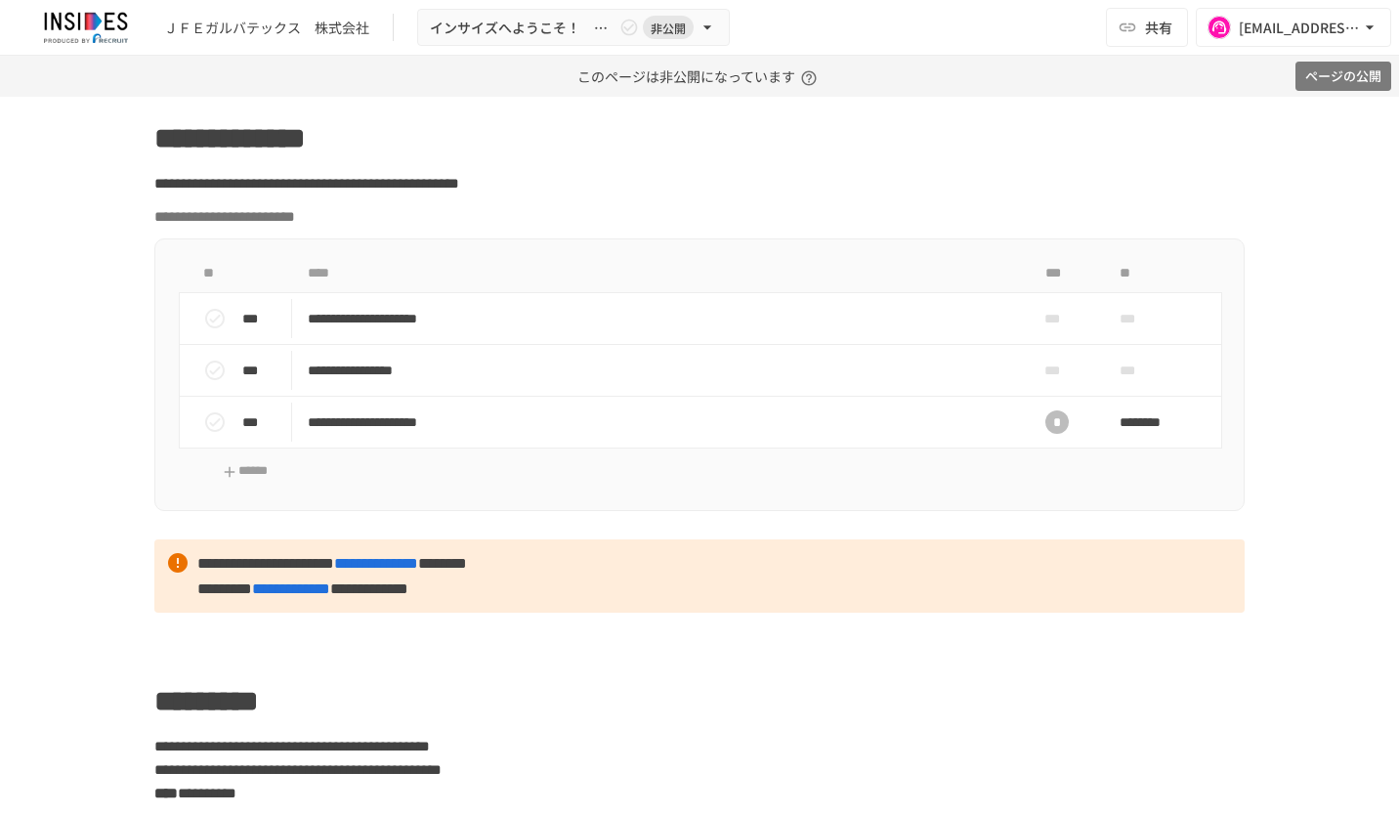
click at [1360, 82] on button "ページの公開" at bounding box center [1344, 77] width 96 height 30
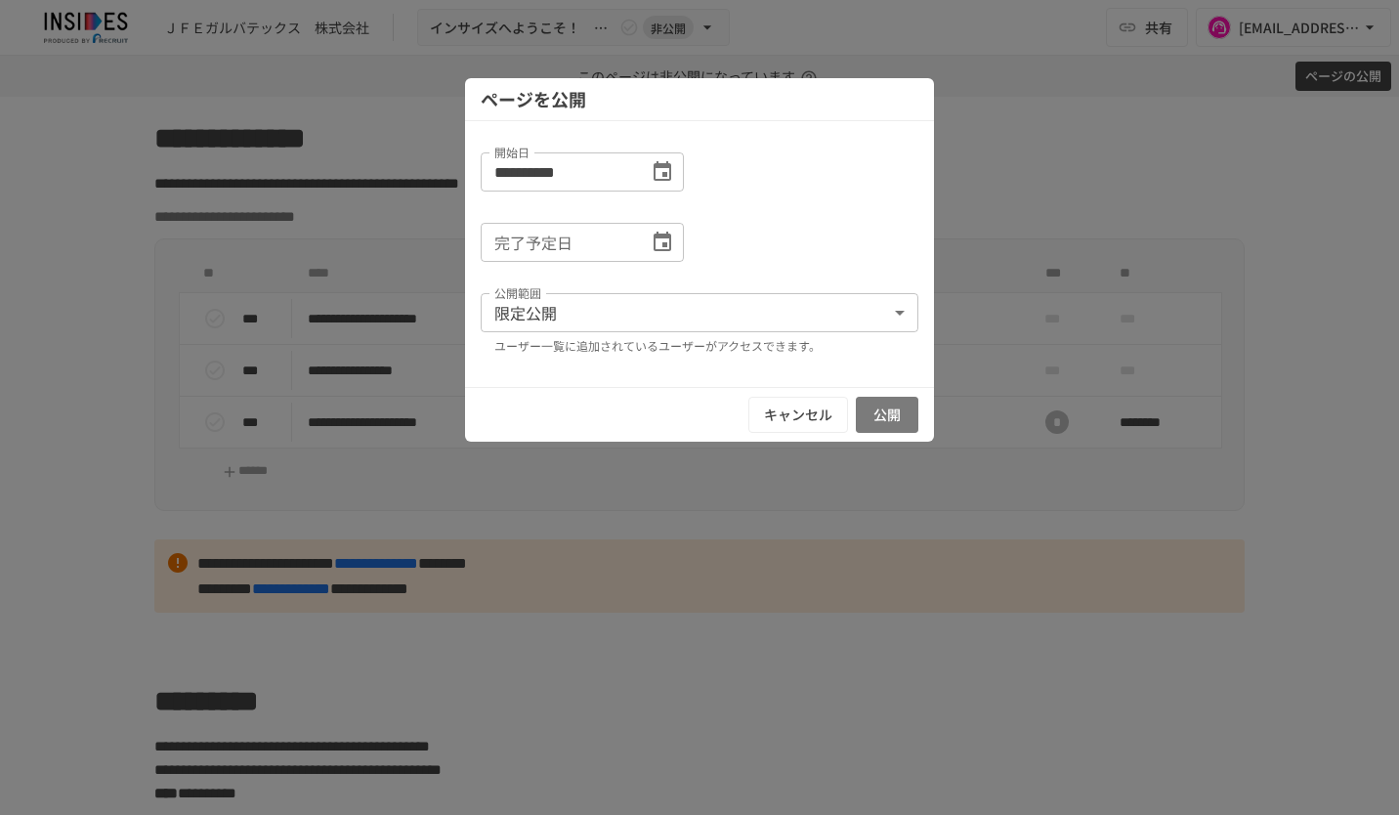
click at [901, 413] on button "公開" at bounding box center [887, 415] width 63 height 36
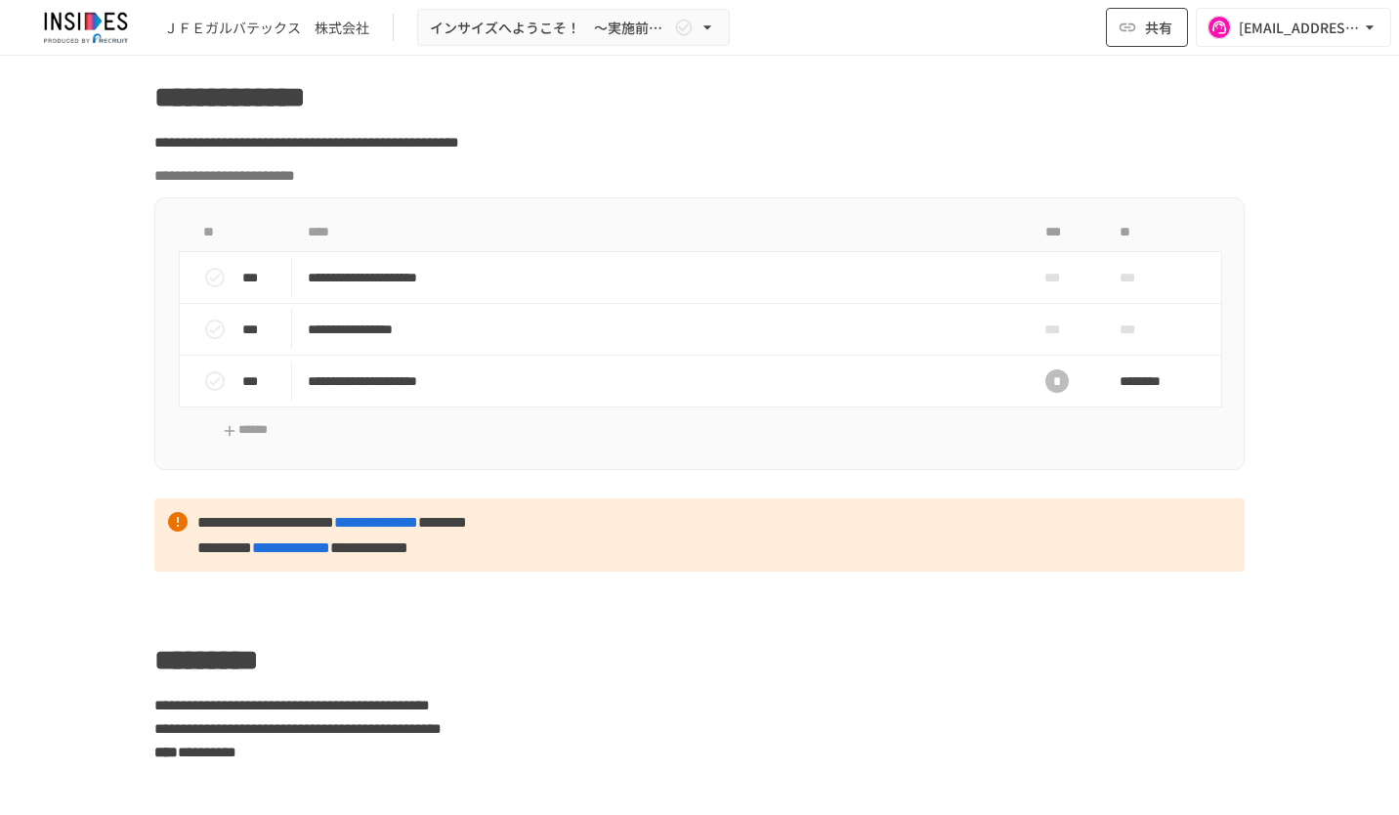
click at [1157, 16] on button "共有" at bounding box center [1147, 27] width 82 height 39
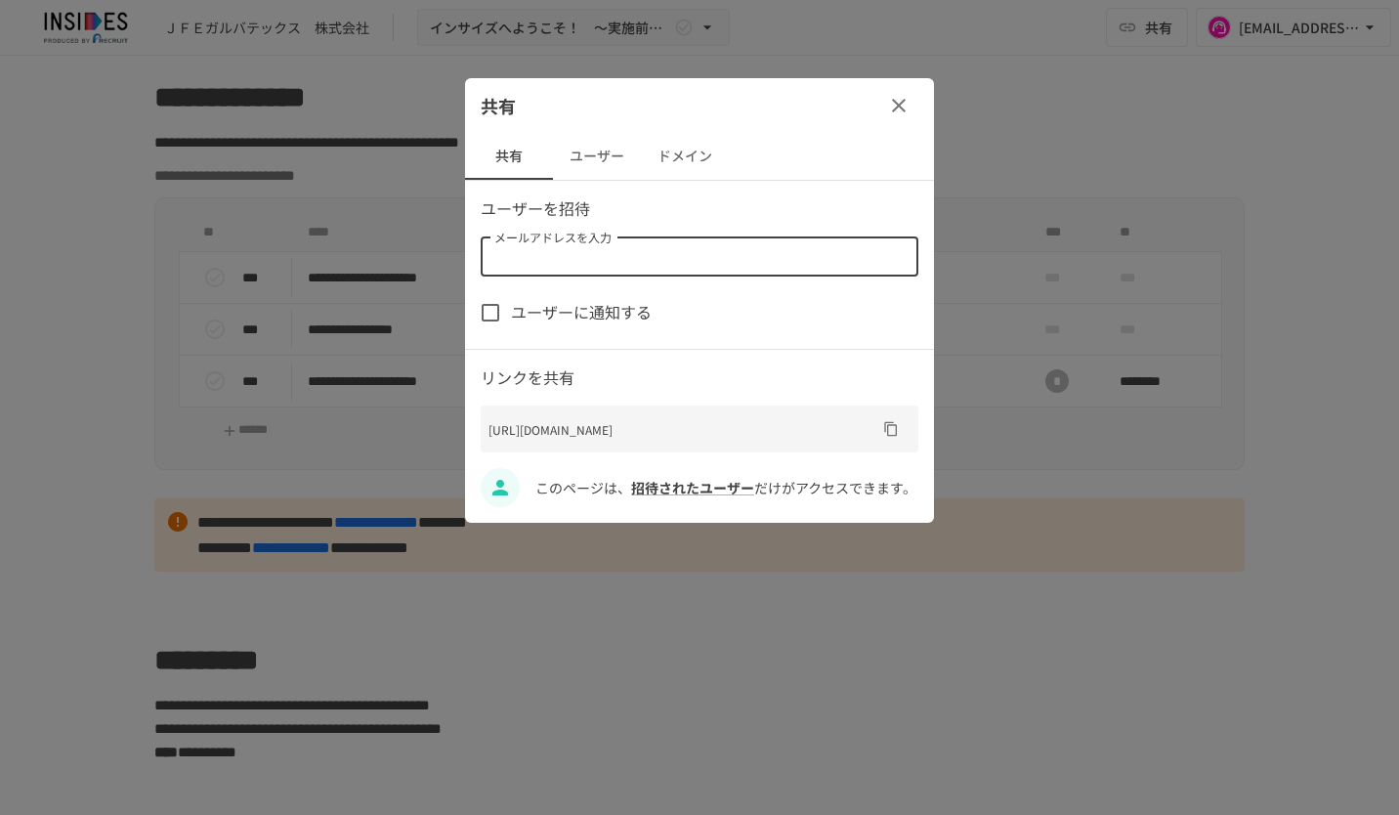
click at [650, 261] on input "メールアドレスを入力" at bounding box center [698, 256] width 423 height 27
paste input "**********"
type input "**********"
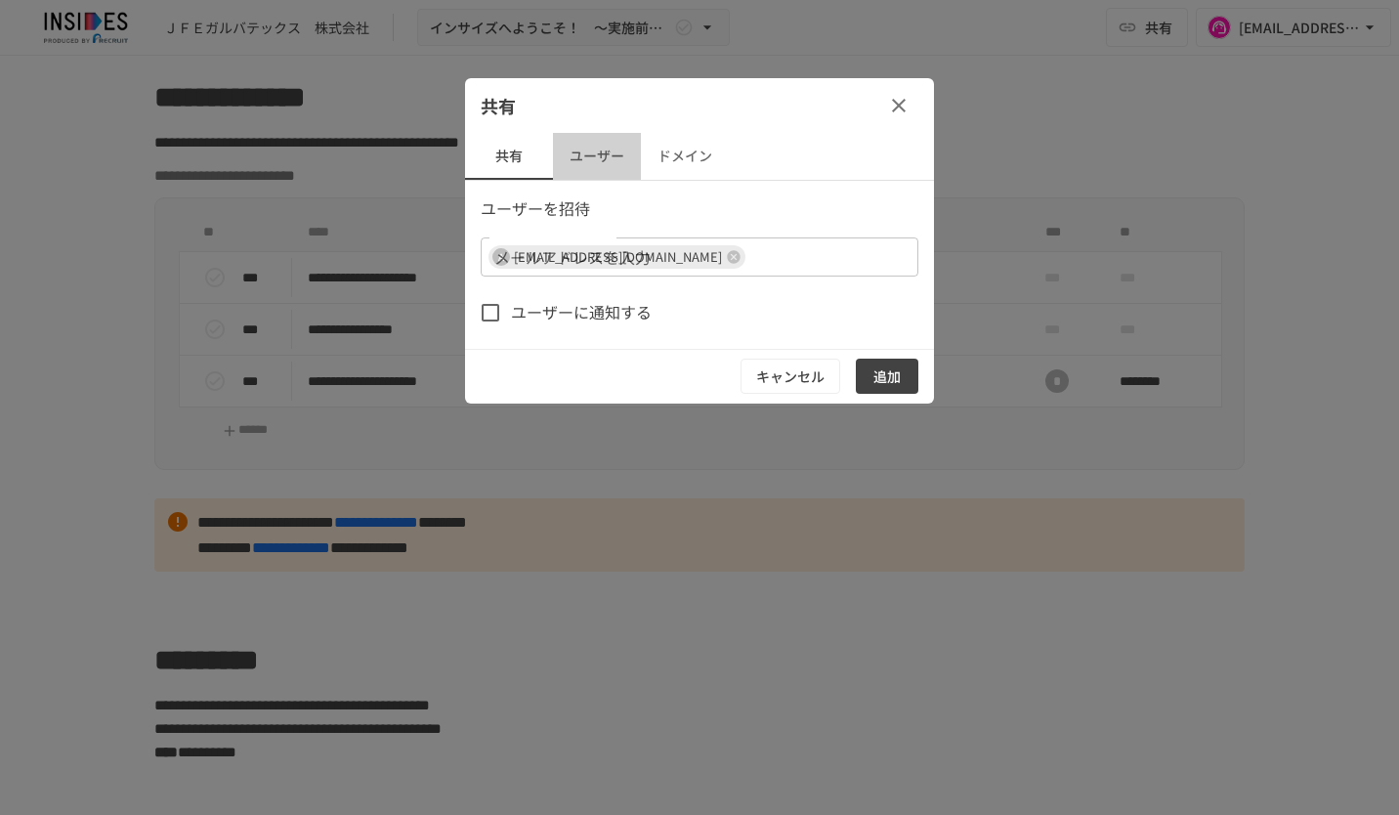
click at [575, 143] on button "ユーザー" at bounding box center [597, 156] width 88 height 47
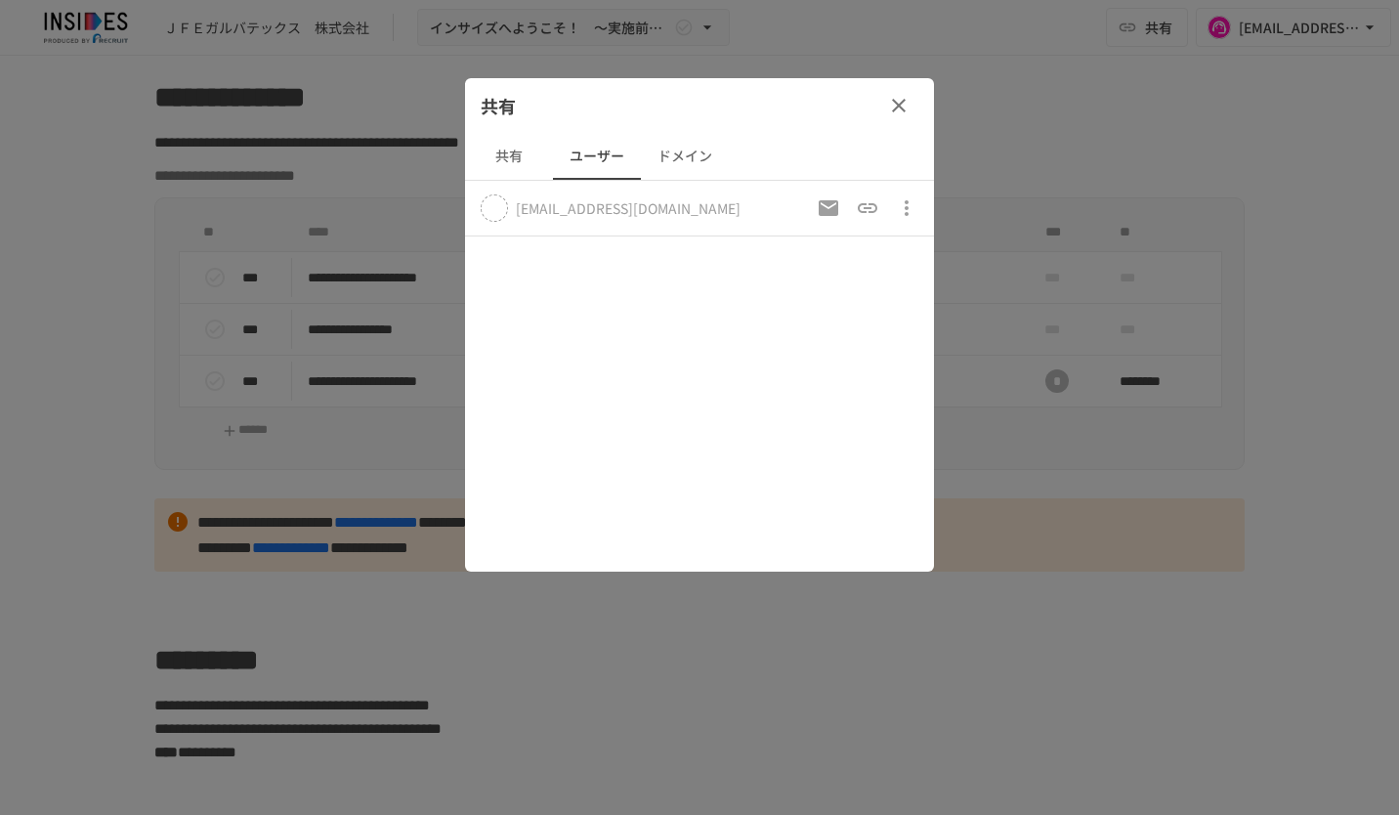
click at [496, 160] on button "共有" at bounding box center [509, 156] width 88 height 47
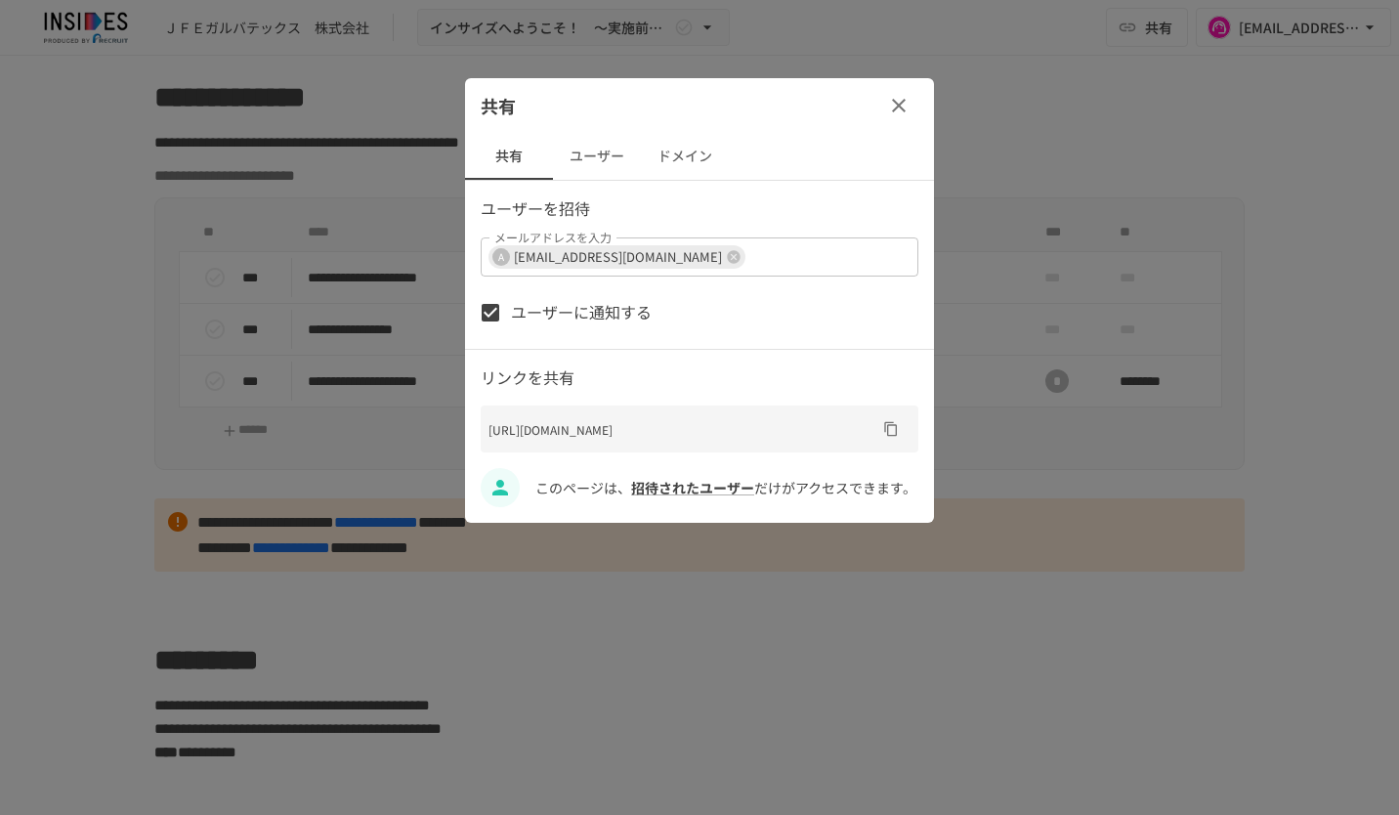
click at [807, 134] on div "共有 ユーザー ドメイン" at bounding box center [699, 156] width 469 height 47
click at [899, 107] on icon "button" at bounding box center [898, 105] width 23 height 23
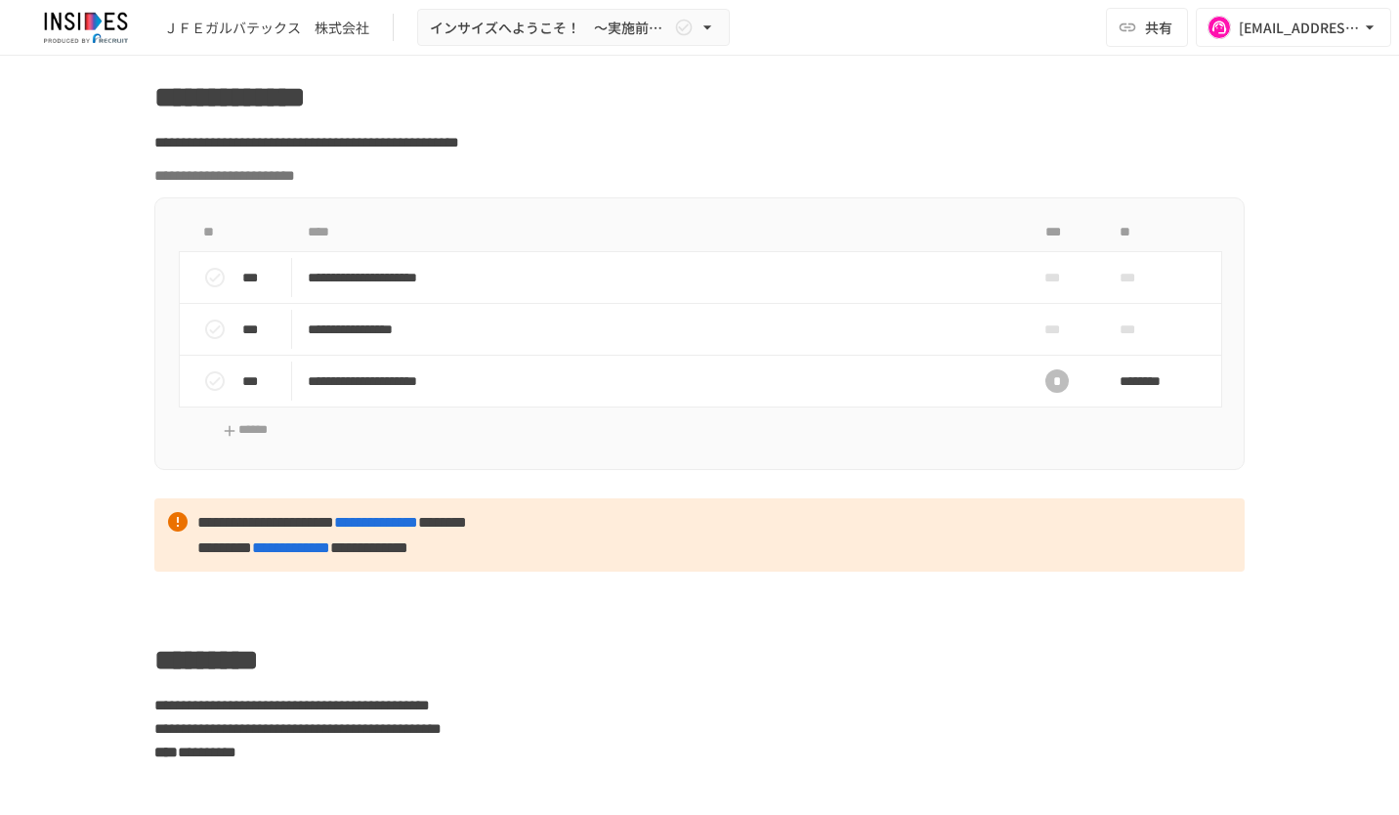
scroll to position [0, 0]
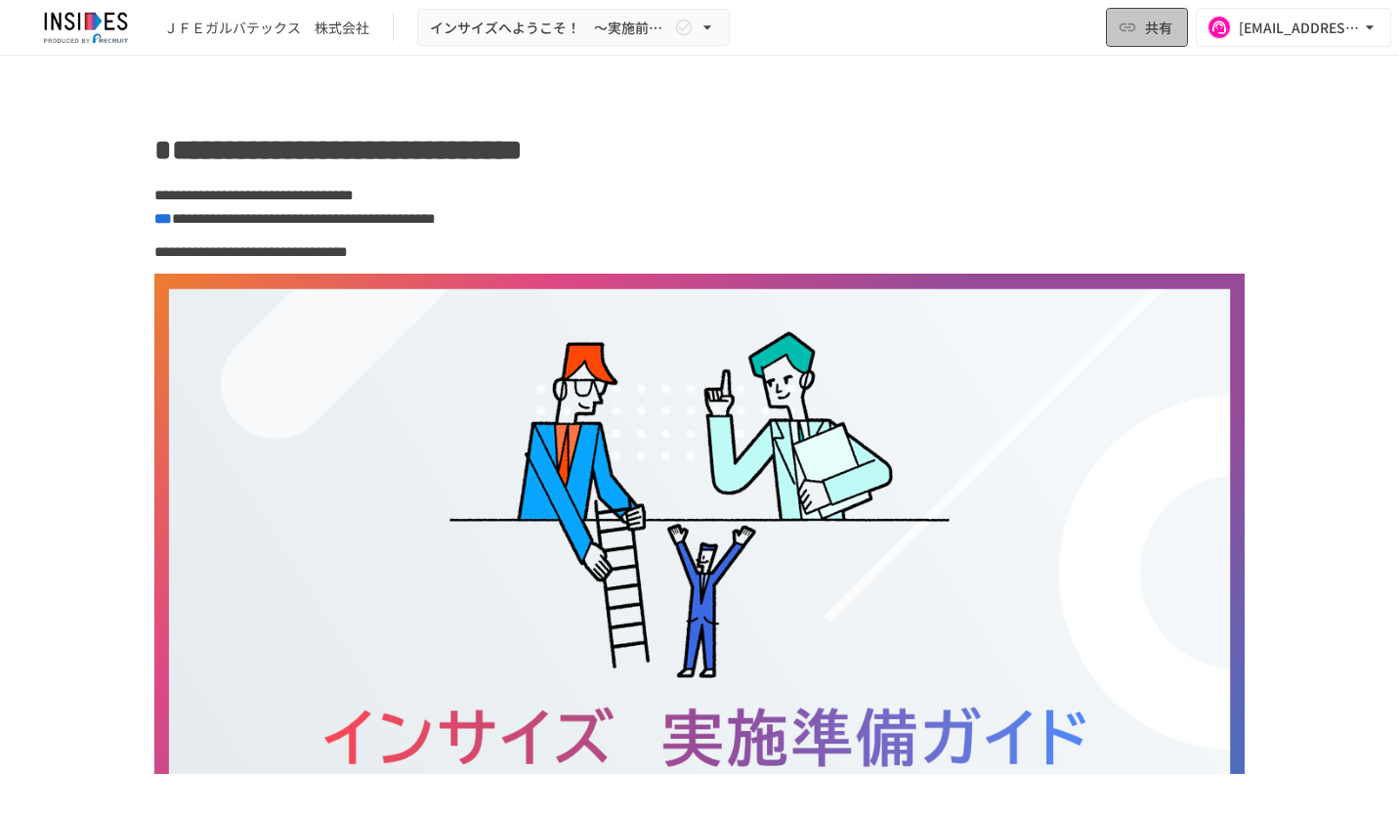
click at [1158, 29] on span "共有" at bounding box center [1158, 27] width 27 height 21
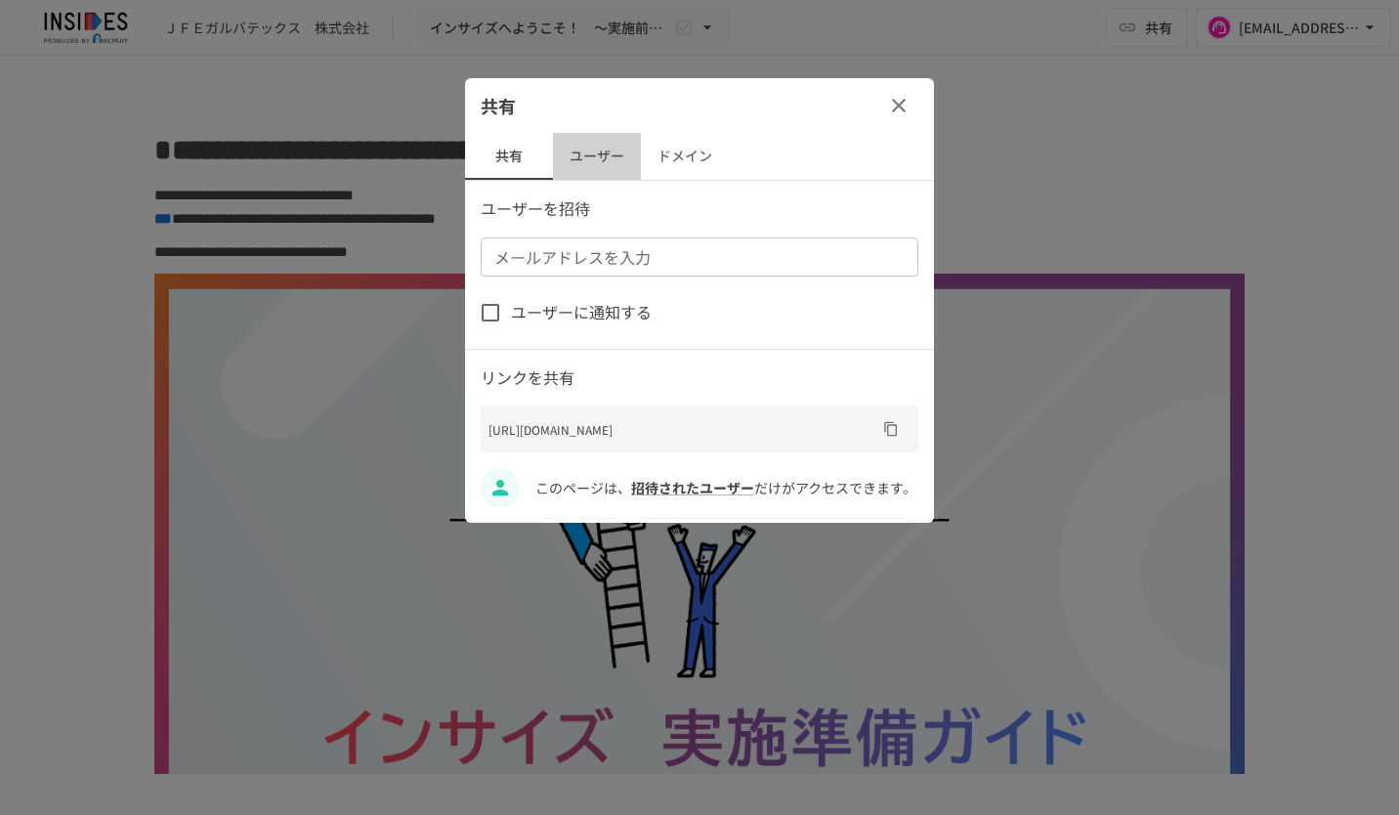
click at [608, 162] on button "ユーザー" at bounding box center [597, 156] width 88 height 47
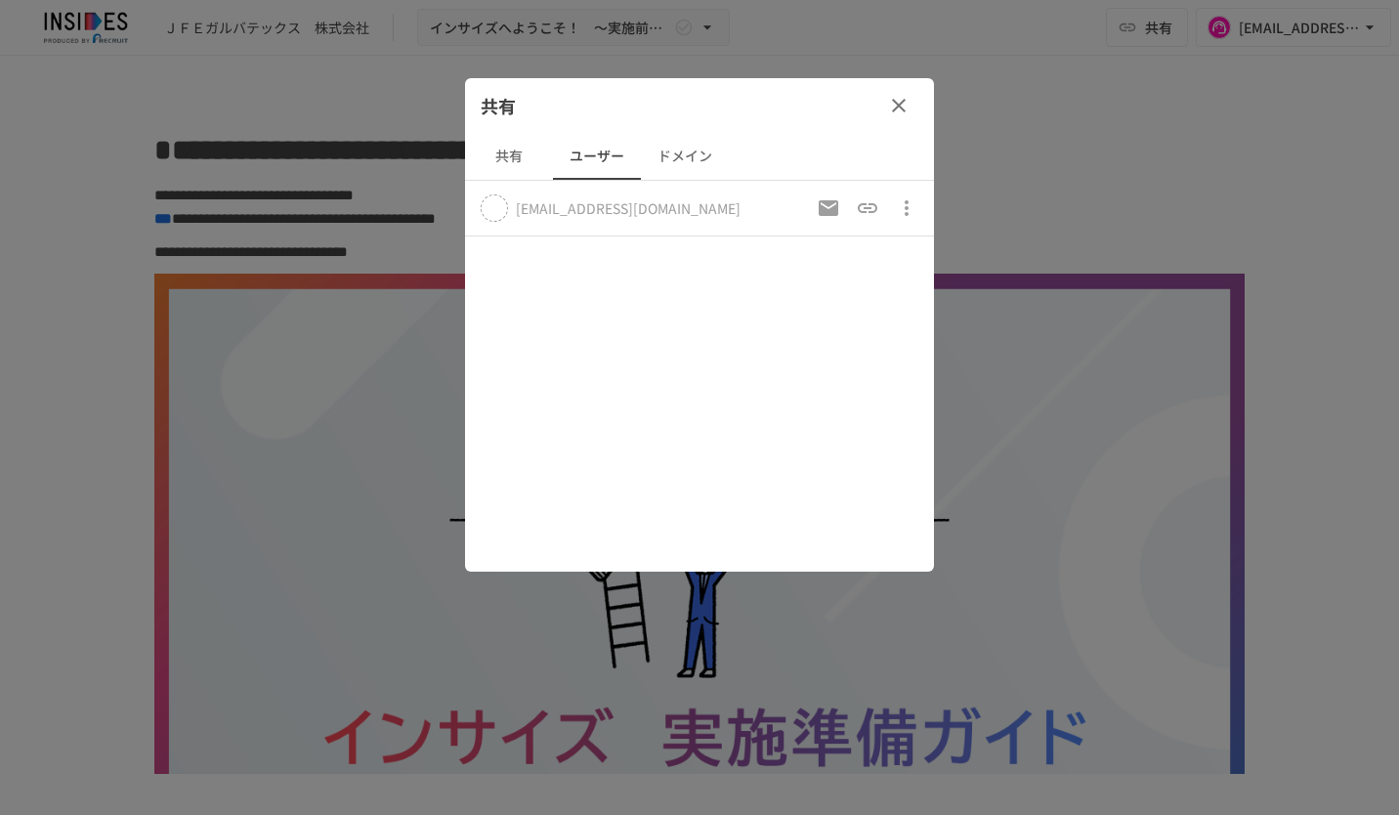
click at [517, 162] on button "共有" at bounding box center [509, 156] width 88 height 47
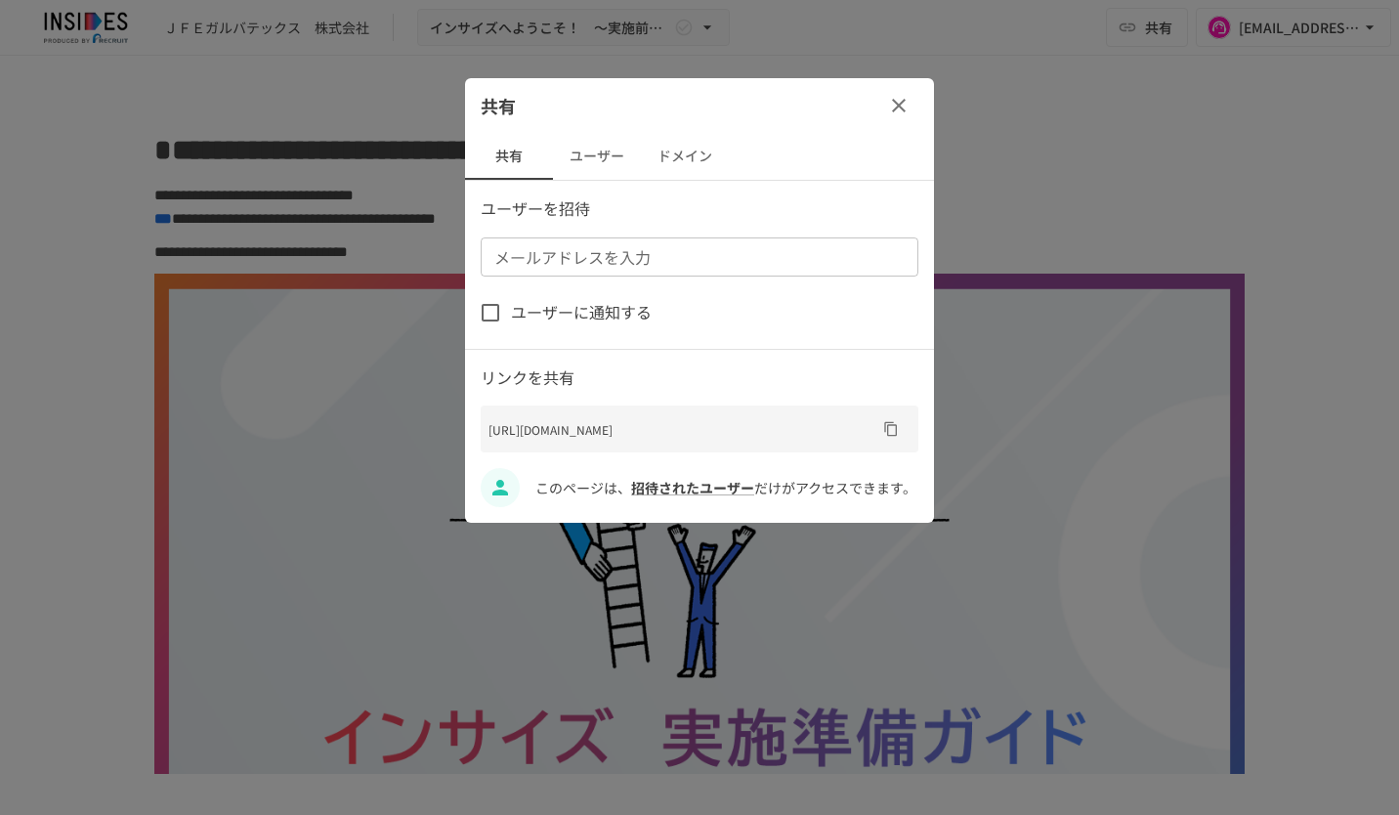
click at [599, 260] on input "メールアドレスを入力" at bounding box center [698, 256] width 423 height 27
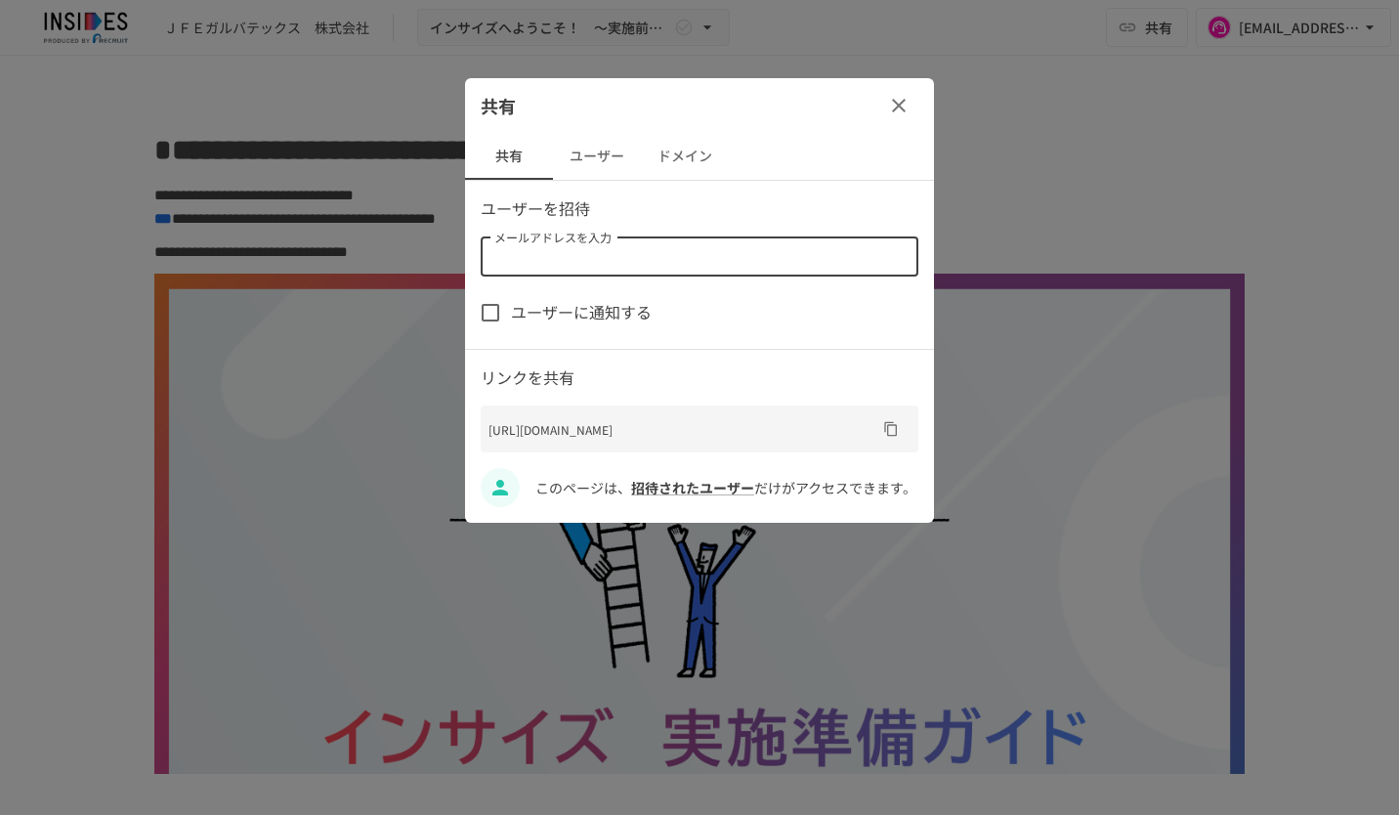
paste input "**********"
type input "**********"
click at [797, 204] on p "ユーザーを招待" at bounding box center [700, 208] width 438 height 25
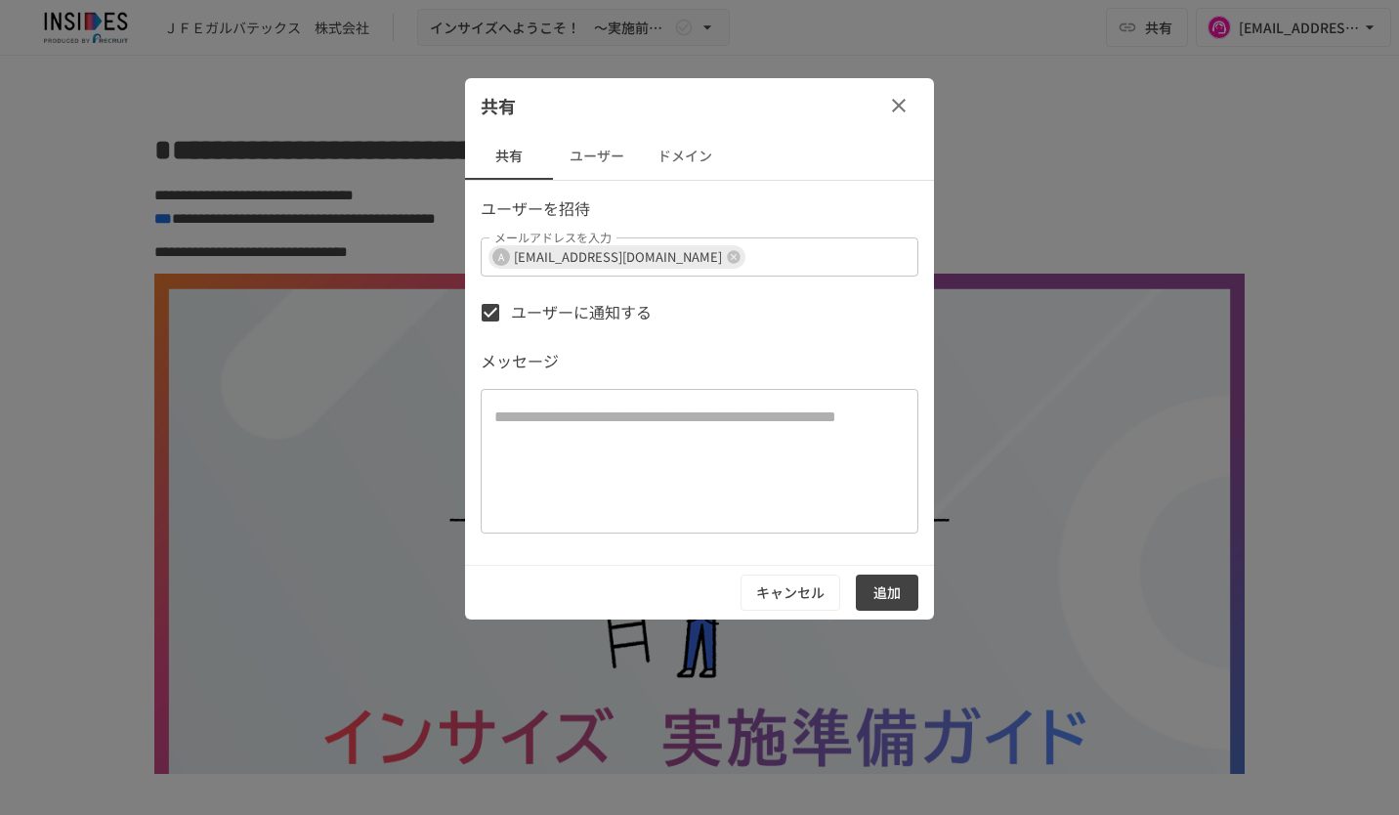
click at [902, 590] on button "追加" at bounding box center [887, 593] width 63 height 36
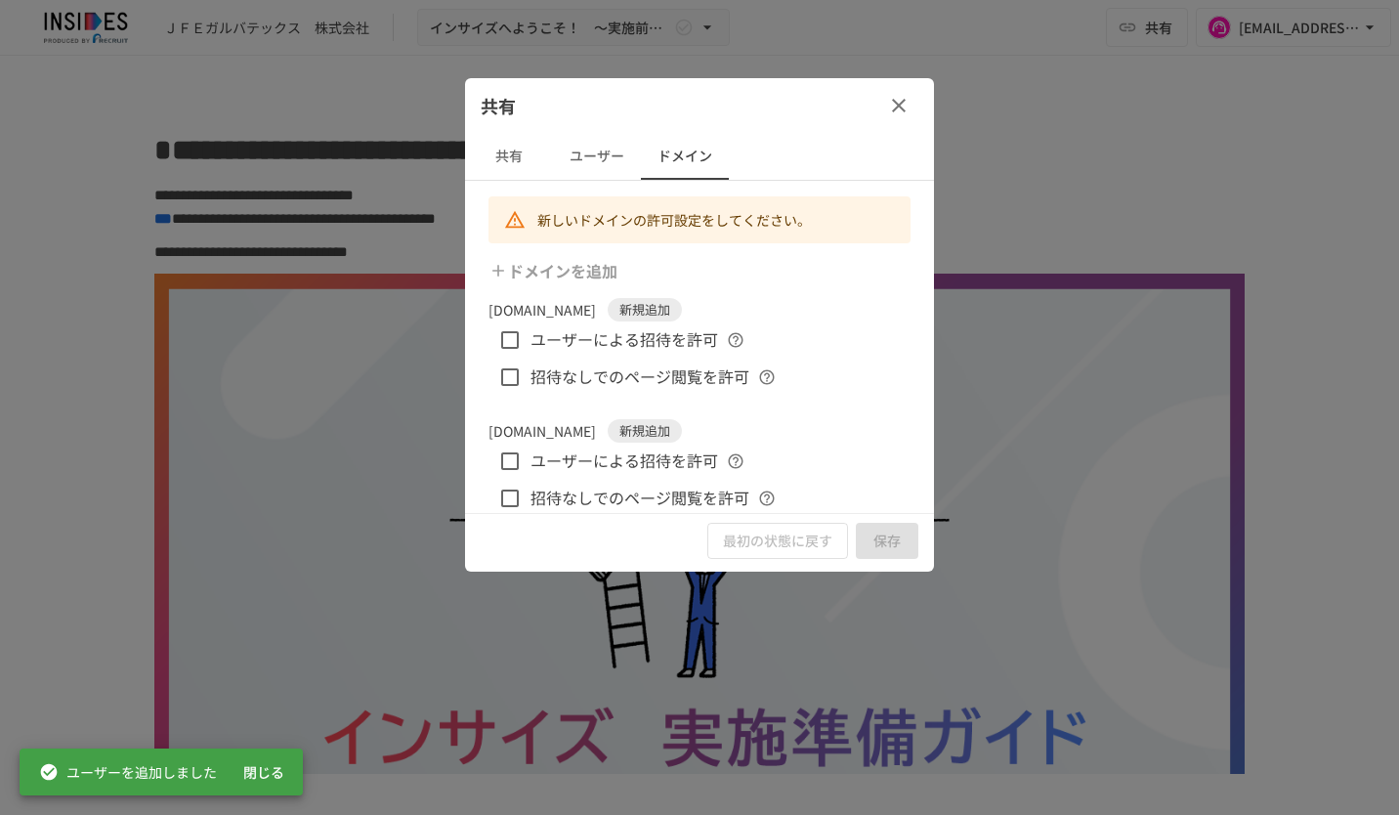
click at [898, 108] on icon "button" at bounding box center [898, 105] width 23 height 23
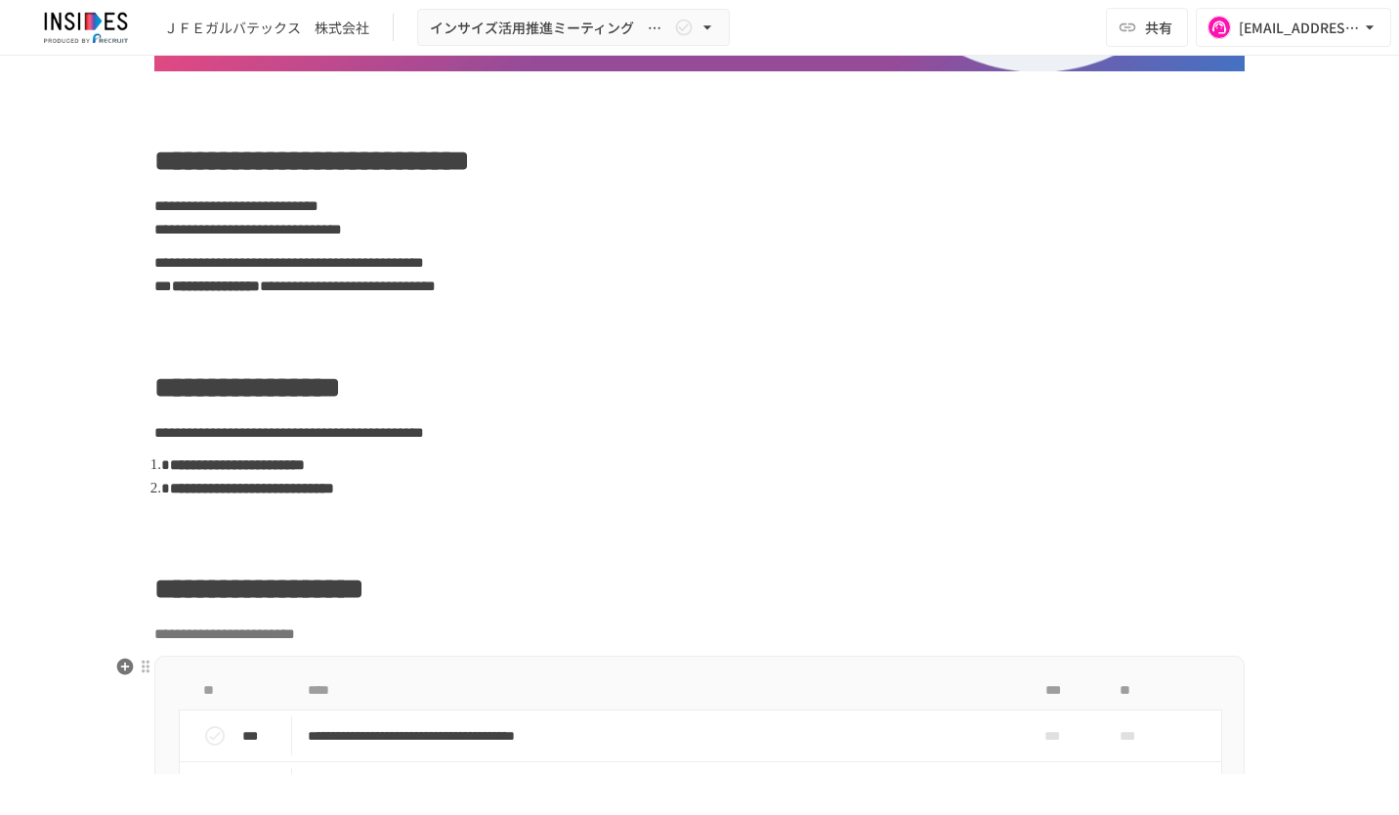
scroll to position [879, 0]
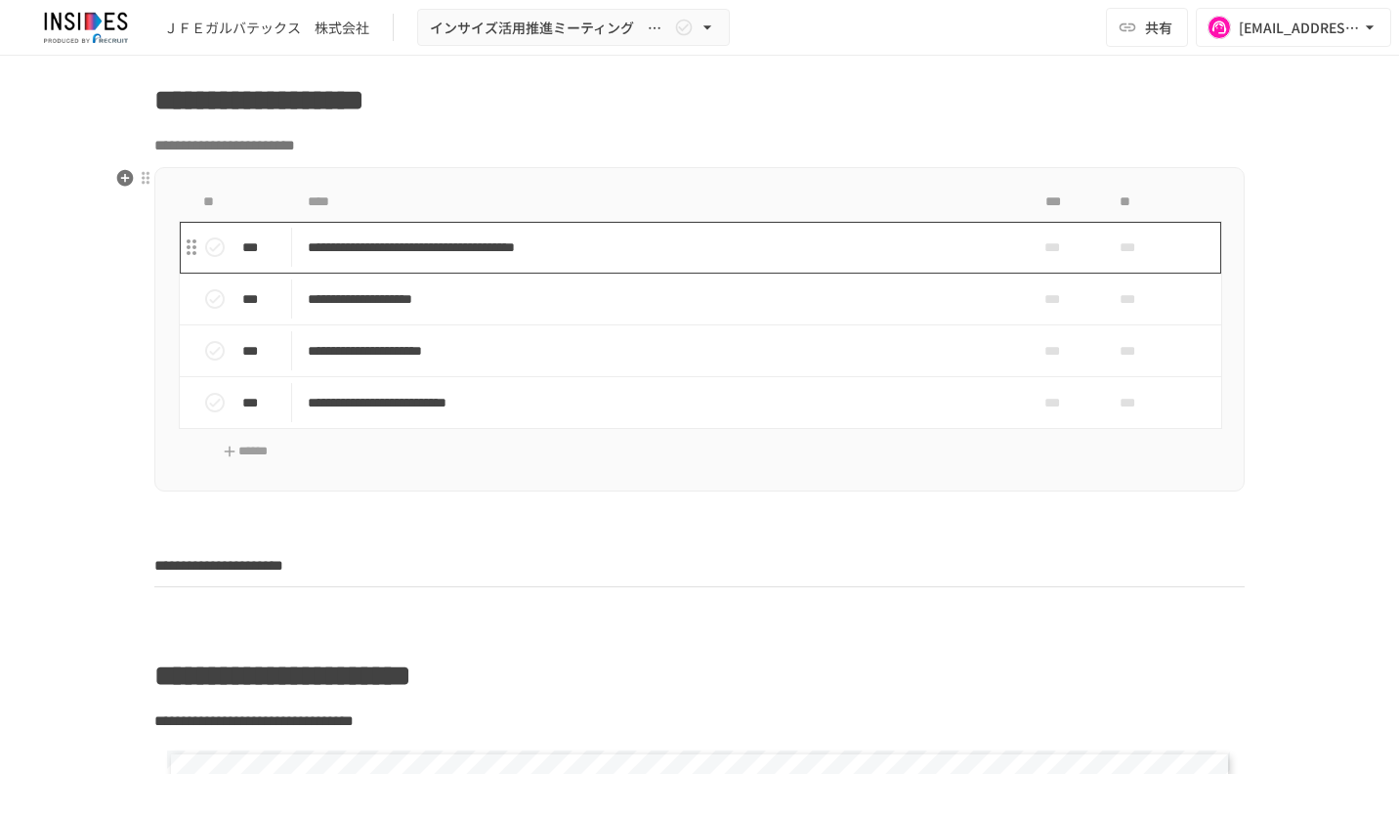
click at [942, 236] on p "**********" at bounding box center [659, 248] width 703 height 24
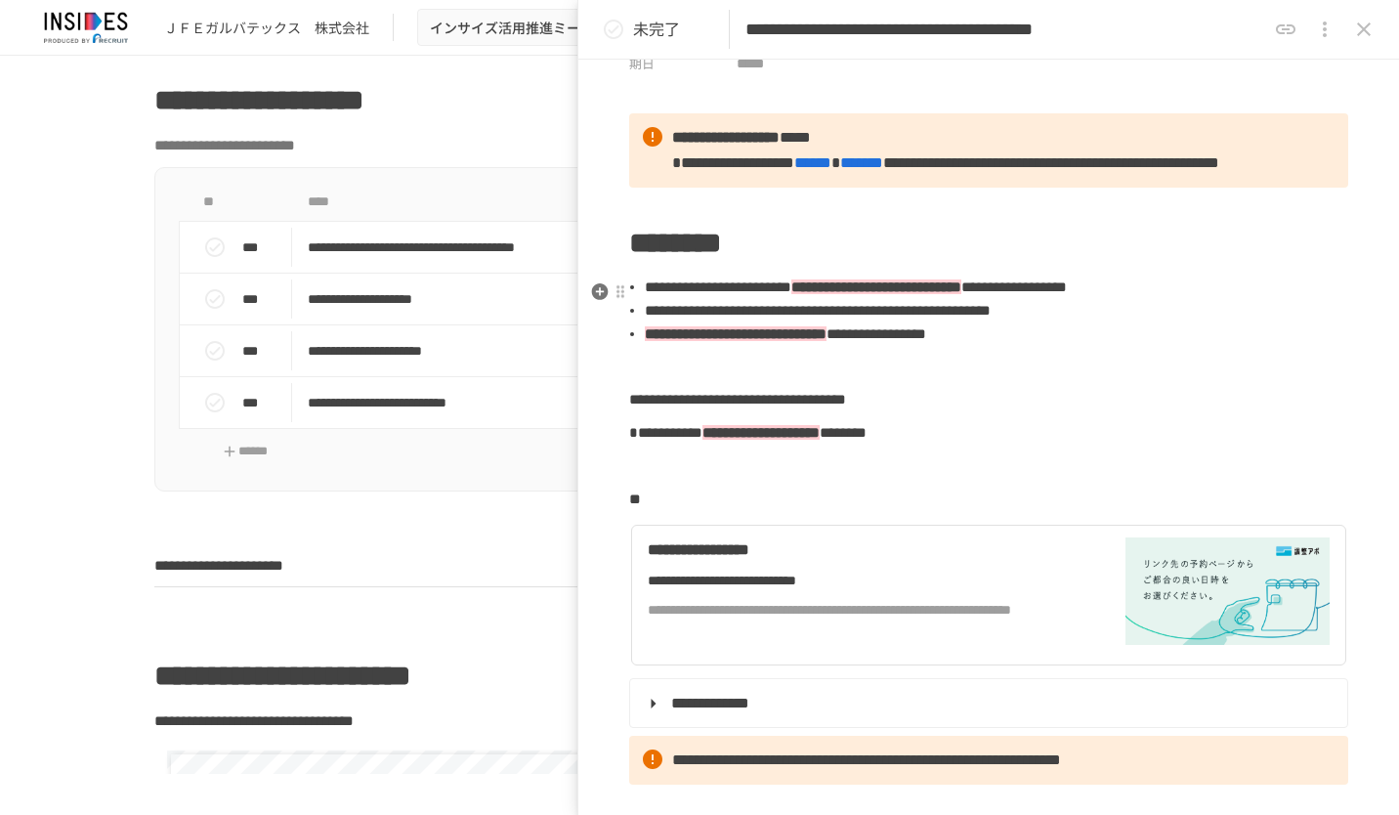
scroll to position [293, 0]
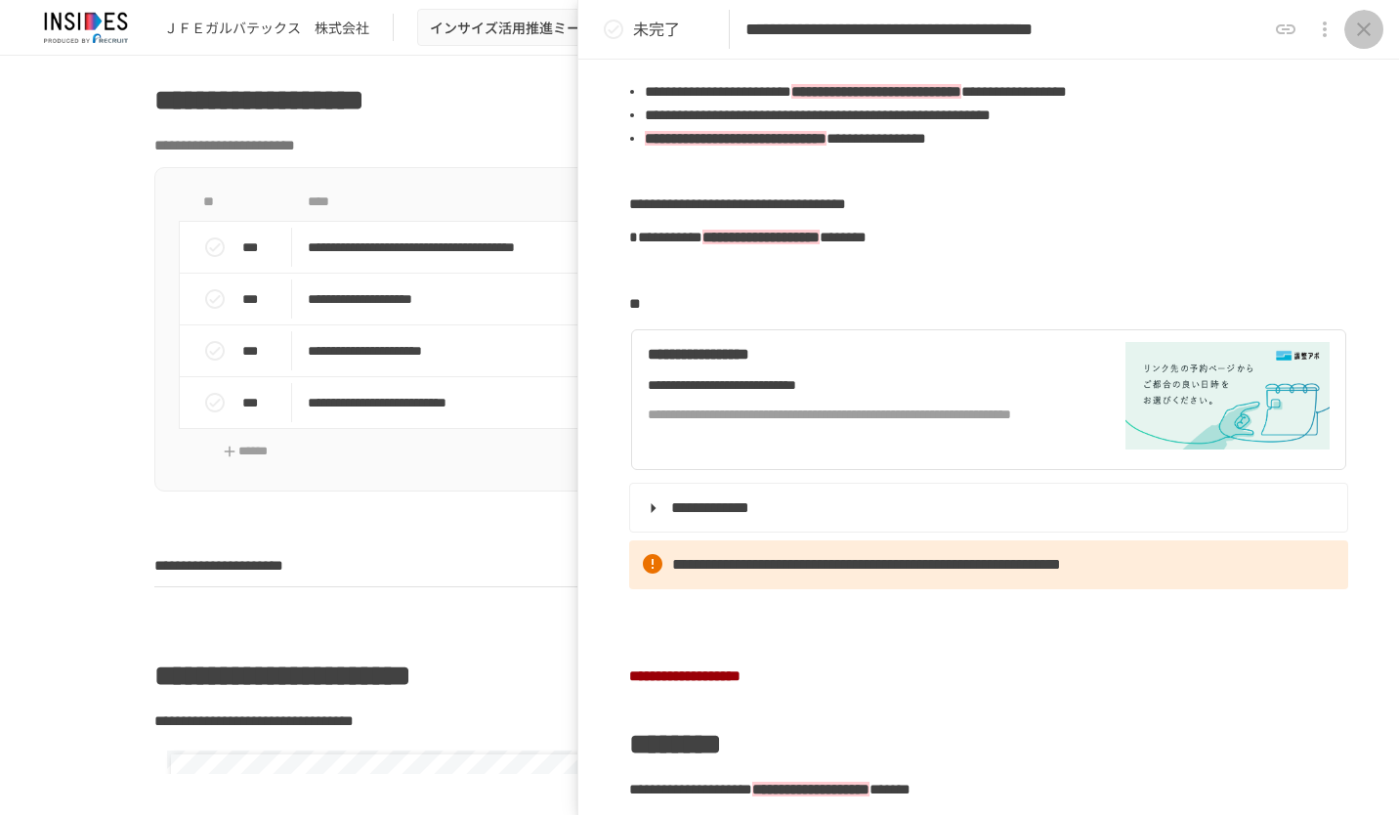
click at [1370, 33] on icon "close drawer" at bounding box center [1363, 29] width 23 height 23
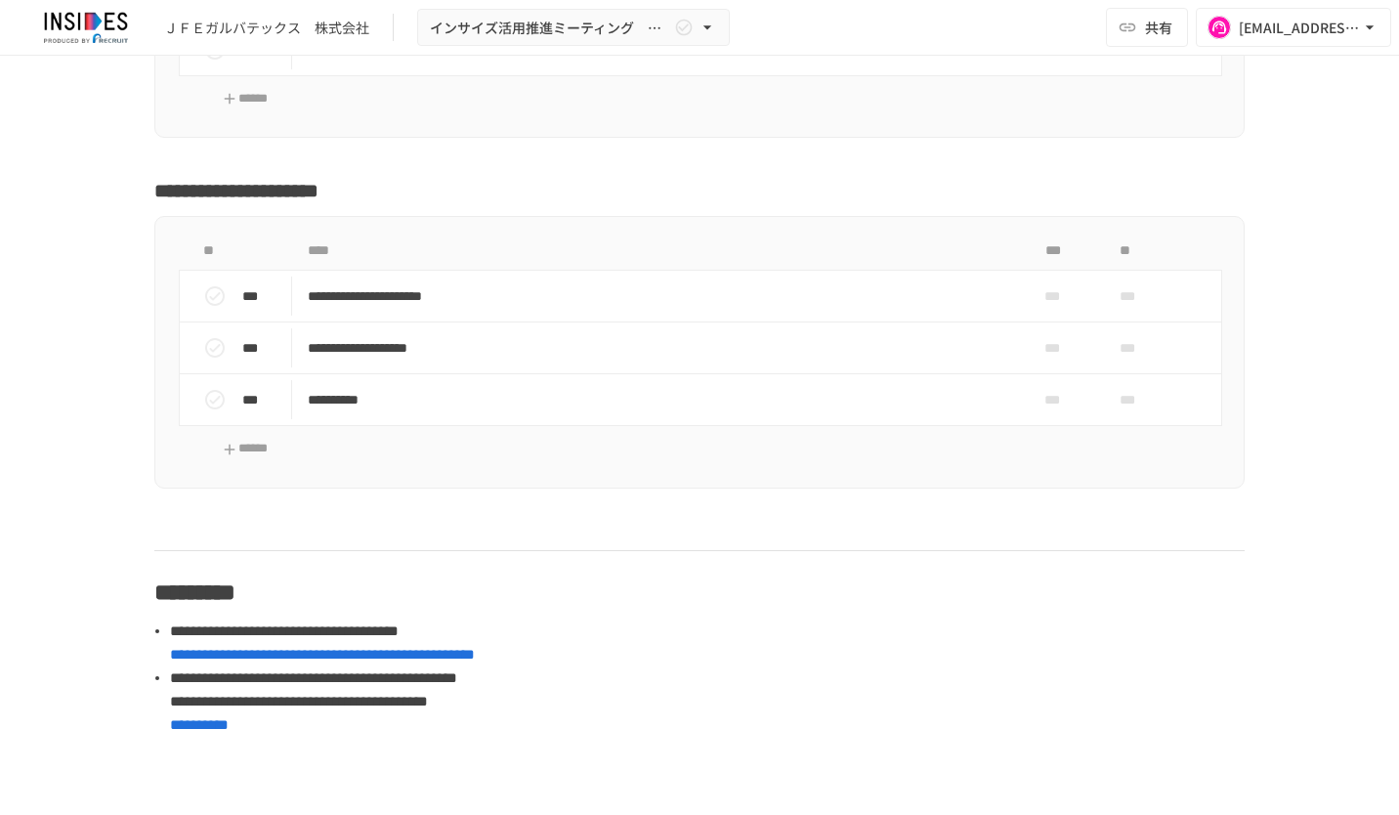
scroll to position [5028, 0]
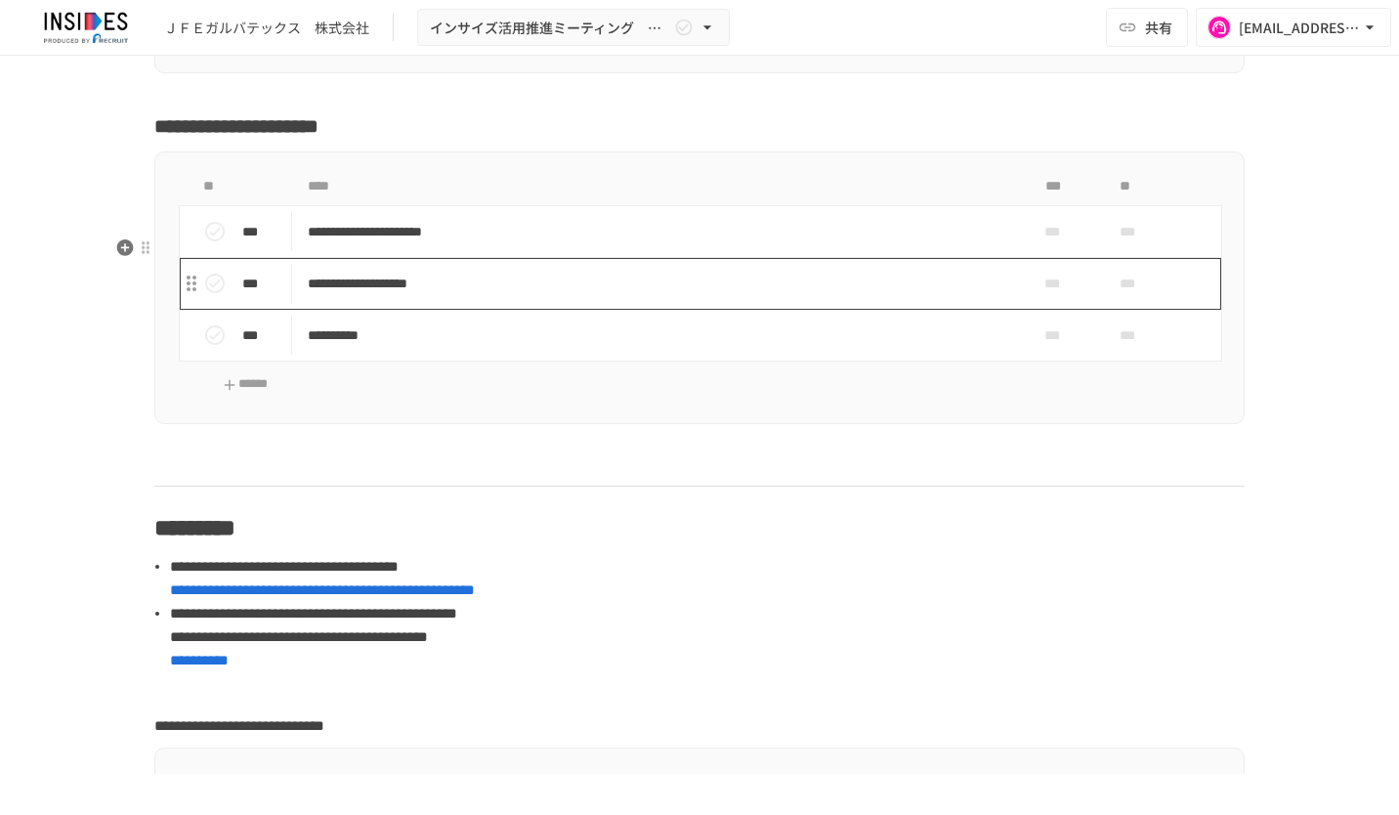
click at [827, 296] on p "**********" at bounding box center [659, 284] width 703 height 24
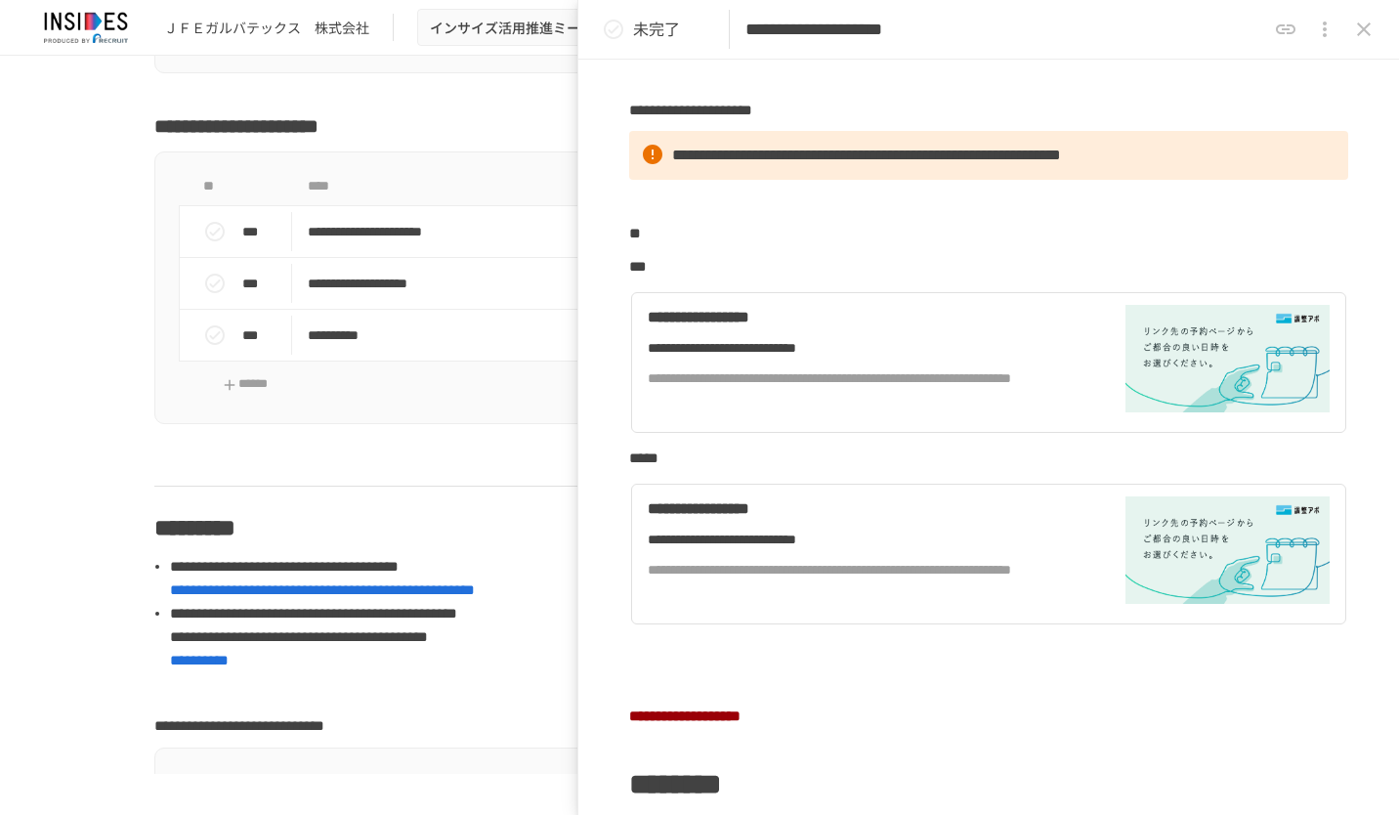
scroll to position [360, 0]
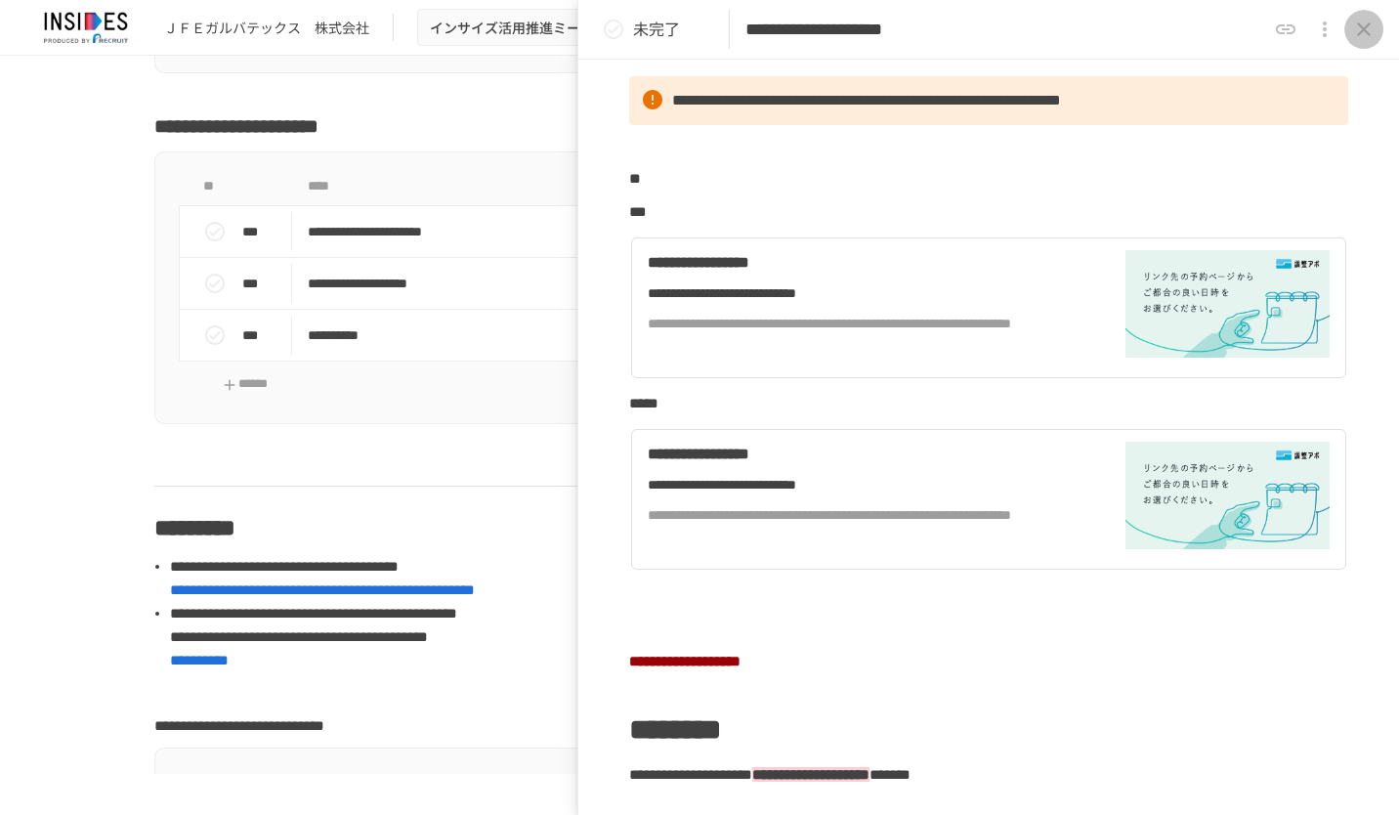
click at [1365, 30] on icon "close drawer" at bounding box center [1364, 29] width 14 height 14
